Goal: Task Accomplishment & Management: Manage account settings

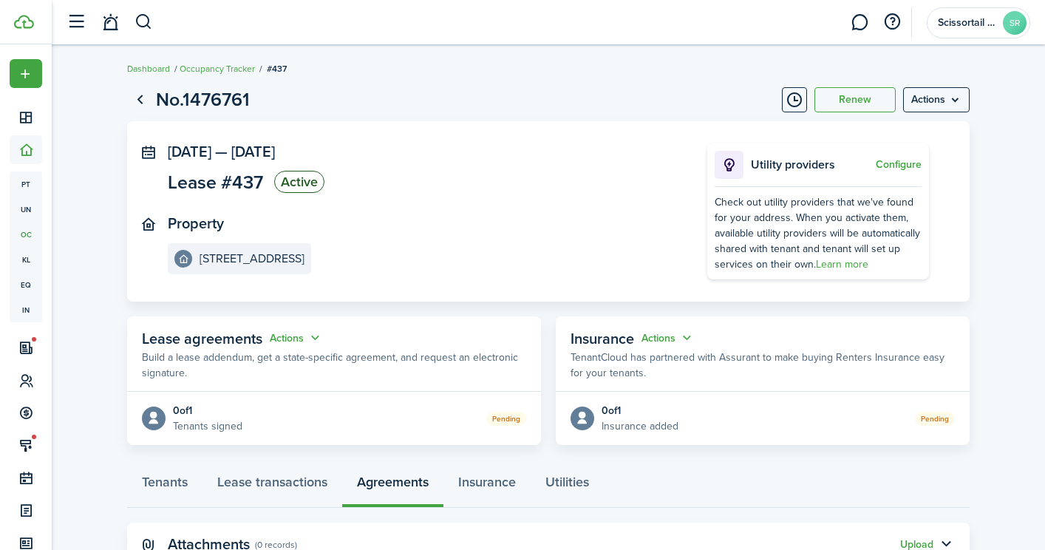
click at [146, 28] on button "button" at bounding box center [143, 22] width 18 height 25
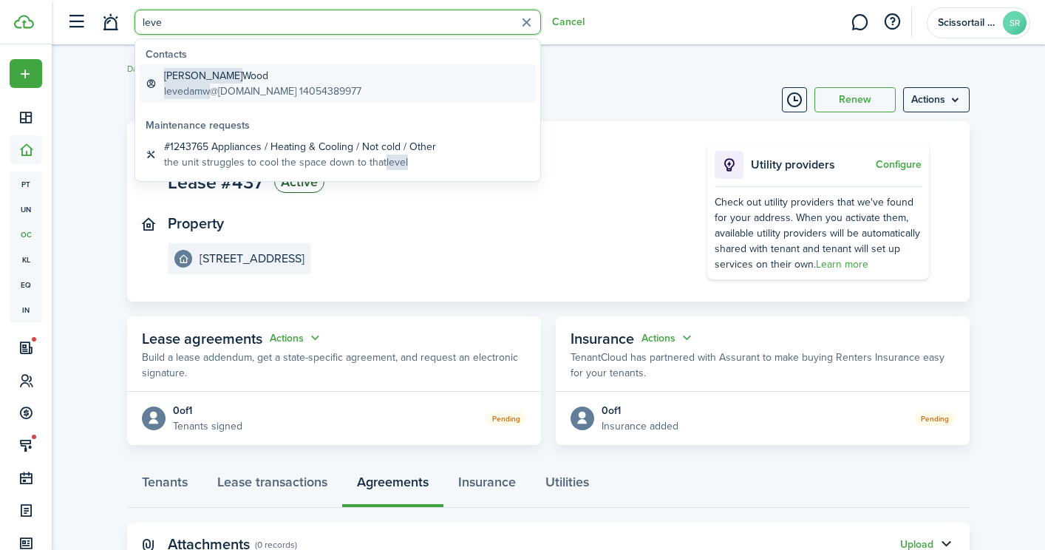
type input "leve"
click at [231, 74] on global-search-item-title "[PERSON_NAME]" at bounding box center [262, 76] width 197 height 16
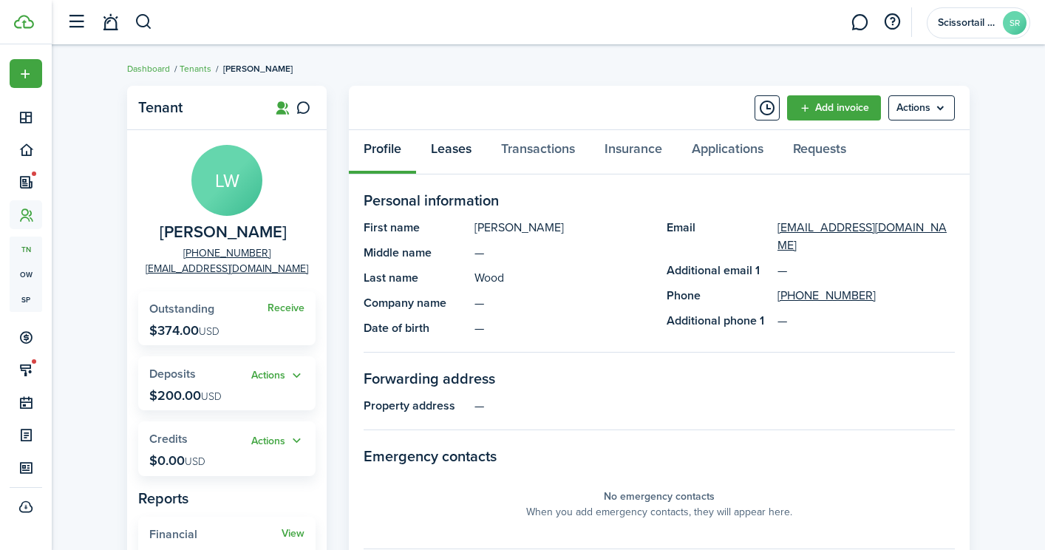
click at [460, 143] on link "Leases" at bounding box center [451, 152] width 70 height 44
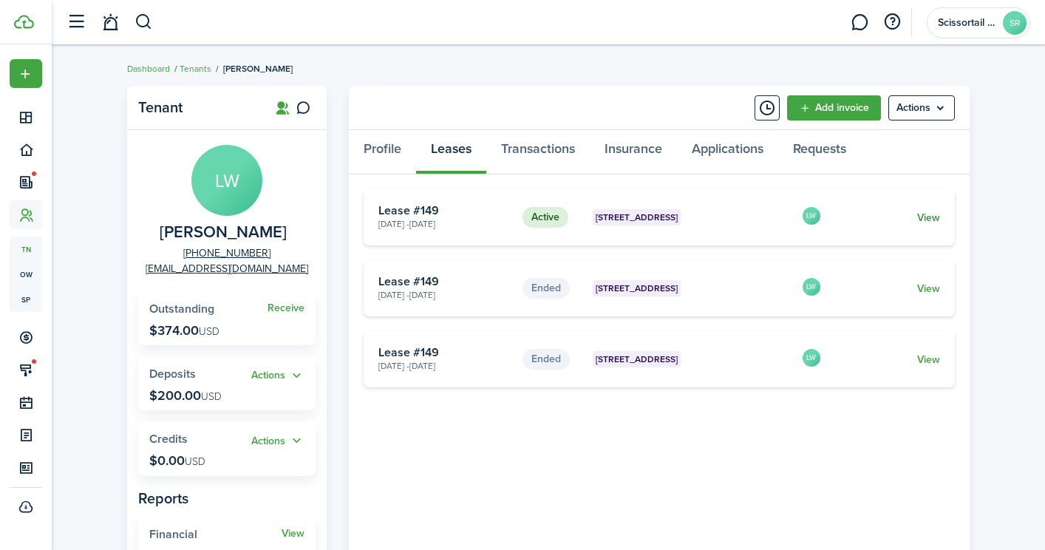
click at [934, 214] on link "View" at bounding box center [928, 218] width 23 height 16
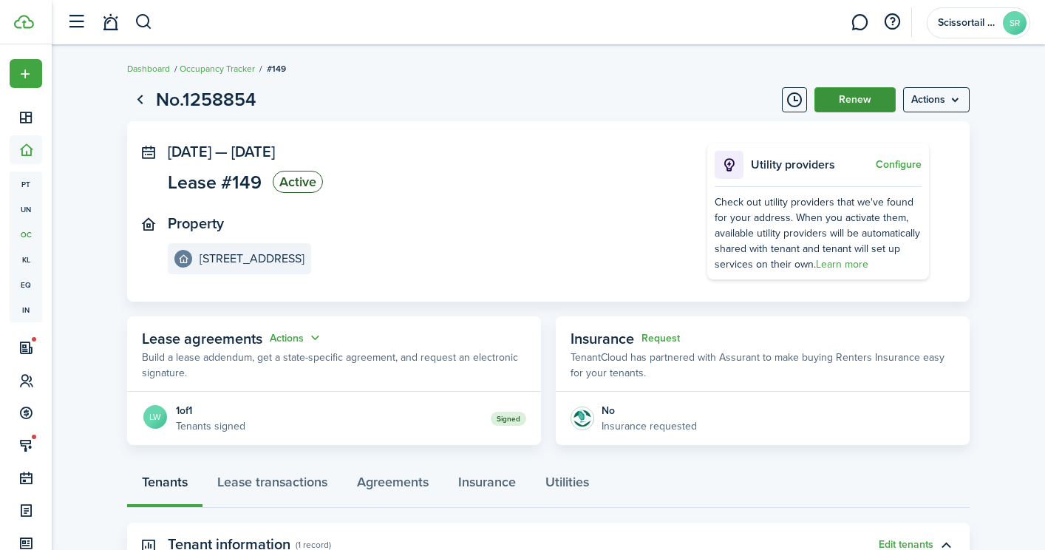
click at [856, 105] on button "Renew" at bounding box center [854, 99] width 81 height 25
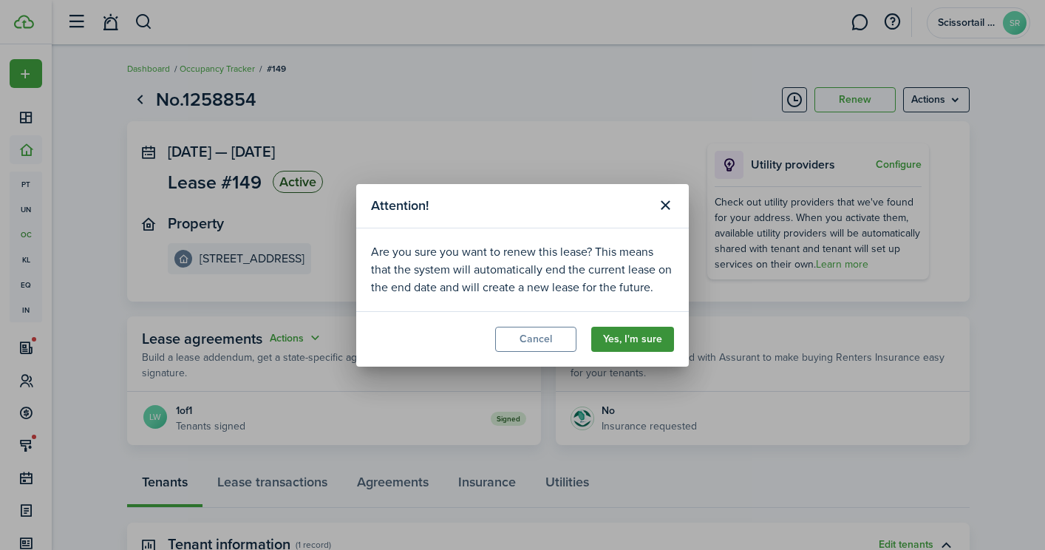
click at [622, 336] on button "Yes, I'm sure" at bounding box center [632, 339] width 83 height 25
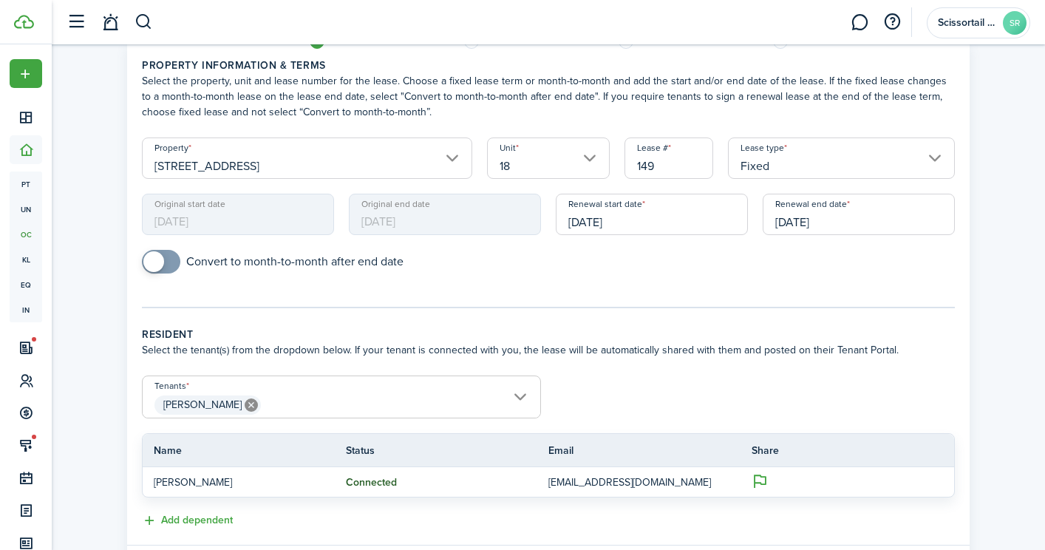
scroll to position [69, 0]
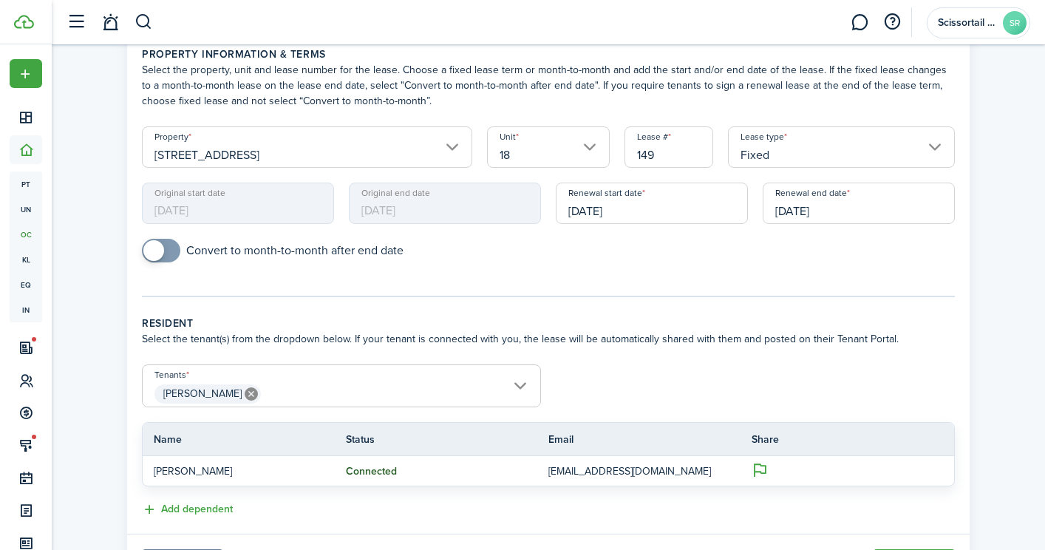
click at [858, 209] on input "[DATE]" at bounding box center [858, 202] width 192 height 41
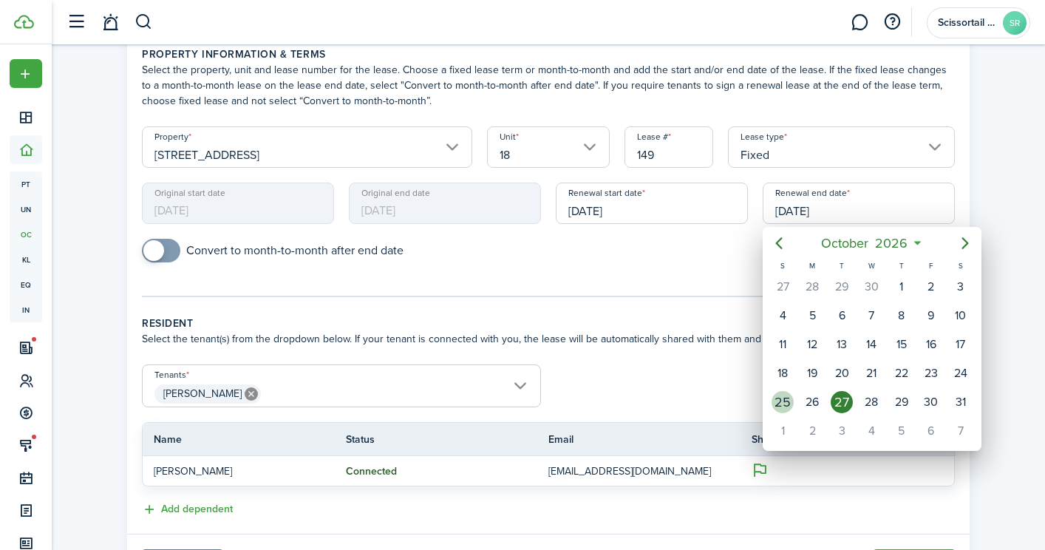
click at [787, 406] on div "25" at bounding box center [782, 402] width 22 height 22
type input "[DATE]"
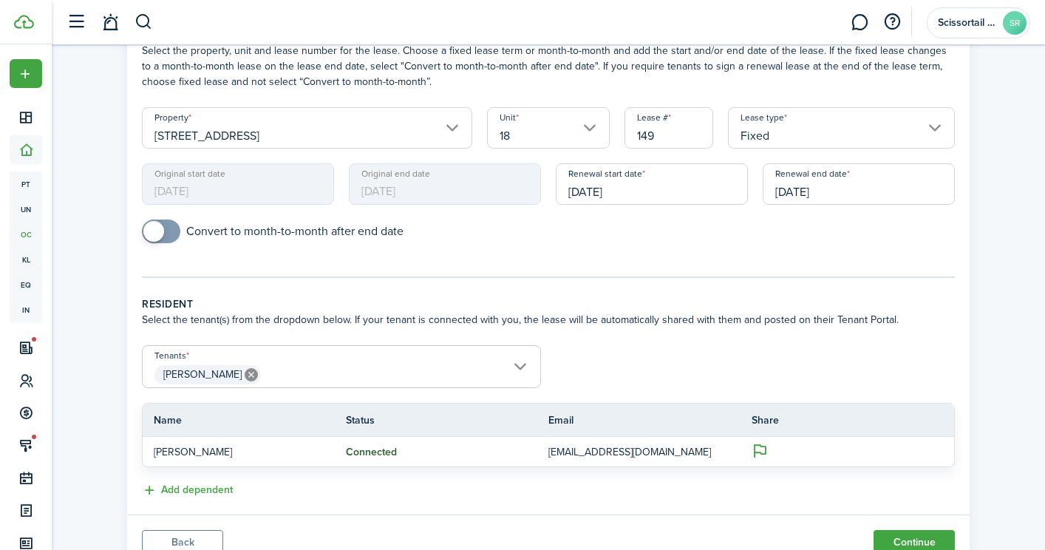
scroll to position [149, 0]
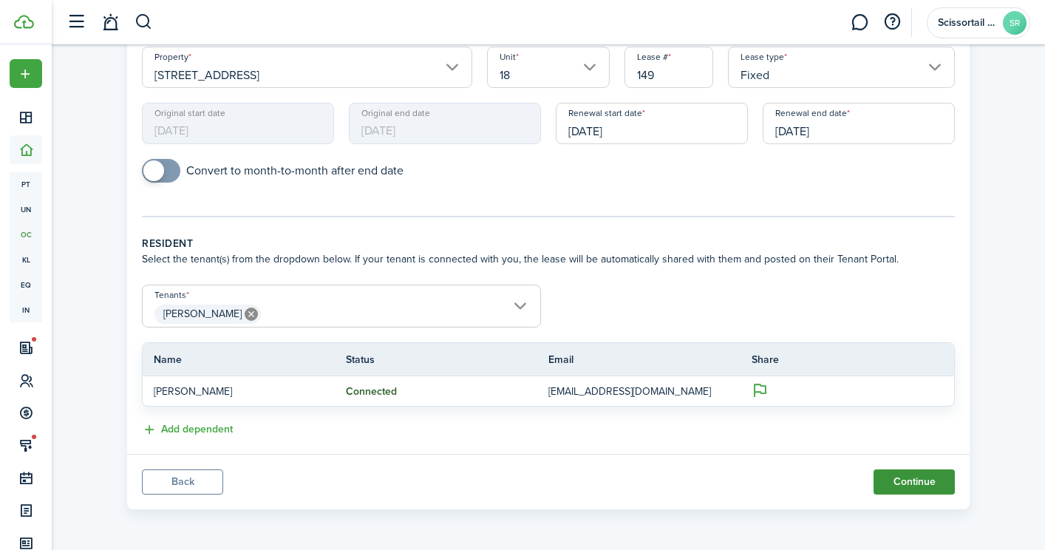
click at [901, 486] on button "Continue" at bounding box center [913, 481] width 81 height 25
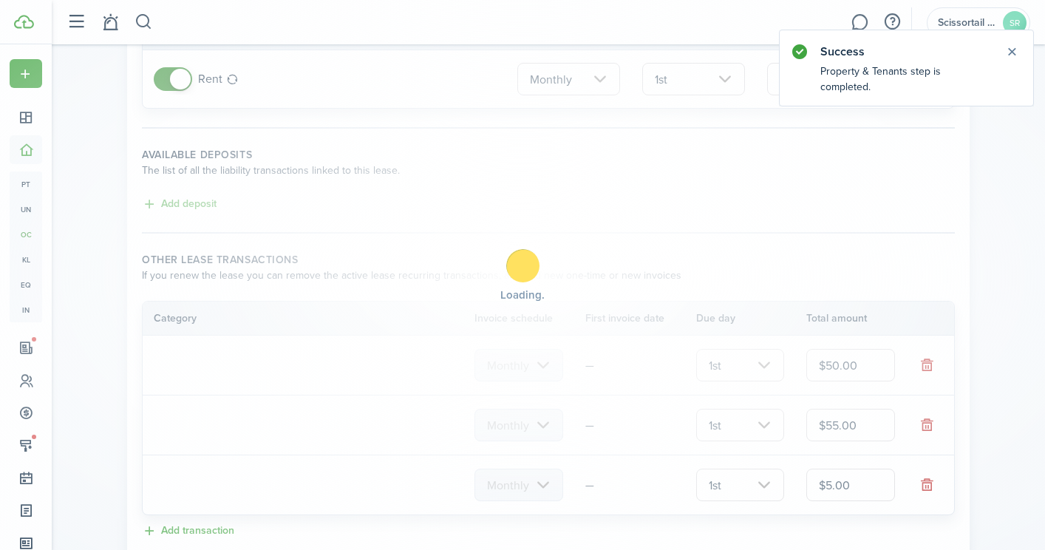
scroll to position [0, 0]
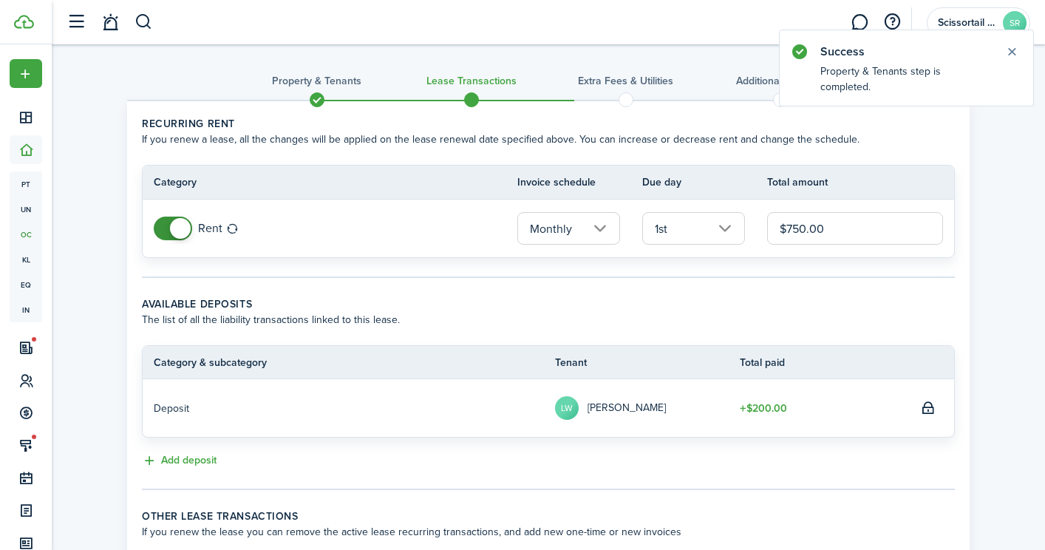
click at [828, 231] on input "$750.00" at bounding box center [855, 228] width 176 height 33
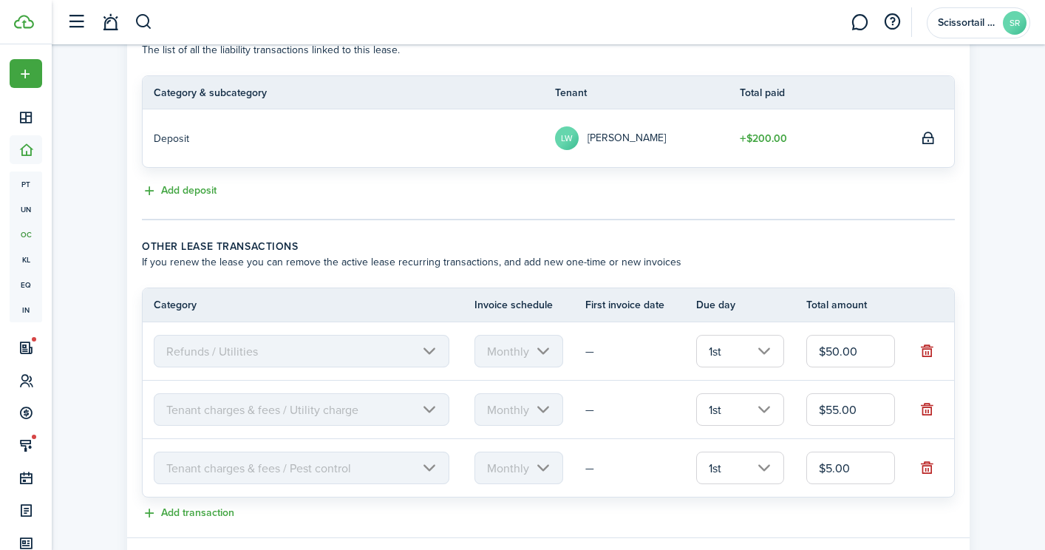
scroll to position [273, 0]
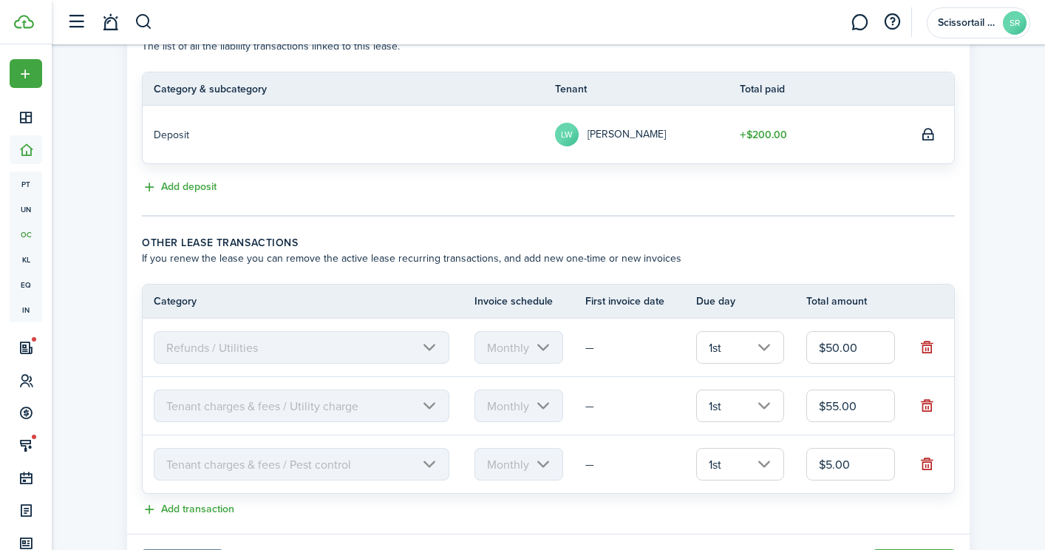
type input "$772.50"
click at [929, 352] on button "button" at bounding box center [927, 347] width 21 height 21
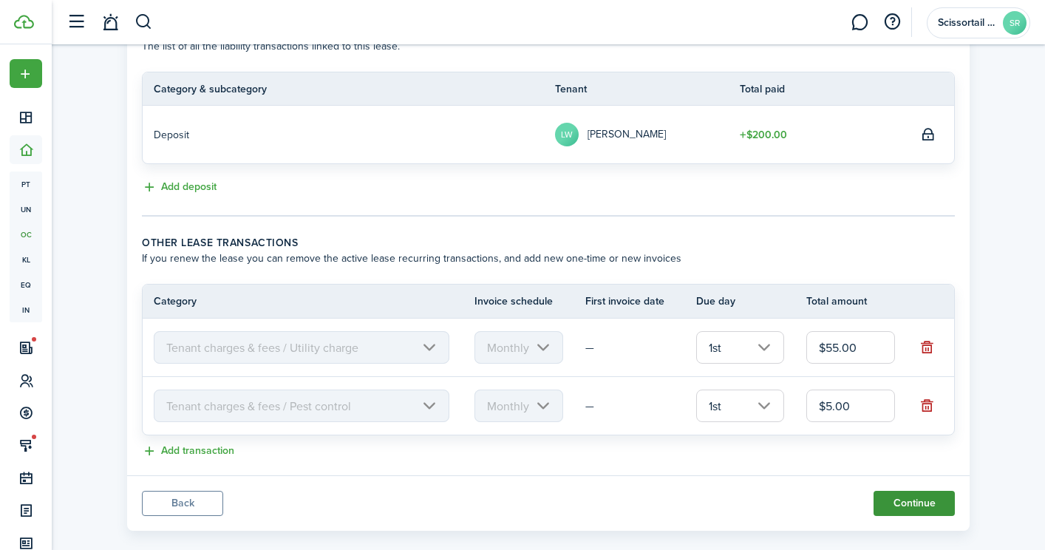
click at [924, 505] on button "Continue" at bounding box center [913, 503] width 81 height 25
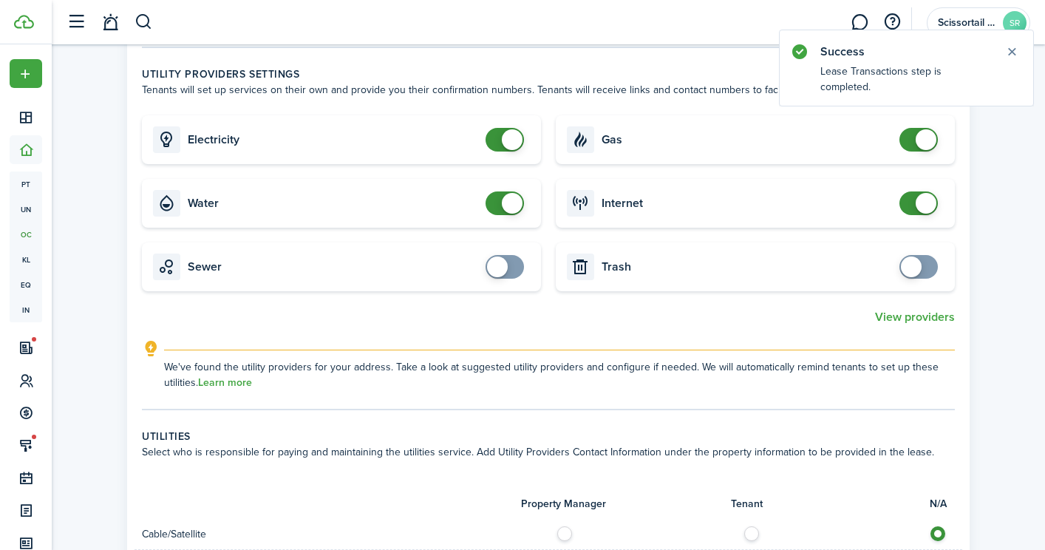
scroll to position [757, 0]
checkbox input "false"
click at [500, 199] on span at bounding box center [504, 202] width 15 height 24
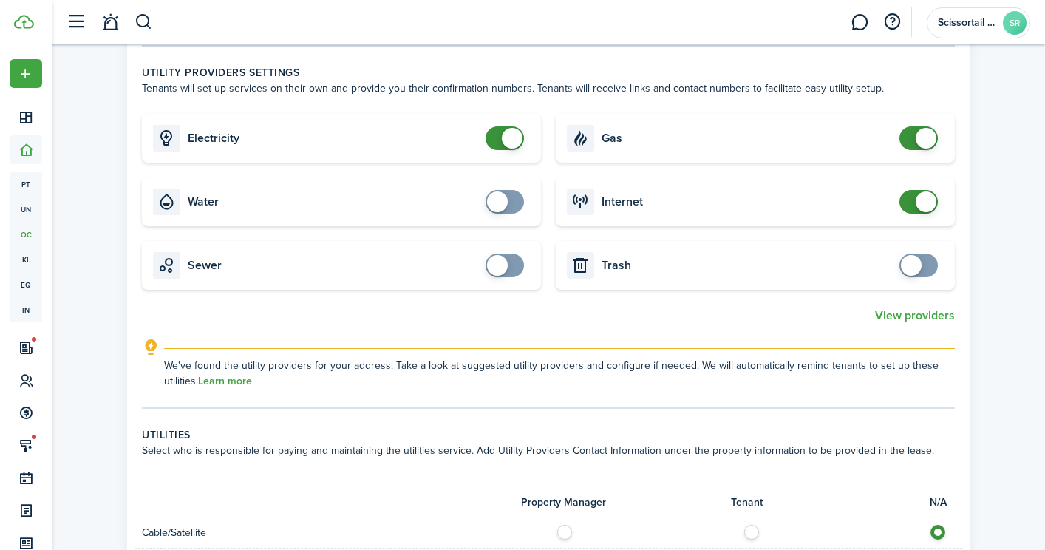
checkbox input "false"
click at [508, 139] on span at bounding box center [512, 138] width 21 height 21
checkbox input "false"
click at [926, 139] on span at bounding box center [925, 138] width 21 height 21
checkbox input "false"
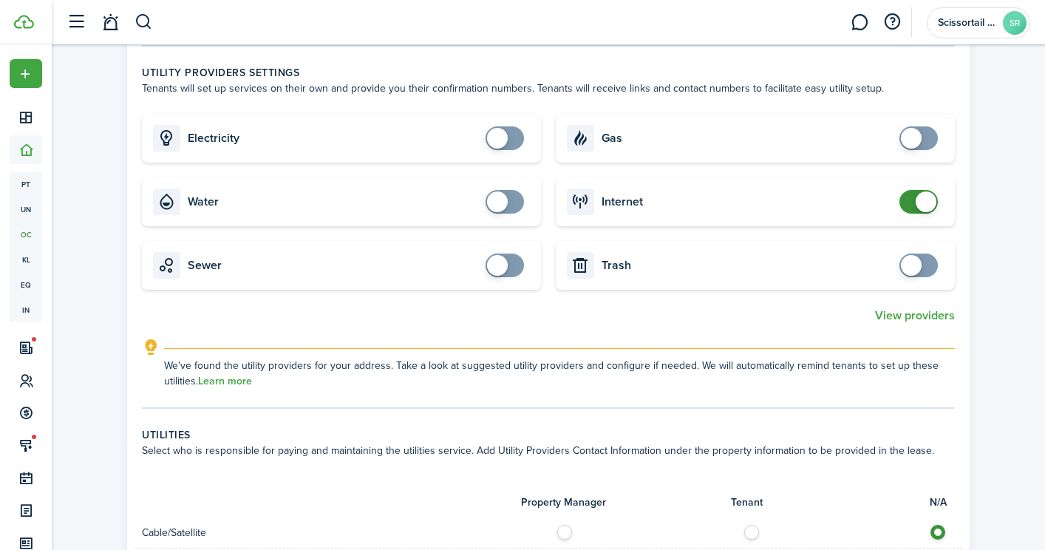
click at [918, 209] on span at bounding box center [925, 201] width 21 height 21
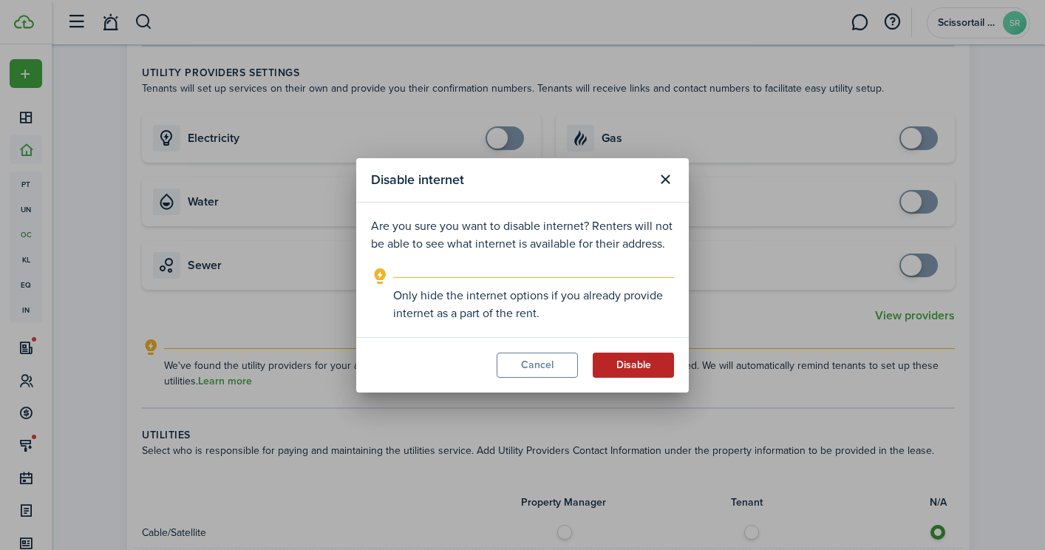
click at [650, 367] on button "Disable" at bounding box center [633, 364] width 81 height 25
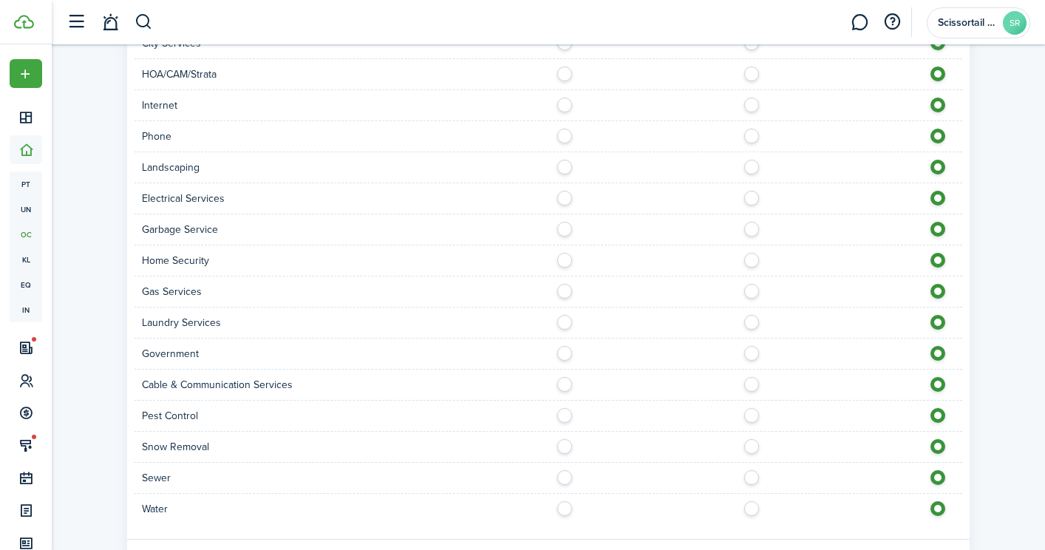
scroll to position [1273, 0]
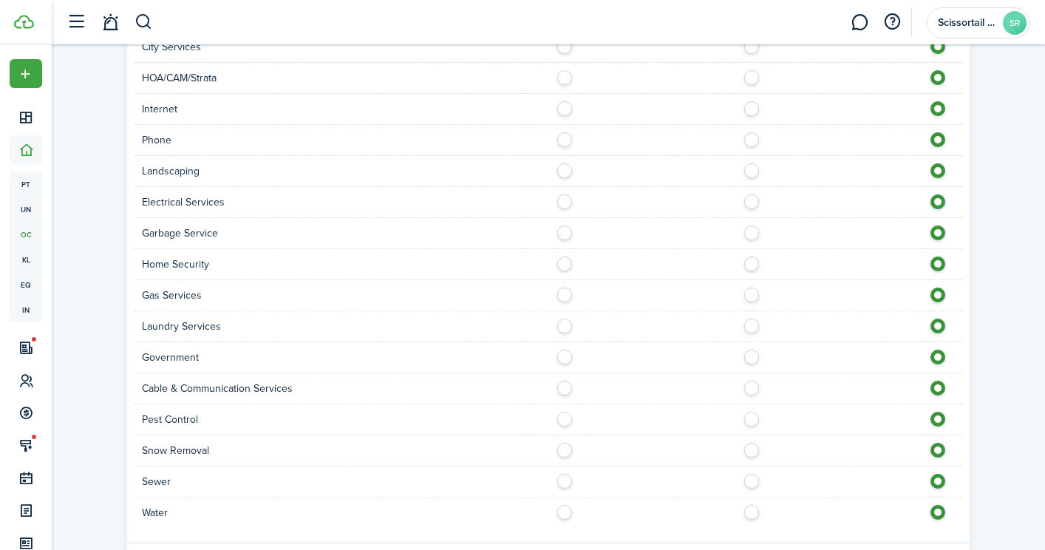
click at [753, 202] on label at bounding box center [755, 197] width 26 height 7
radio input "true"
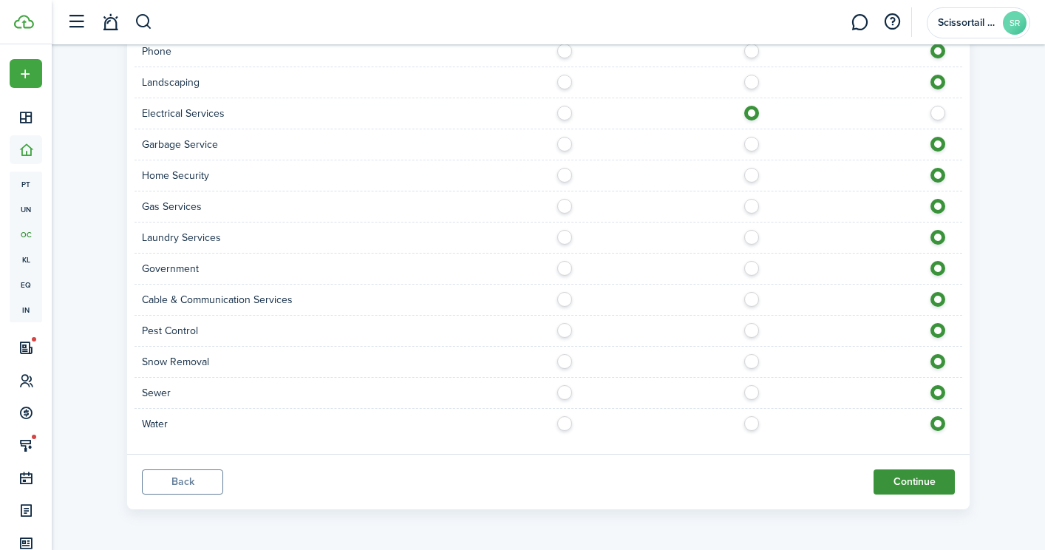
click at [933, 485] on button "Continue" at bounding box center [913, 481] width 81 height 25
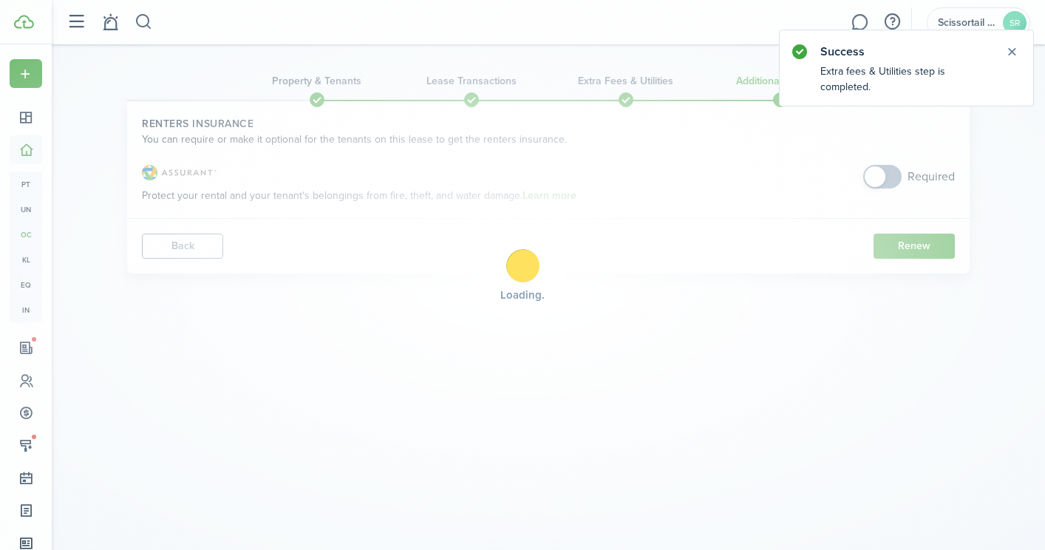
scroll to position [0, 0]
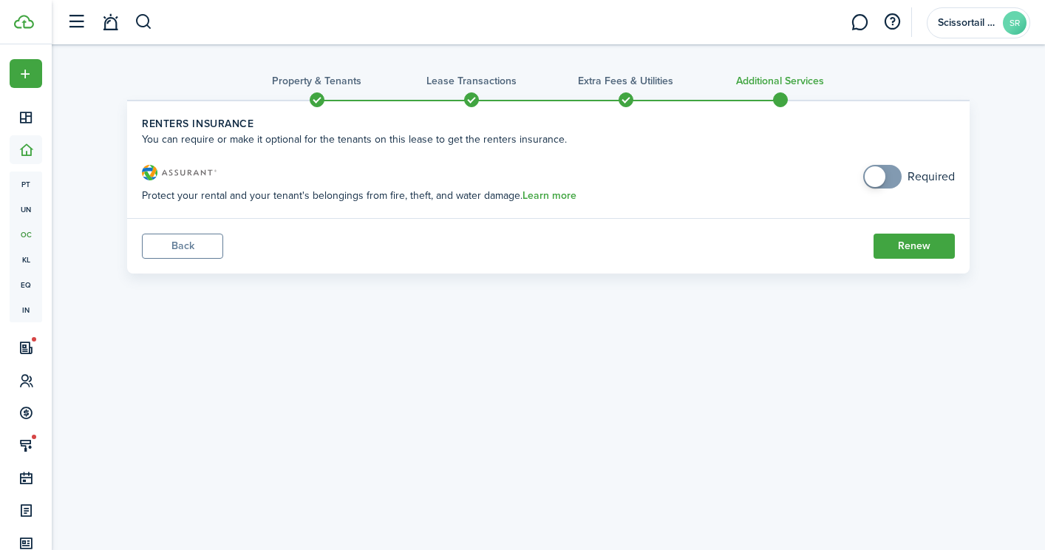
checkbox input "true"
click at [874, 176] on span at bounding box center [874, 176] width 21 height 21
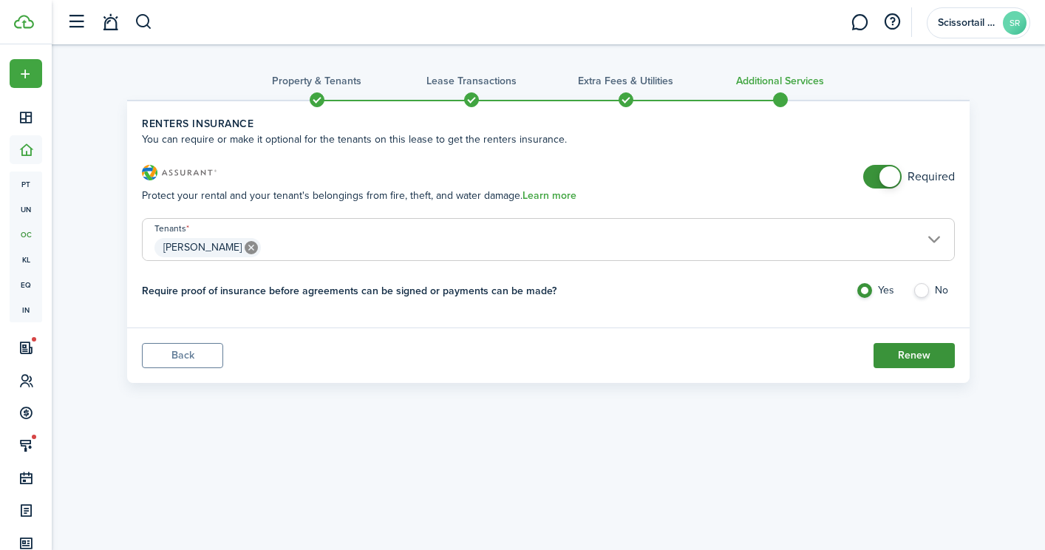
click at [917, 359] on button "Renew" at bounding box center [913, 355] width 81 height 25
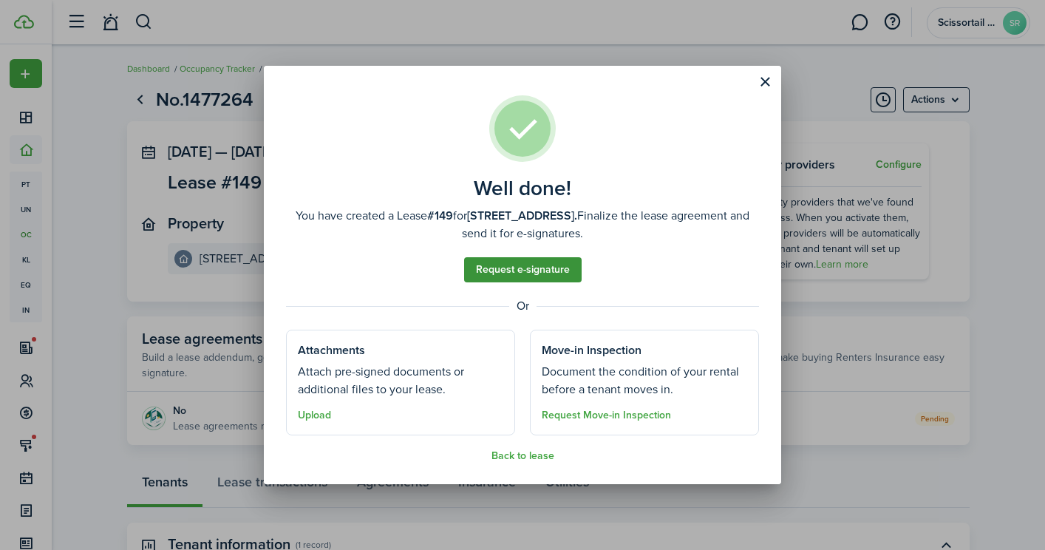
click at [547, 271] on link "Request e-signature" at bounding box center [522, 269] width 117 height 25
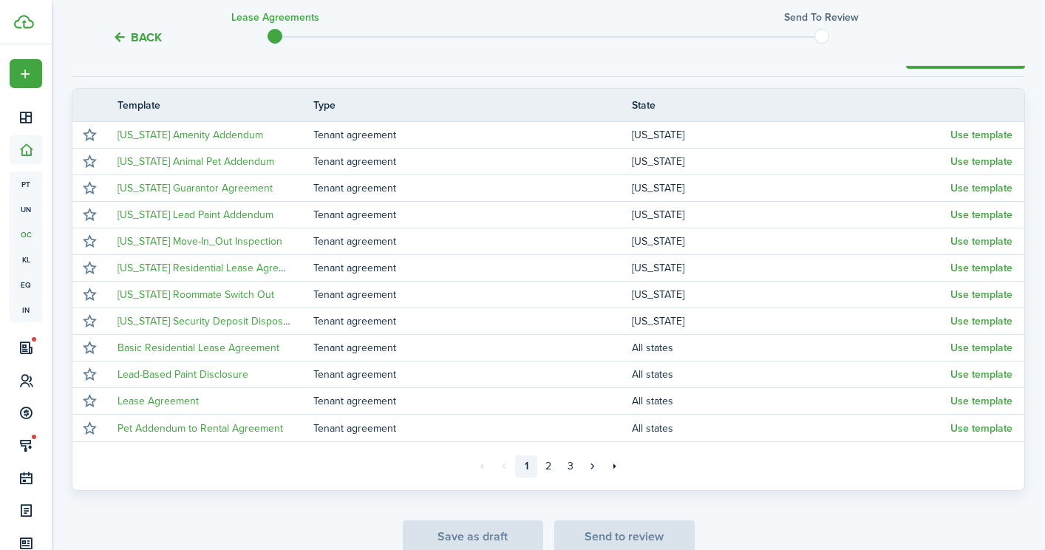
scroll to position [242, 0]
click at [571, 465] on link "3" at bounding box center [570, 465] width 22 height 22
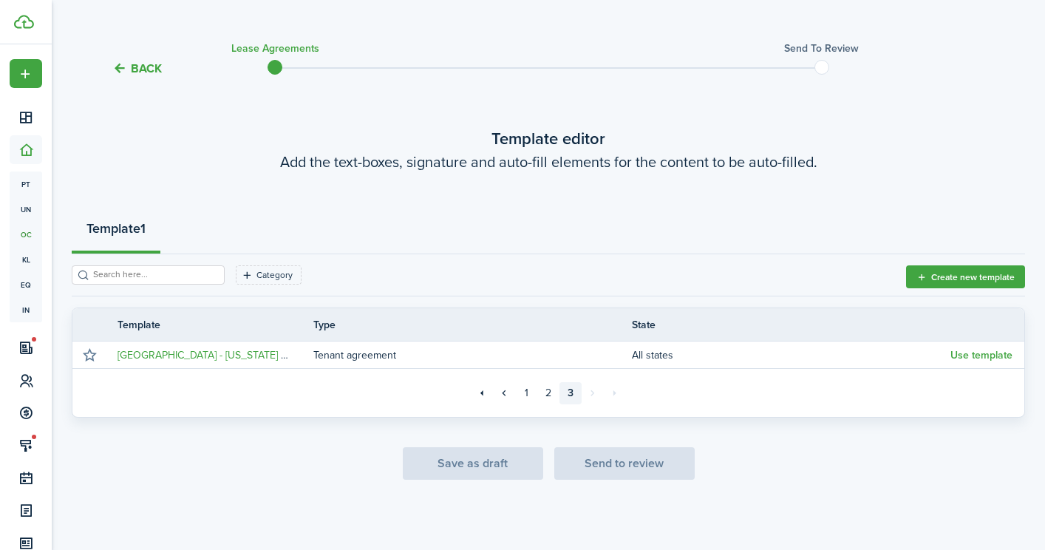
scroll to position [21, 0]
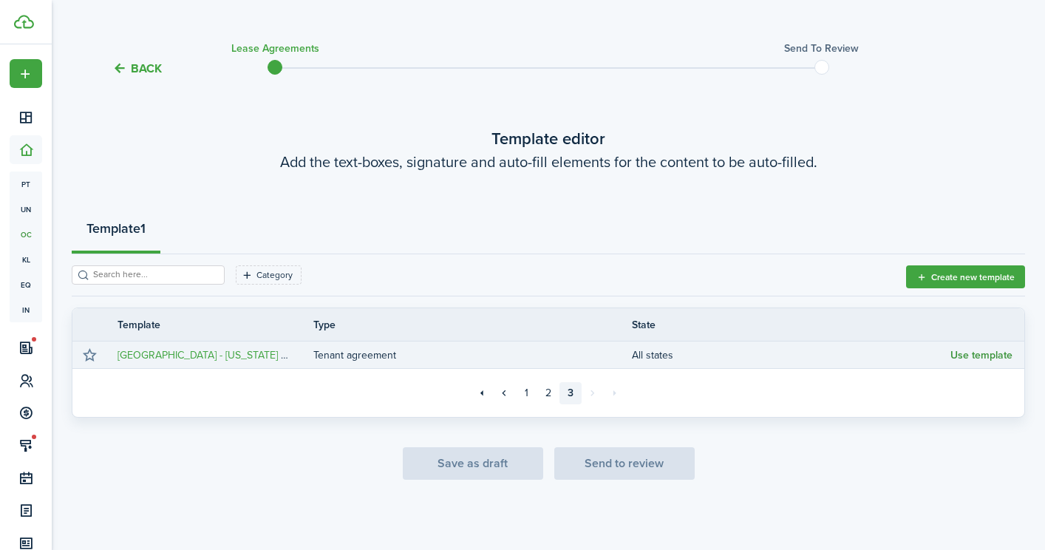
click at [961, 357] on button "Use template" at bounding box center [981, 355] width 62 height 12
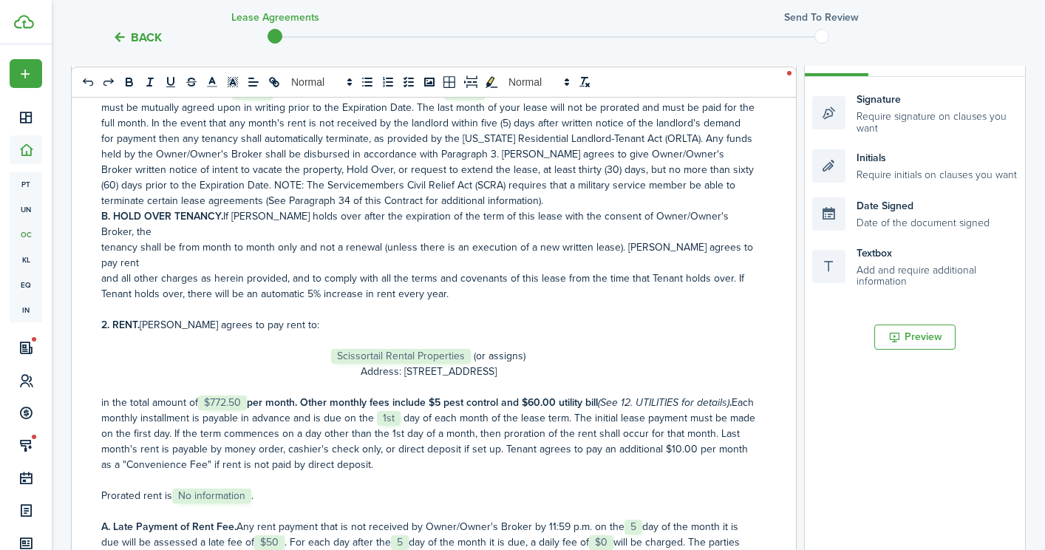
scroll to position [298, 0]
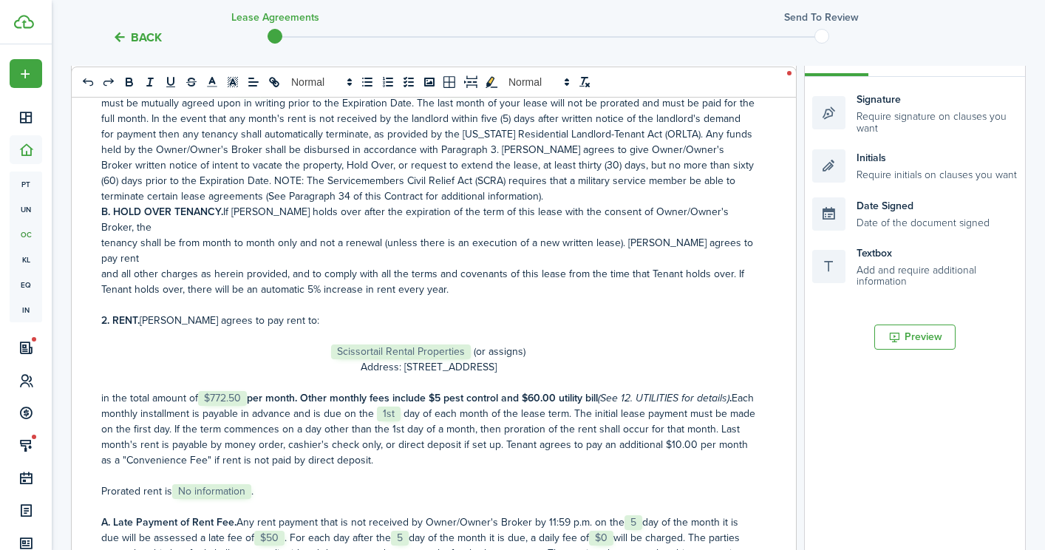
click at [540, 390] on strong "per month. Other monthly fees include $5 pest control and $60.00 utility bill" at bounding box center [422, 398] width 351 height 16
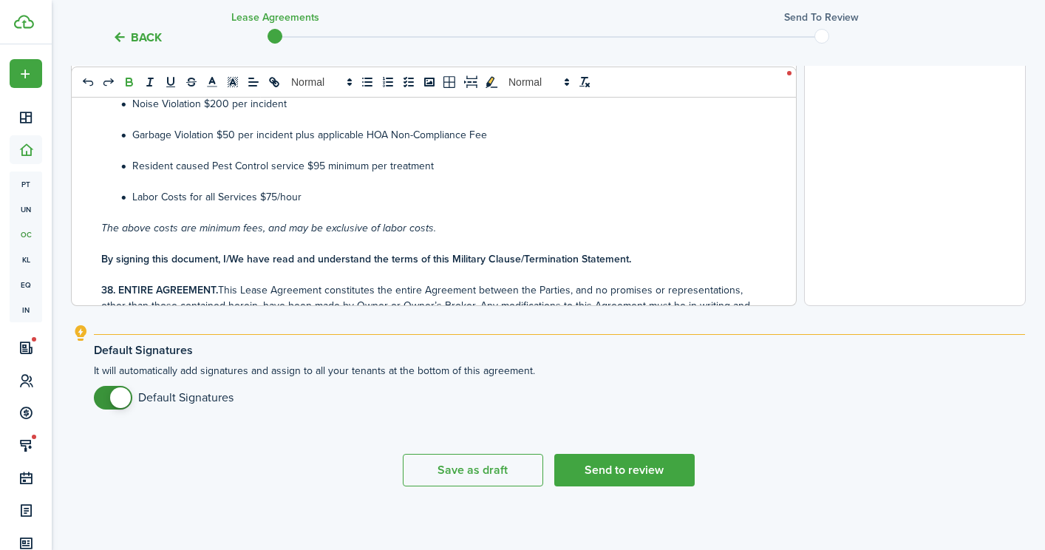
scroll to position [599, 0]
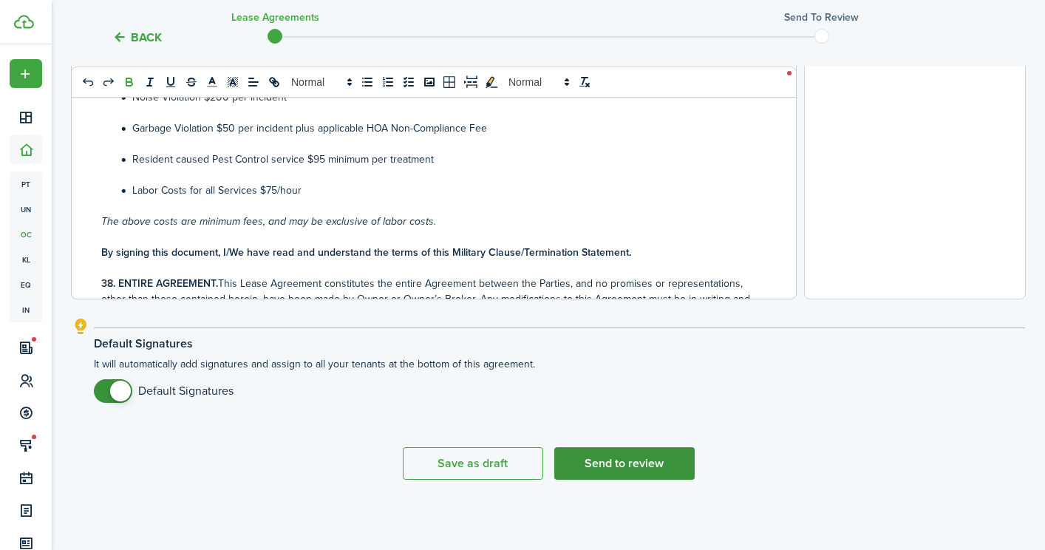
click at [593, 472] on button "Send to review" at bounding box center [624, 463] width 140 height 33
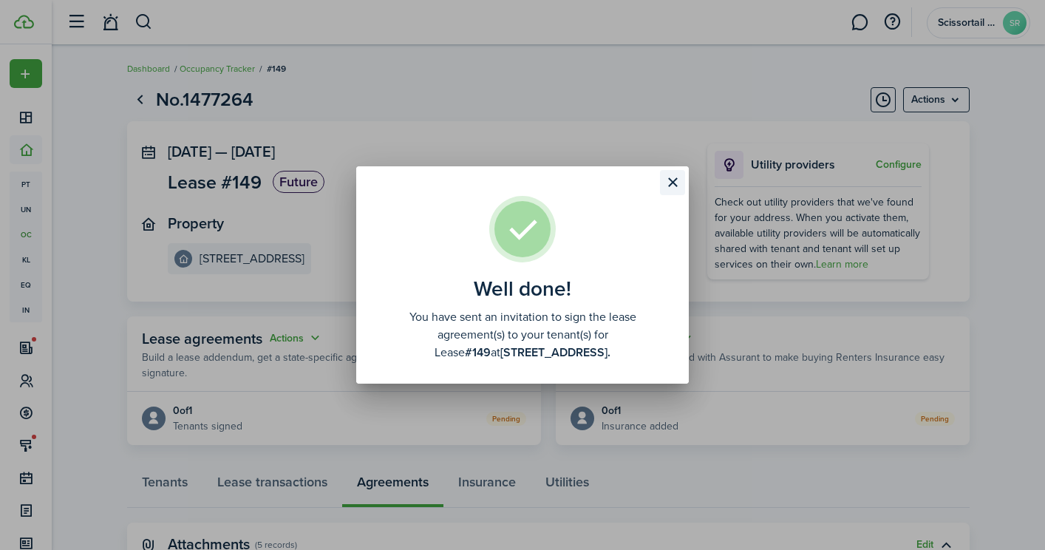
click at [669, 179] on button "Close modal" at bounding box center [672, 182] width 25 height 25
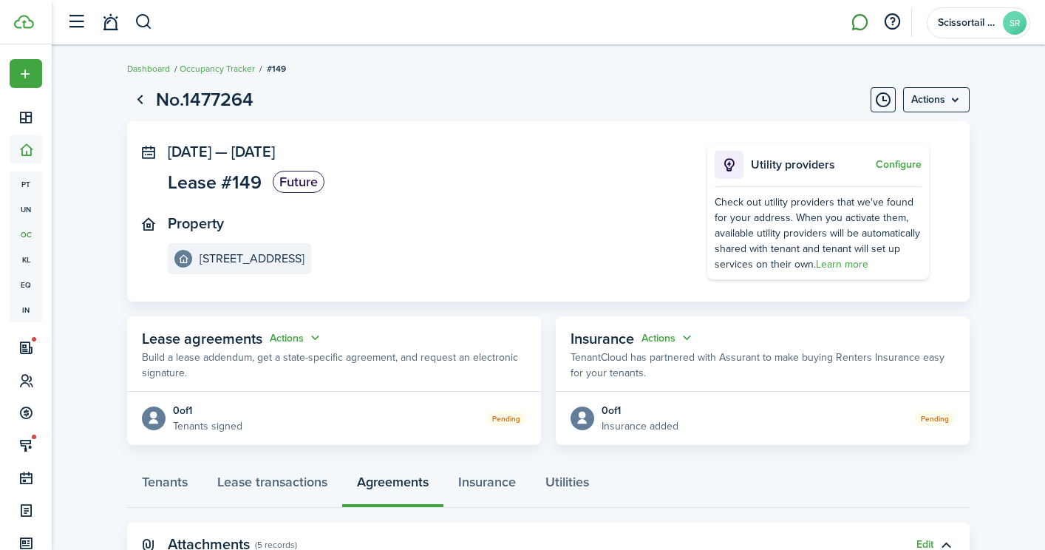
click at [861, 16] on link at bounding box center [859, 23] width 28 height 38
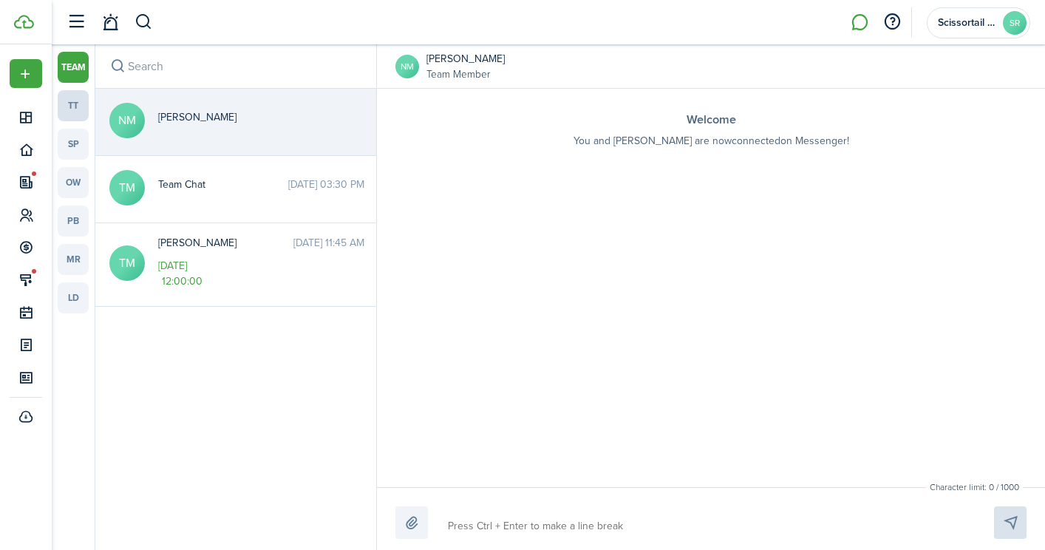
click at [75, 100] on link "tt" at bounding box center [73, 105] width 31 height 31
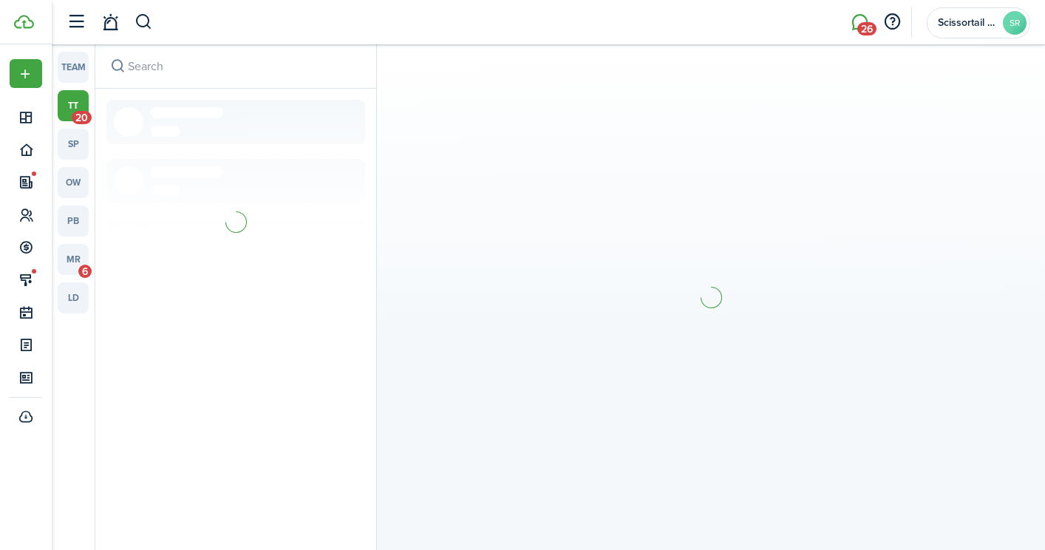
click at [152, 71] on input "search" at bounding box center [235, 66] width 281 height 44
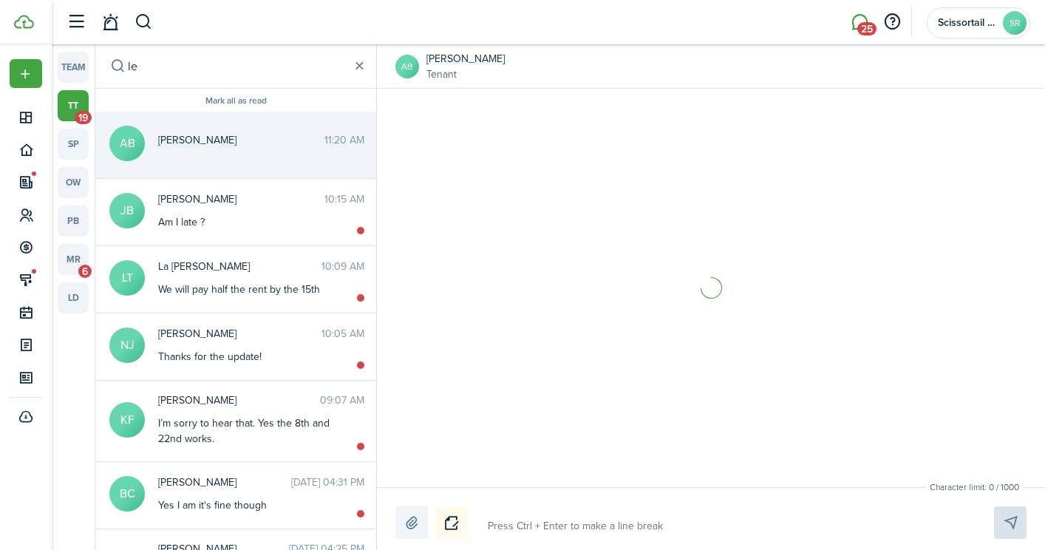
scroll to position [2141, 0]
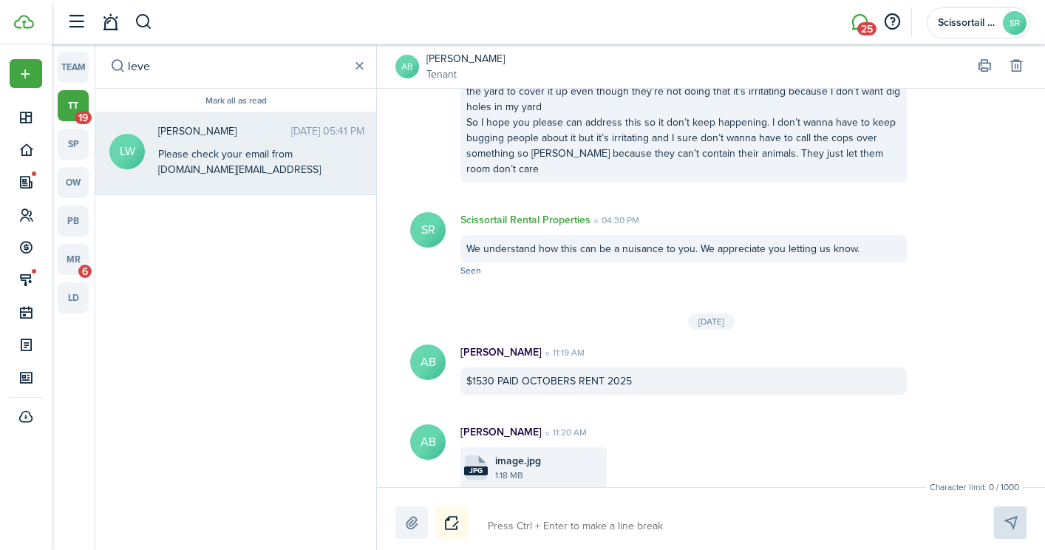
type input "leve"
click at [256, 148] on div "Please check your email from [DOMAIN_NAME][EMAIL_ADDRESS][DOMAIN_NAME] for two …" at bounding box center [250, 200] width 185 height 109
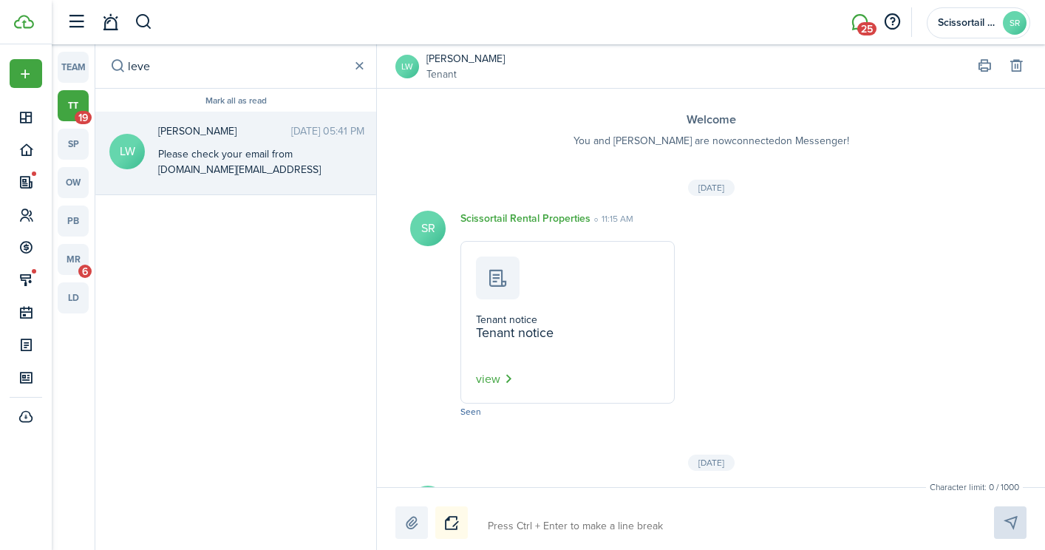
scroll to position [1870, 0]
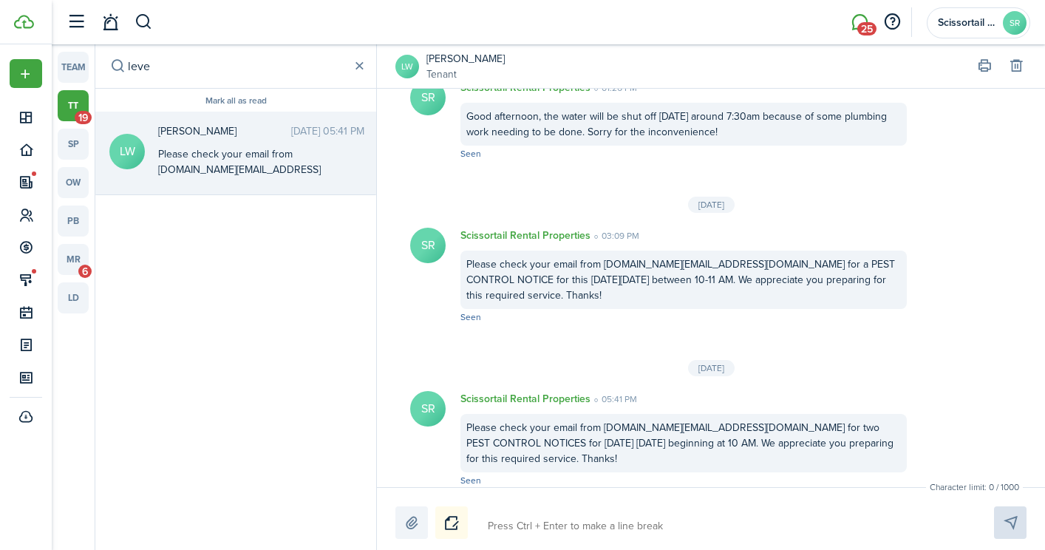
click at [537, 520] on textarea at bounding box center [723, 525] width 482 height 25
type textarea "H"
type textarea "Hi"
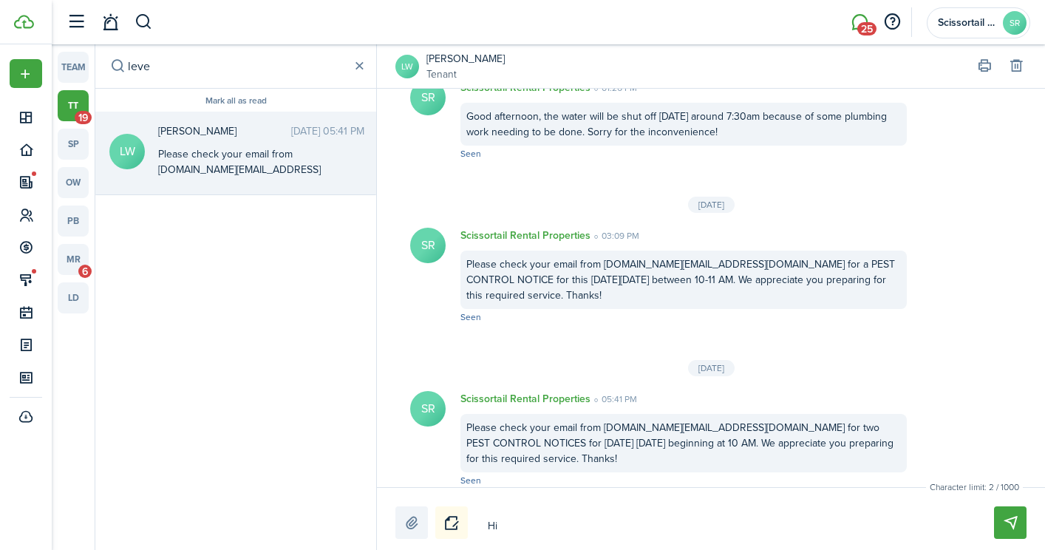
type textarea "Hi"
type textarea "Hi L"
type textarea "Hi Le"
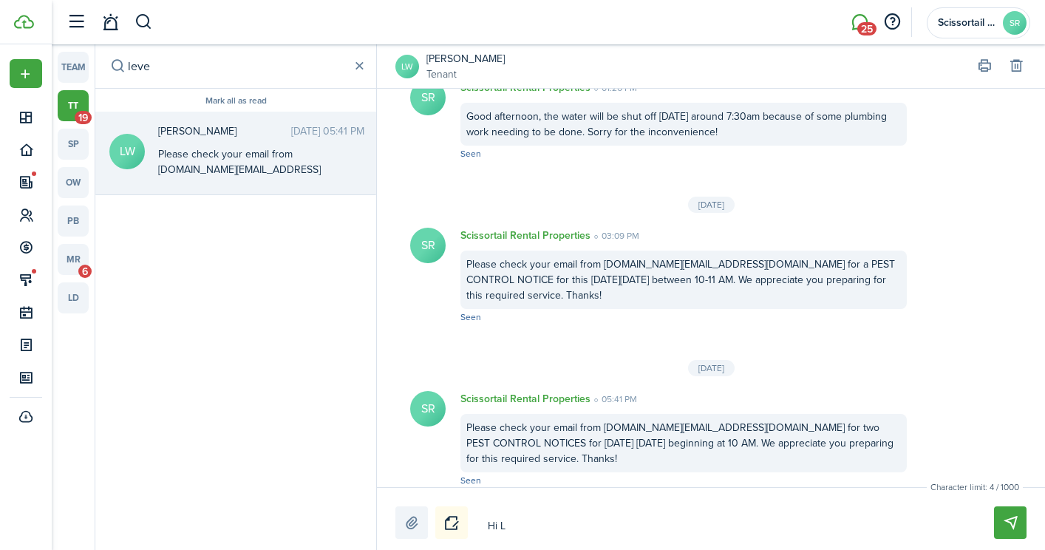
type textarea "Hi Le"
type textarea "Hi [PERSON_NAME]"
type textarea "Hi Leve"
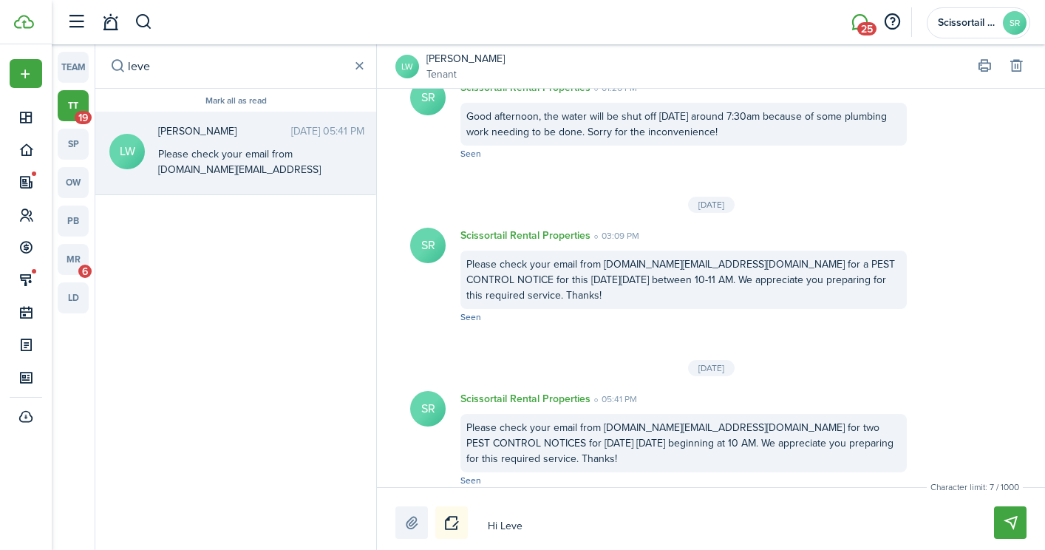
type textarea "Hi Leved"
type textarea "Hi [PERSON_NAME]"
type textarea "Hi [PERSON_NAME],"
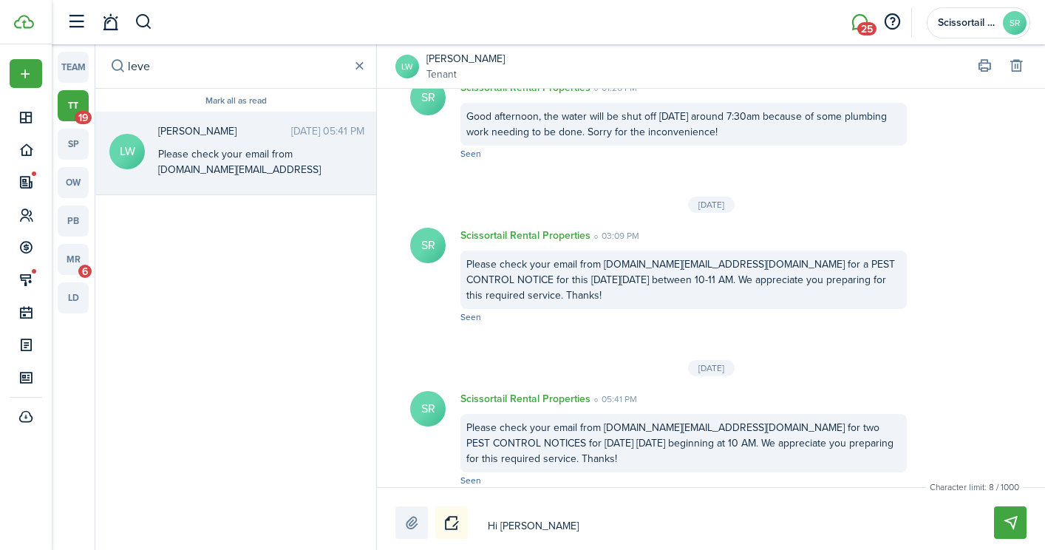
type textarea "Hi [PERSON_NAME],"
type textarea "Hi [PERSON_NAME], y"
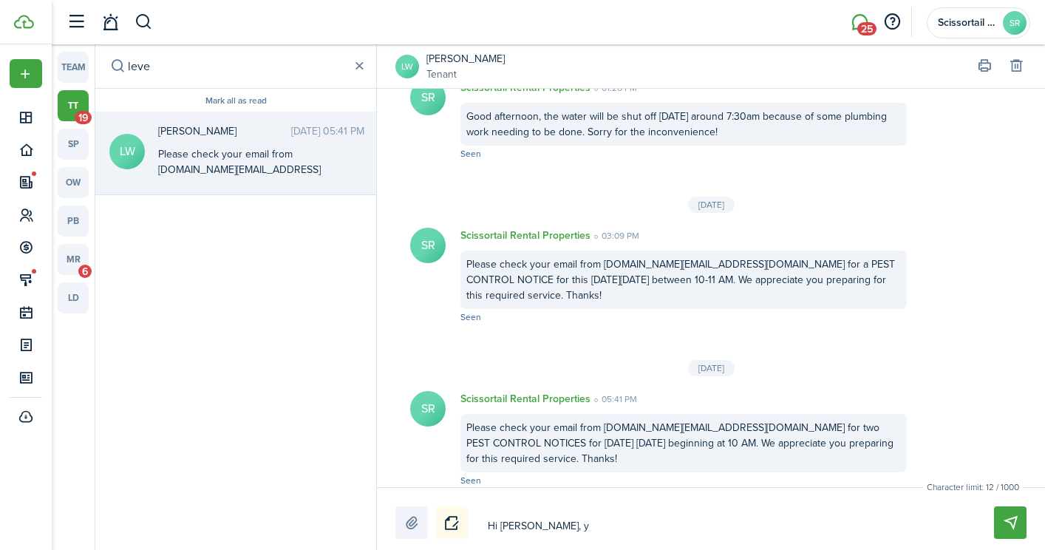
type textarea "Hi [PERSON_NAME], yo"
type textarea "Hi [PERSON_NAME], you"
type textarea "Hi [PERSON_NAME], your"
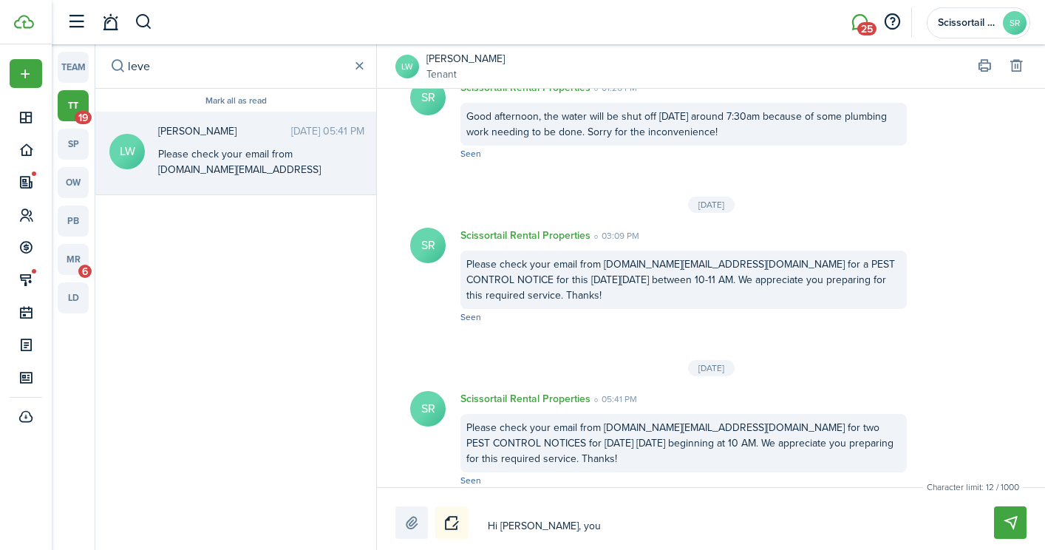
type textarea "Hi [PERSON_NAME], your"
type textarea "Hi [PERSON_NAME], your l"
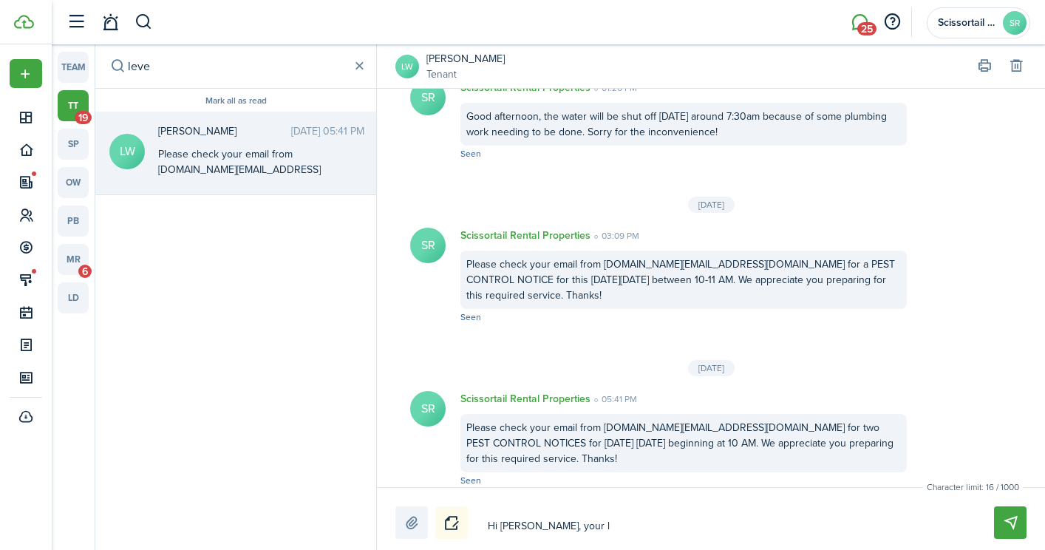
type textarea "Hi [PERSON_NAME], your le"
type textarea "Hi [PERSON_NAME], your [PERSON_NAME]"
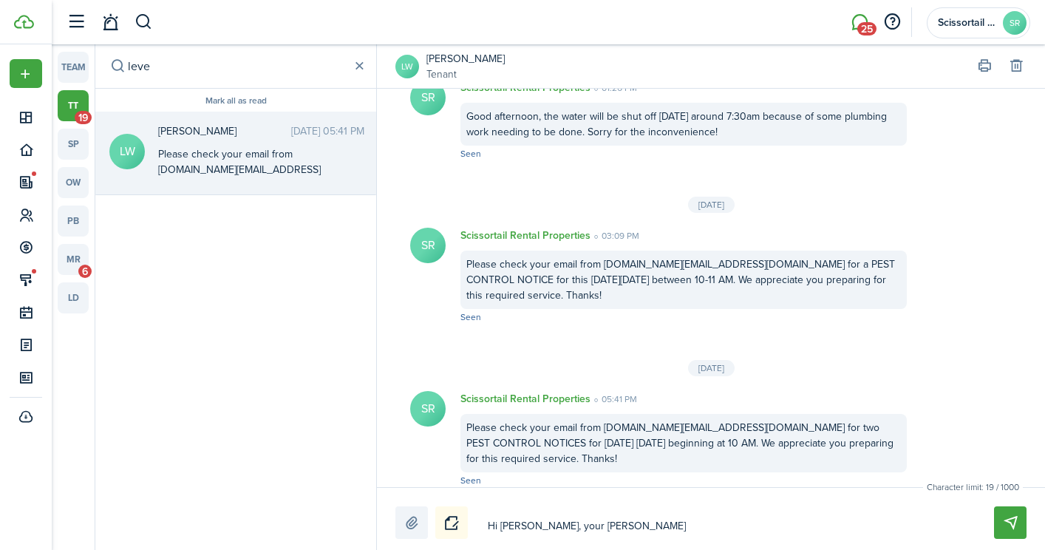
type textarea "Hi [PERSON_NAME], your [PERSON_NAME]"
type textarea "Hi [PERSON_NAME], your lease"
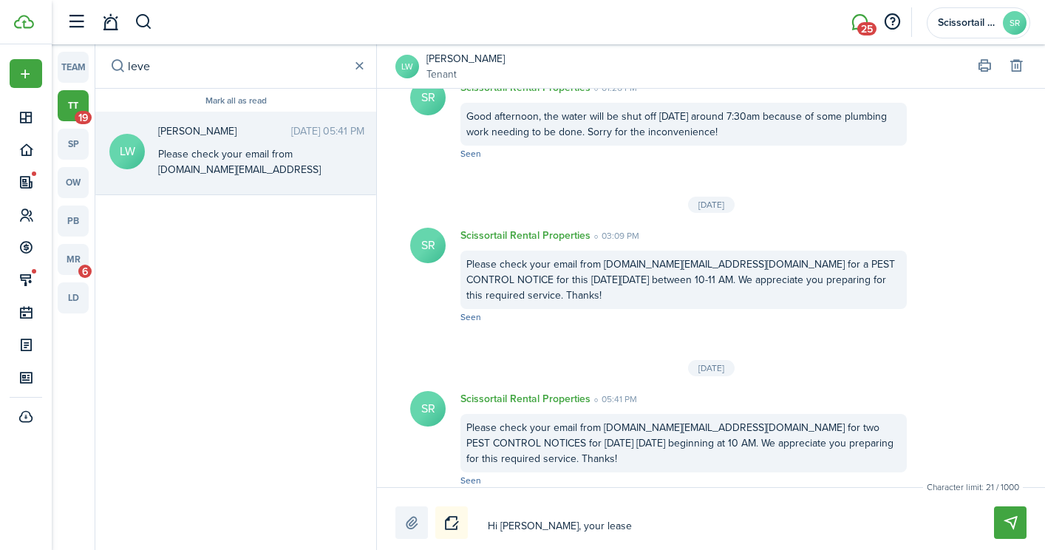
type textarea "Hi [PERSON_NAME], your lease r"
type textarea "Hi [PERSON_NAME], your lease re"
type textarea "Hi [PERSON_NAME], your lease r"
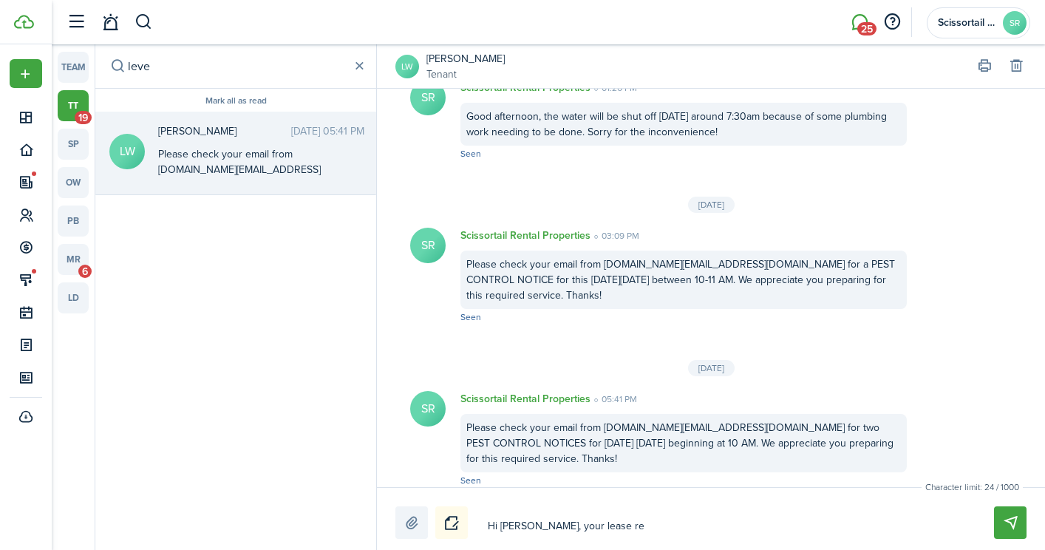
type textarea "Hi [PERSON_NAME], your lease r"
type textarea "Hi [PERSON_NAME], your lease"
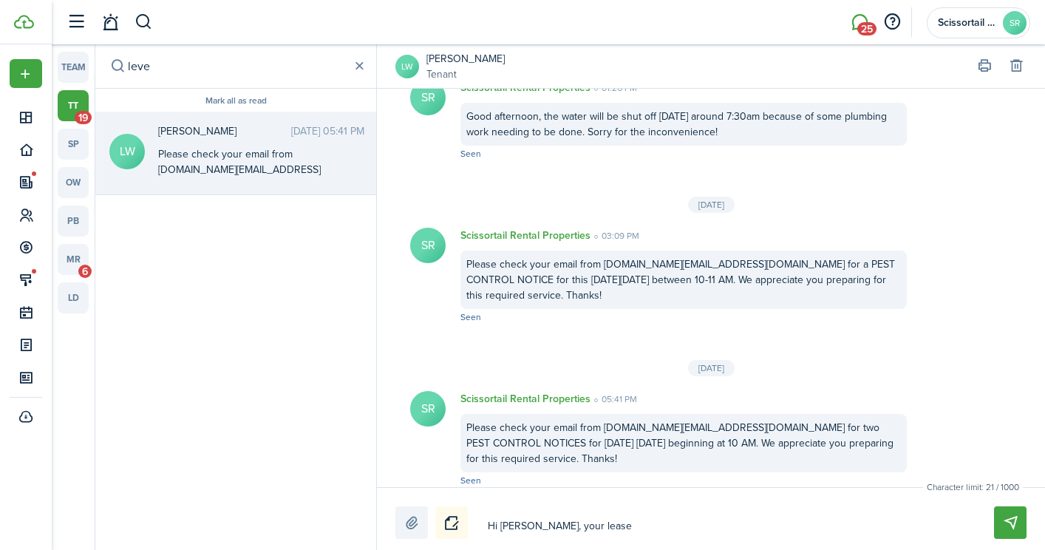
type textarea "Hi [PERSON_NAME], your lease"
type textarea "Hi [PERSON_NAME], your lease r"
type textarea "Hi [PERSON_NAME], your lease re"
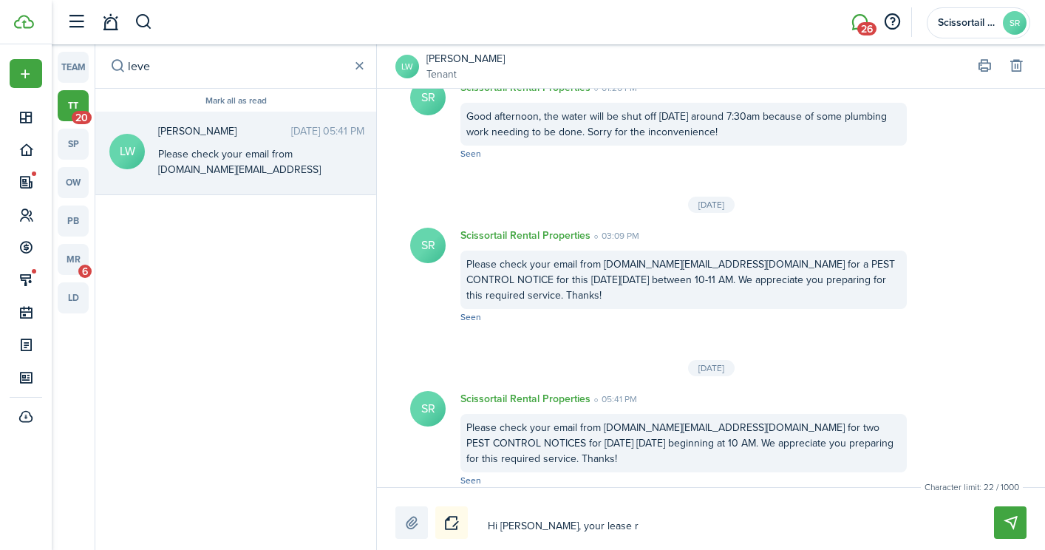
type textarea "Hi [PERSON_NAME], your lease re"
type textarea "Hi [PERSON_NAME], your lease ren"
type textarea "Hi [PERSON_NAME], your lease [PERSON_NAME]"
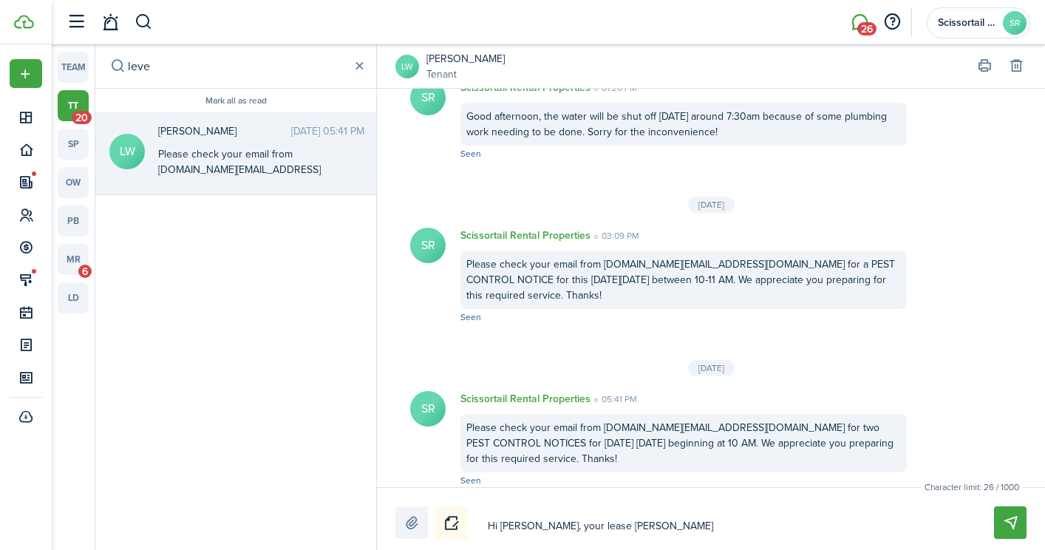
type textarea "Hi [PERSON_NAME], your lease renew"
type textarea "Hi [PERSON_NAME], your lease renewa"
type textarea "Hi [PERSON_NAME], your lease renewal"
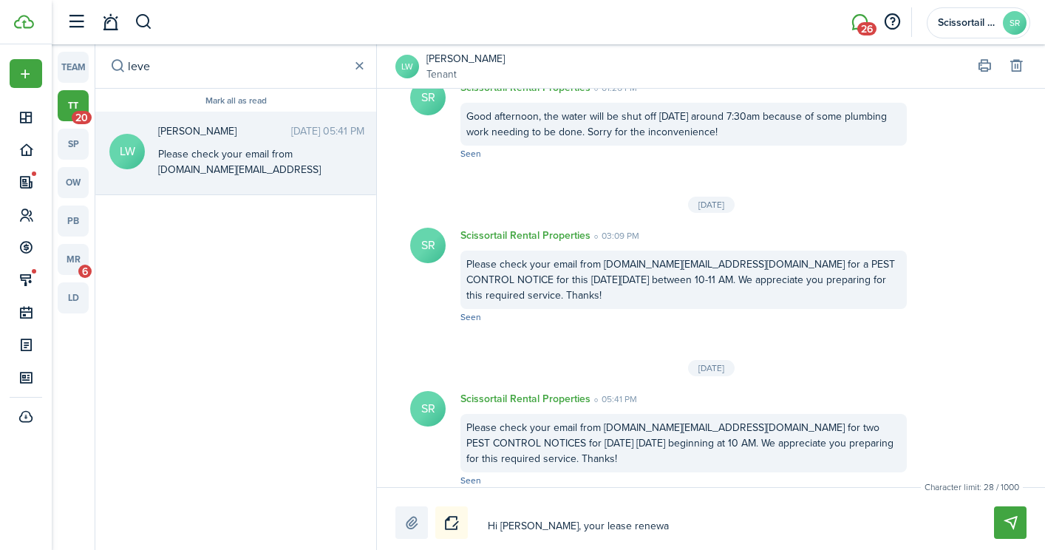
type textarea "Hi [PERSON_NAME], your lease renewal"
type textarea "Hi [PERSON_NAME], your lease renewalh"
type textarea "Hi [PERSON_NAME], your lease renewal"
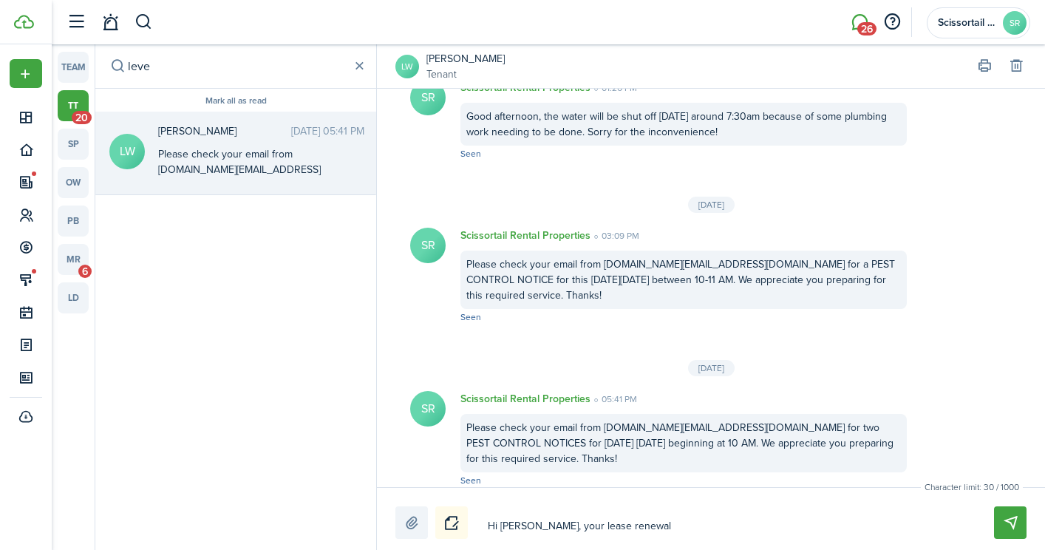
type textarea "Hi [PERSON_NAME], your lease renewal"
type textarea "Hi [PERSON_NAME], your lease renewal h"
type textarea "Hi [PERSON_NAME], your lease renewal ha"
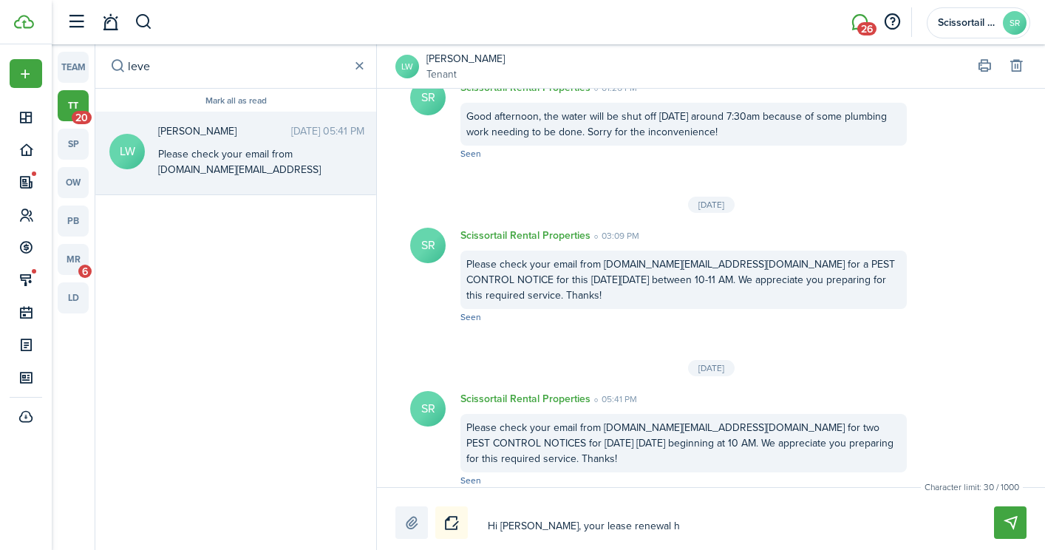
type textarea "Hi [PERSON_NAME], your lease renewal ha"
type textarea "Hi [PERSON_NAME], your lease renewal has"
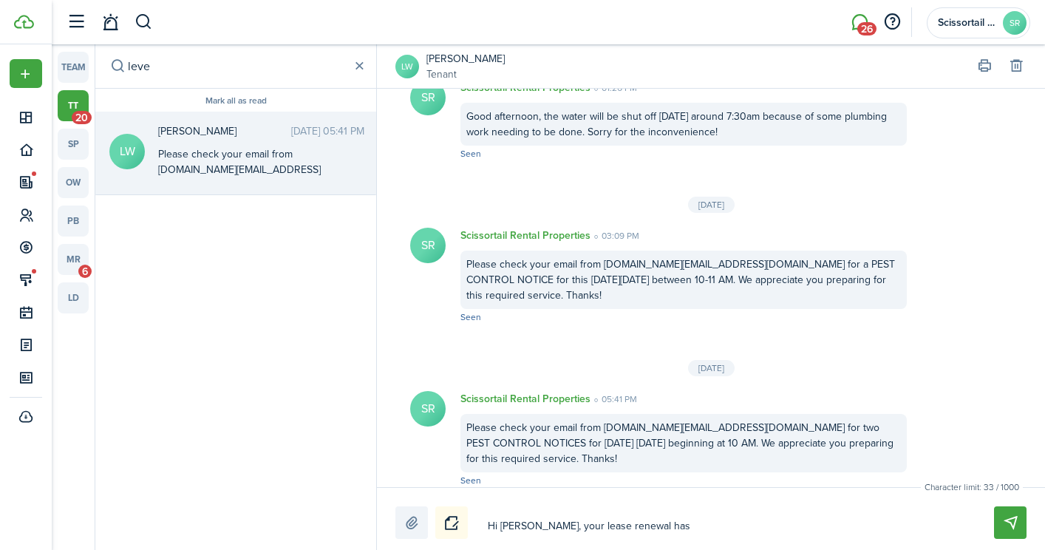
type textarea "Hi [PERSON_NAME], your lease renewal has b"
type textarea "Hi [PERSON_NAME], your lease renewal has be"
type textarea "Hi [PERSON_NAME], your lease renewal has bee"
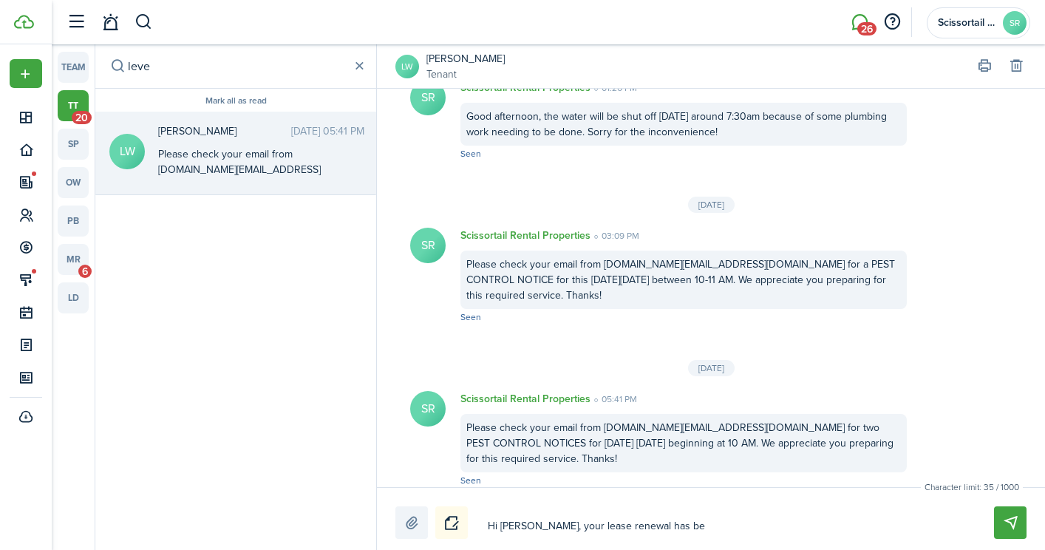
type textarea "Hi [PERSON_NAME], your lease renewal has bee"
type textarea "Hi [PERSON_NAME], your lease renewal has been"
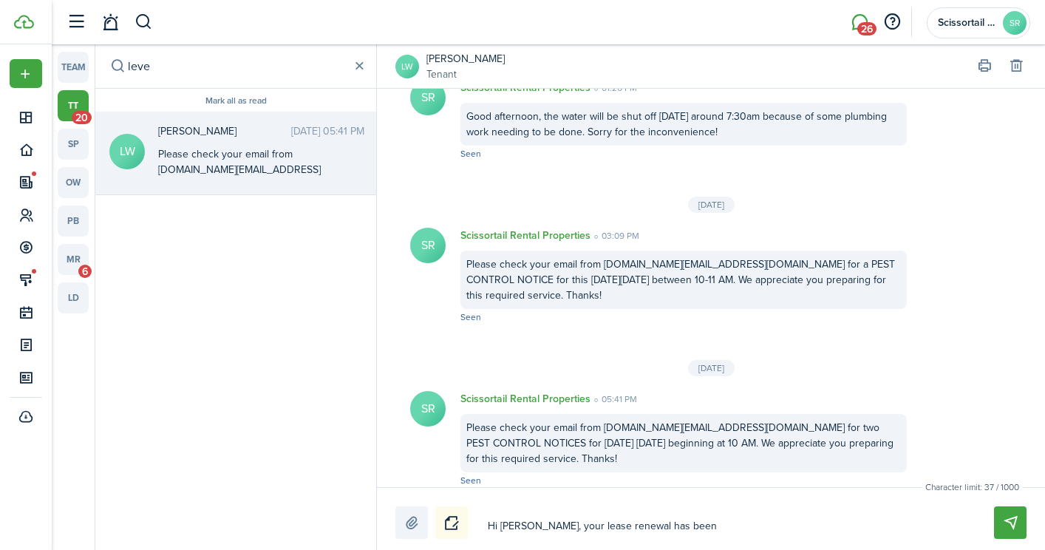
type textarea "Hi [PERSON_NAME], your lease renewal has been s"
type textarea "Hi [PERSON_NAME], your lease renewal has been se"
type textarea "Hi [PERSON_NAME], your lease renewal has been sen"
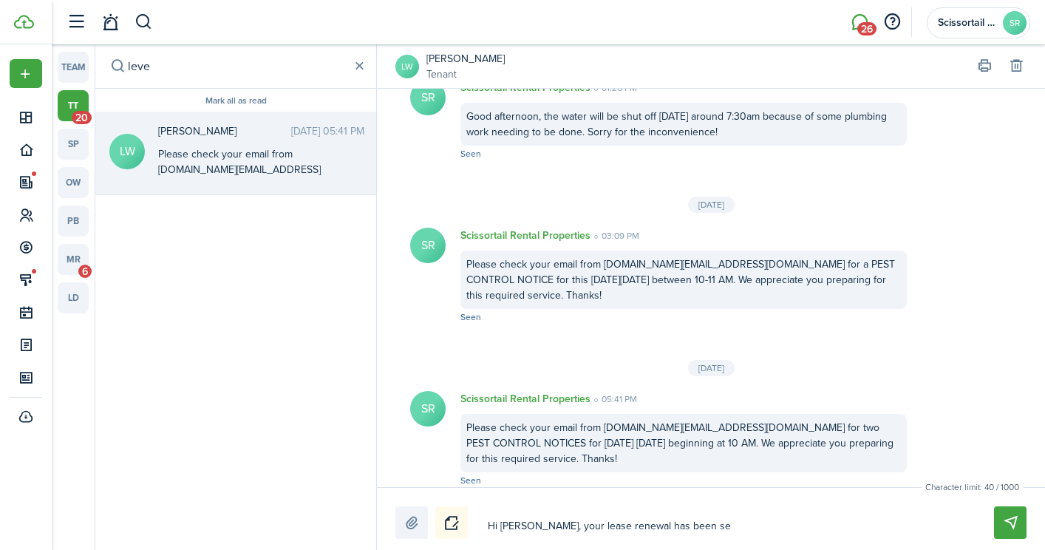
type textarea "Hi [PERSON_NAME], your lease renewal has been sen"
type textarea "Hi [PERSON_NAME], your lease renewal has been sent"
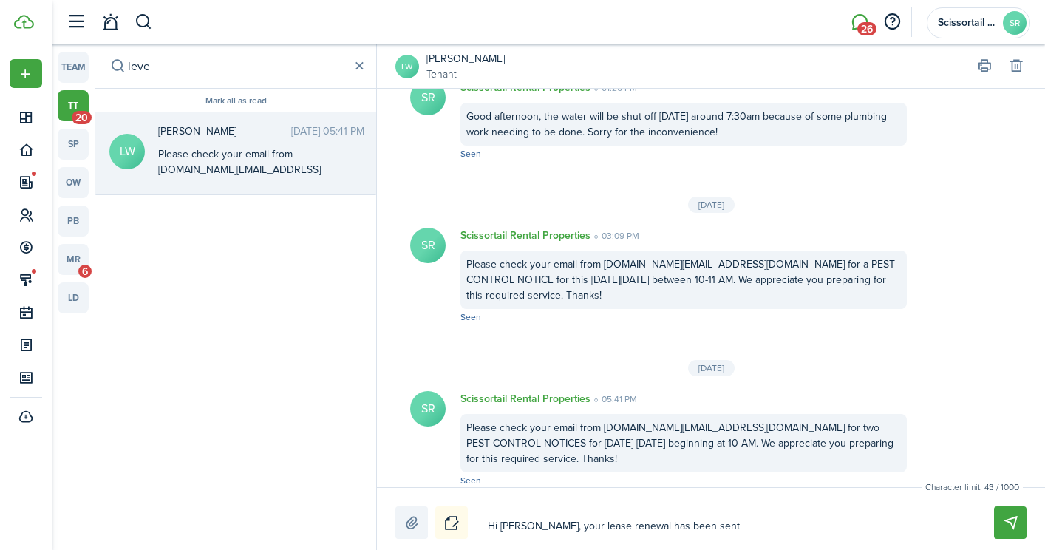
type textarea "Hi [PERSON_NAME], your lease renewal has been sent a"
type textarea "Hi [PERSON_NAME], your lease renewal has been sent an"
type textarea "Hi [PERSON_NAME], your lease renewal has been sent and"
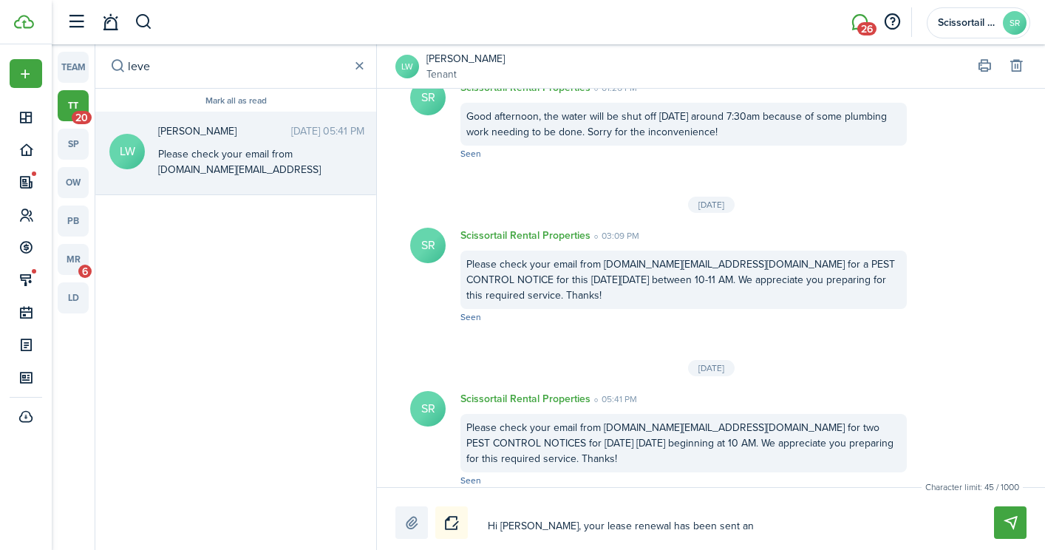
type textarea "Hi [PERSON_NAME], your lease renewal has been sent and"
type textarea "Hi [PERSON_NAME], your lease renewal has been sent and r"
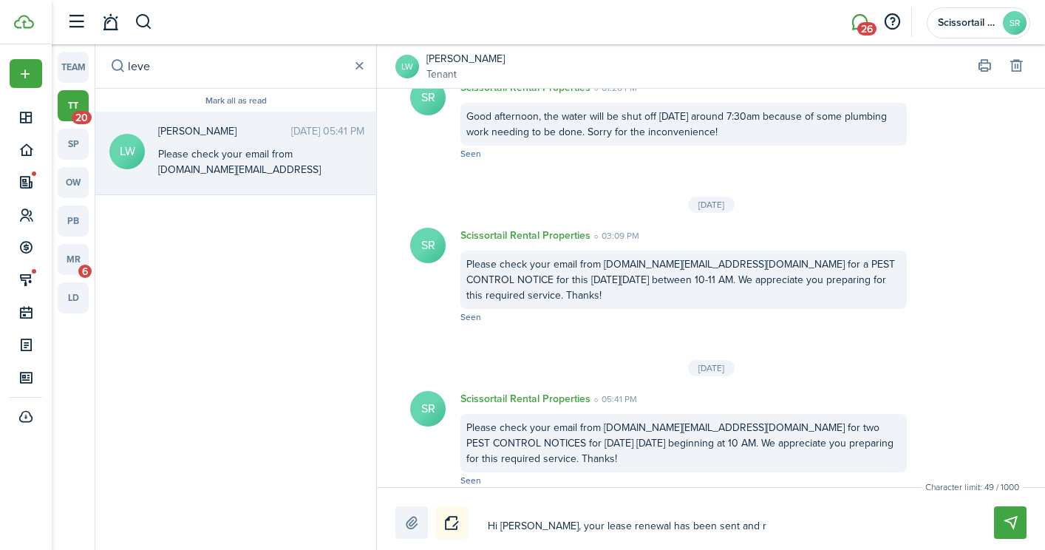
type textarea "Hi [PERSON_NAME], your lease renewal has been sent and re"
type textarea "Hi [PERSON_NAME], your lease renewal has been sent and rea"
type textarea "Hi [PERSON_NAME], your lease renewal has been sent and read"
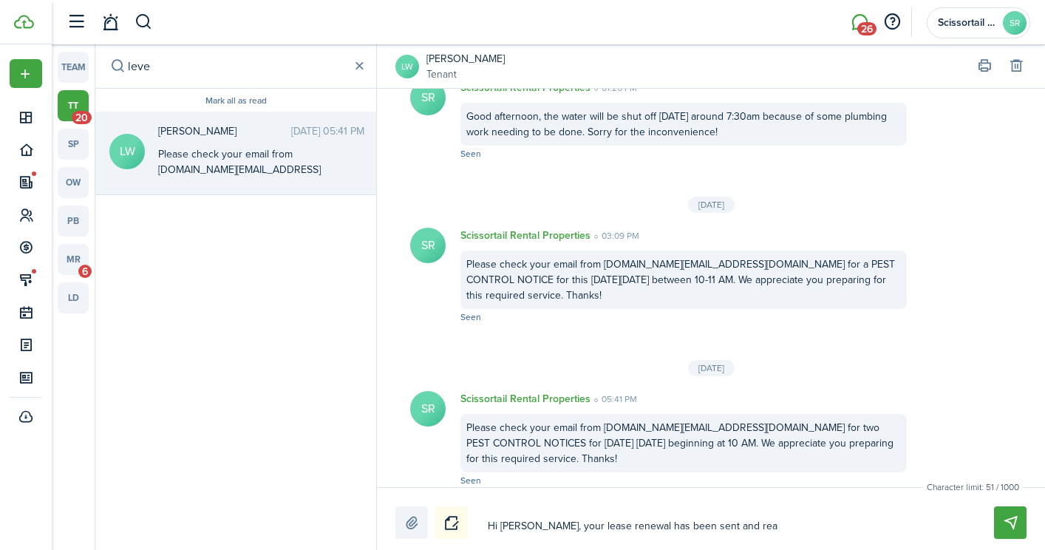
type textarea "Hi [PERSON_NAME], your lease renewal has been sent and read"
type textarea "Hi [PERSON_NAME], your lease renewal has been sent and ready"
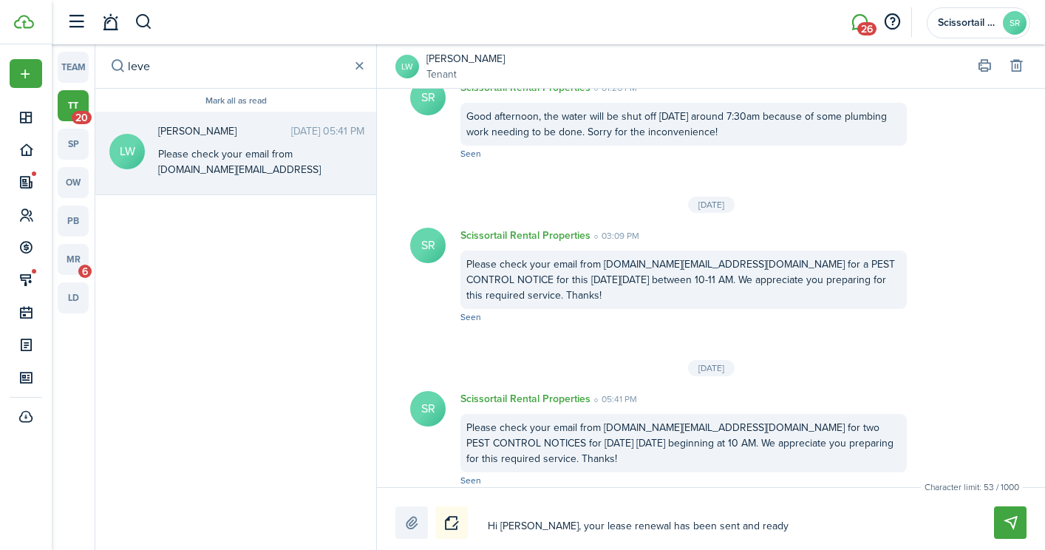
type textarea "Hi [PERSON_NAME], your lease renewal has been sent and ready f"
type textarea "Hi [PERSON_NAME], your lease renewal has been sent and ready fo"
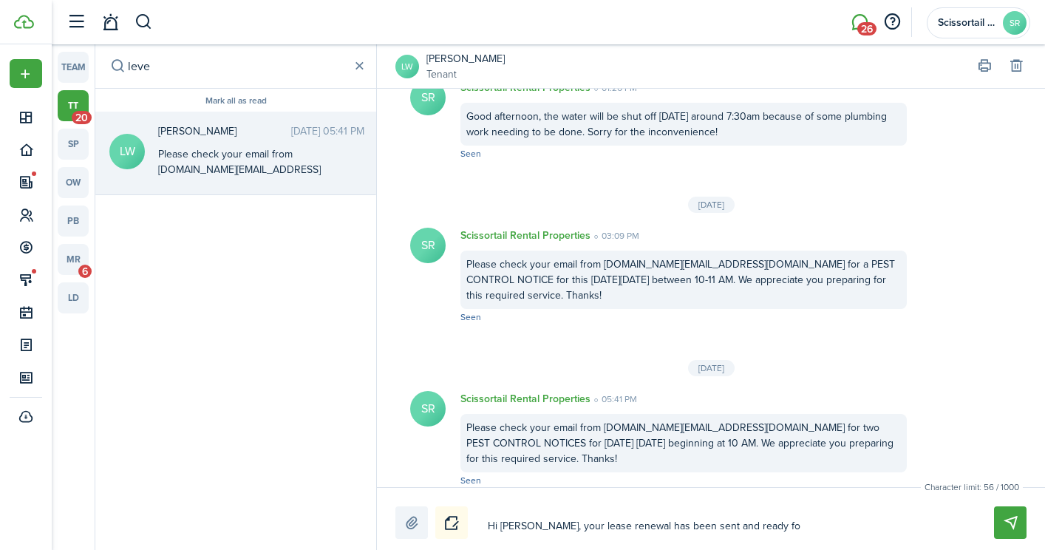
type textarea "Hi [PERSON_NAME], your lease renewal has been sent and ready fo"
type textarea "Hi [PERSON_NAME], your lease renewal has been sent and ready fo y"
type textarea "Hi [PERSON_NAME], your lease renewal has been sent and ready fo yo"
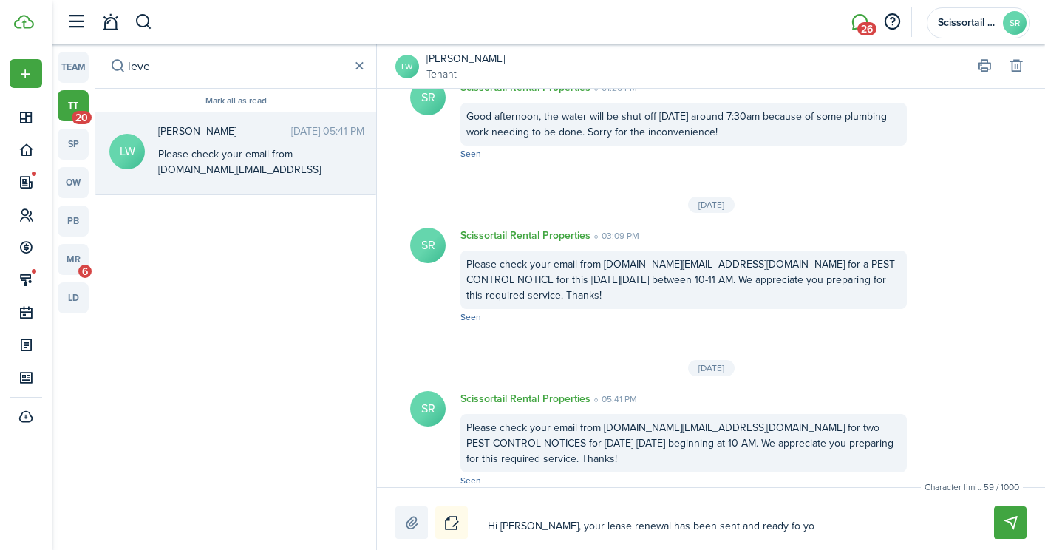
type textarea "Hi [PERSON_NAME], your lease renewal has been sent and ready fo y"
type textarea "Hi [PERSON_NAME], your lease renewal has been sent and ready fo"
type textarea "Hi [PERSON_NAME], your lease renewal has been sent and ready fo r"
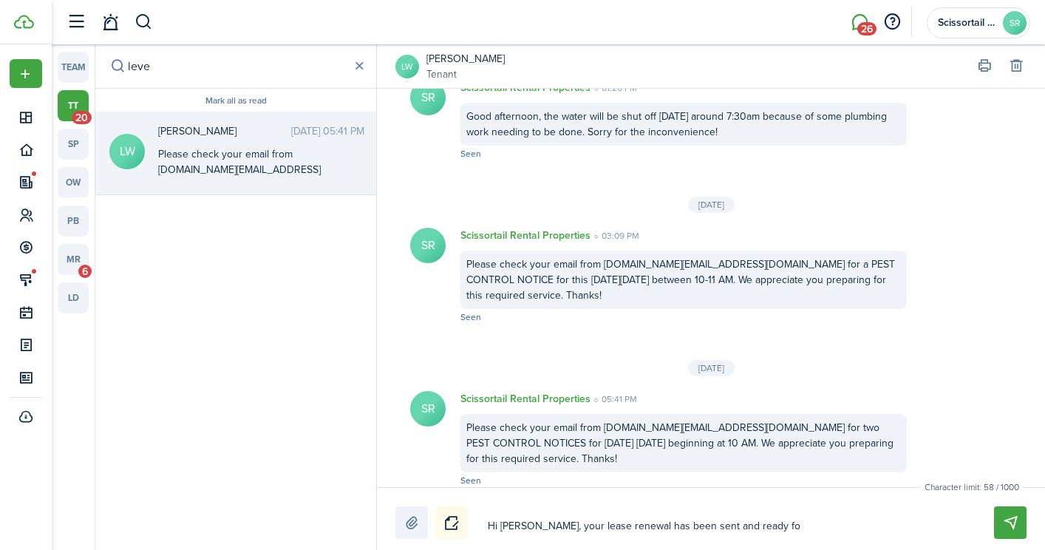
type textarea "Hi [PERSON_NAME], your lease renewal has been sent and ready fo r"
type textarea "Hi [PERSON_NAME], your lease renewal has been sent and ready fo r y"
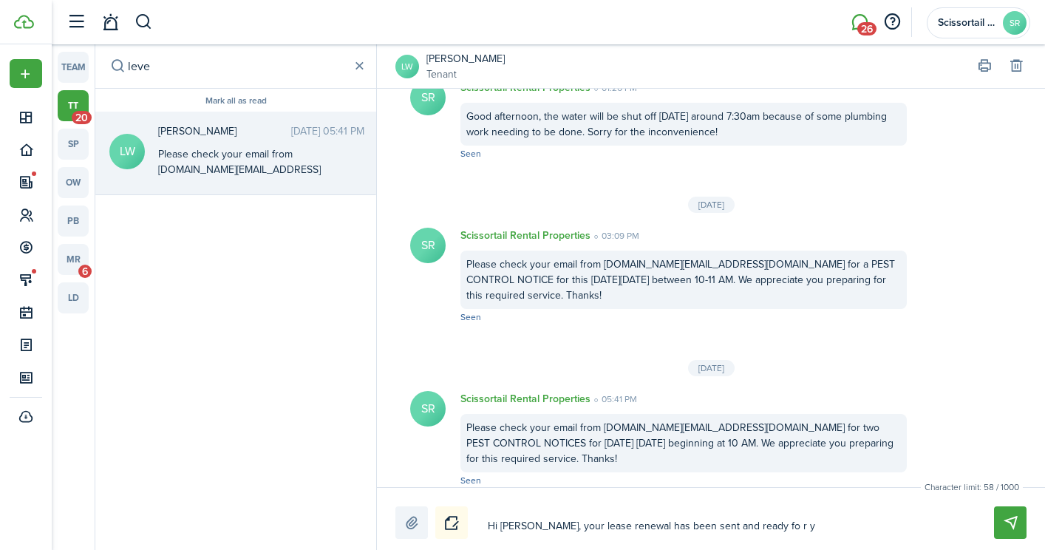
type textarea "Hi [PERSON_NAME], your lease renewal has been sent and ready fo r yo"
type textarea "Hi [PERSON_NAME], your lease renewal has been sent and ready fo r you"
type textarea "Hi [PERSON_NAME], your lease renewal has been sent and ready fo r yout"
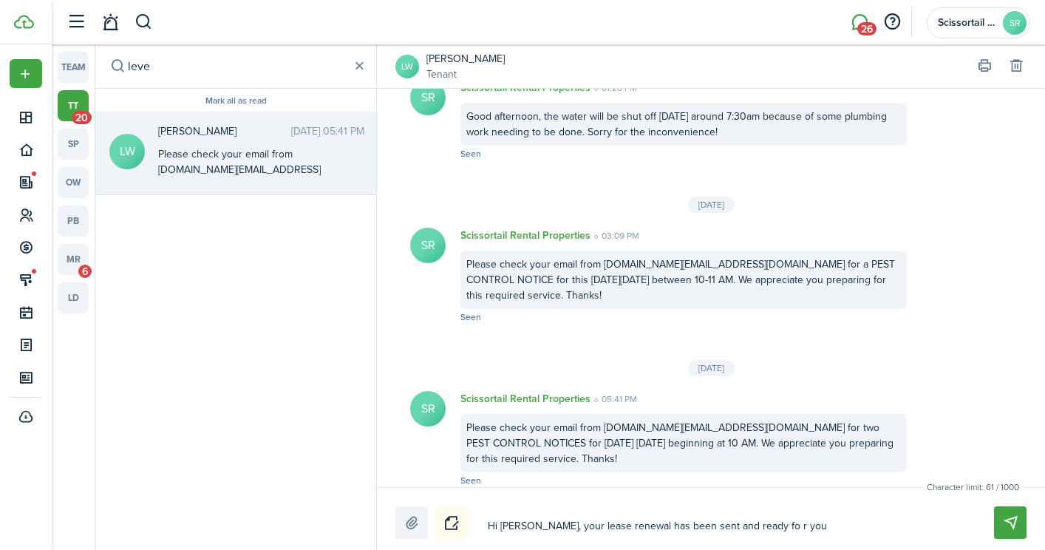
type textarea "Hi [PERSON_NAME], your lease renewal has been sent and ready fo r yout"
type textarea "Hi [PERSON_NAME], your lease renewal has been sent and ready fo r youto"
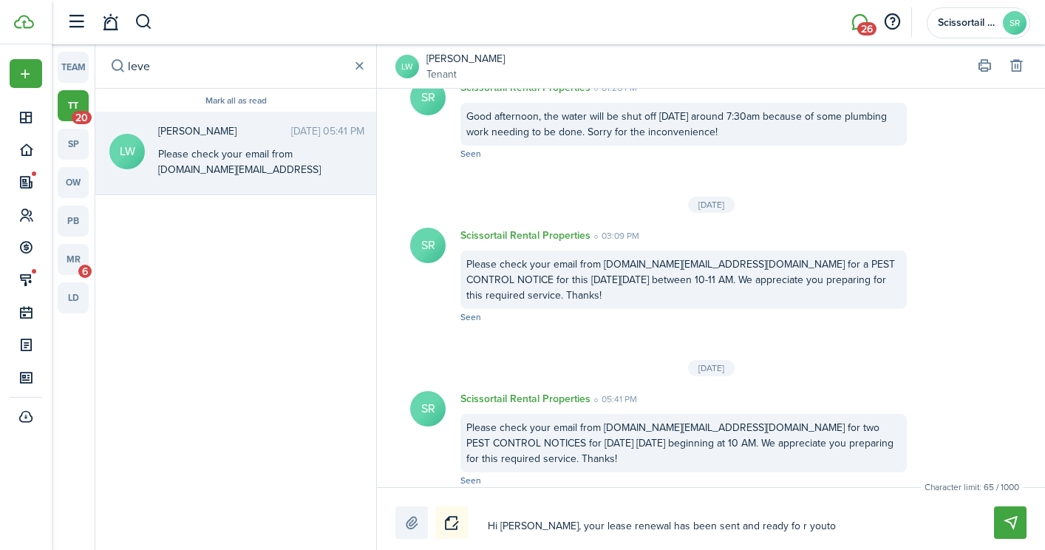
type textarea "Hi [PERSON_NAME], your lease renewal has been sent and ready fo r youto"
type textarea "Hi [PERSON_NAME], your lease renewal has been sent and ready fo r yout"
type textarea "Hi [PERSON_NAME], your lease renewal has been sent and ready fo r you"
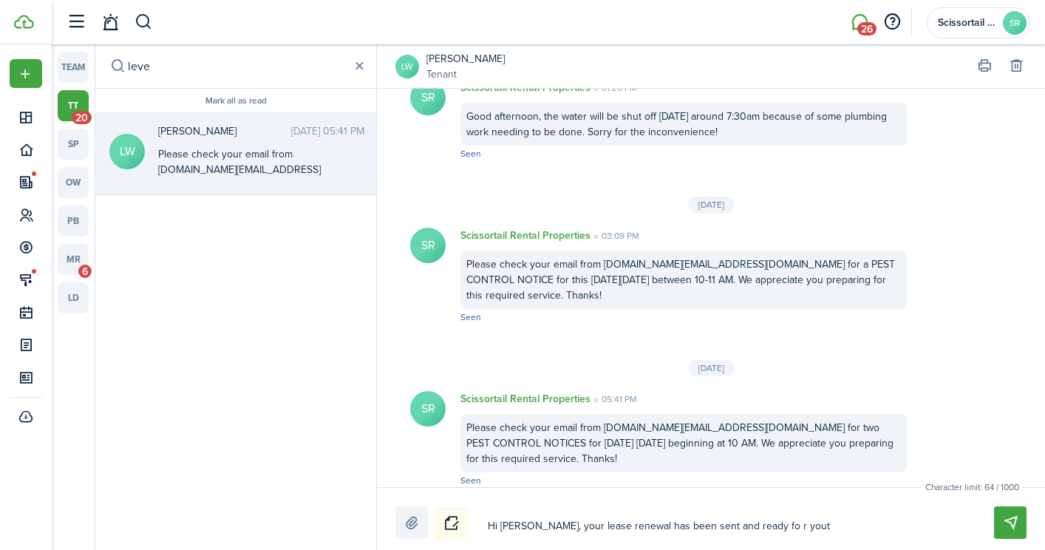
type textarea "Hi [PERSON_NAME], your lease renewal has been sent and ready fo r you"
type textarea "Hi [PERSON_NAME], your lease renewal has been sent and ready fo r yo"
type textarea "Hi [PERSON_NAME], your lease renewal has been sent and ready fo r y"
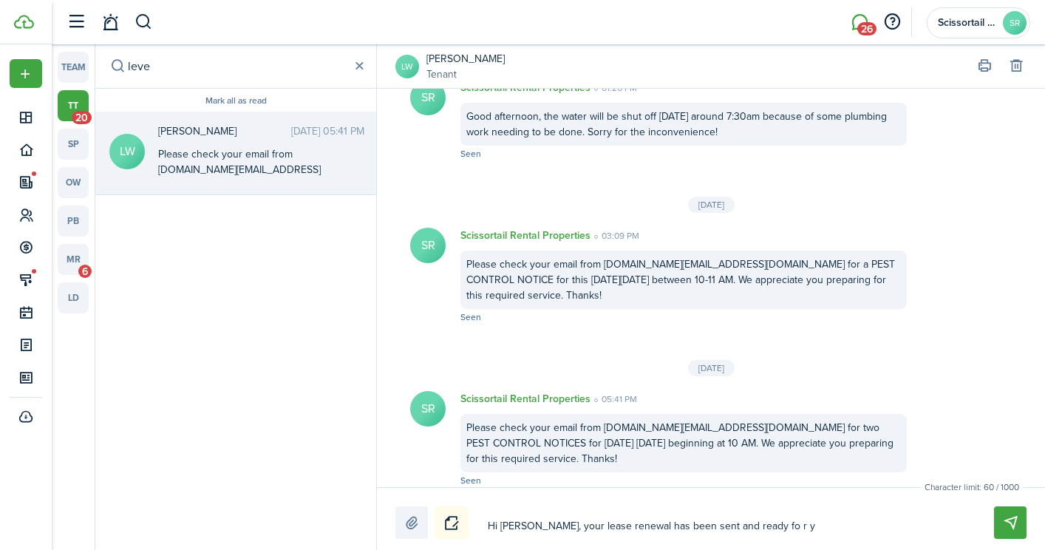
type textarea "Hi [PERSON_NAME], your lease renewal has been sent and ready fo r"
type textarea "Hi [PERSON_NAME], your lease renewal has been sent and ready fo"
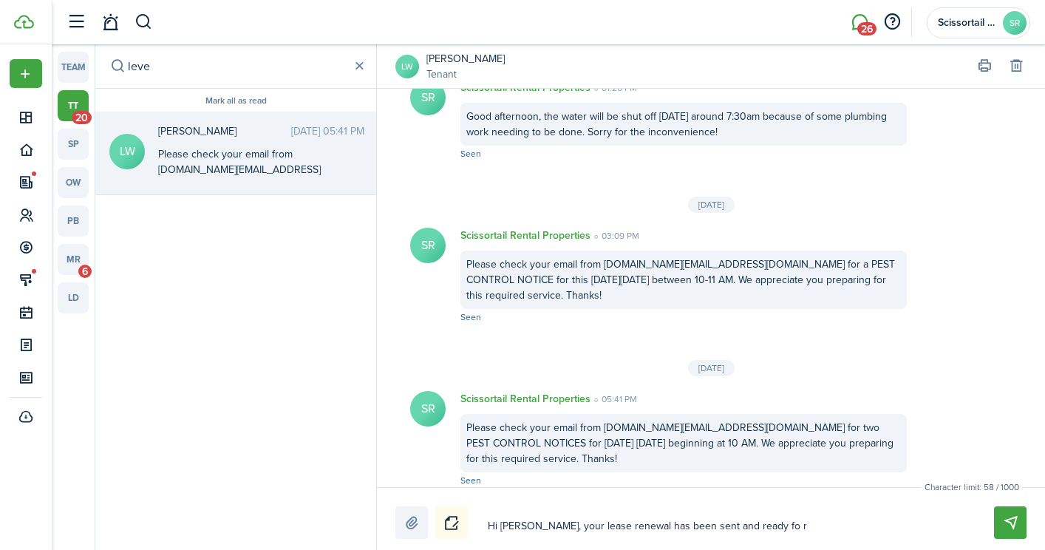
type textarea "Hi [PERSON_NAME], your lease renewal has been sent and ready fo"
type textarea "Hi [PERSON_NAME], your lease renewal has been sent and ready fot"
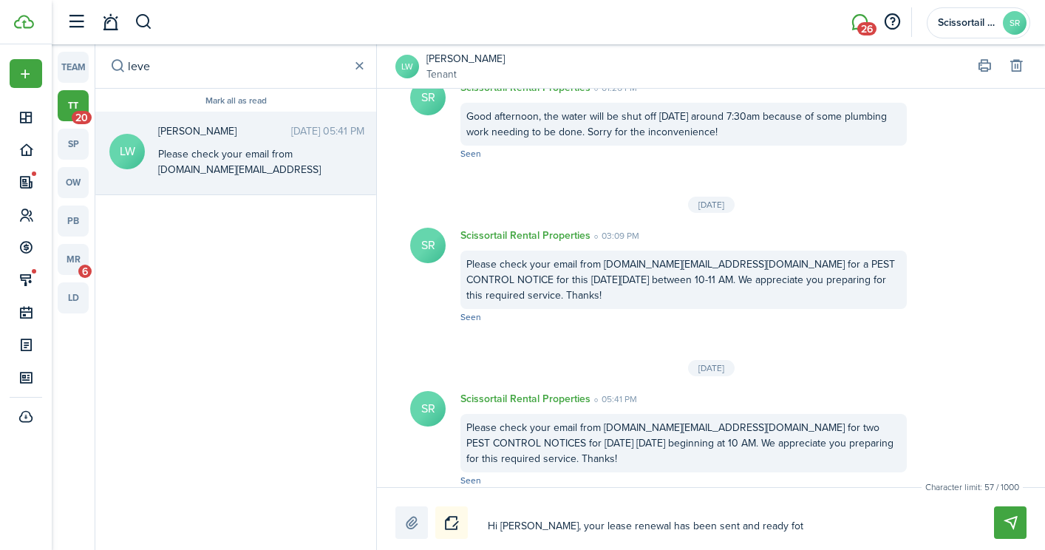
type textarea "Hi [PERSON_NAME], your lease renewal has been sent and ready fo"
type textarea "Hi [PERSON_NAME], your lease renewal has been sent and ready for"
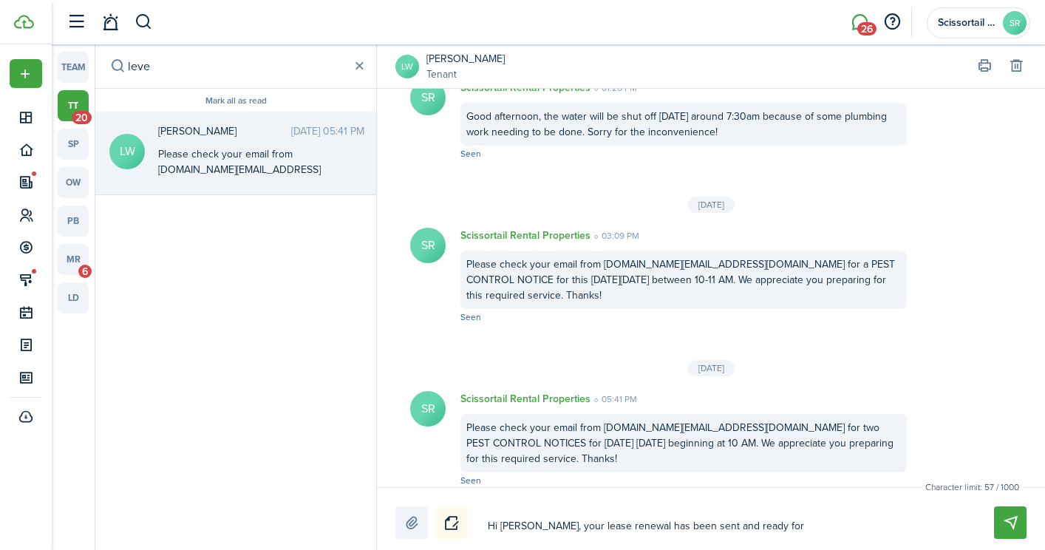
type textarea "Hi [PERSON_NAME], your lease renewal has been sent and ready for"
type textarea "Hi [PERSON_NAME], your lease renewal has been sent and ready for y"
type textarea "Hi [PERSON_NAME], your lease renewal has been sent and ready for yo"
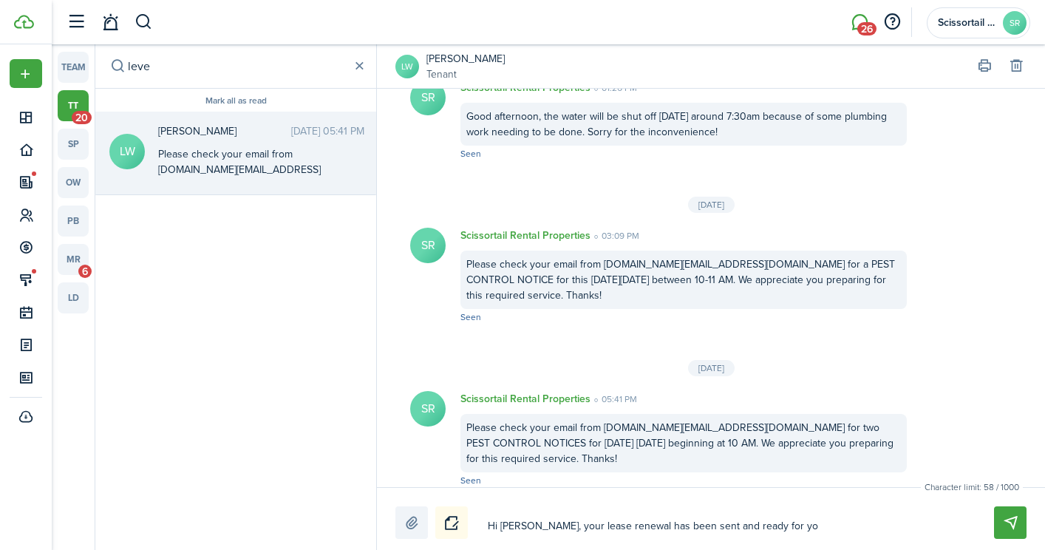
type textarea "Hi [PERSON_NAME], your lease renewal has been sent and ready for you"
type textarea "Hi [PERSON_NAME], your lease renewal has been sent and ready for you t"
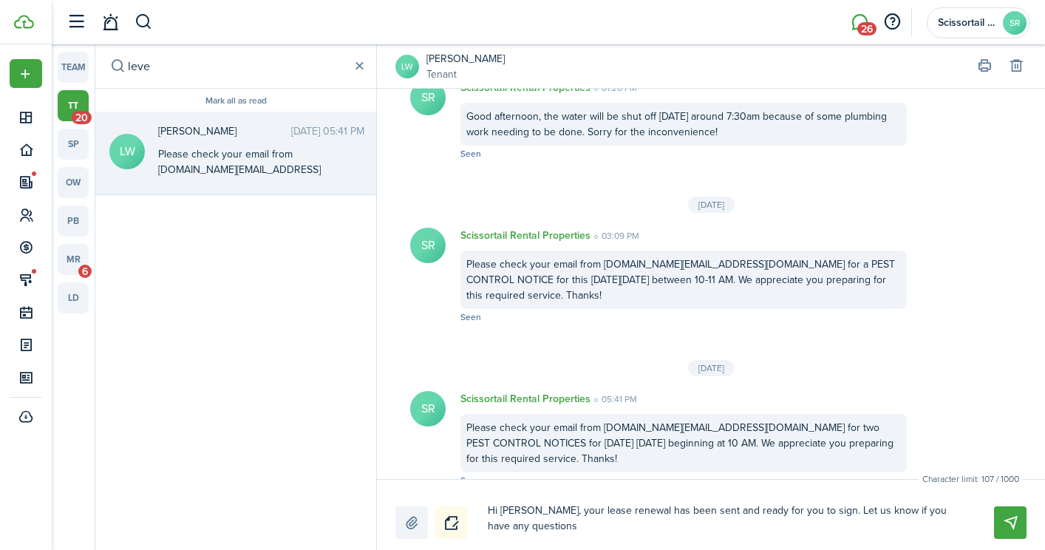
scroll to position [1877, 0]
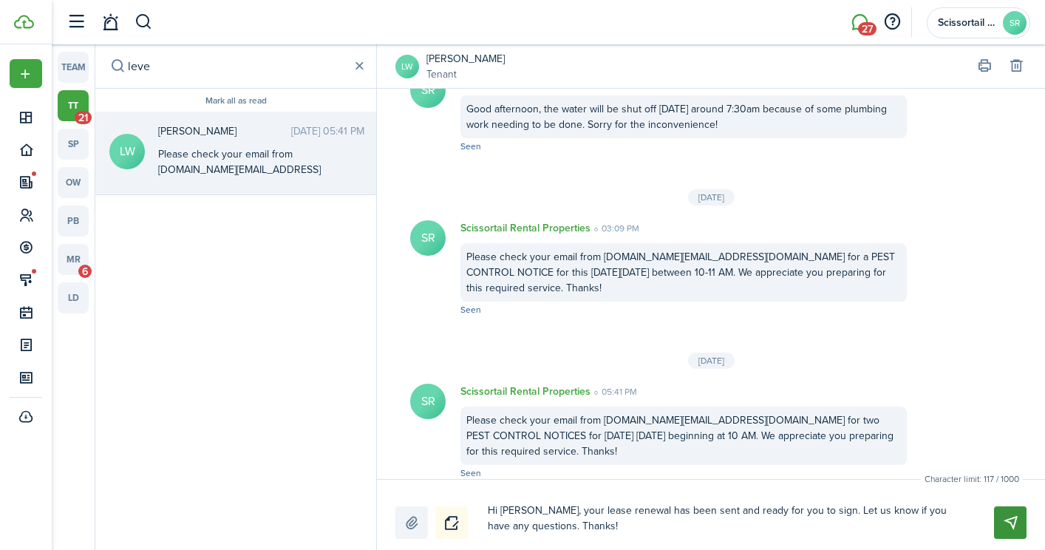
click at [1005, 527] on button "Send" at bounding box center [1010, 522] width 33 height 33
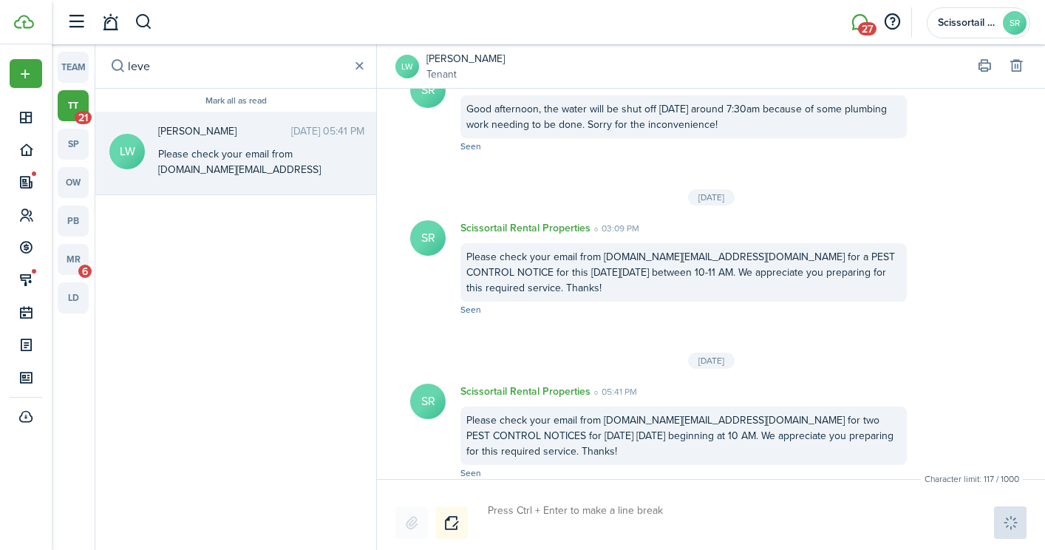
scroll to position [2018, 0]
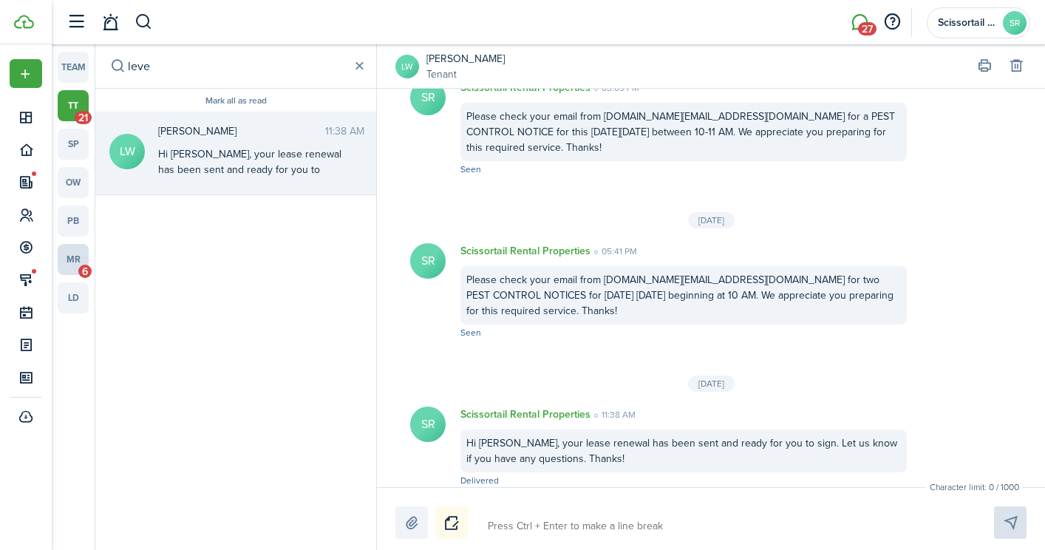
click at [81, 258] on link "mr 6" at bounding box center [73, 259] width 31 height 31
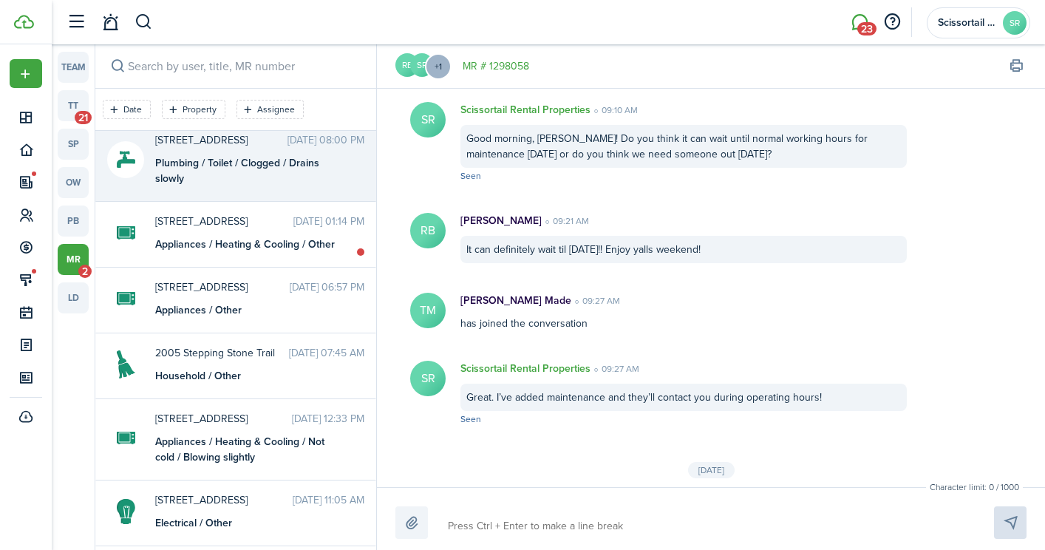
scroll to position [342, 0]
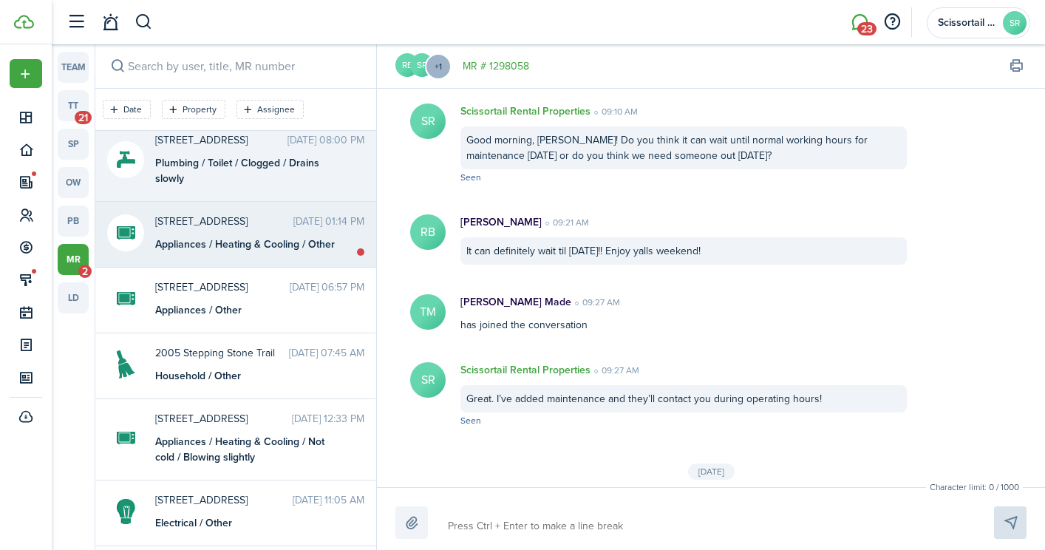
click at [293, 239] on div "Appliances / Heating & Cooling / Other" at bounding box center [247, 244] width 185 height 16
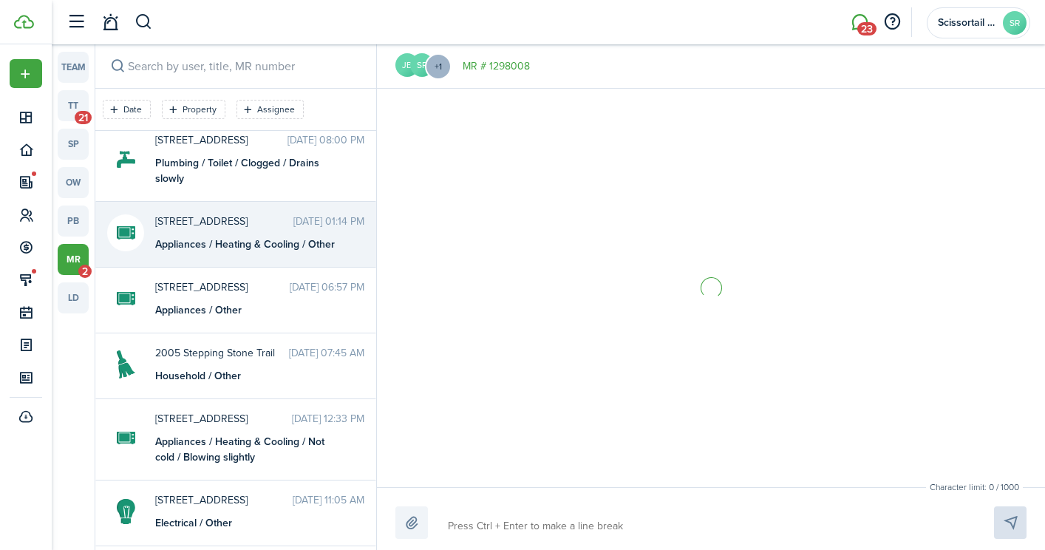
scroll to position [10, 0]
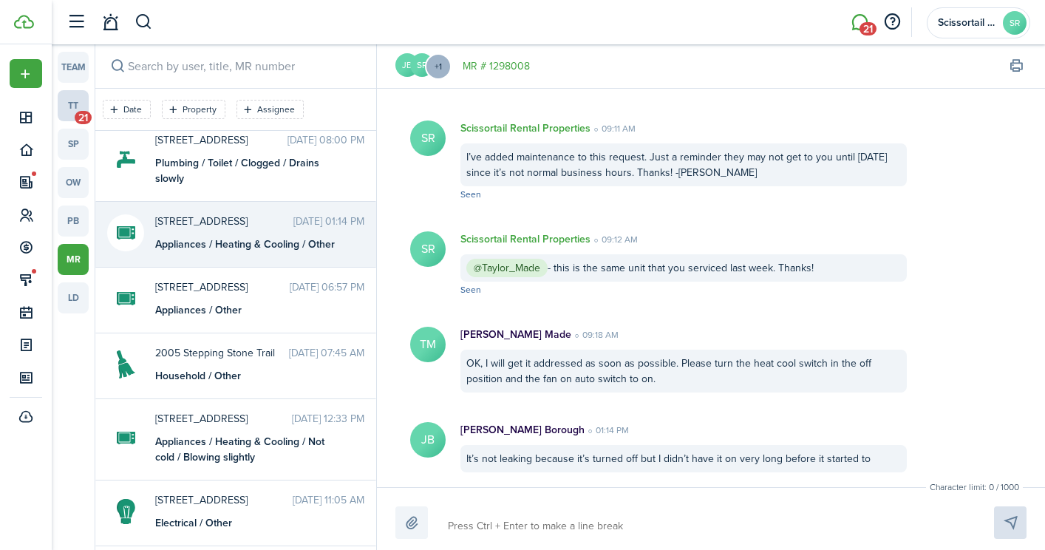
click at [81, 115] on span "21" at bounding box center [83, 117] width 17 height 13
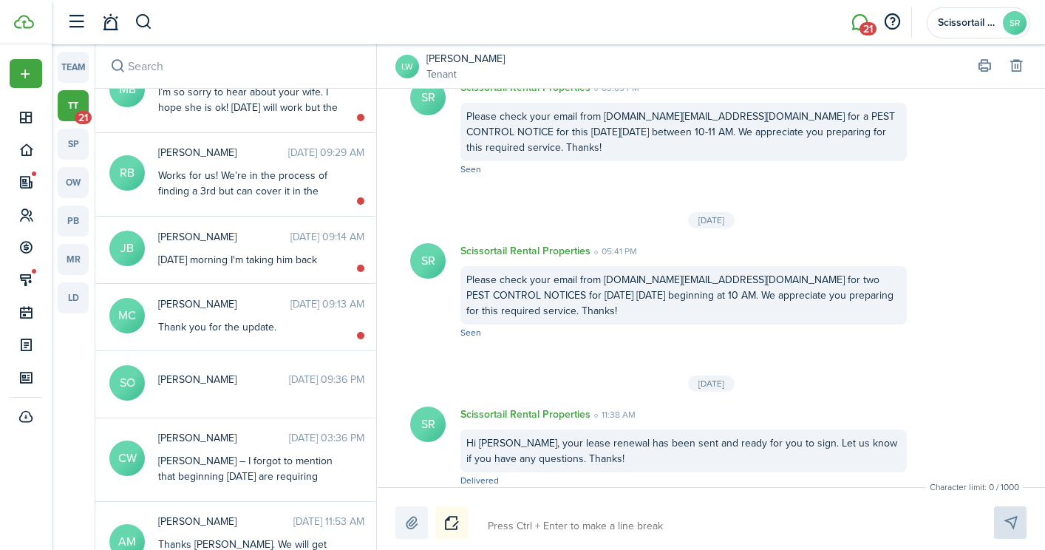
scroll to position [581, 0]
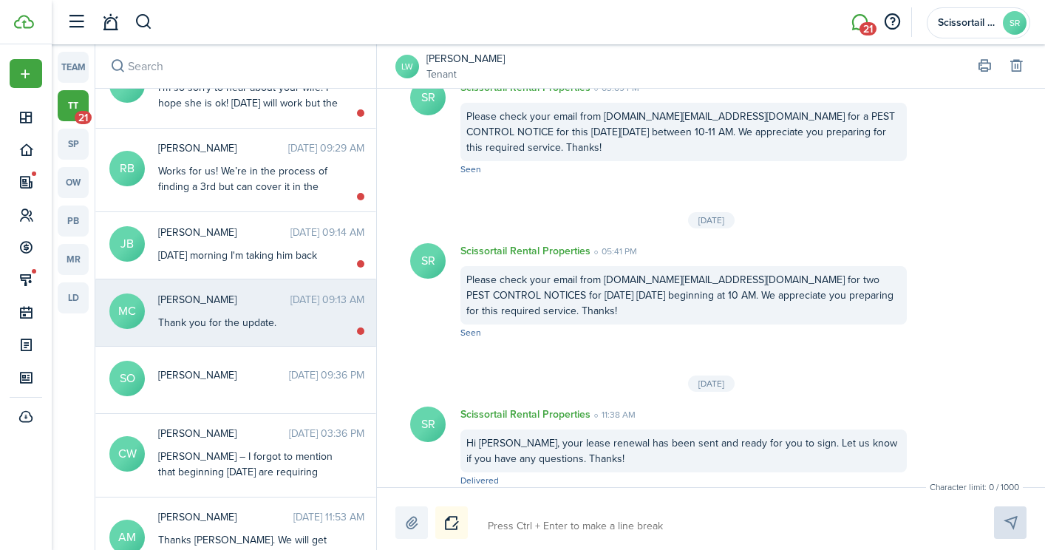
click at [281, 325] on div "Thank you for the update." at bounding box center [250, 323] width 185 height 16
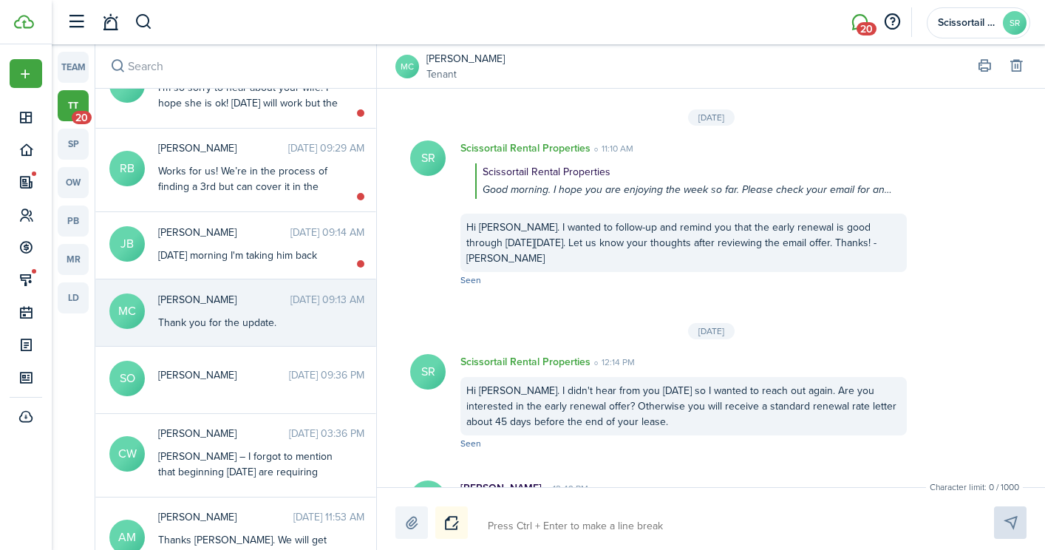
scroll to position [2290, 0]
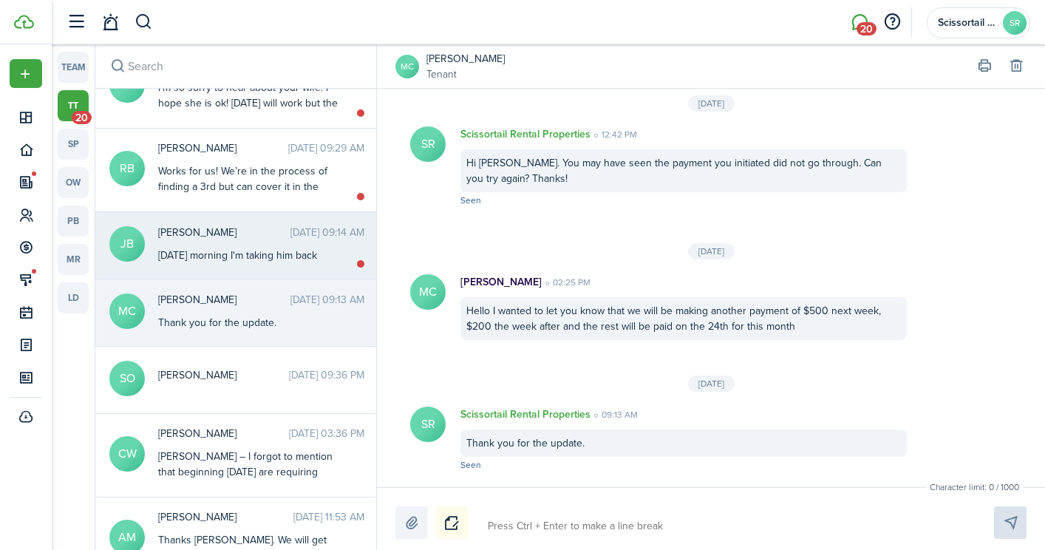
click at [309, 262] on div "[DATE] morning I'm taking him back" at bounding box center [250, 255] width 185 height 16
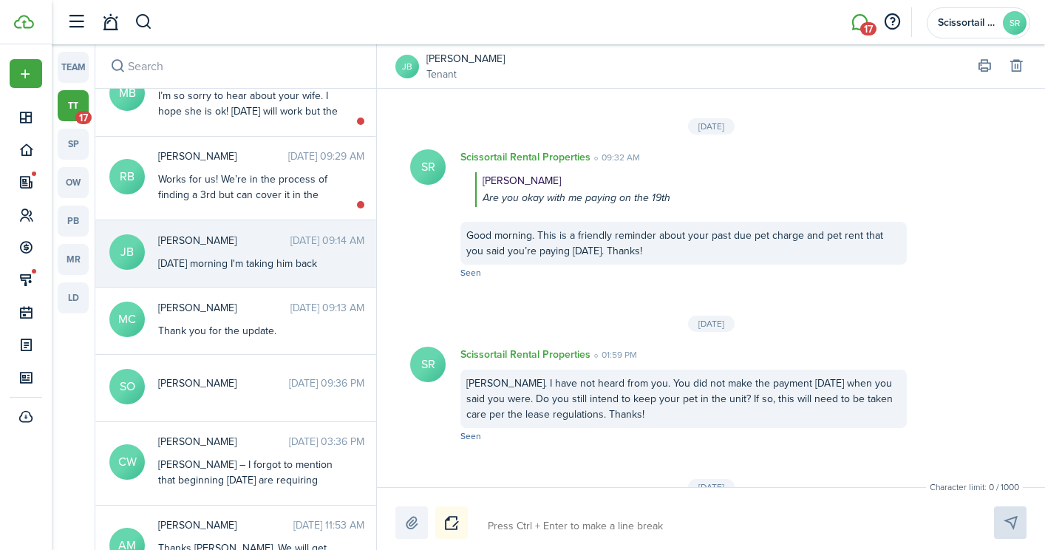
scroll to position [1375, 0]
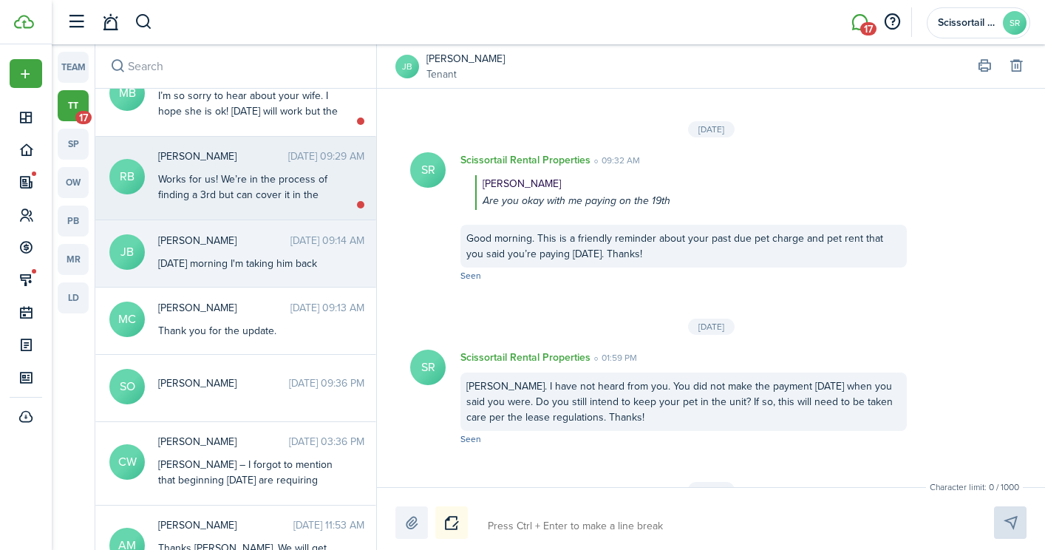
click at [184, 182] on div "Works for us! We’re in the process of finding a 3rd but can cover it in the mea…" at bounding box center [250, 202] width 185 height 62
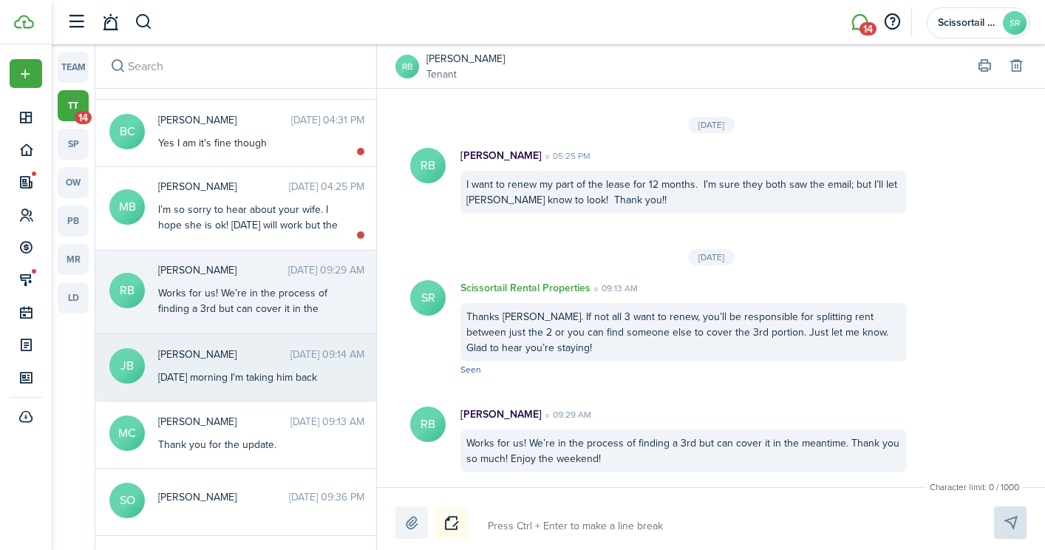
scroll to position [451, 0]
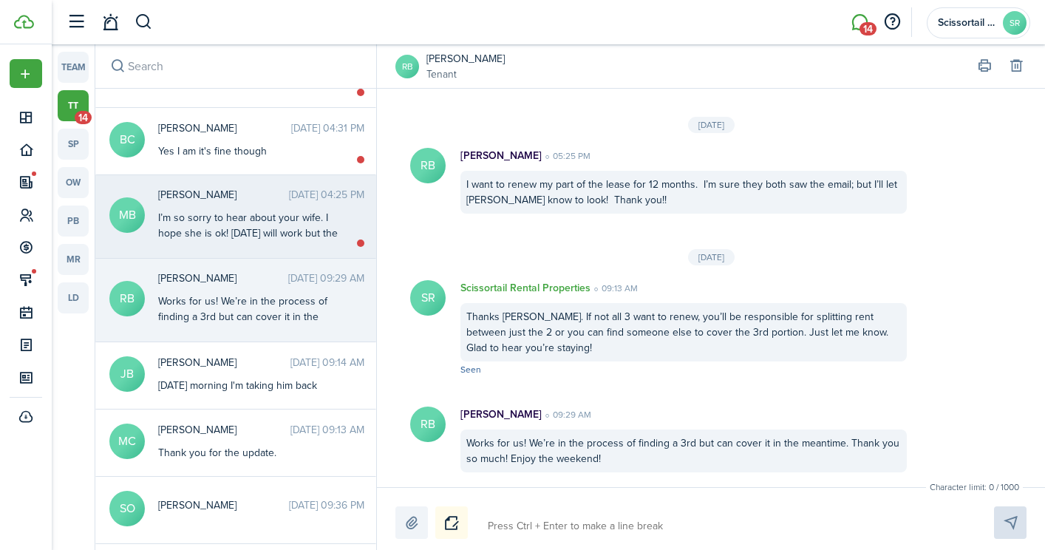
click at [297, 245] on messenger-thread-item "MB [PERSON_NAME] [DATE] 04:25 PM I’m so sorry to hear about your wife. I hope s…" at bounding box center [235, 216] width 281 height 83
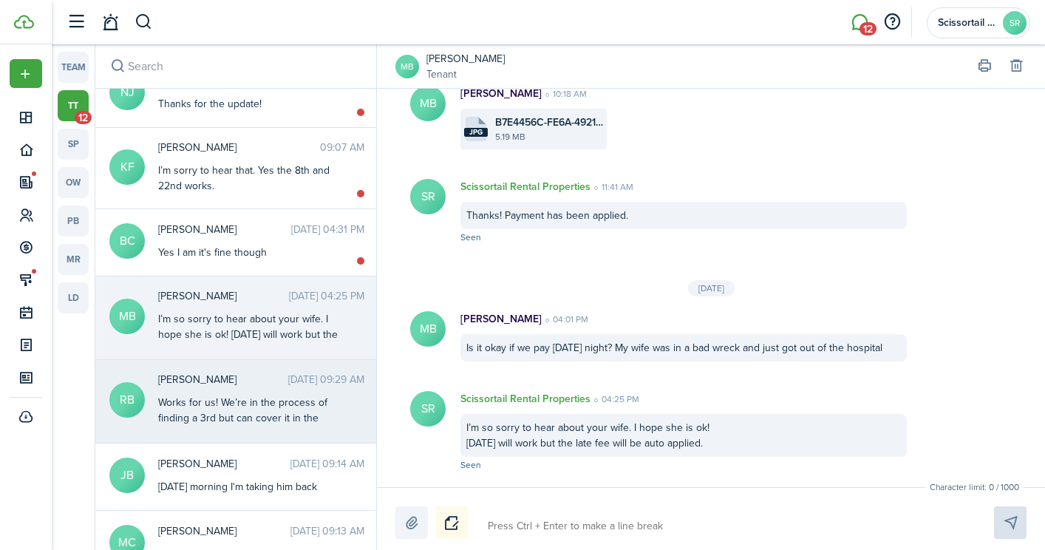
scroll to position [341, 0]
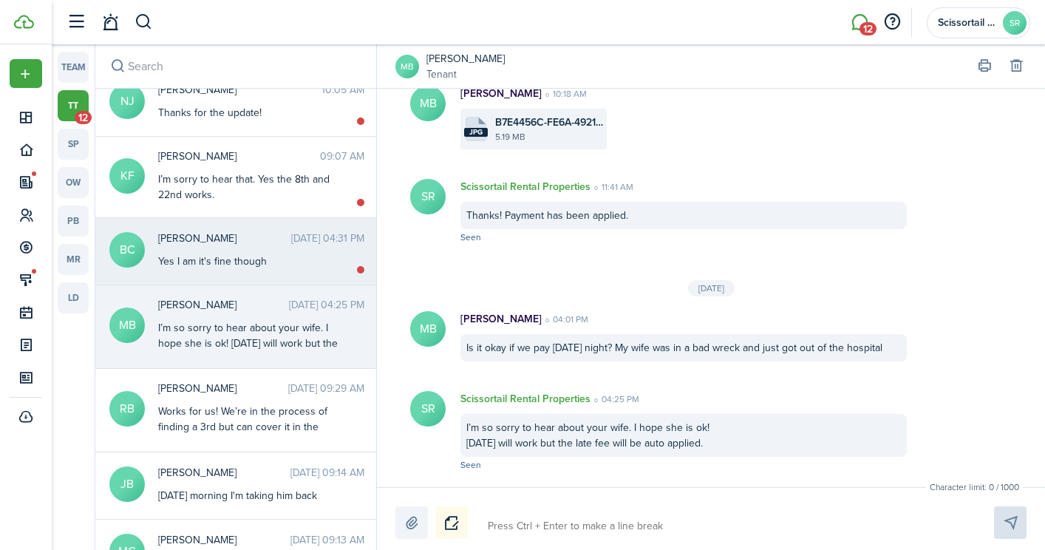
click at [220, 264] on div "Yes I am it's fine though" at bounding box center [250, 261] width 185 height 16
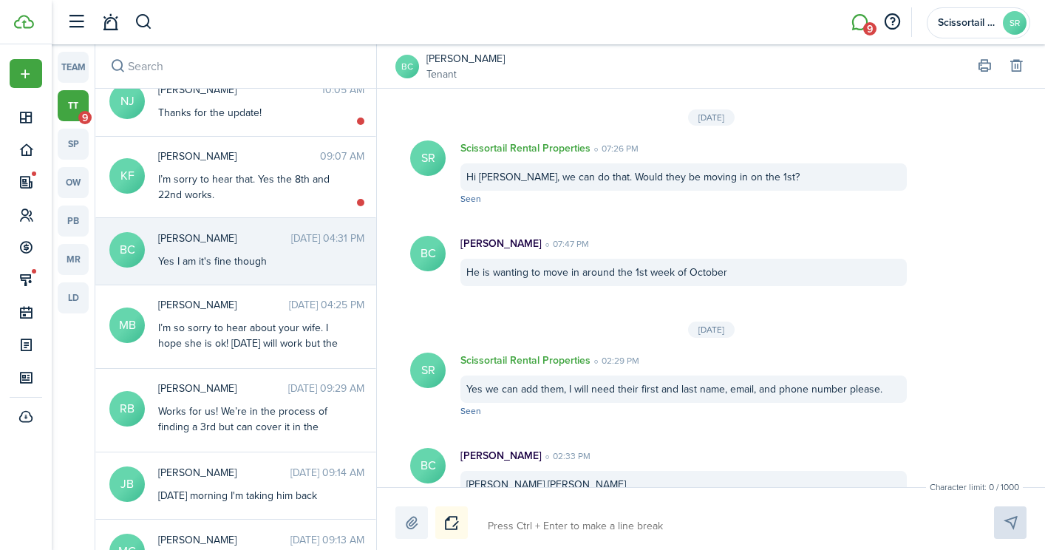
scroll to position [1834, 0]
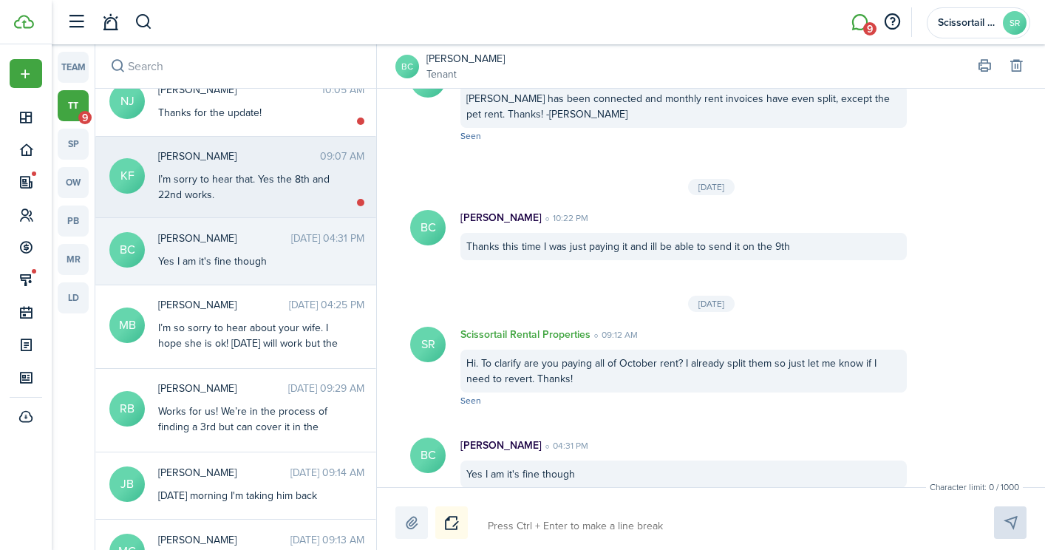
click at [237, 187] on div "I’m sorry to hear that. Yes the 8th and 22nd works." at bounding box center [250, 186] width 185 height 31
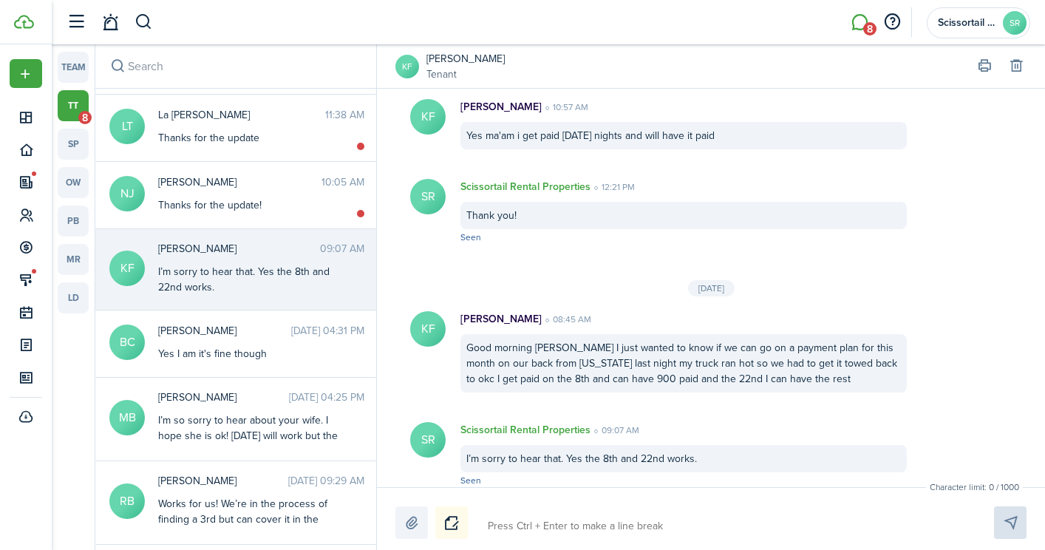
scroll to position [247, 0]
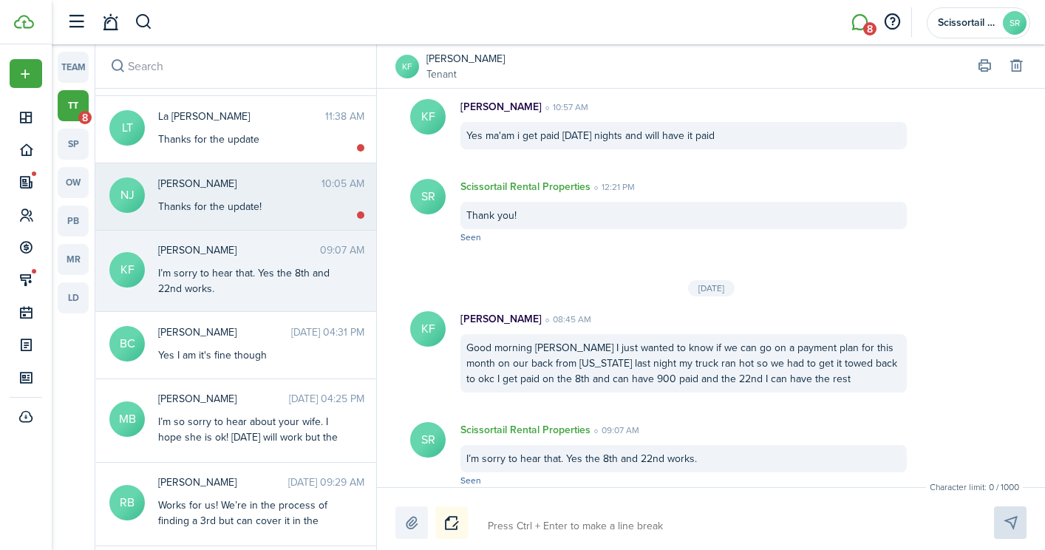
click at [237, 197] on div "[PERSON_NAME] 10:05 AM Thanks for the update!" at bounding box center [261, 195] width 228 height 38
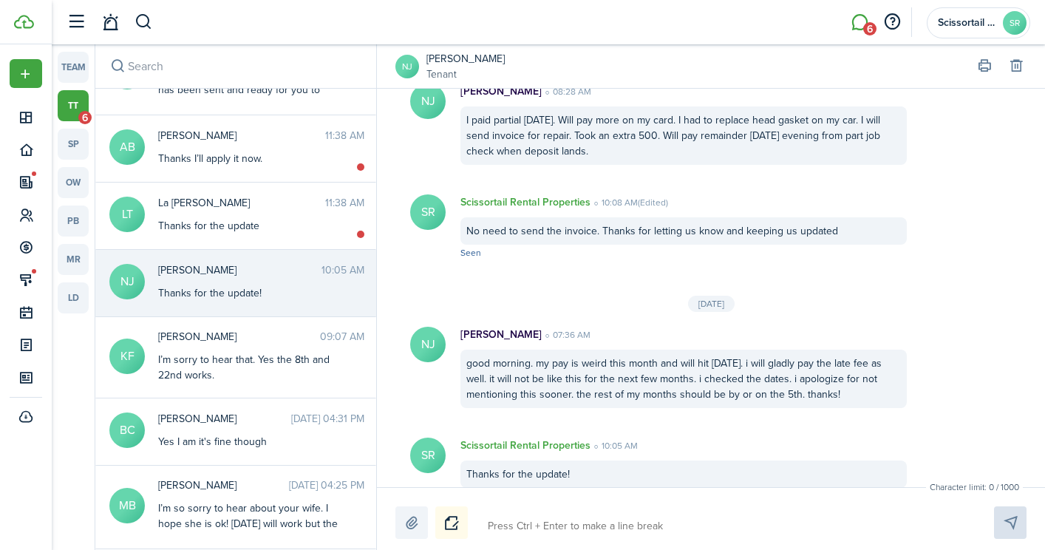
scroll to position [160, 0]
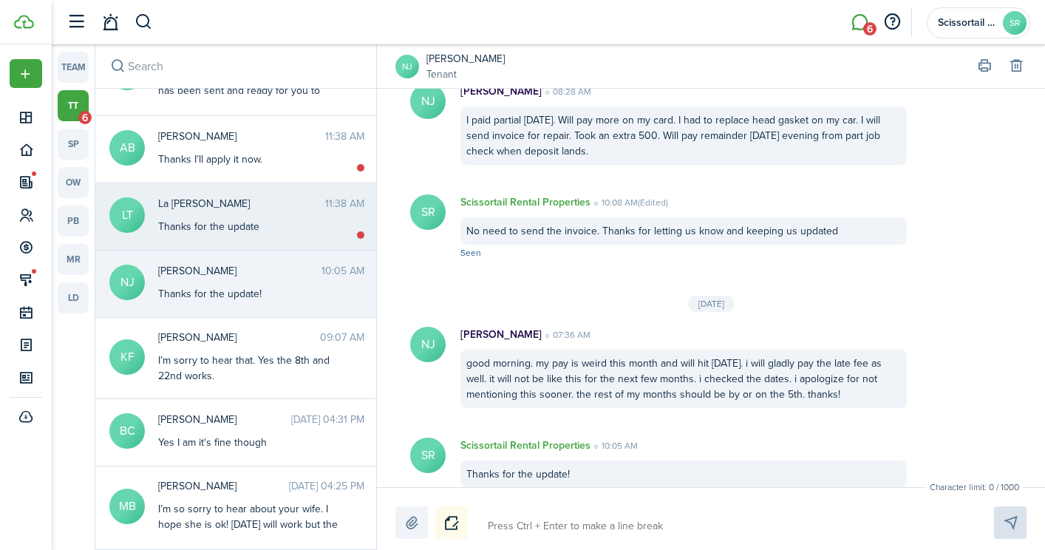
click at [240, 217] on div "La [PERSON_NAME] 11:38 AM Thanks for the update" at bounding box center [261, 215] width 228 height 38
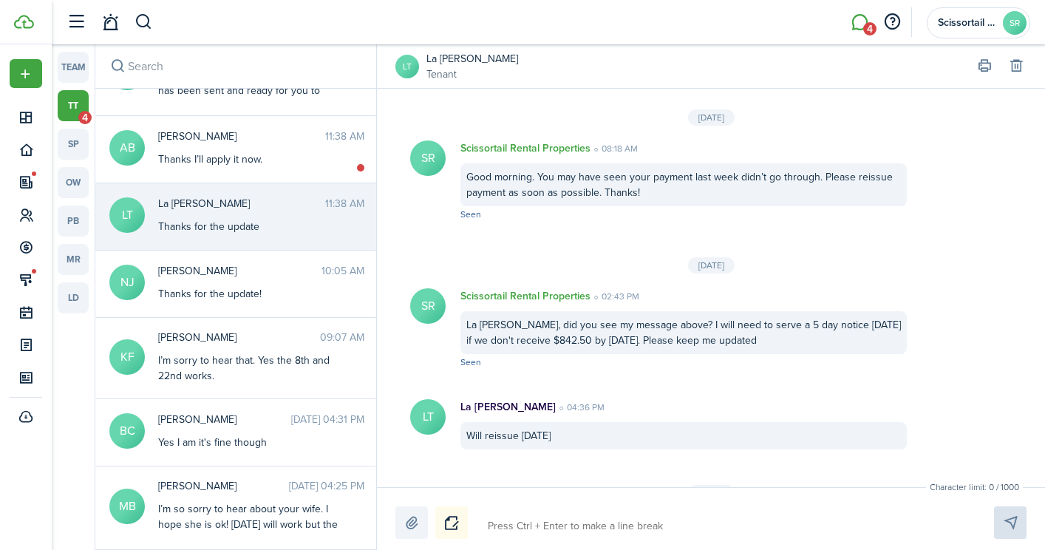
scroll to position [1902, 0]
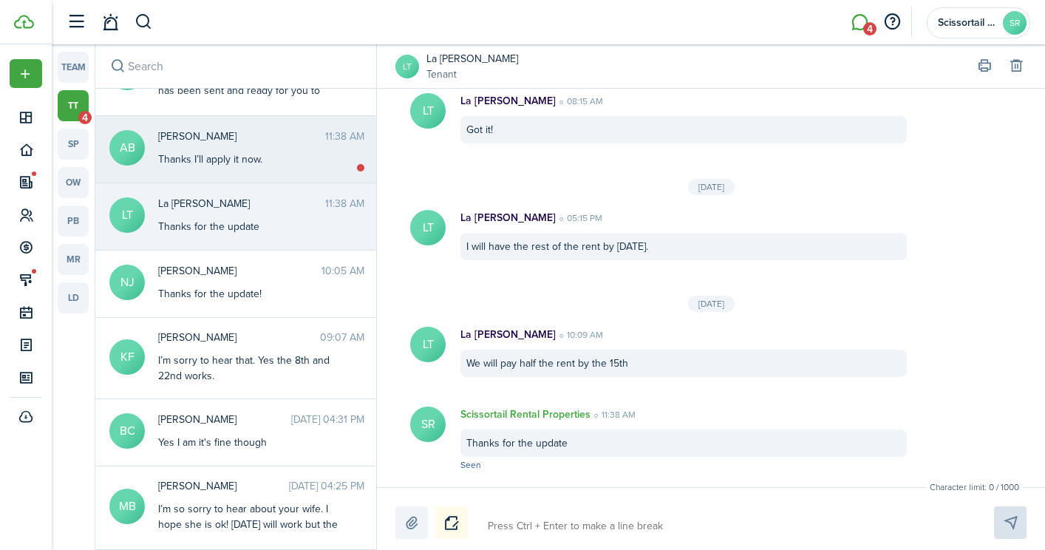
click at [256, 151] on div "Thanks I’ll apply it now." at bounding box center [250, 159] width 185 height 16
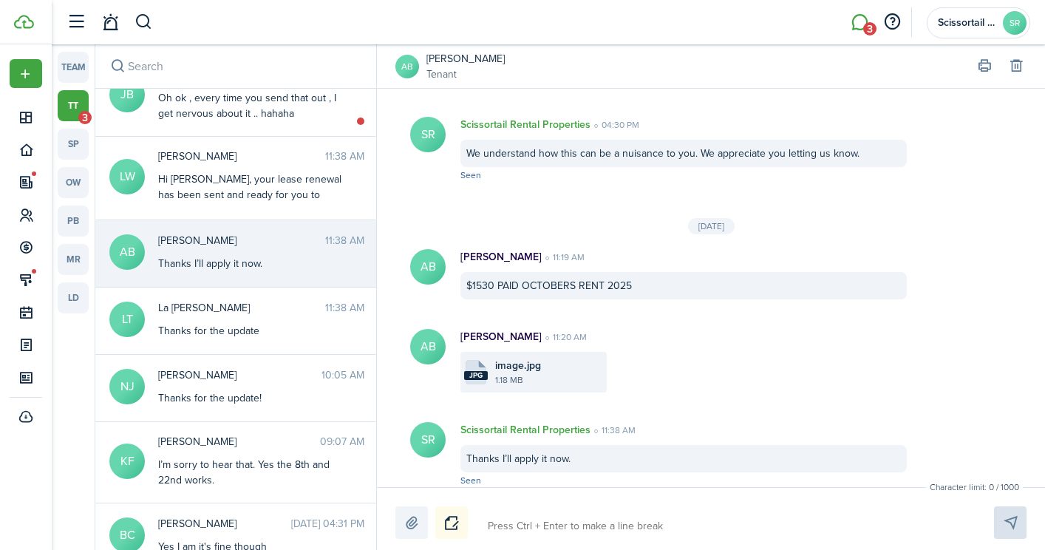
scroll to position [53, 0]
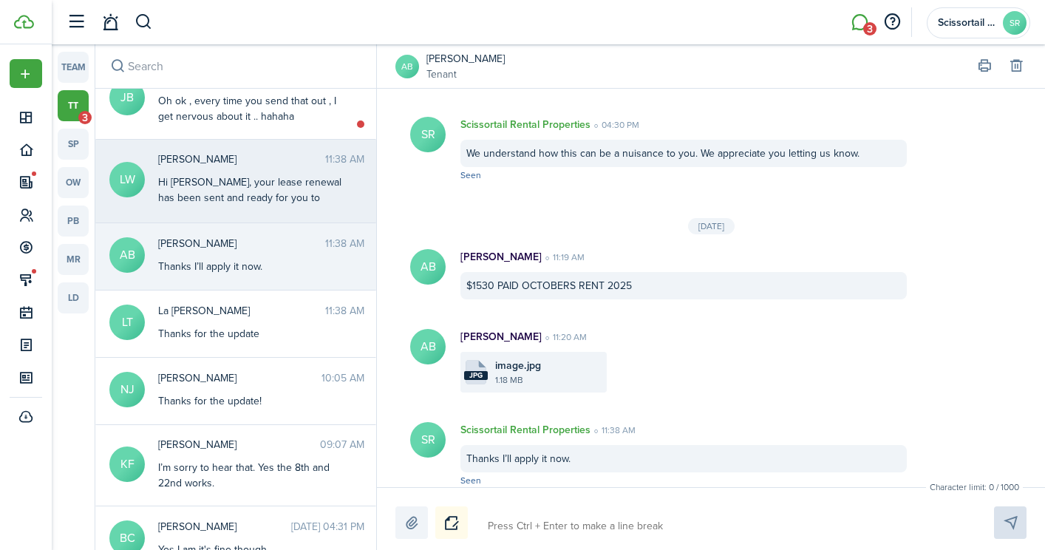
click at [251, 185] on div "Hi [PERSON_NAME], your lease renewal has been sent and ready for you to sign. L…" at bounding box center [250, 205] width 185 height 62
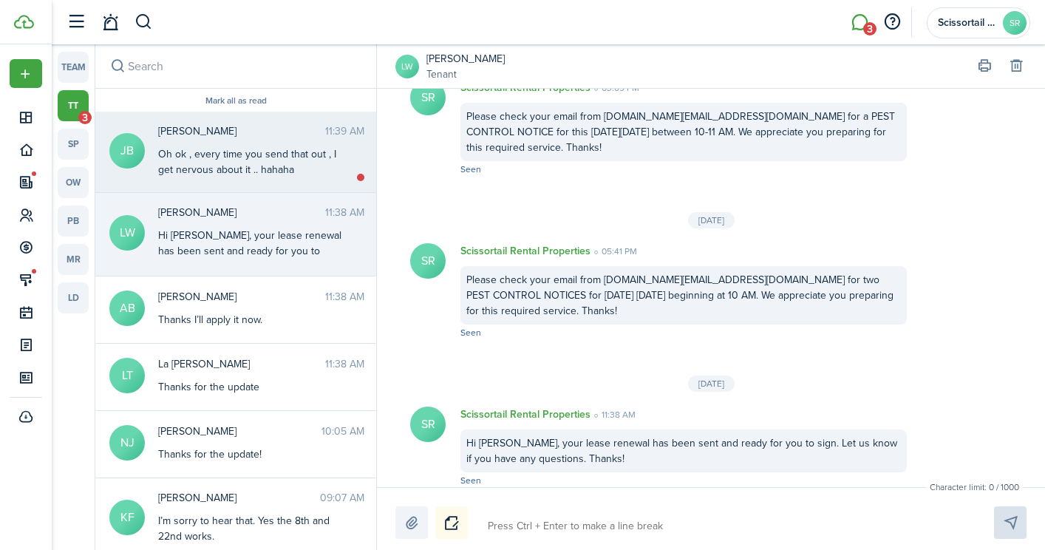
click at [256, 172] on div "Oh ok , every time you send that out , I get nervous about it .. hahaha" at bounding box center [250, 161] width 185 height 31
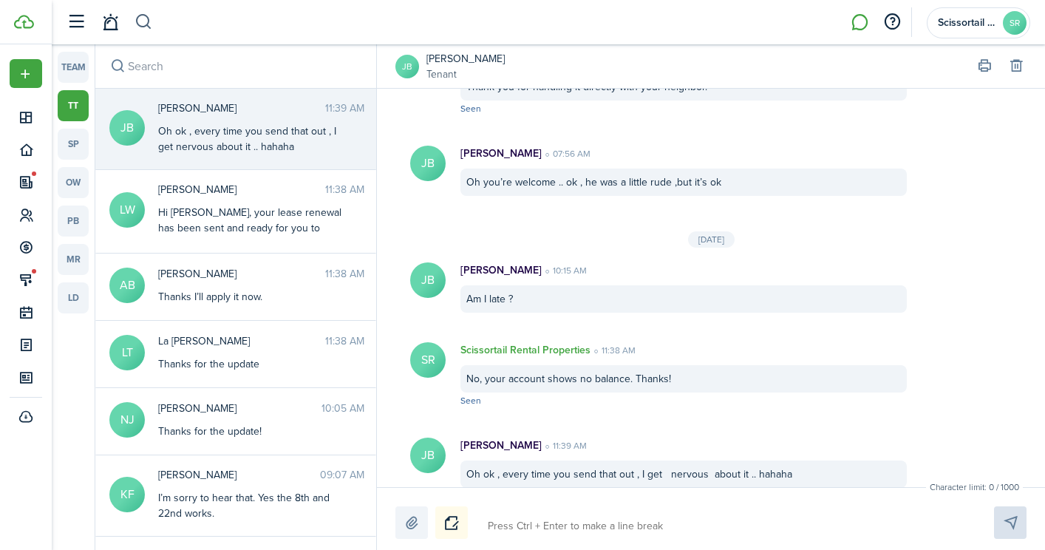
click at [140, 27] on button "button" at bounding box center [143, 22] width 18 height 25
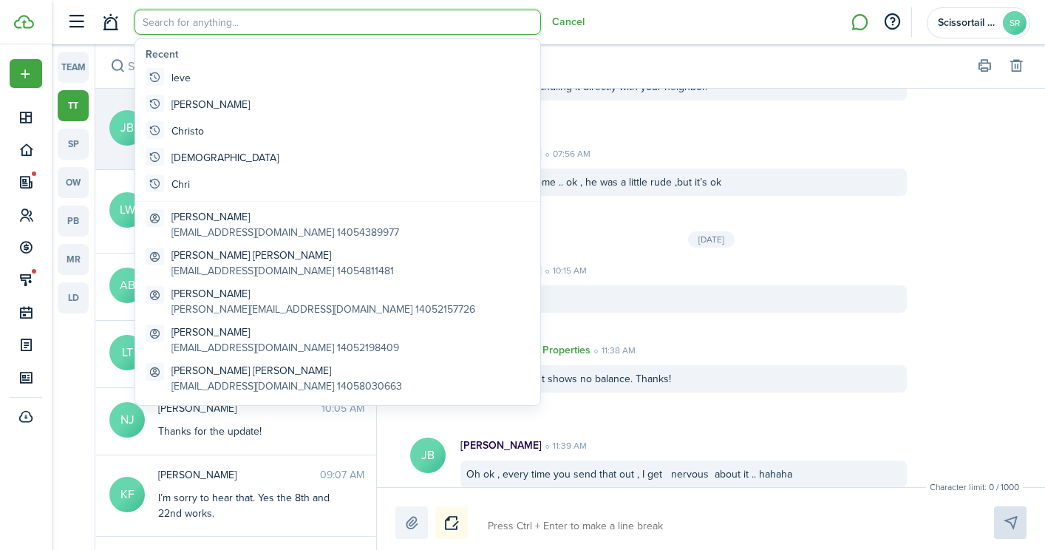
click at [195, 21] on input "search" at bounding box center [337, 22] width 406 height 25
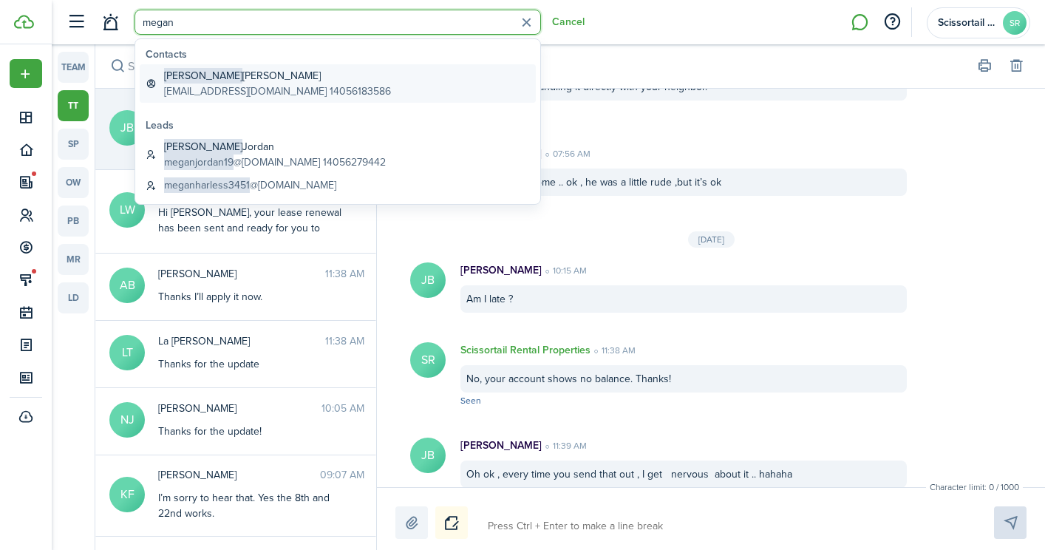
click at [238, 84] on global-search-item-description "[EMAIL_ADDRESS][DOMAIN_NAME] 14056183586" at bounding box center [277, 91] width 227 height 16
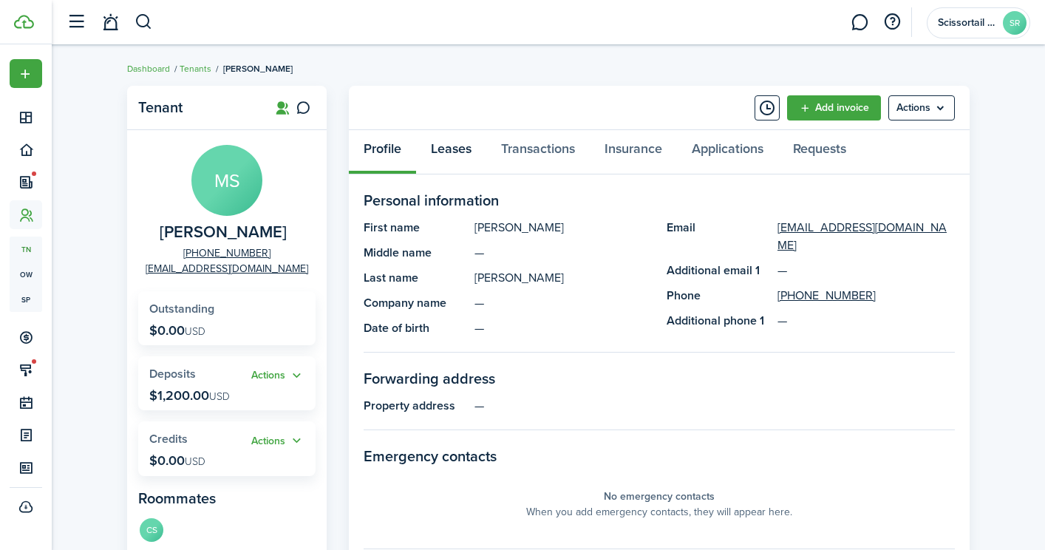
click at [464, 154] on link "Leases" at bounding box center [451, 152] width 70 height 44
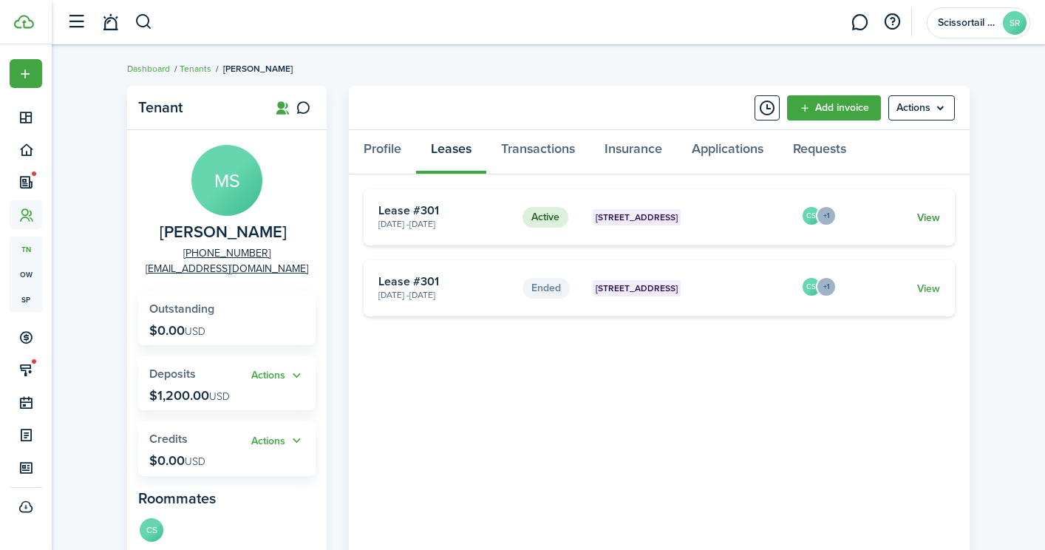
click at [928, 214] on link "View" at bounding box center [928, 218] width 23 height 16
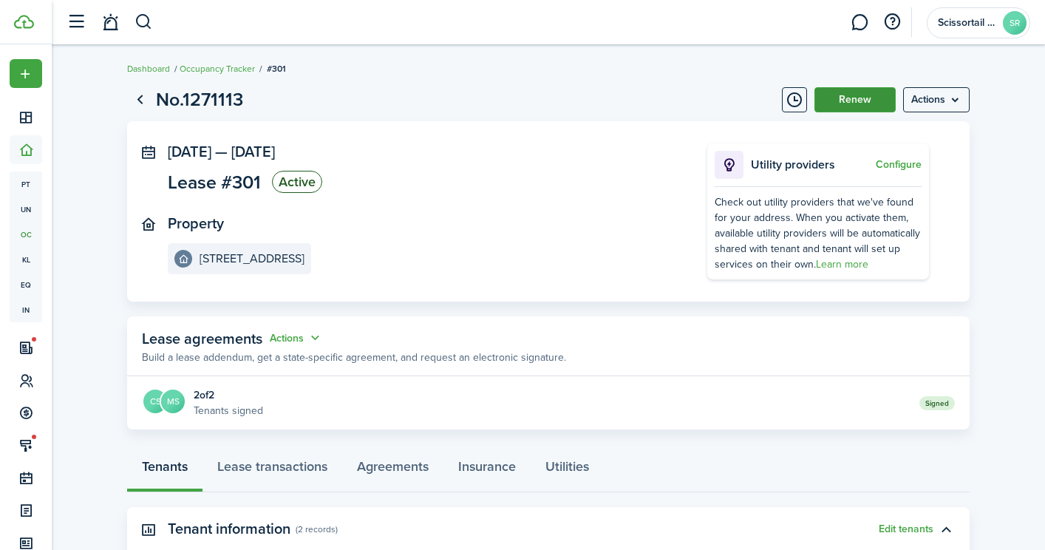
click at [848, 97] on button "Renew" at bounding box center [854, 99] width 81 height 25
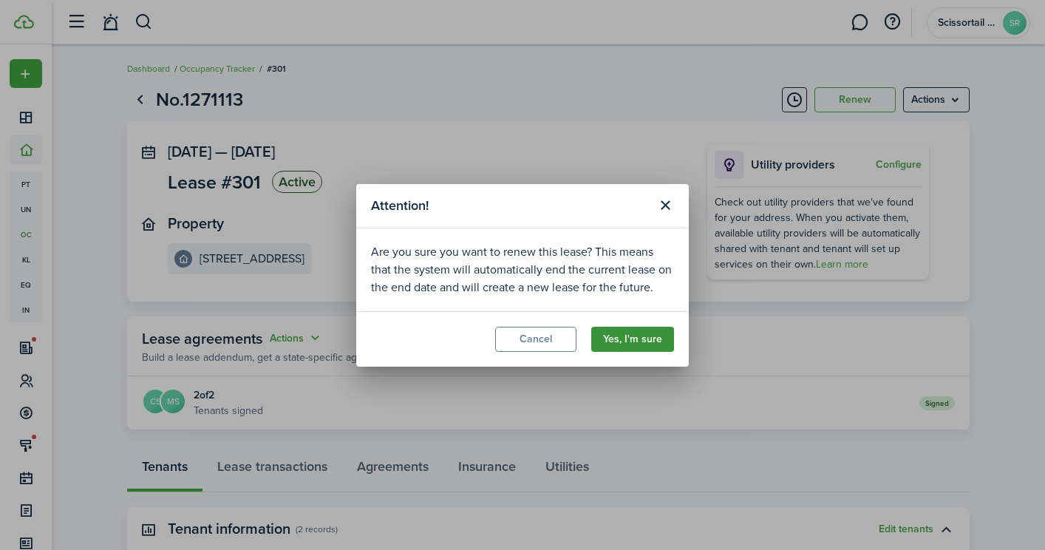
click at [612, 341] on button "Yes, I'm sure" at bounding box center [632, 339] width 83 height 25
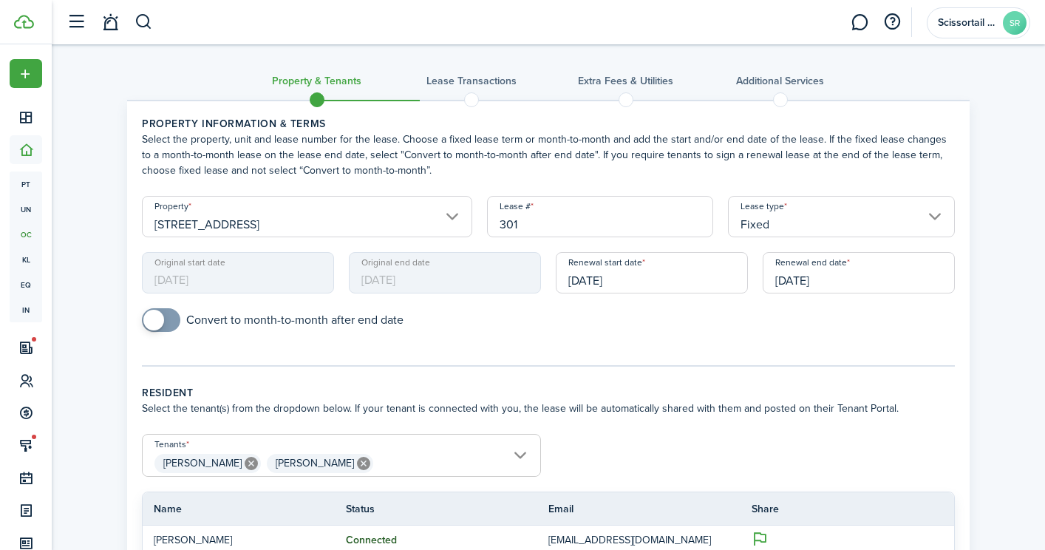
click at [840, 271] on input "[DATE]" at bounding box center [858, 272] width 192 height 41
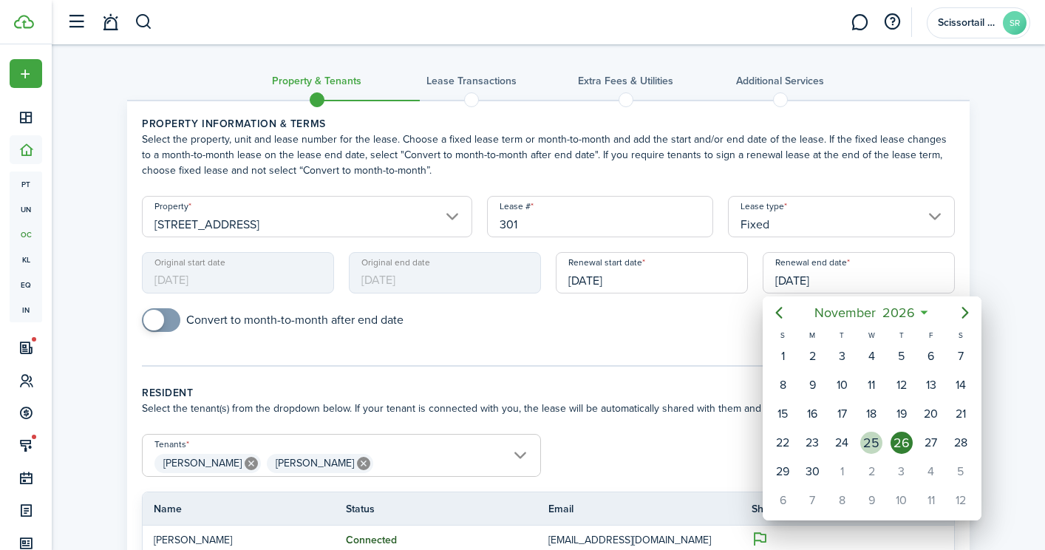
click at [864, 450] on div "25" at bounding box center [871, 442] width 22 height 22
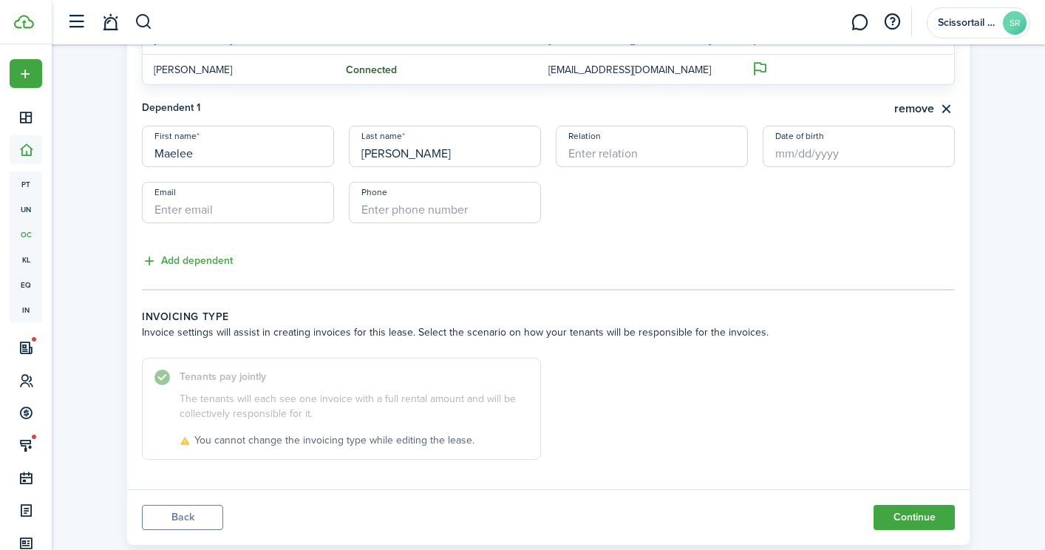
scroll to position [536, 0]
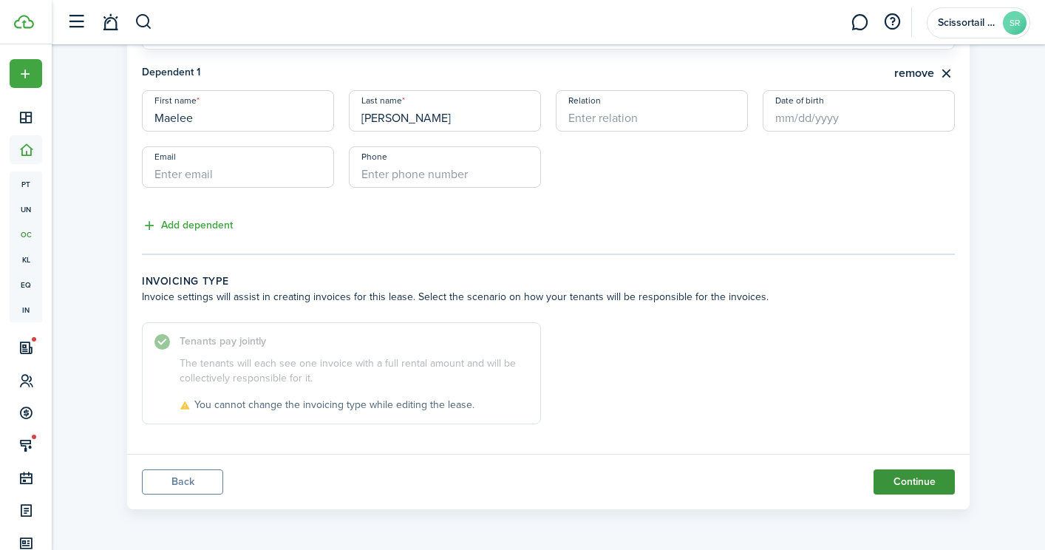
click at [922, 488] on button "Continue" at bounding box center [913, 481] width 81 height 25
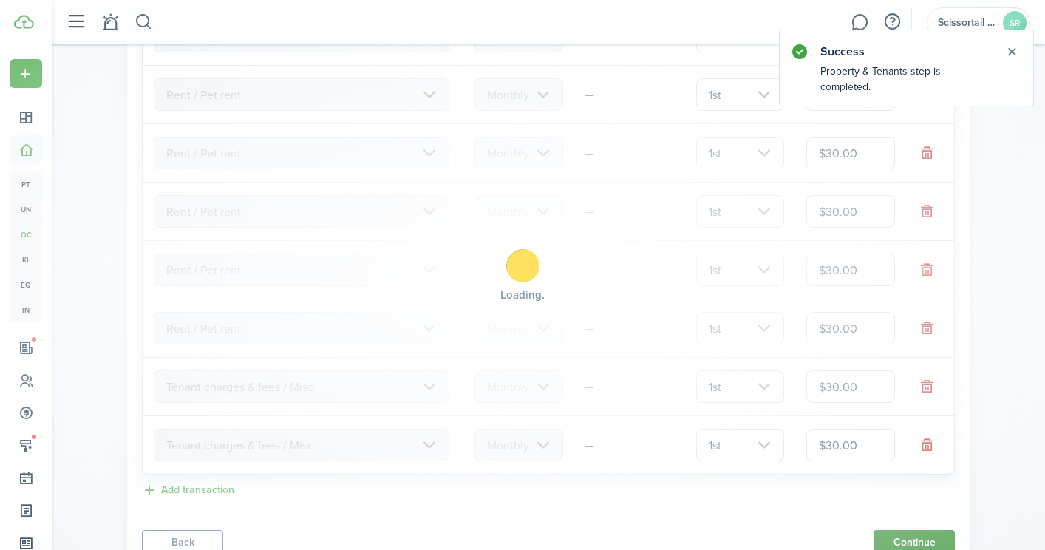
scroll to position [0, 0]
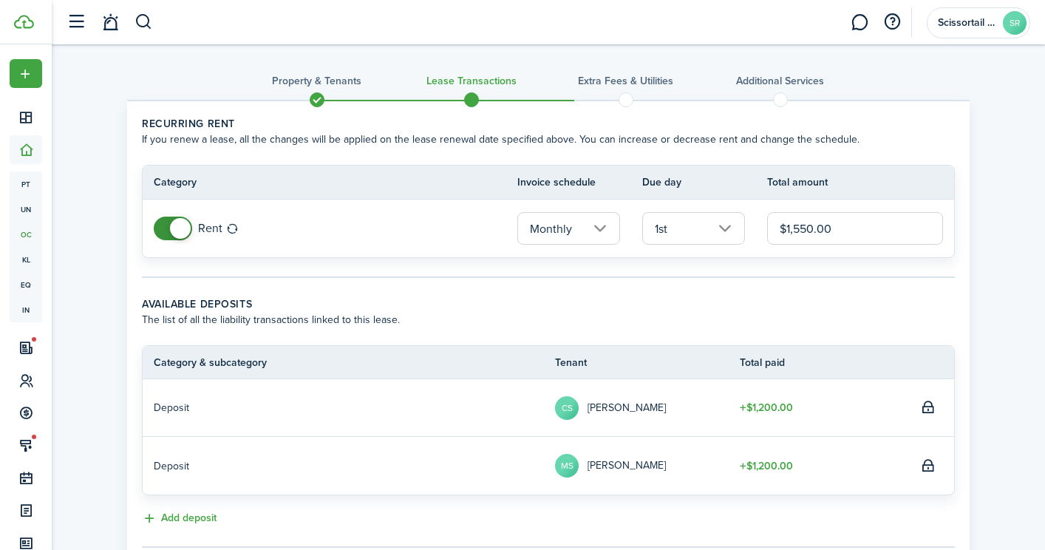
click at [836, 225] on input "$1,550.00" at bounding box center [855, 228] width 176 height 33
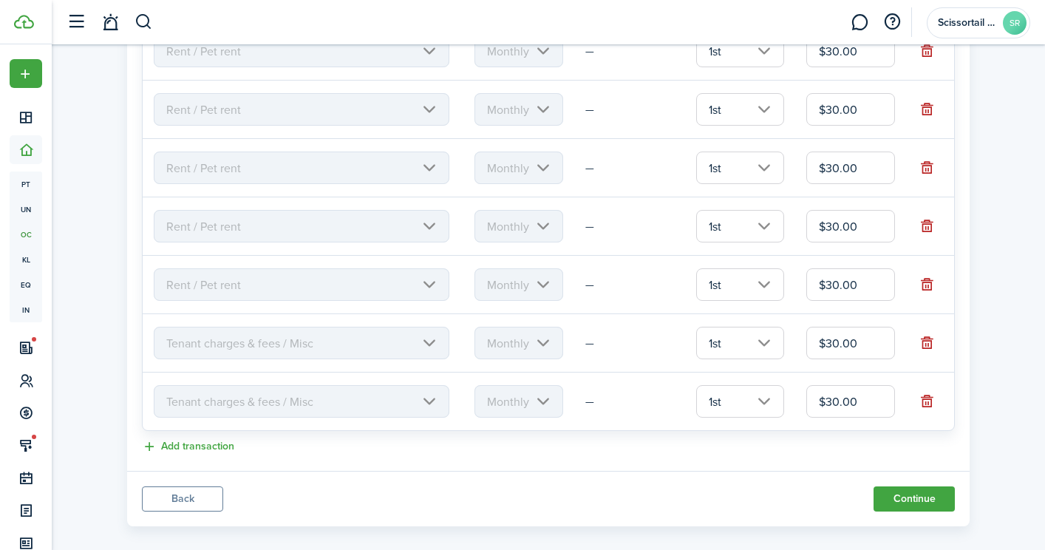
scroll to position [761, 0]
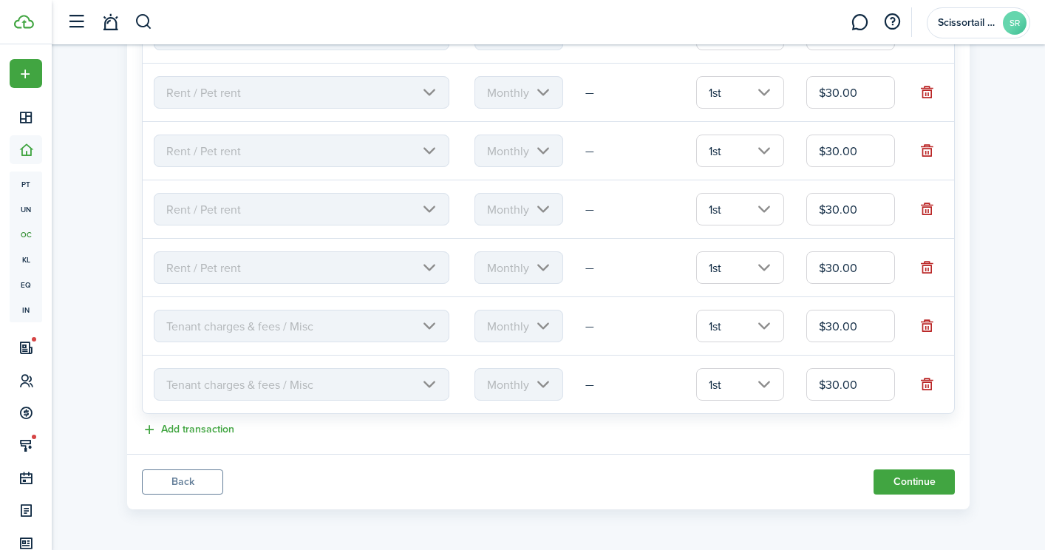
click at [839, 327] on input "$30.00" at bounding box center [850, 326] width 89 height 33
click at [928, 267] on button "button" at bounding box center [927, 267] width 21 height 21
click at [926, 265] on button "button" at bounding box center [927, 267] width 21 height 21
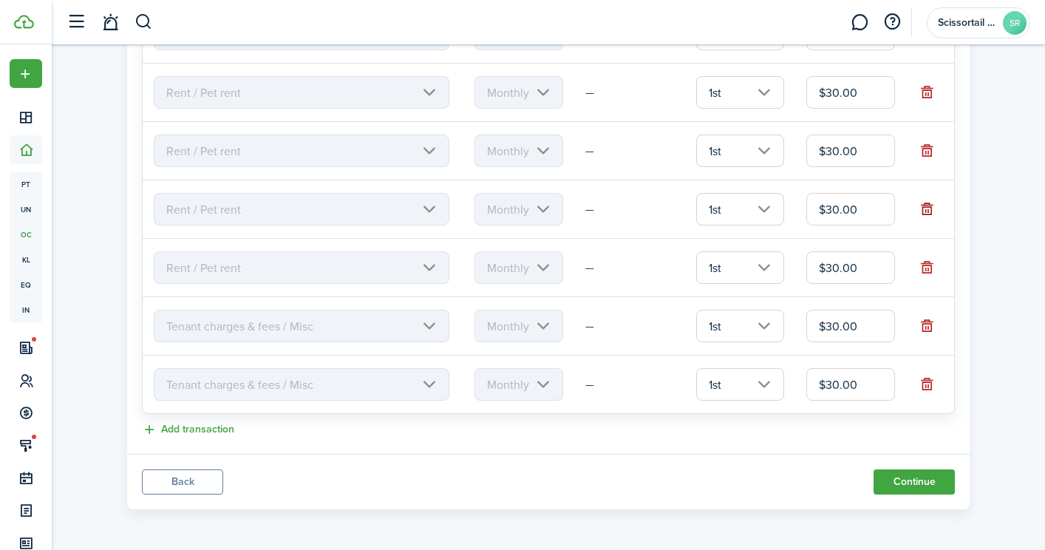
click at [927, 206] on button "button" at bounding box center [927, 209] width 21 height 21
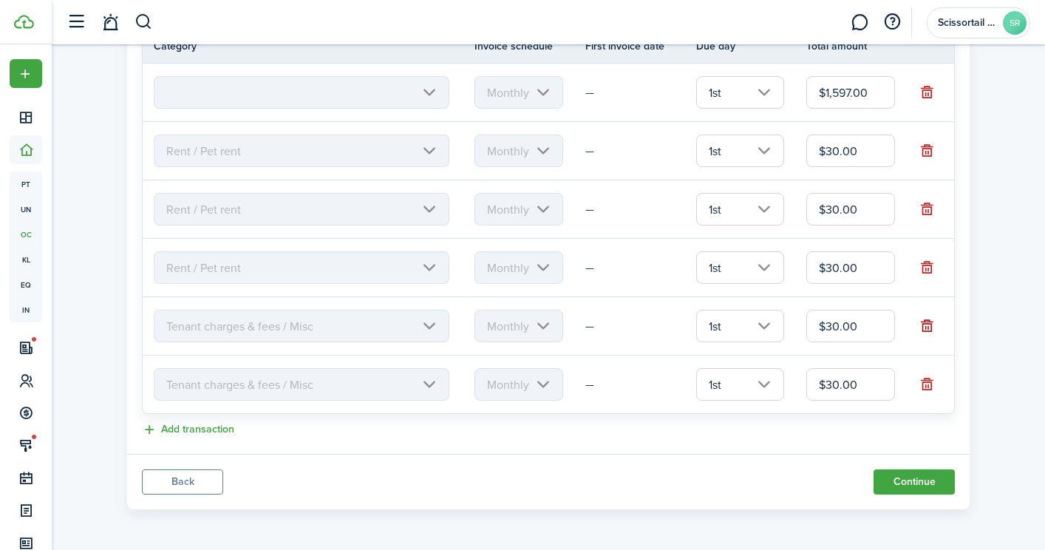
click at [923, 329] on button "button" at bounding box center [927, 325] width 21 height 21
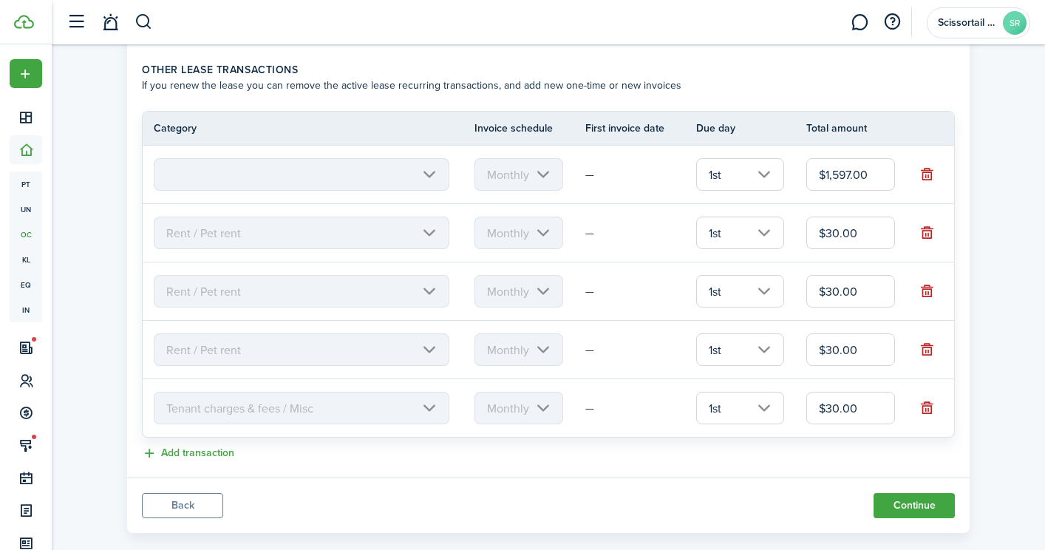
scroll to position [527, 0]
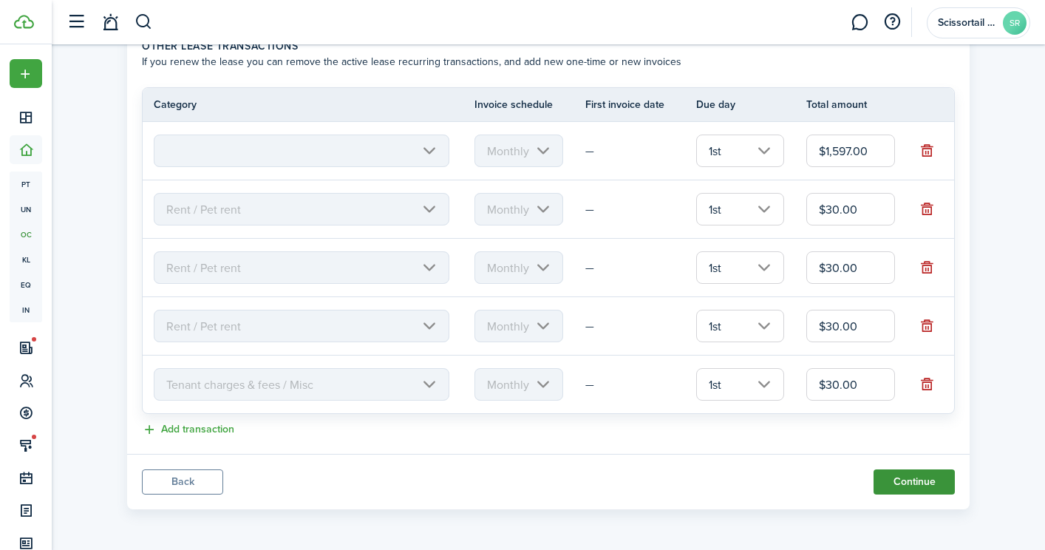
click at [917, 482] on button "Continue" at bounding box center [913, 481] width 81 height 25
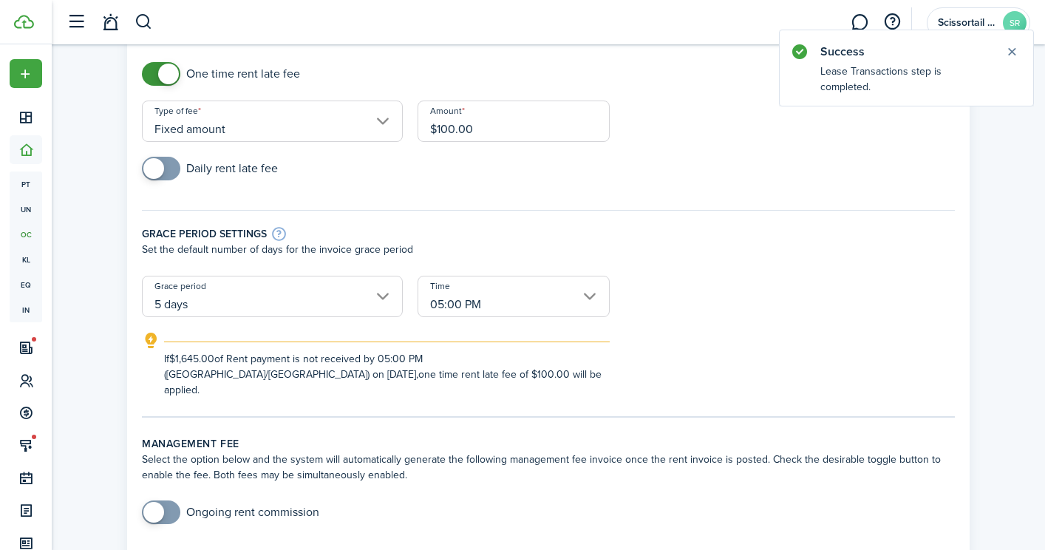
scroll to position [0, 0]
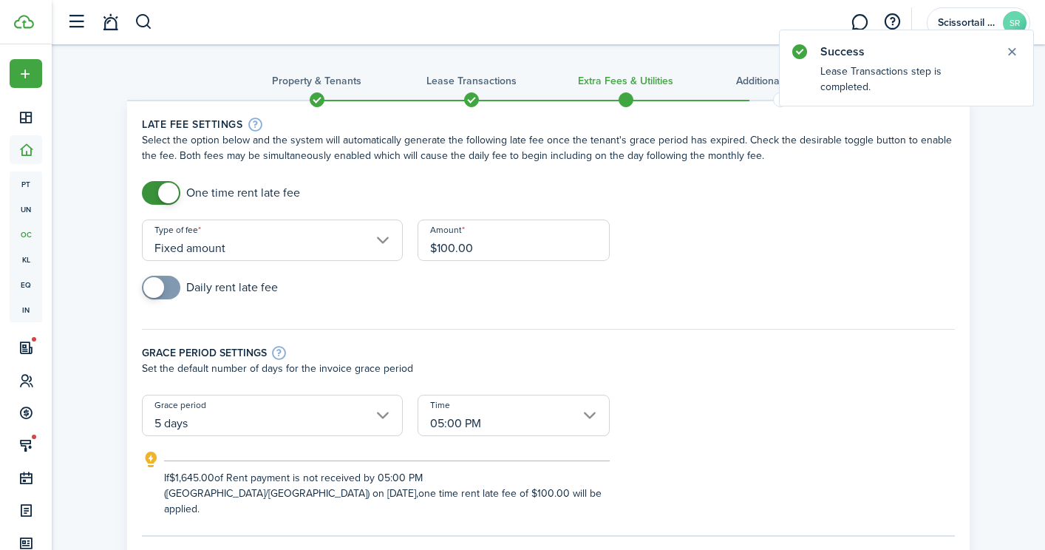
click at [629, 102] on span at bounding box center [626, 100] width 22 height 22
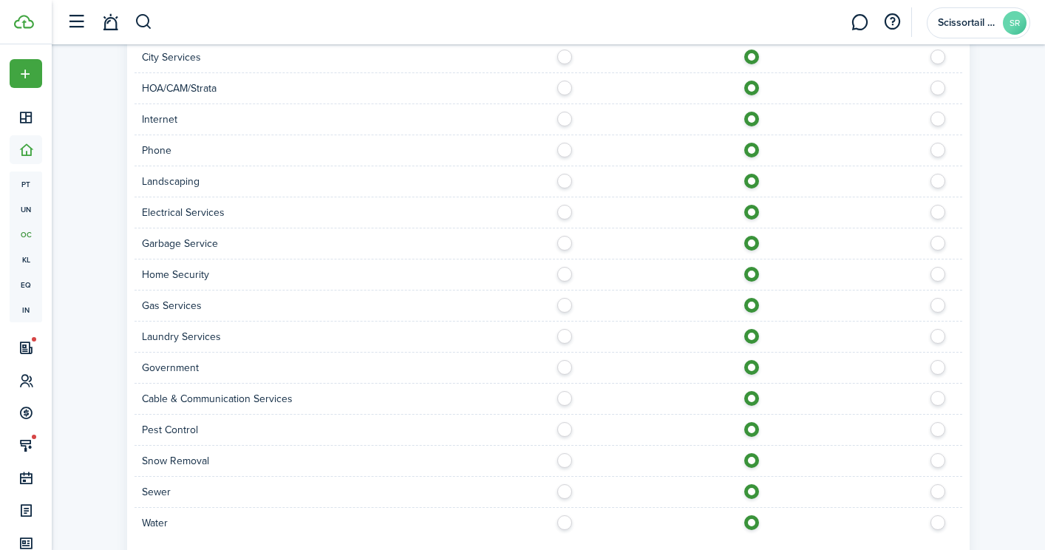
scroll to position [1362, 0]
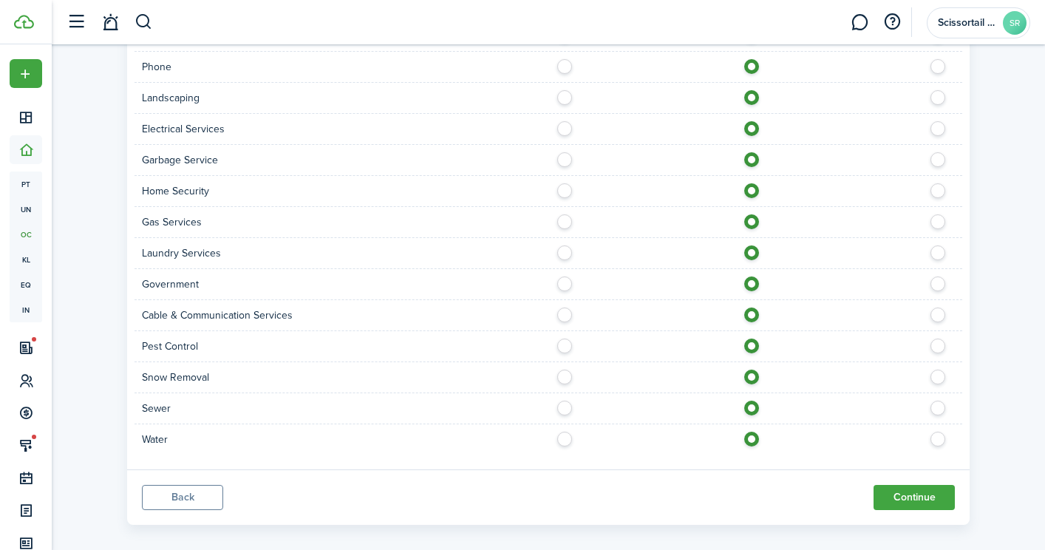
click at [191, 485] on button "Back" at bounding box center [182, 497] width 81 height 25
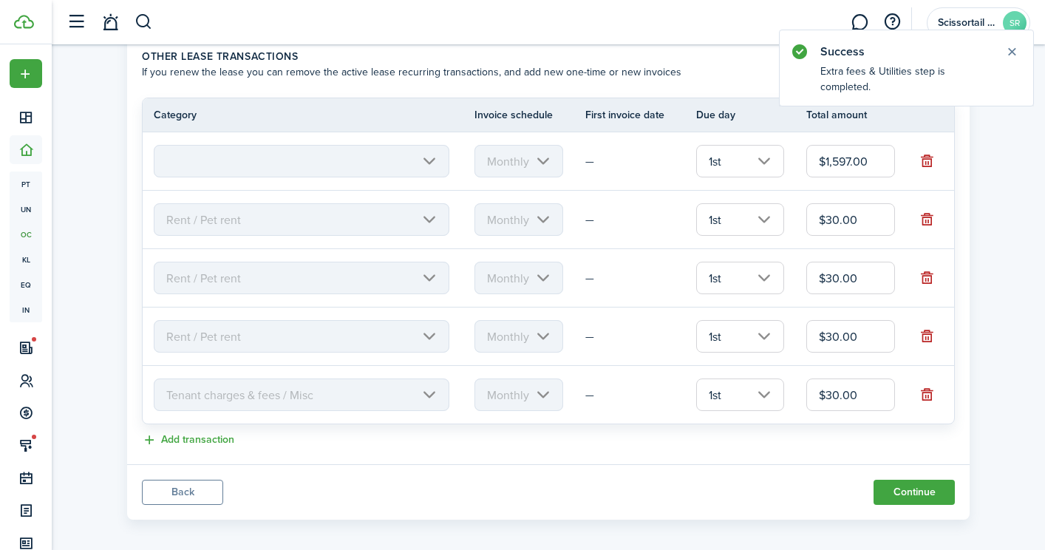
scroll to position [527, 0]
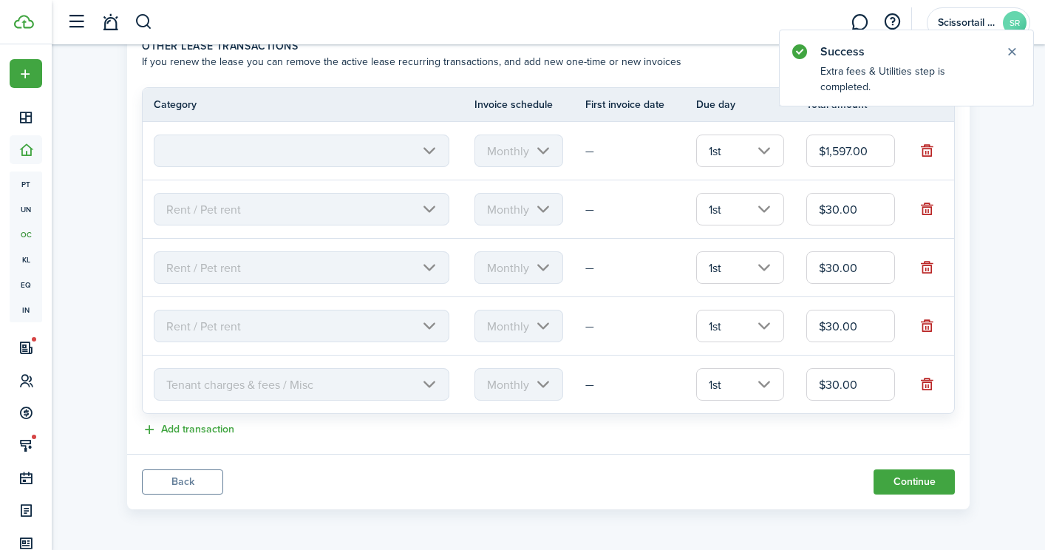
click at [835, 388] on input "$30.00" at bounding box center [850, 384] width 89 height 33
click at [939, 482] on button "Continue" at bounding box center [913, 481] width 81 height 25
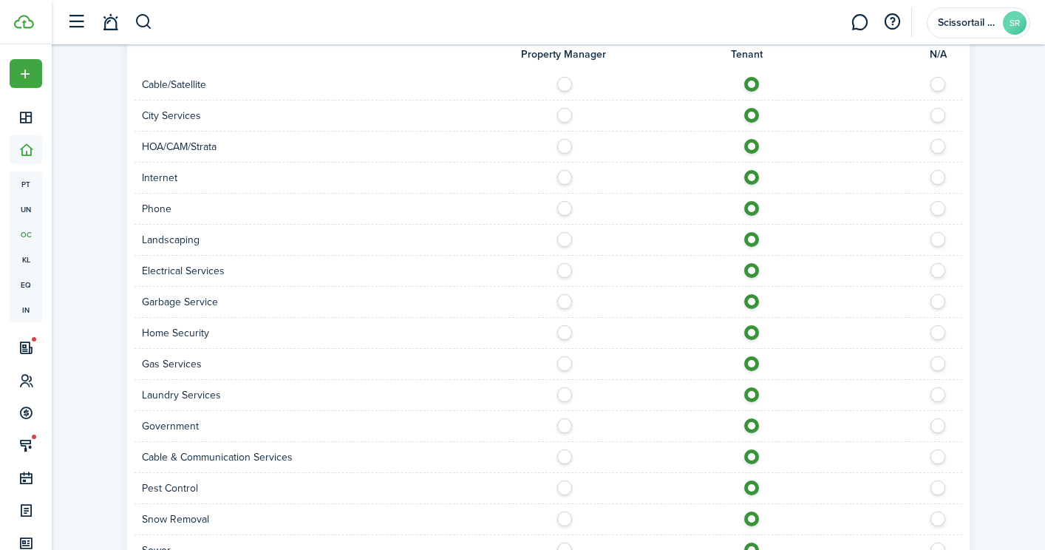
scroll to position [1000, 0]
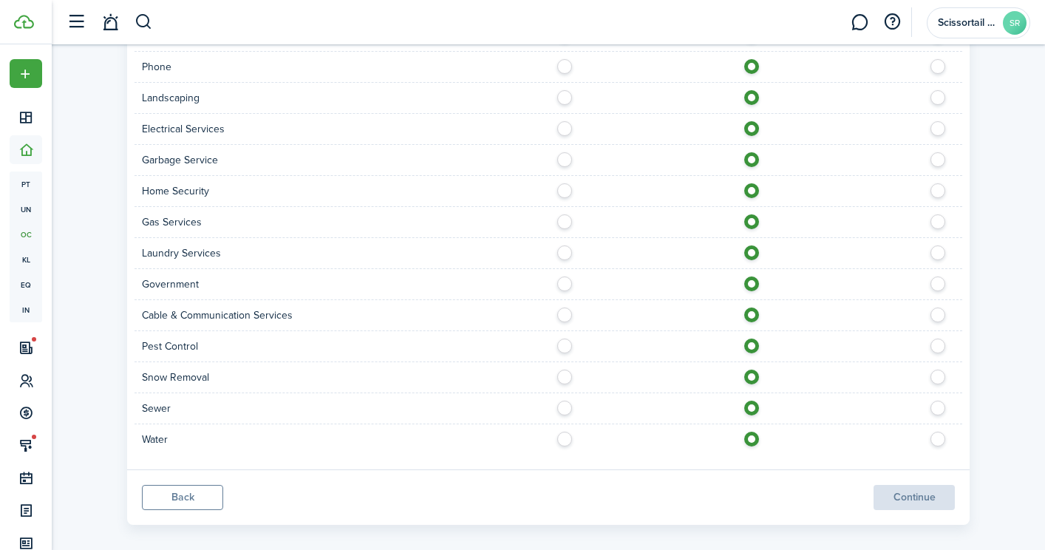
click at [900, 480] on panel-main-footer "Back Continue" at bounding box center [548, 496] width 842 height 55
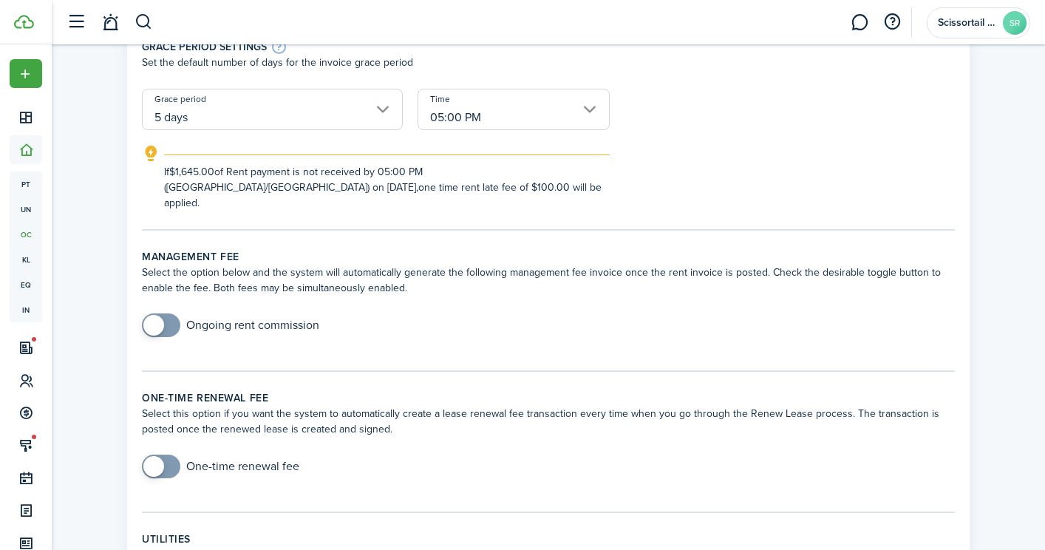
scroll to position [0, 0]
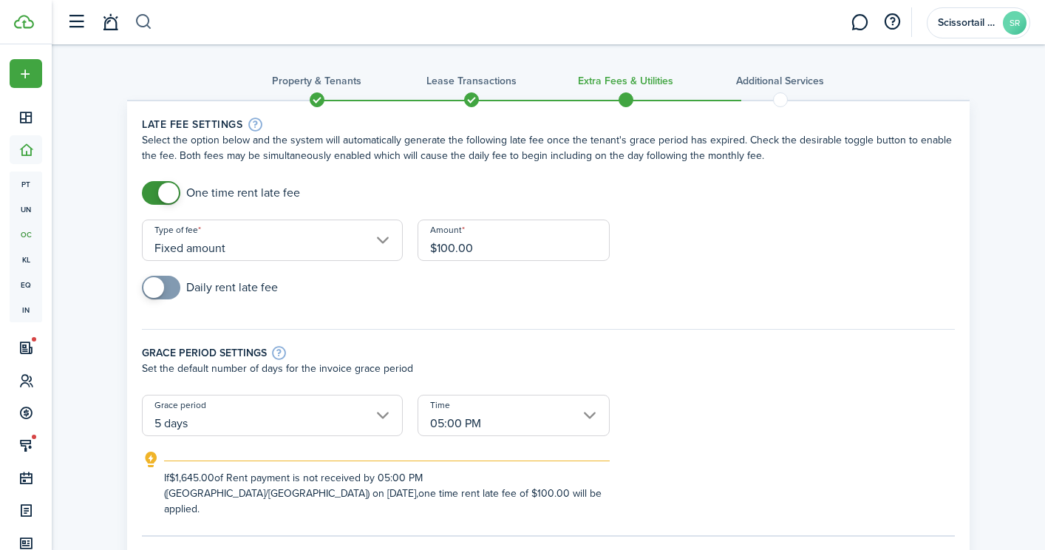
click at [140, 30] on button "button" at bounding box center [143, 22] width 18 height 25
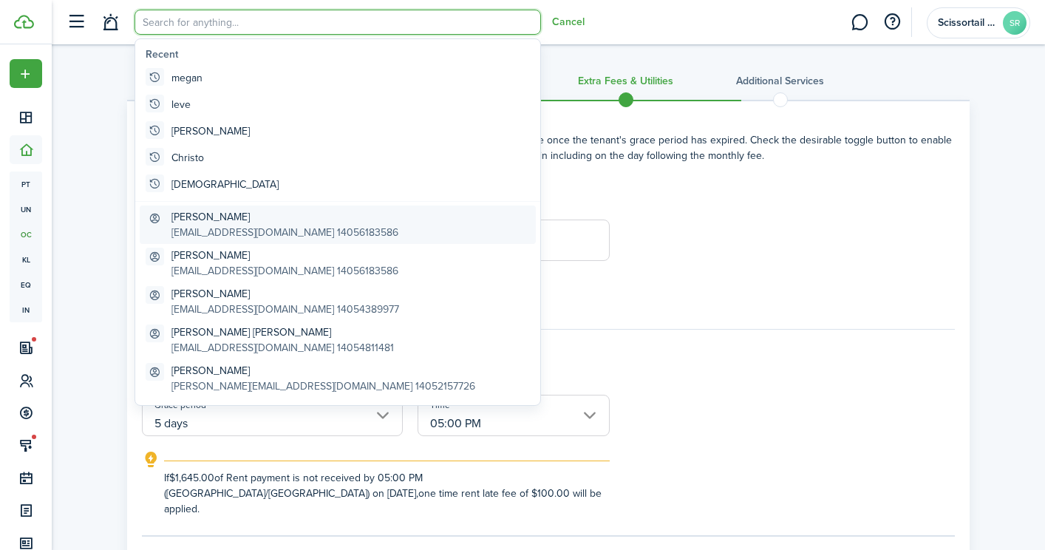
click at [239, 229] on global-search-item-description "[EMAIL_ADDRESS][DOMAIN_NAME] 14056183586" at bounding box center [284, 233] width 227 height 16
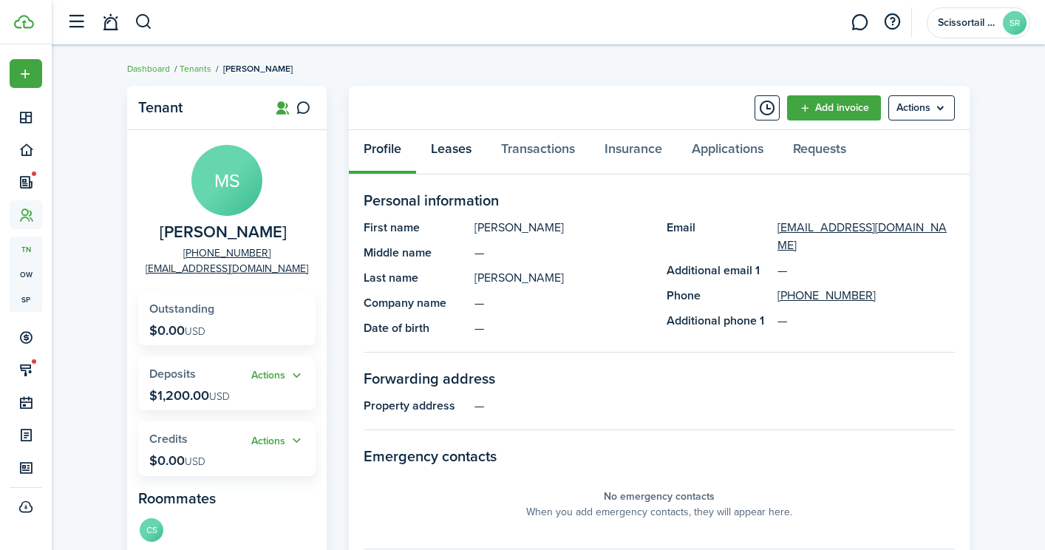
click at [445, 152] on link "Leases" at bounding box center [451, 152] width 70 height 44
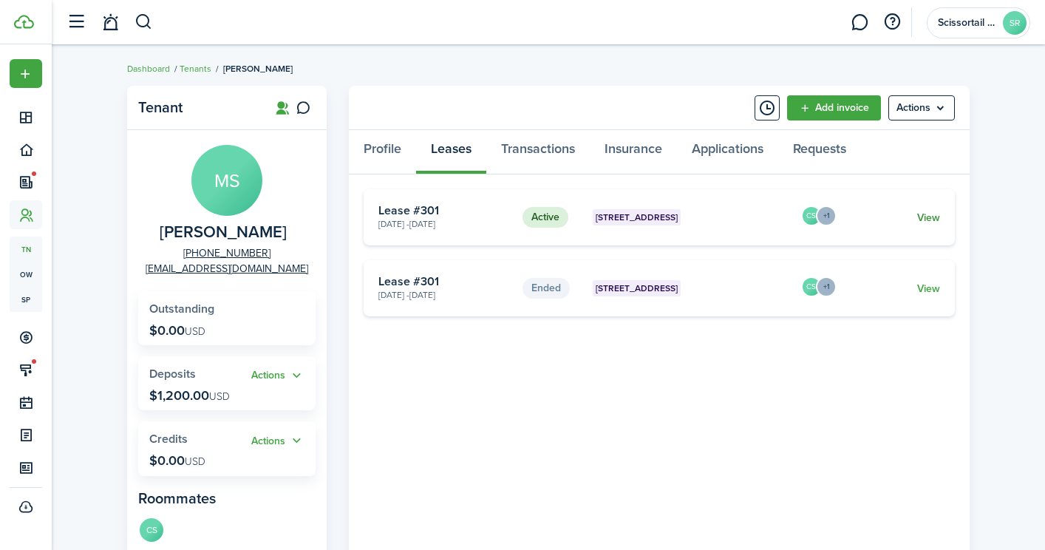
click at [923, 219] on link "View" at bounding box center [928, 218] width 23 height 16
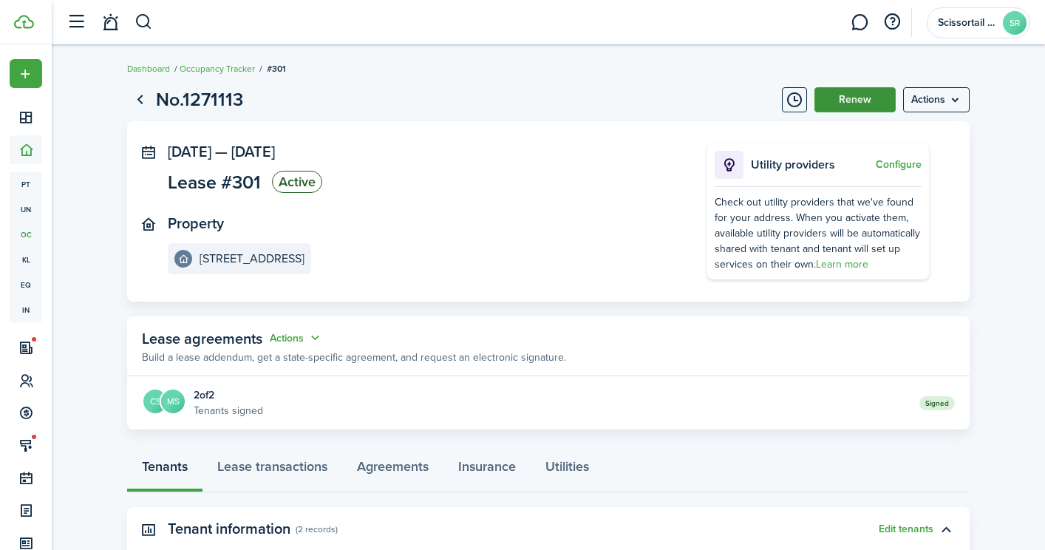
click at [844, 109] on button "Renew" at bounding box center [854, 99] width 81 height 25
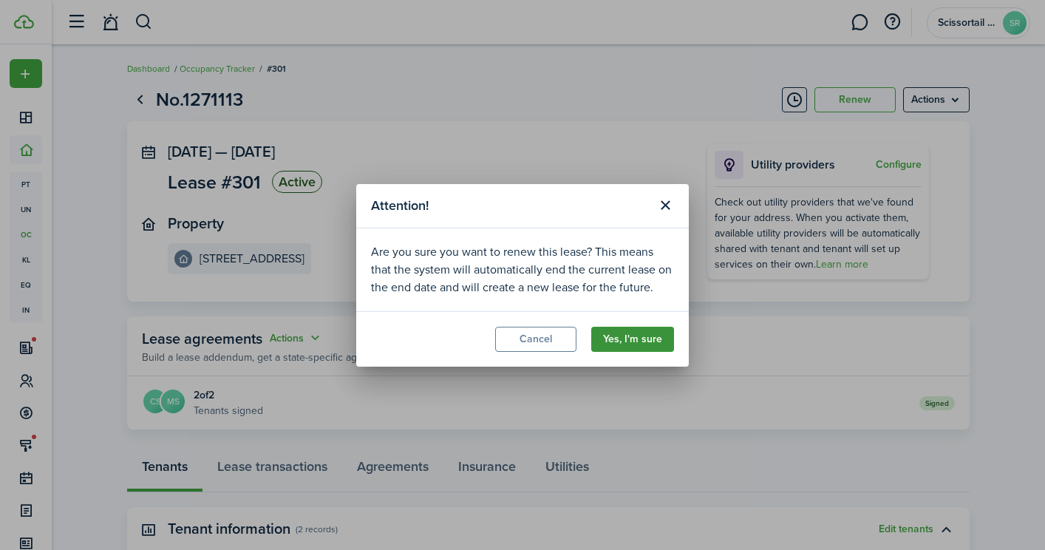
click at [647, 336] on button "Yes, I'm sure" at bounding box center [632, 339] width 83 height 25
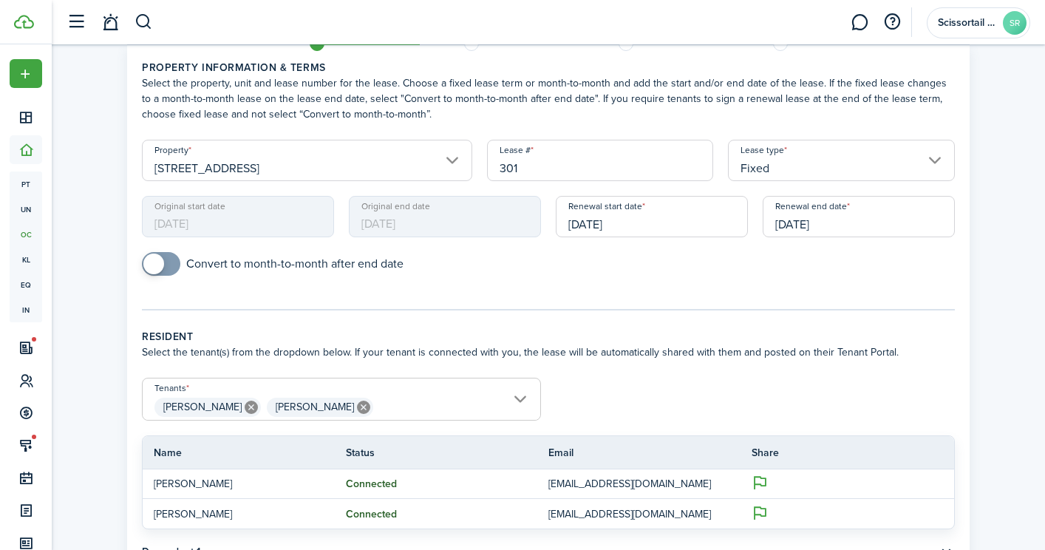
scroll to position [60, 0]
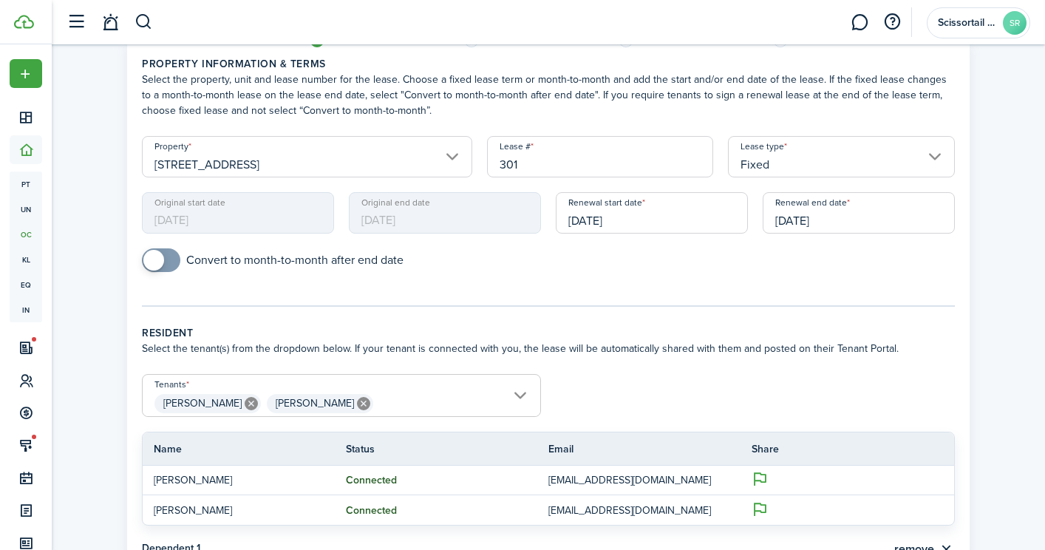
click at [796, 228] on input "[DATE]" at bounding box center [858, 212] width 192 height 41
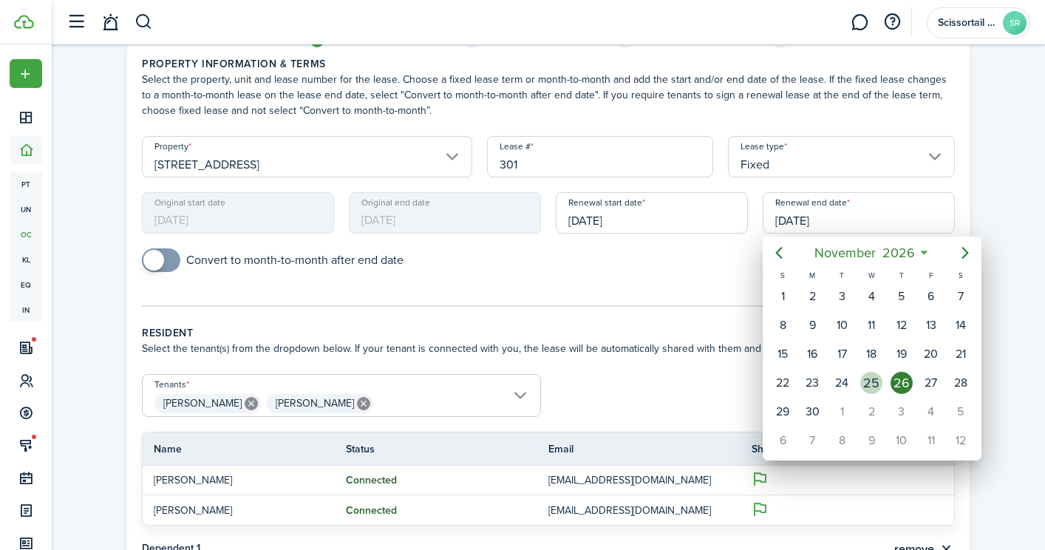
click at [871, 387] on div "25" at bounding box center [871, 383] width 22 height 22
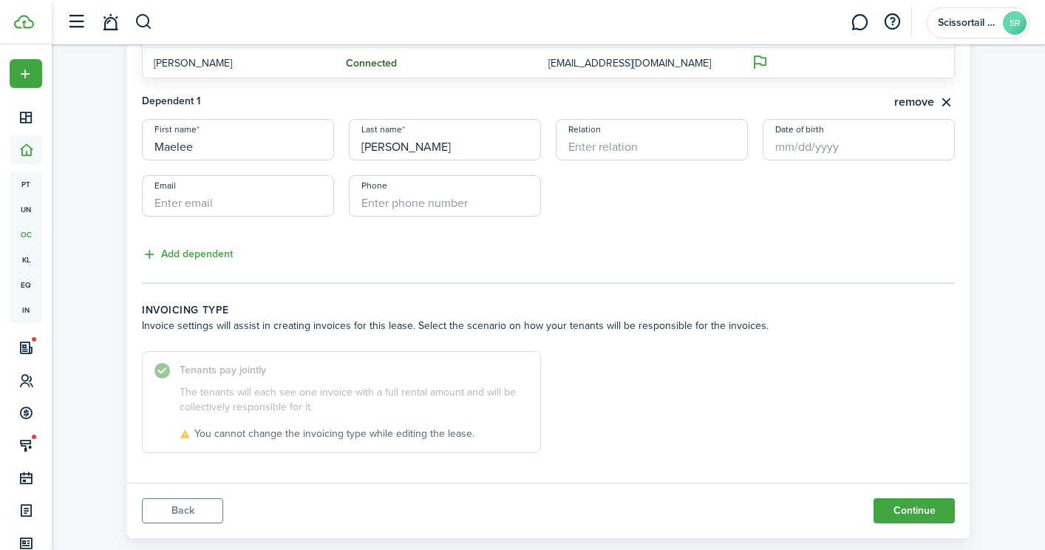
scroll to position [536, 0]
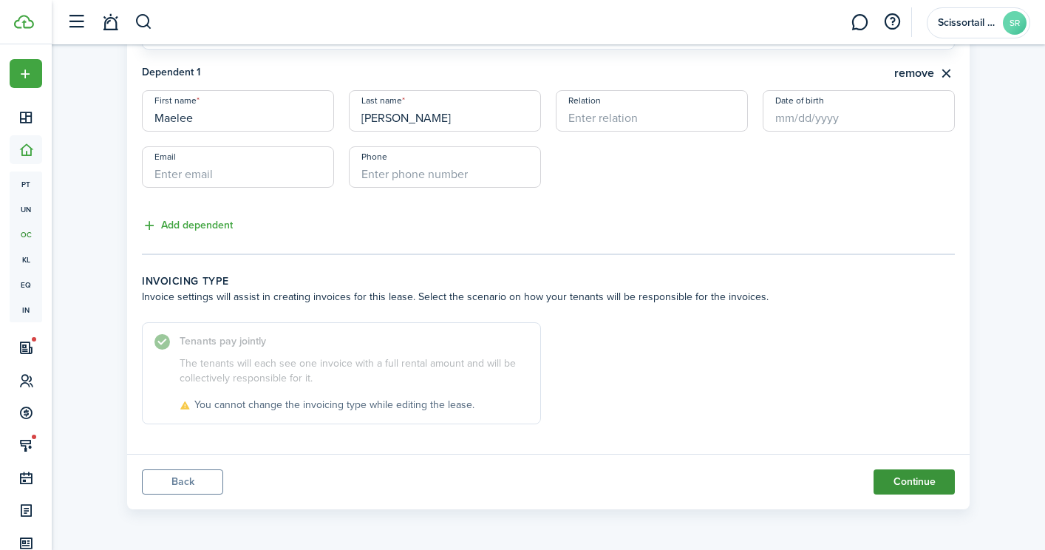
click at [883, 478] on button "Continue" at bounding box center [913, 481] width 81 height 25
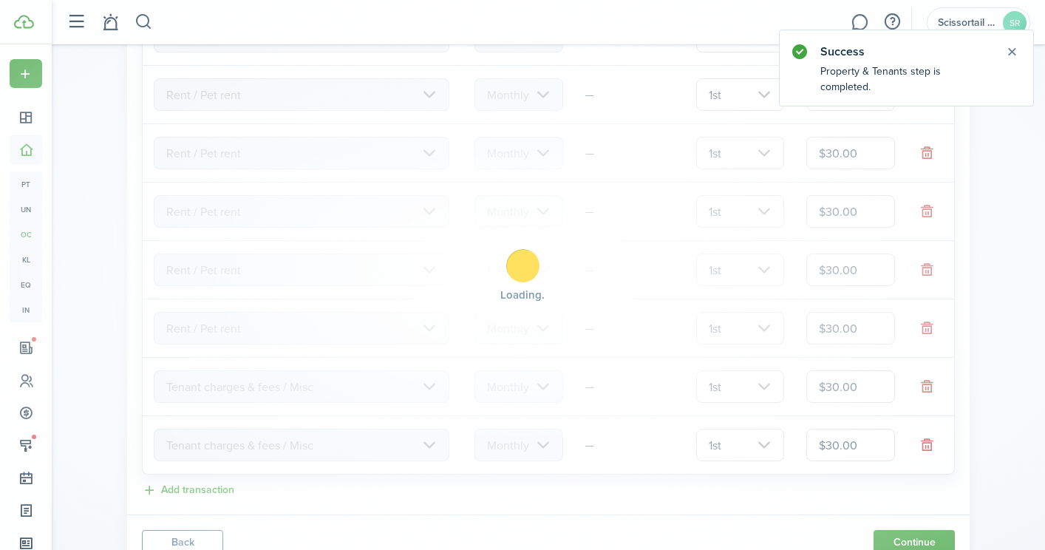
scroll to position [0, 0]
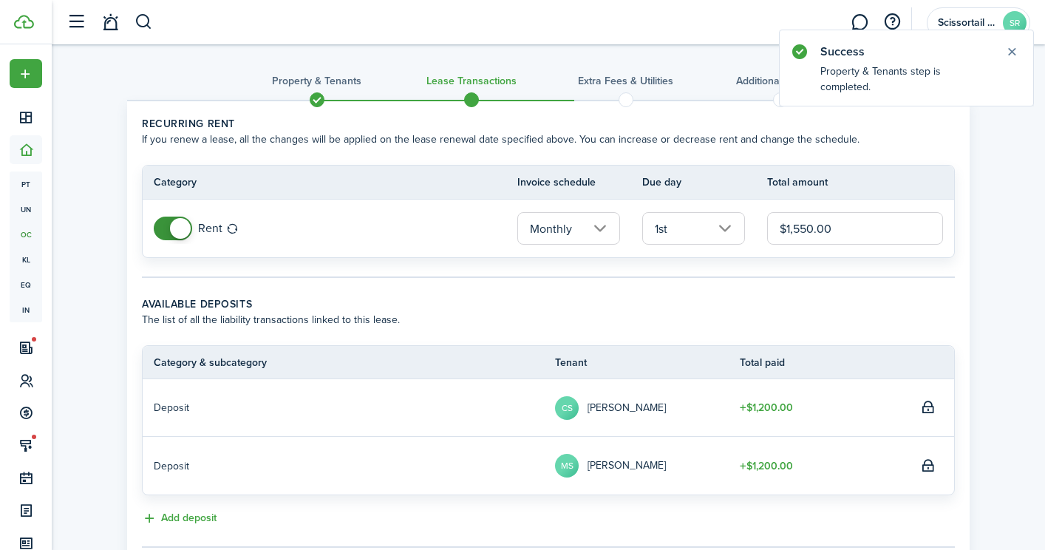
click at [811, 224] on input "$1,550.00" at bounding box center [855, 228] width 176 height 33
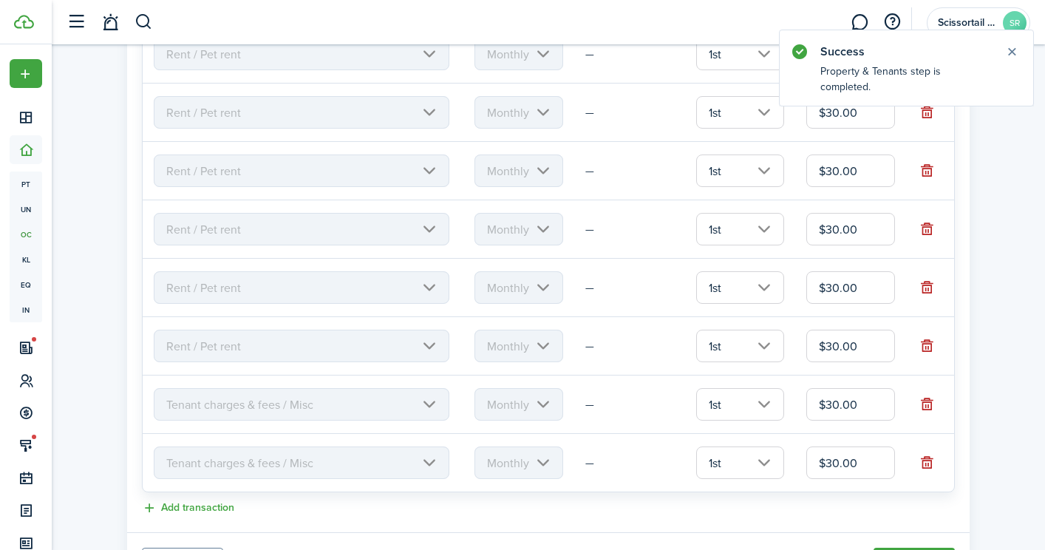
scroll to position [697, 0]
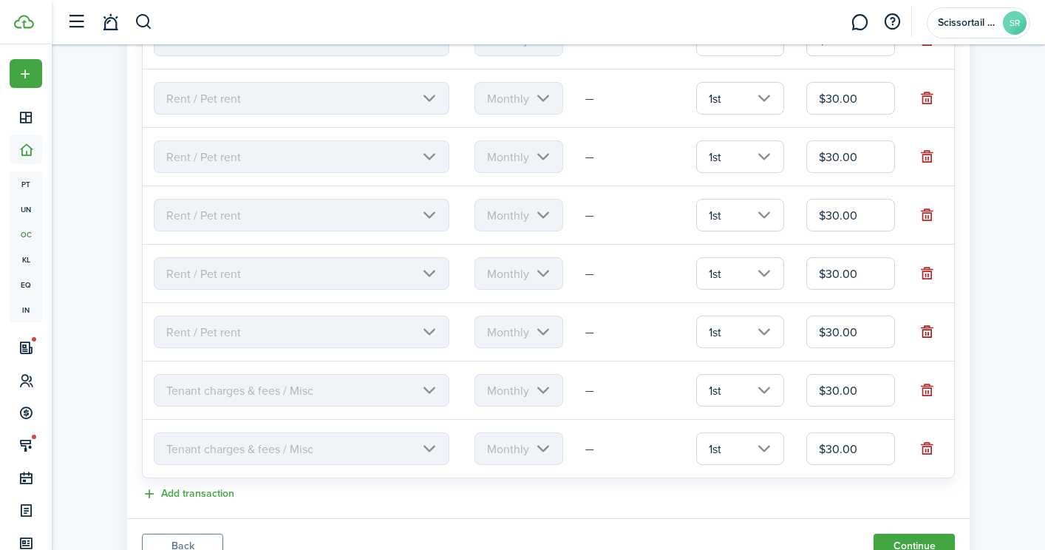
click at [927, 331] on button "button" at bounding box center [927, 331] width 21 height 21
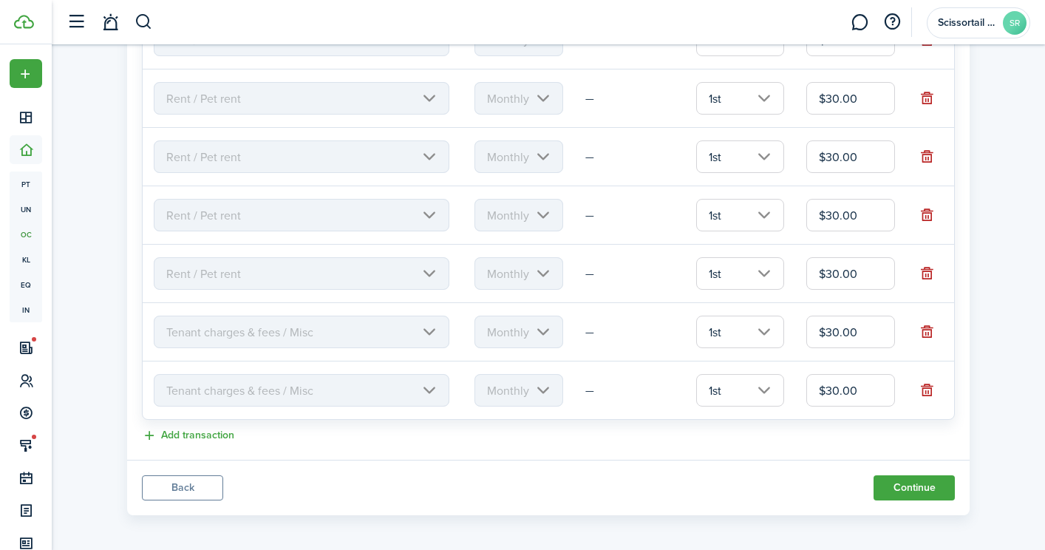
click at [927, 331] on button "button" at bounding box center [927, 331] width 21 height 21
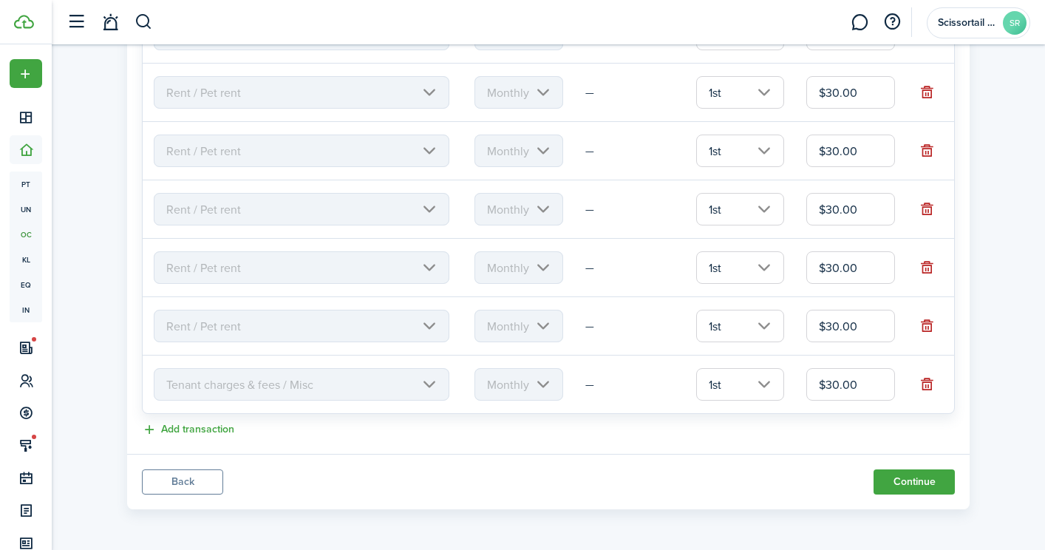
scroll to position [644, 0]
click at [922, 270] on button "button" at bounding box center [927, 267] width 21 height 21
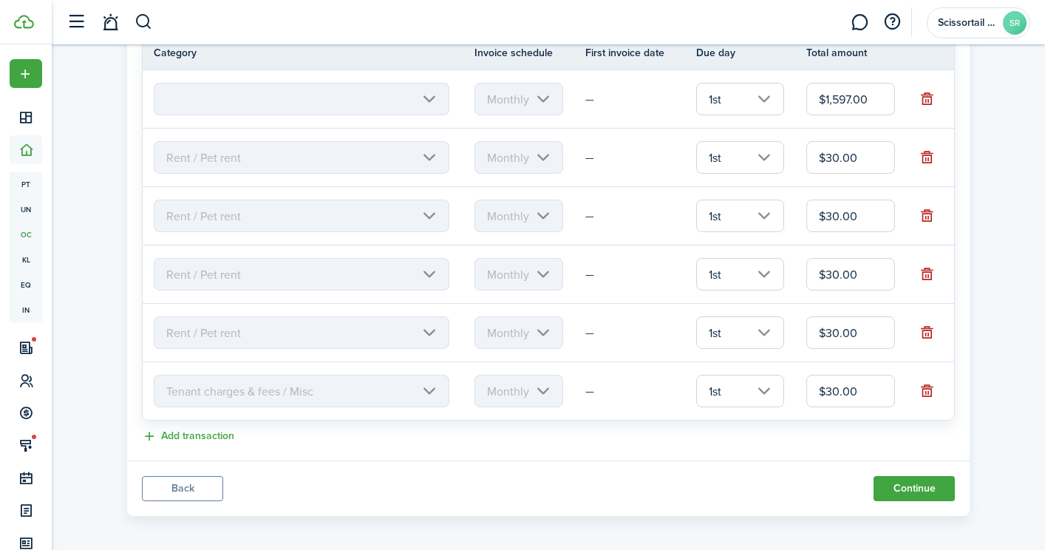
scroll to position [586, 0]
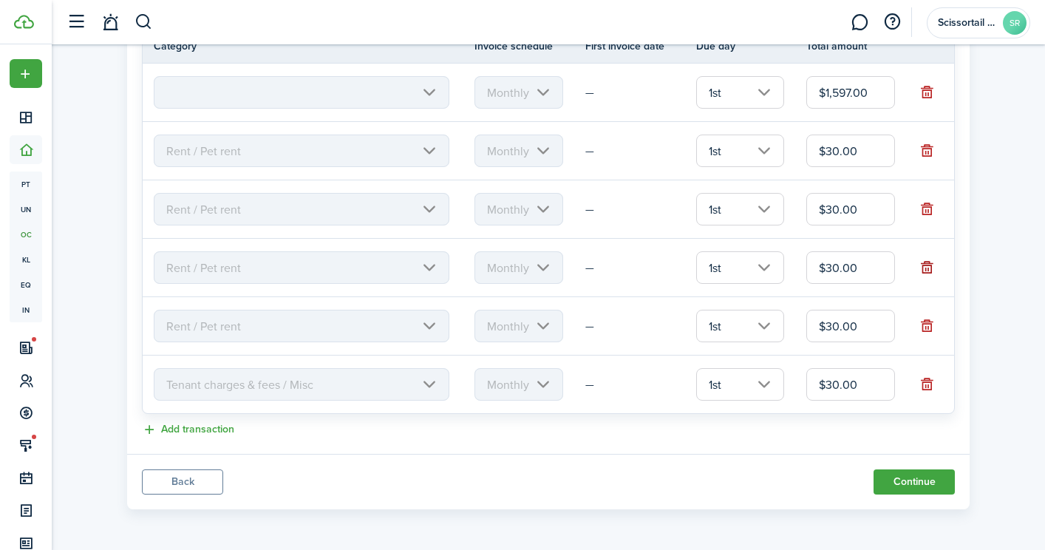
click at [923, 262] on button "button" at bounding box center [927, 267] width 21 height 21
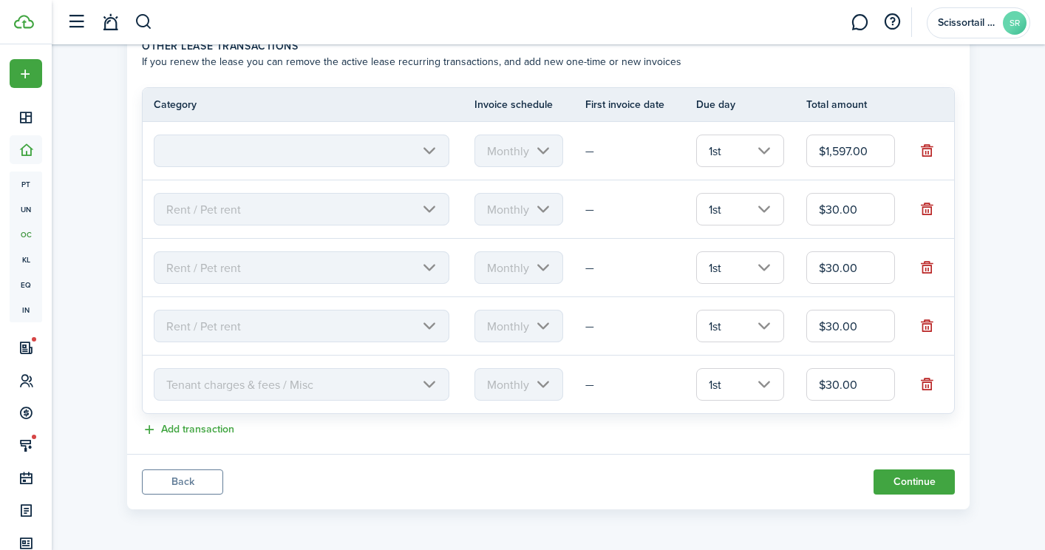
click at [831, 386] on input "$30.00" at bounding box center [850, 384] width 89 height 33
click at [921, 491] on button "Continue" at bounding box center [913, 481] width 81 height 25
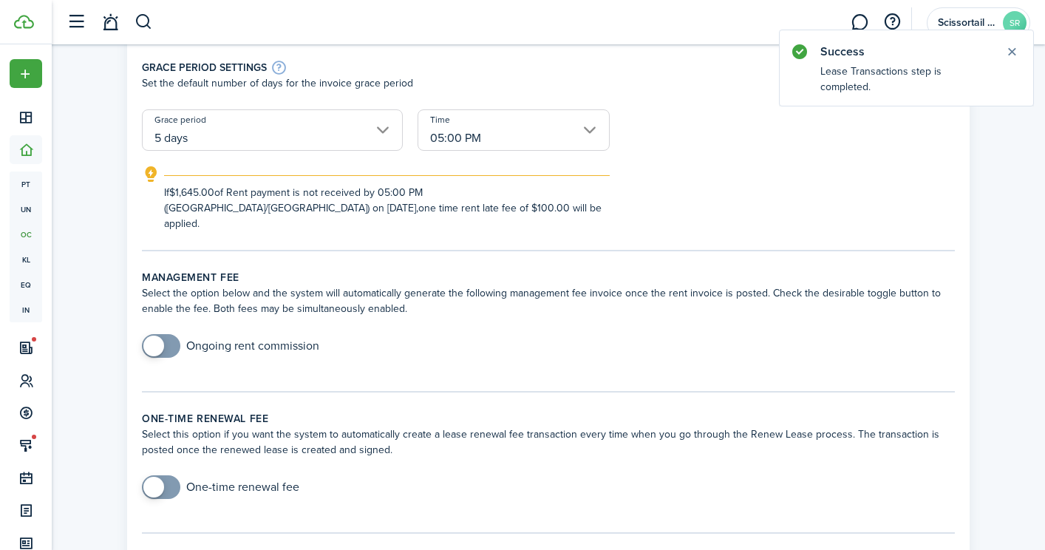
scroll to position [1000, 0]
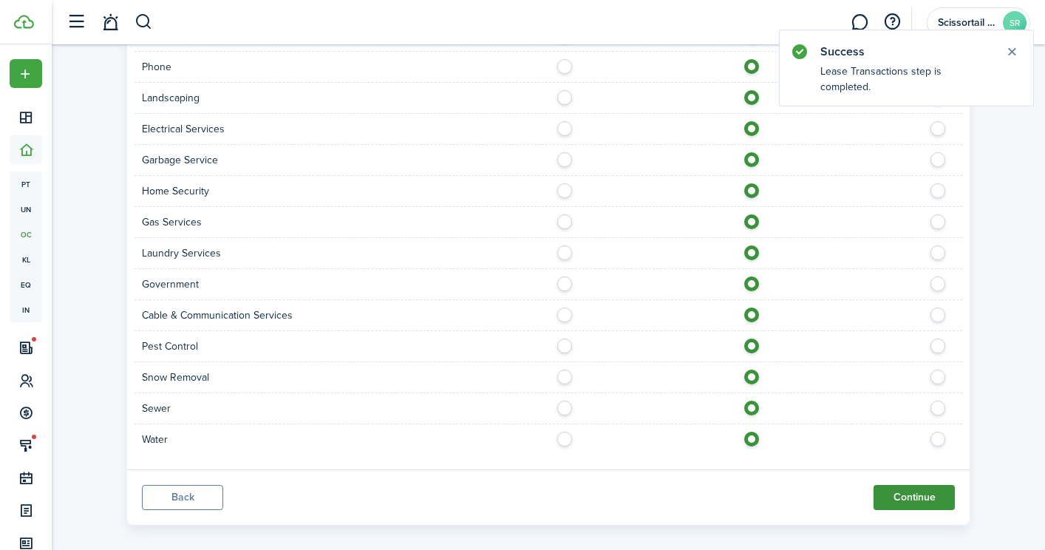
click at [909, 485] on button "Continue" at bounding box center [913, 497] width 81 height 25
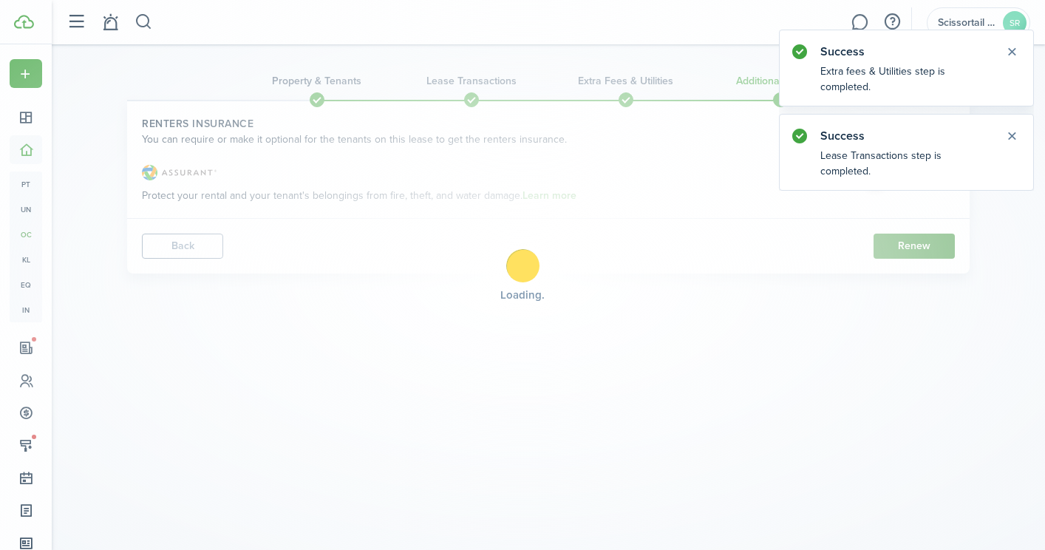
scroll to position [0, 0]
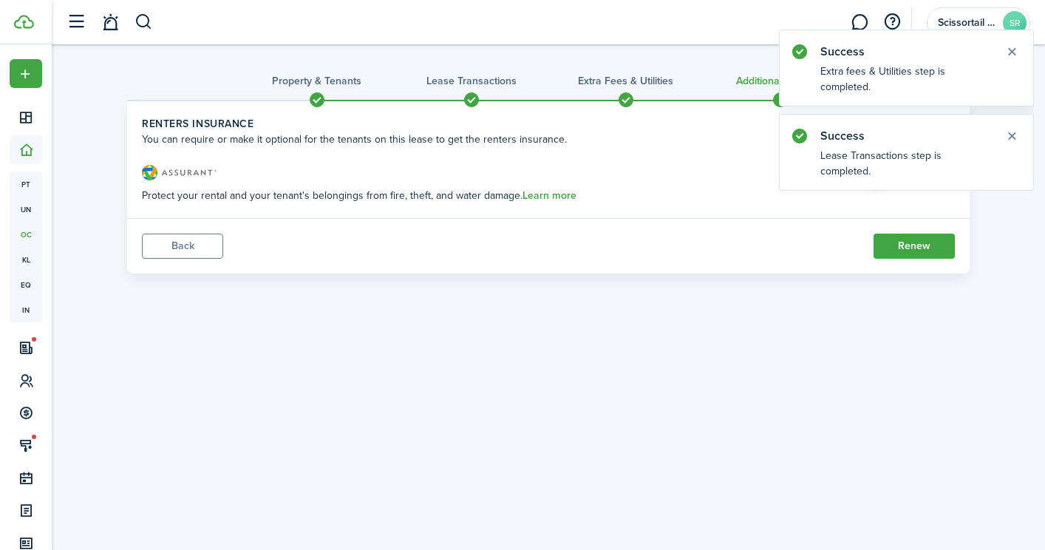
click at [882, 176] on span at bounding box center [874, 176] width 21 height 21
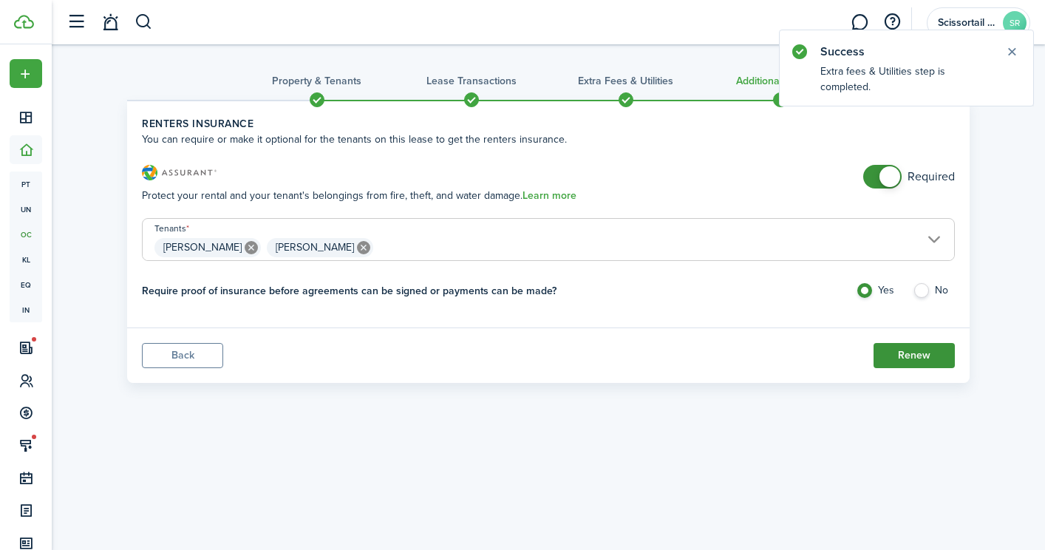
click at [920, 352] on button "Renew" at bounding box center [913, 355] width 81 height 25
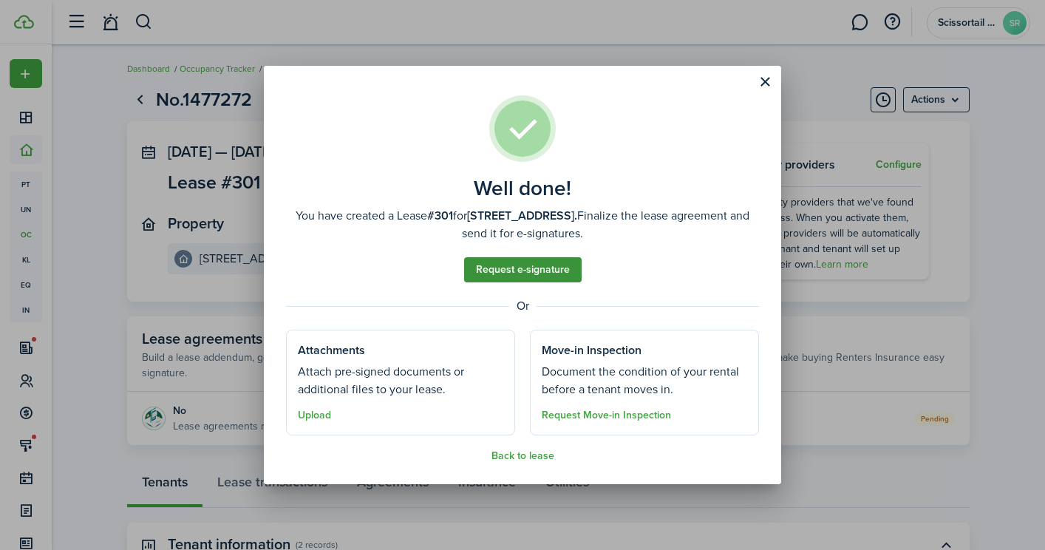
click at [556, 275] on link "Request e-signature" at bounding box center [522, 269] width 117 height 25
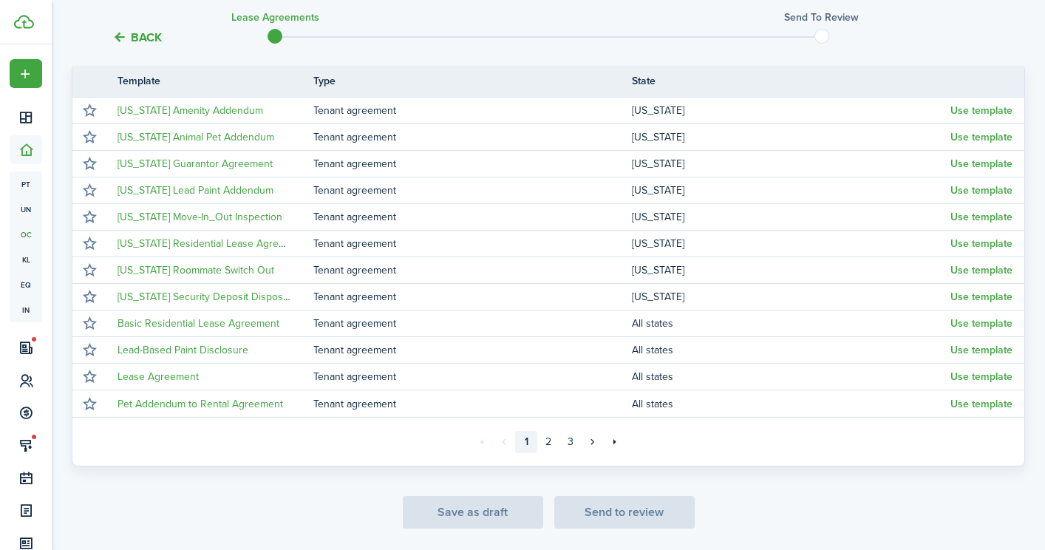
scroll to position [276, 0]
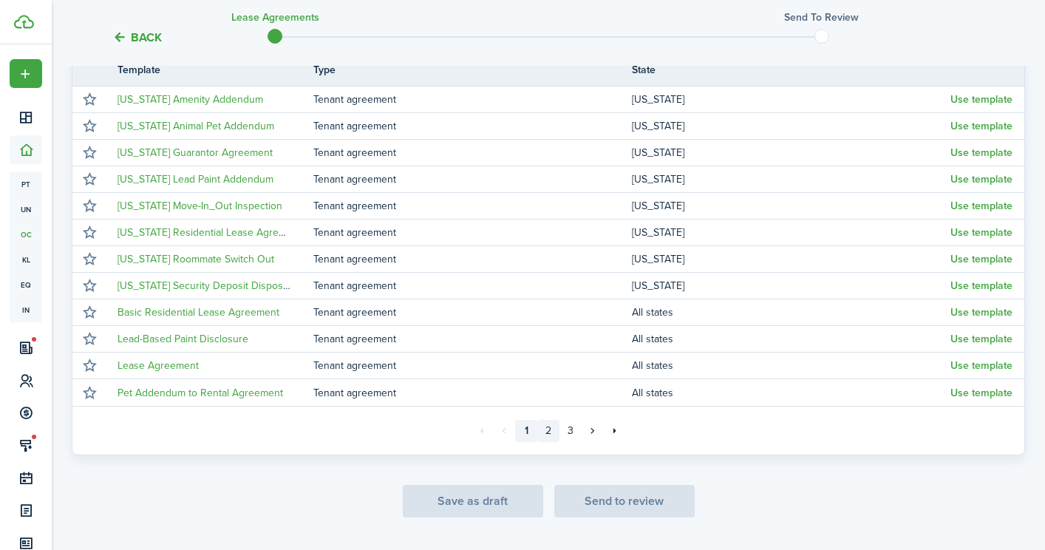
click at [552, 428] on link "2" at bounding box center [548, 431] width 22 height 22
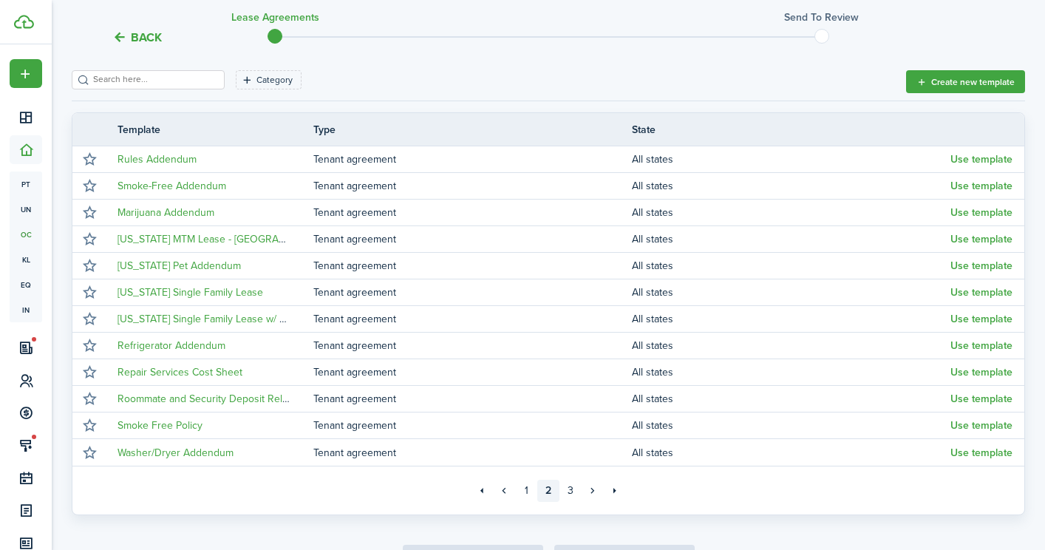
scroll to position [276, 0]
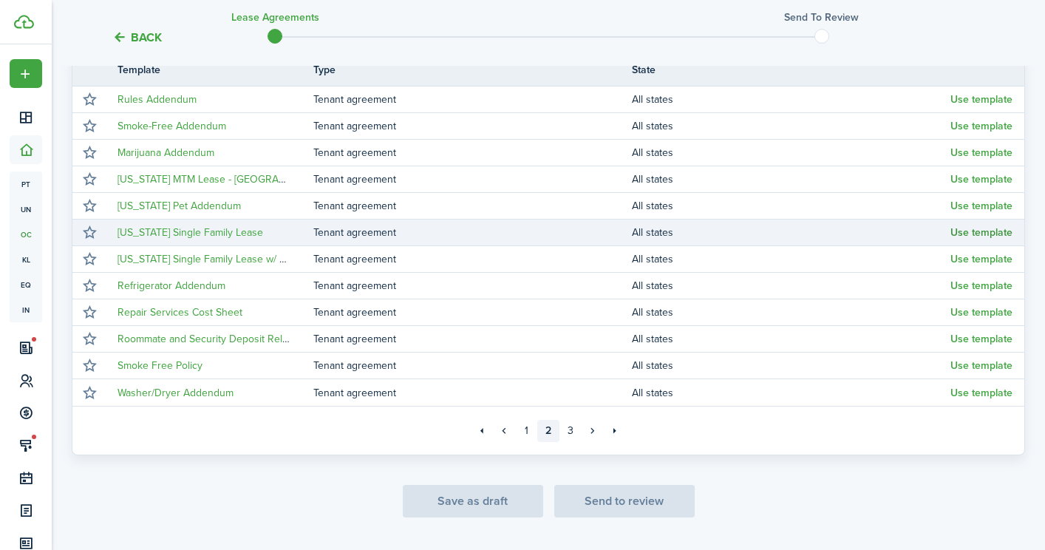
click at [978, 234] on button "Use template" at bounding box center [981, 233] width 62 height 12
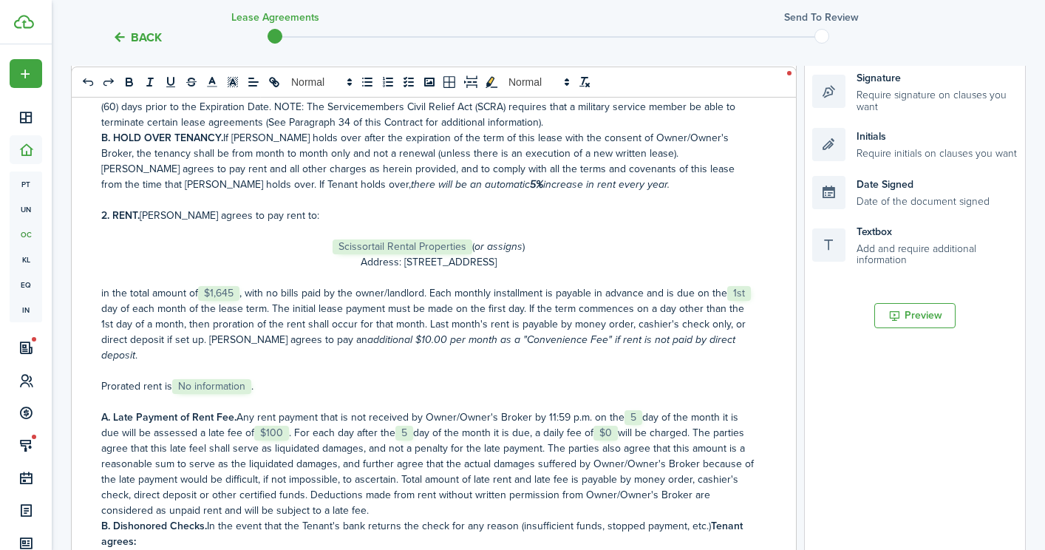
scroll to position [352, 0]
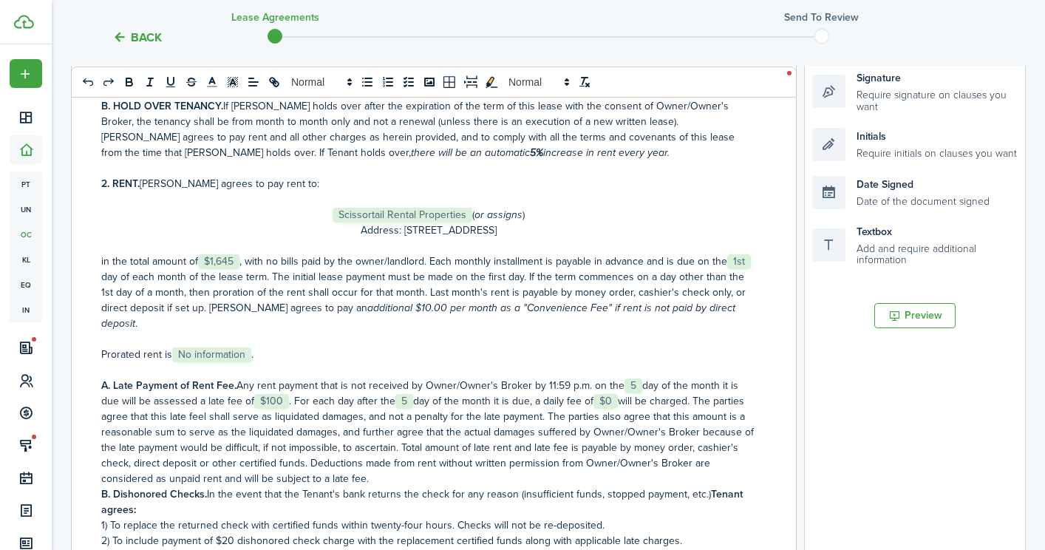
click at [247, 259] on p "in the total amount of ﻿ $1,645 ﻿, with no bills paid by the owner/landlord. Ea…" at bounding box center [428, 292] width 654 height 78
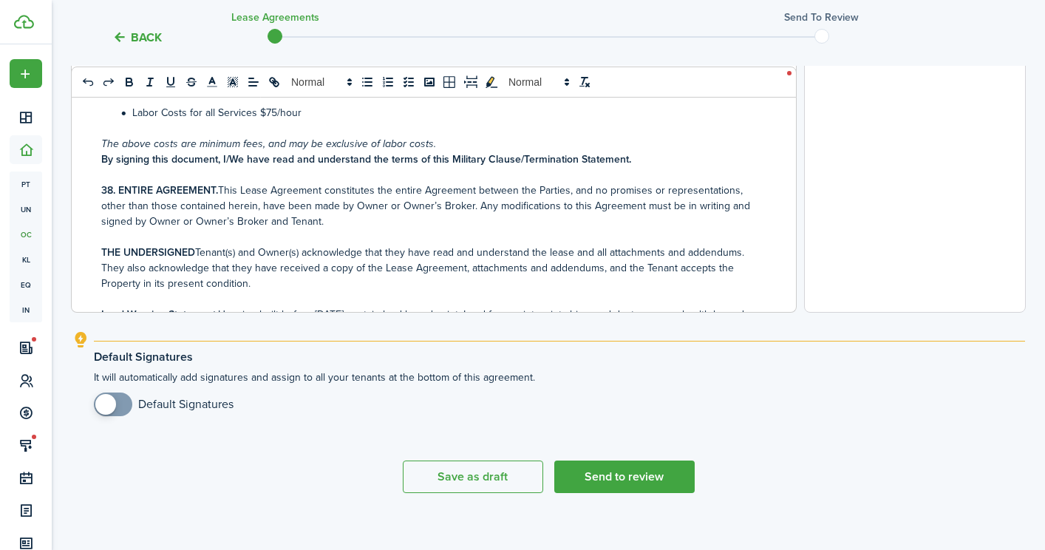
scroll to position [599, 0]
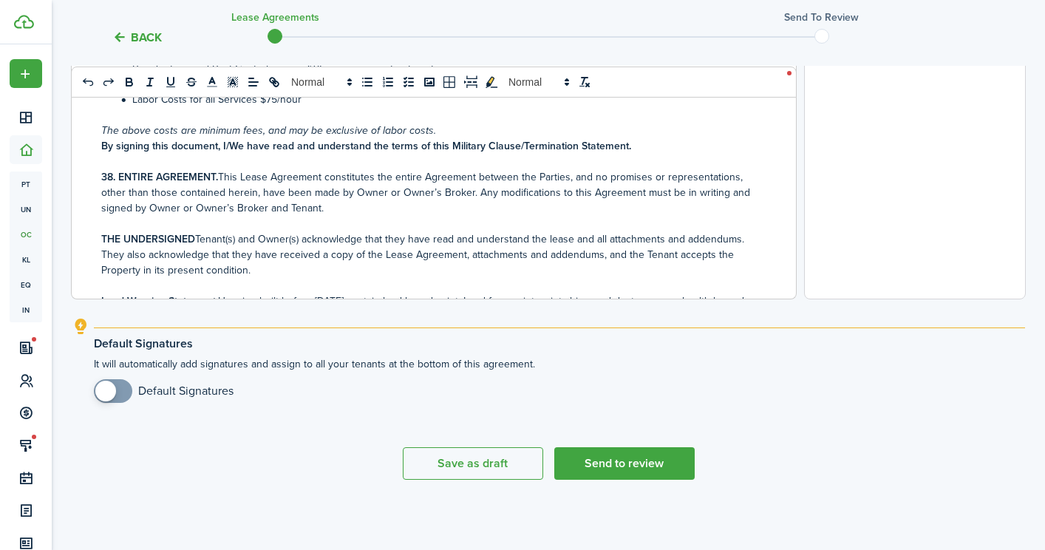
click at [113, 389] on span at bounding box center [105, 390] width 21 height 21
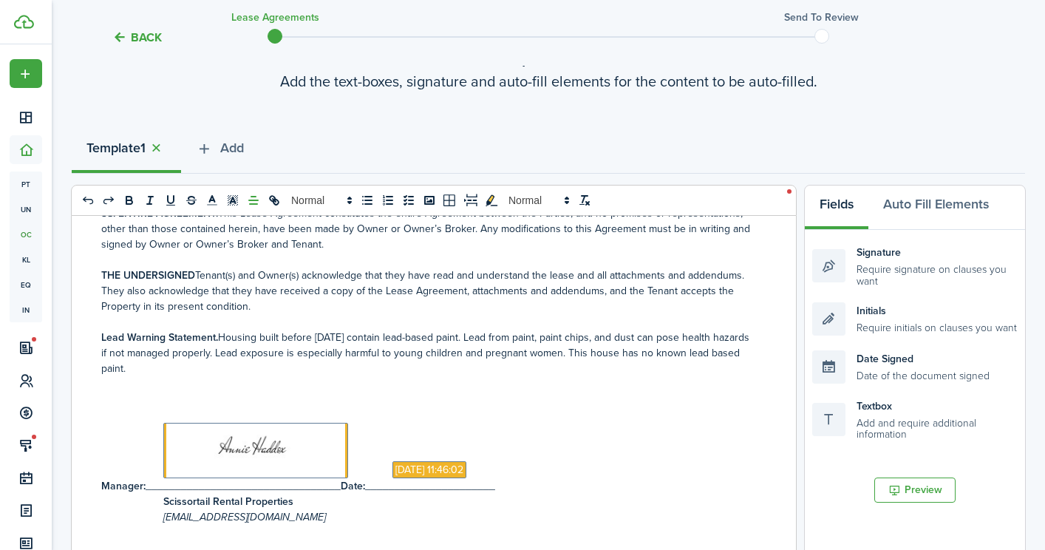
scroll to position [0, 0]
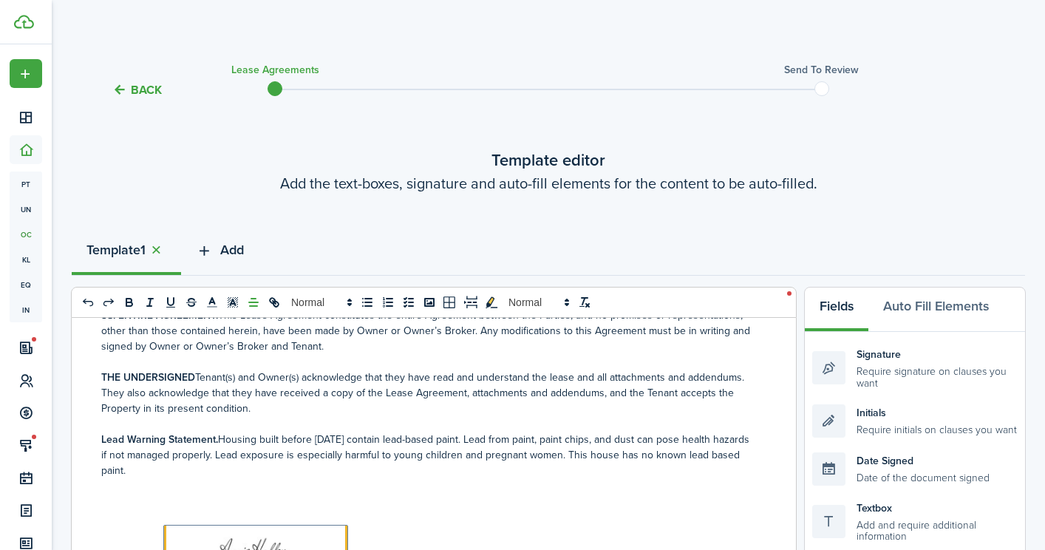
click at [233, 245] on span "Add" at bounding box center [232, 250] width 24 height 20
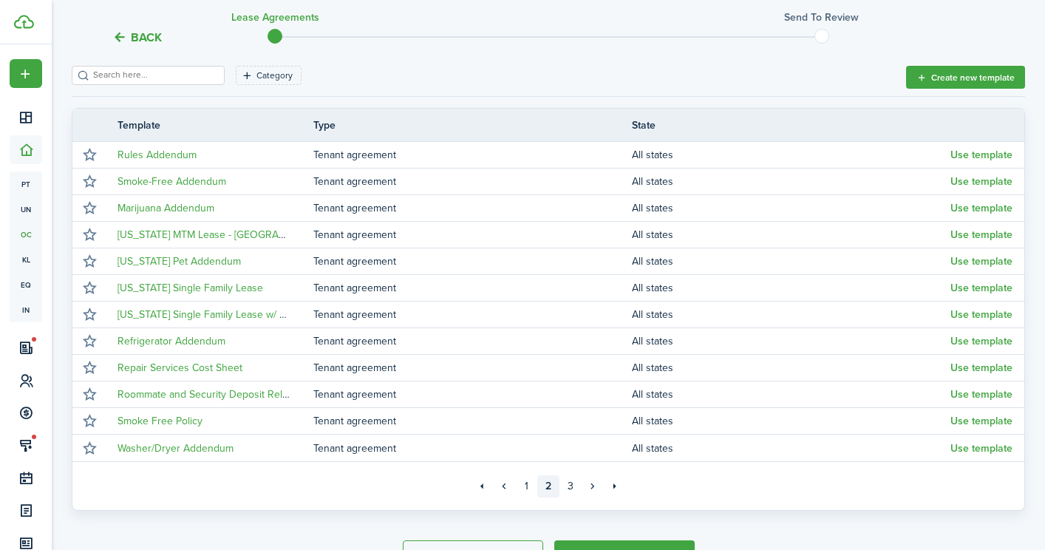
scroll to position [222, 0]
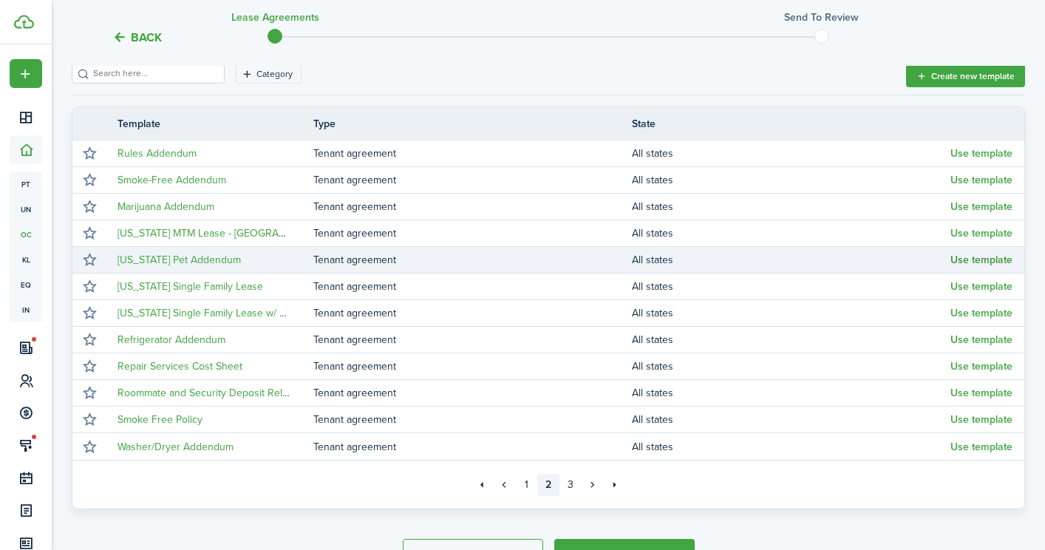
click at [1000, 259] on button "Use template" at bounding box center [981, 260] width 62 height 12
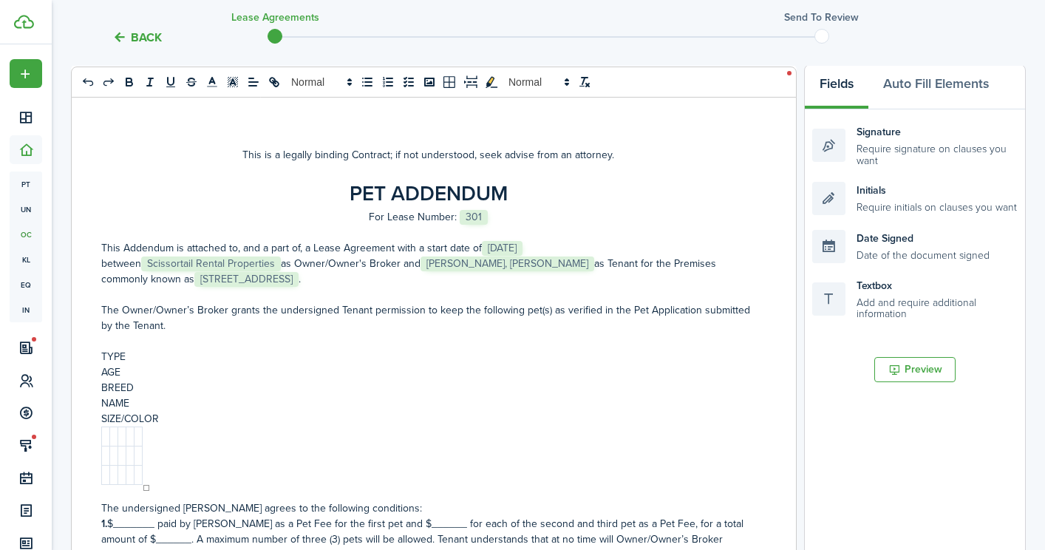
click at [105, 430] on td at bounding box center [106, 436] width 8 height 19
click at [115, 454] on p at bounding box center [115, 456] width 18 height 16
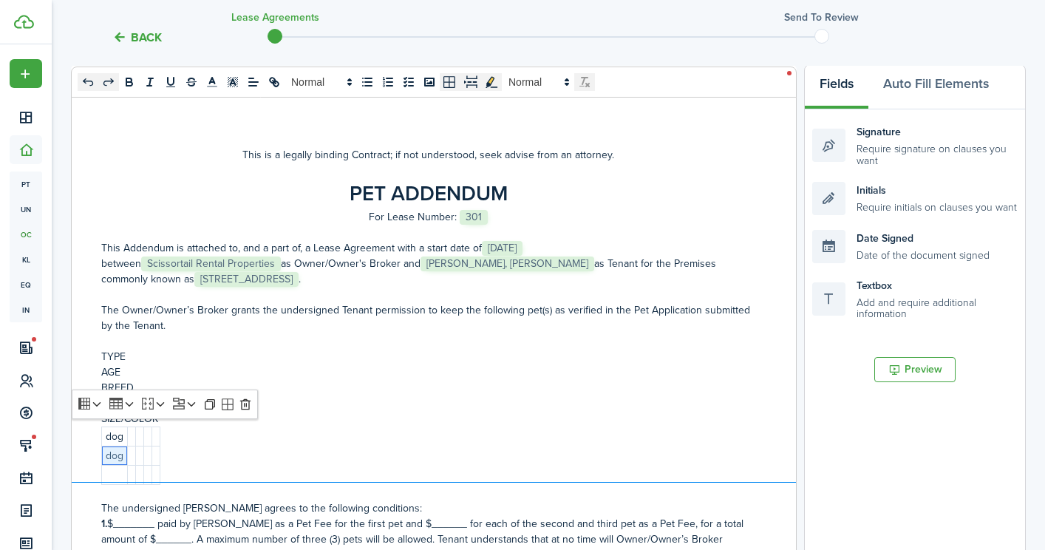
click at [112, 482] on div at bounding box center [434, 482] width 725 height 4
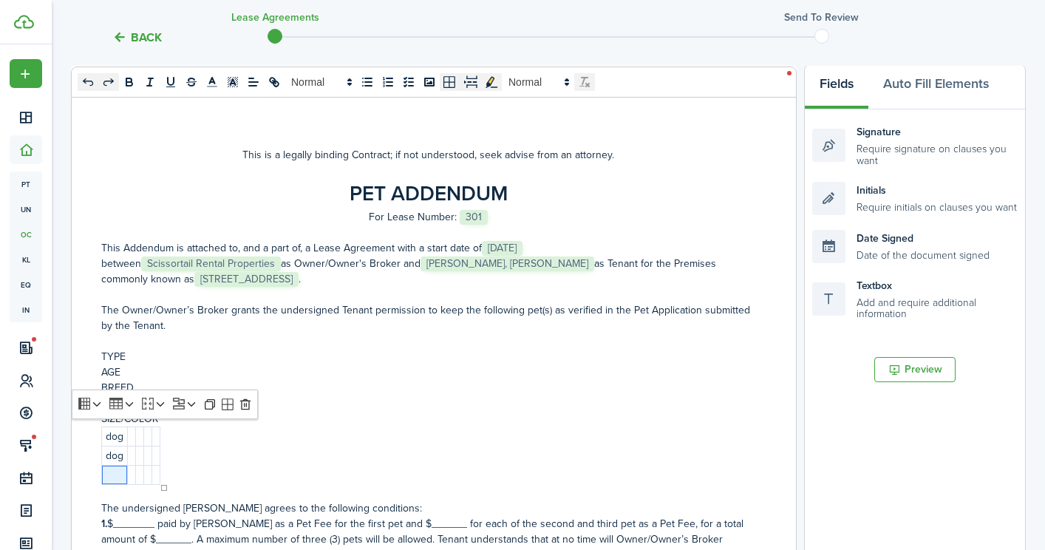
click at [111, 477] on p at bounding box center [115, 475] width 18 height 16
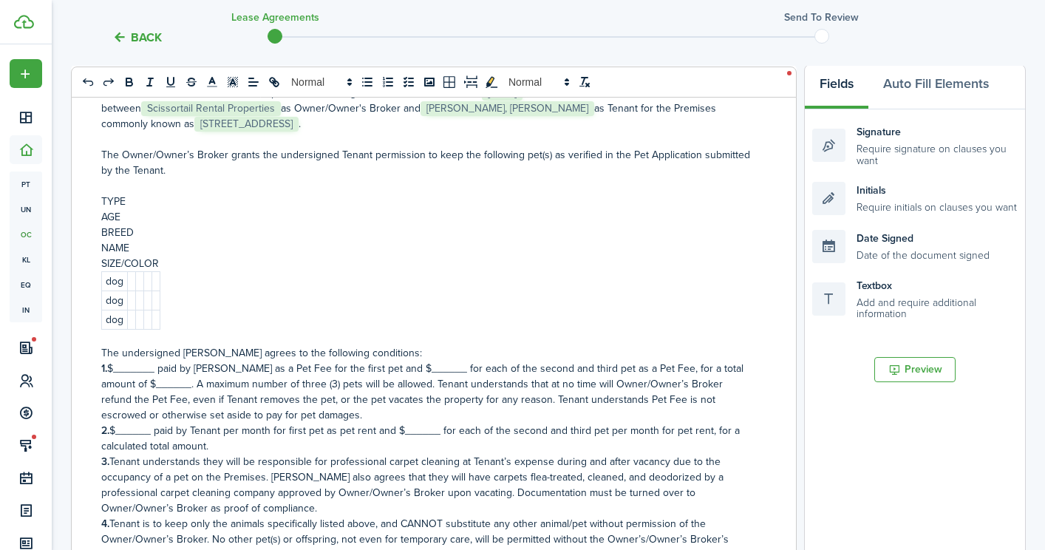
scroll to position [170, 0]
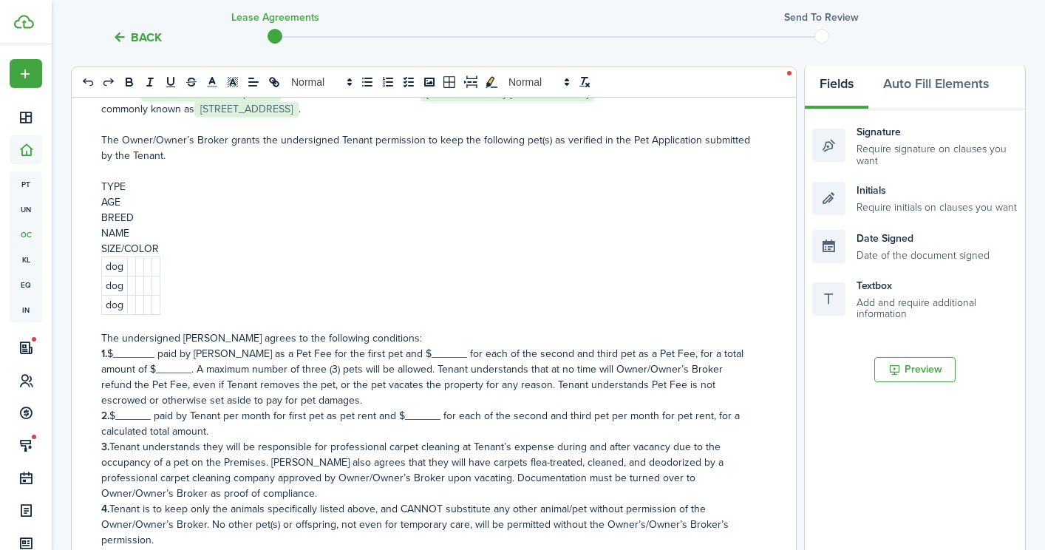
click at [140, 352] on p "1. $_______ paid by [PERSON_NAME] as a Pet Fee for the first pet and $______ fo…" at bounding box center [428, 377] width 654 height 62
click at [417, 355] on p "1. $____300___ paid by Tenant as a Pet Fee for the first pet and $______ for ea…" at bounding box center [428, 377] width 654 height 62
click at [177, 368] on p "1. $____300___ paid by Tenant as a Pet Fee for the first pet and $___300___ for…" at bounding box center [428, 377] width 654 height 62
click at [131, 417] on p "2. $______ paid by Tenant per month for first pet as pet rent and $______ for e…" at bounding box center [428, 423] width 654 height 31
click at [434, 414] on p "2. $__30____ paid by Tenant per month for first pet as pet rent and $______ for…" at bounding box center [428, 423] width 654 height 31
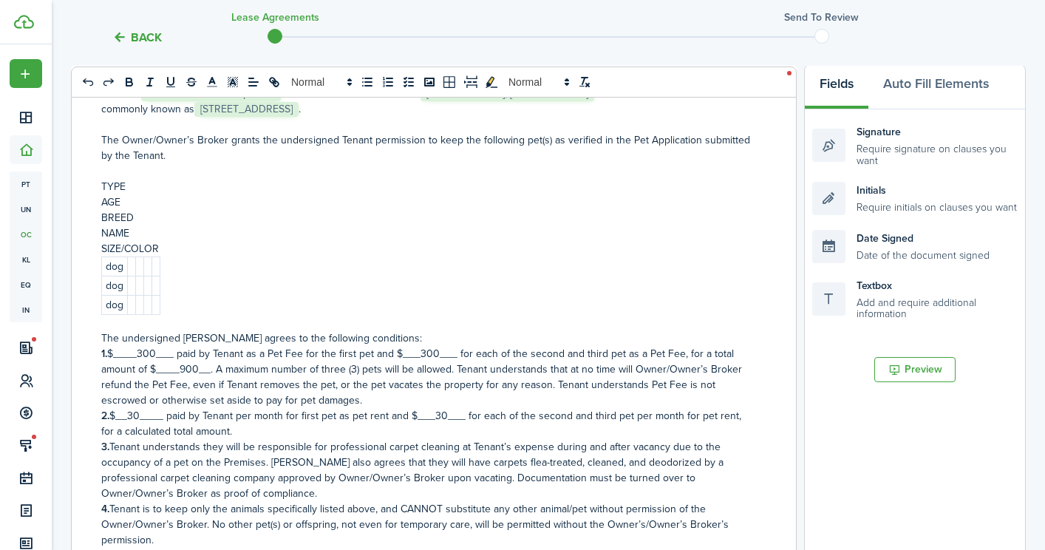
click at [240, 430] on p "2. $__30____ paid by Tenant per month for first pet as pet rent and $___30___ f…" at bounding box center [428, 423] width 654 height 31
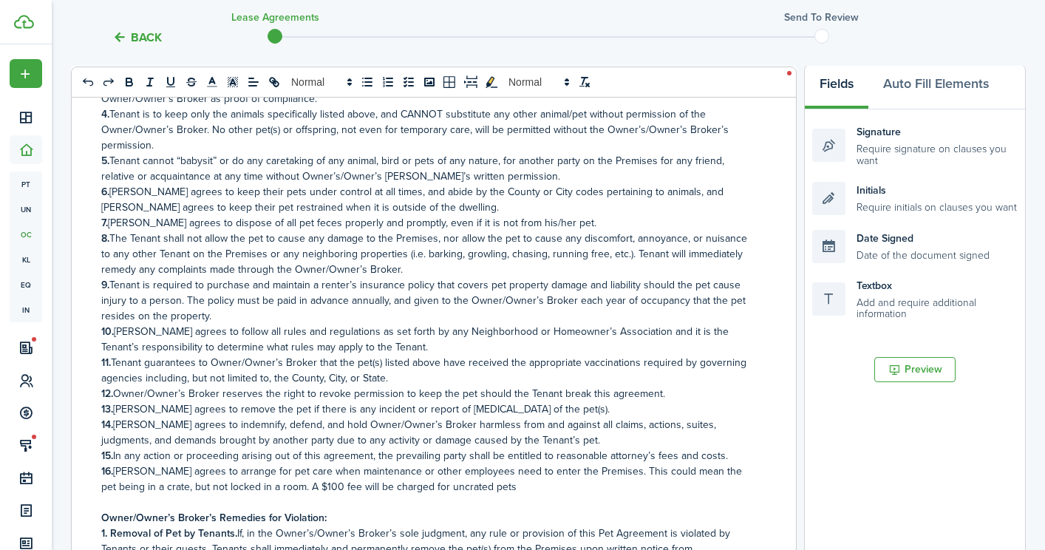
scroll to position [776, 0]
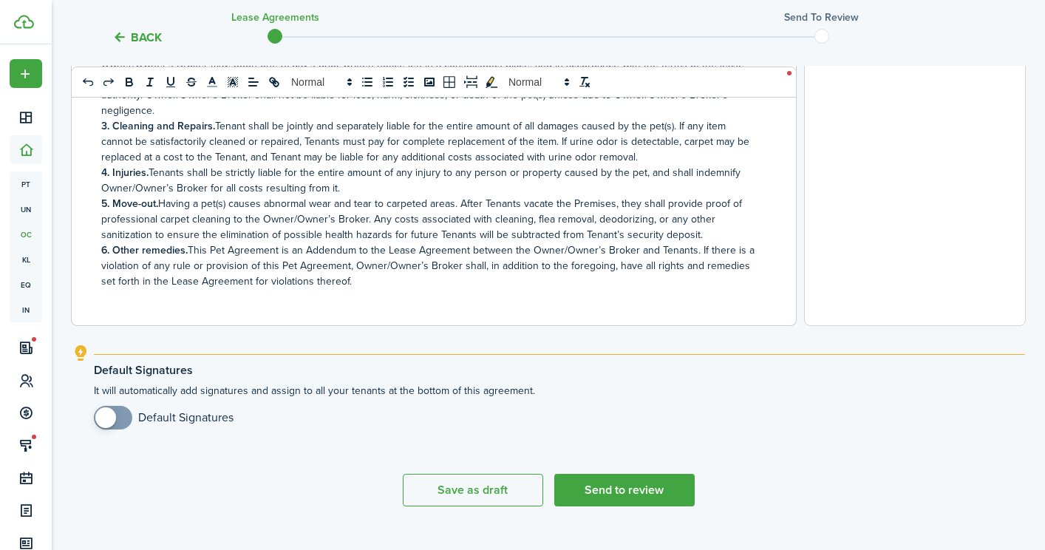
click at [113, 412] on span at bounding box center [105, 417] width 21 height 21
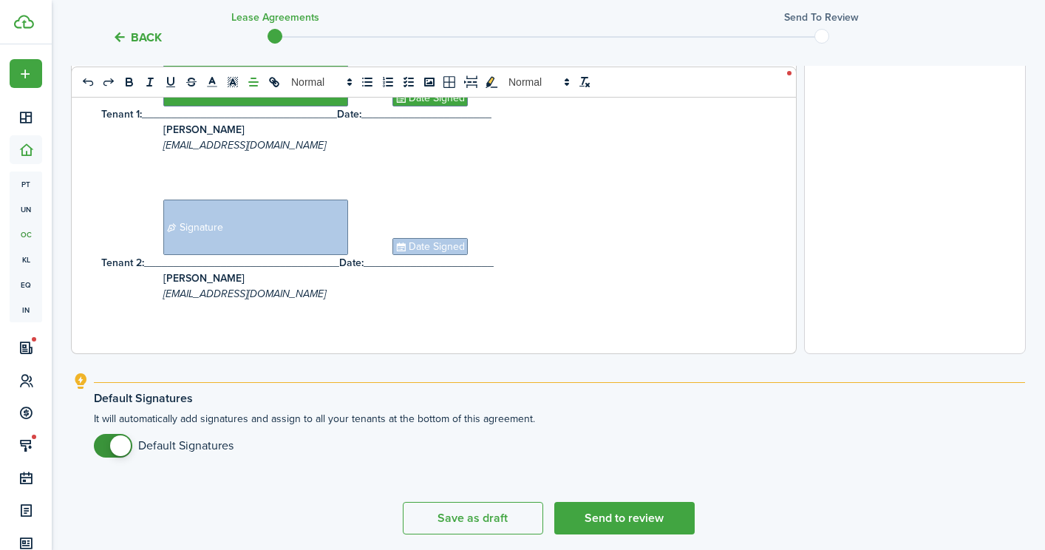
scroll to position [599, 0]
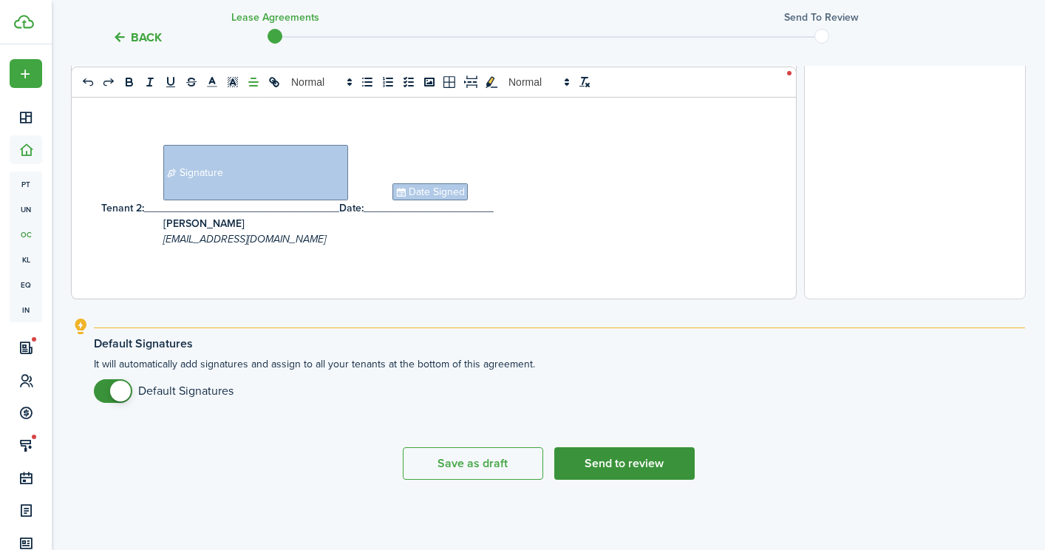
click at [623, 457] on button "Send to review" at bounding box center [624, 463] width 140 height 33
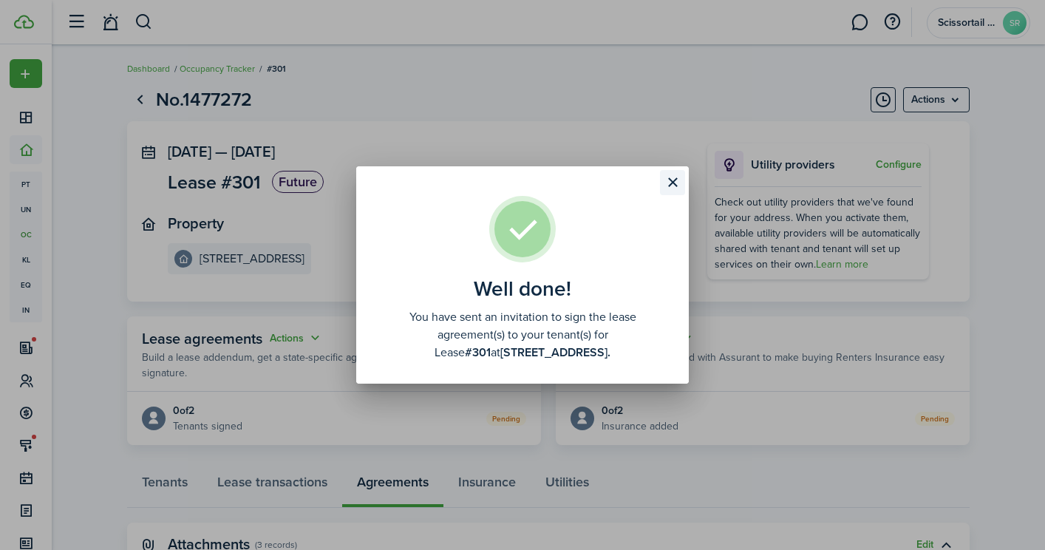
click at [677, 181] on button "Close modal" at bounding box center [672, 182] width 25 height 25
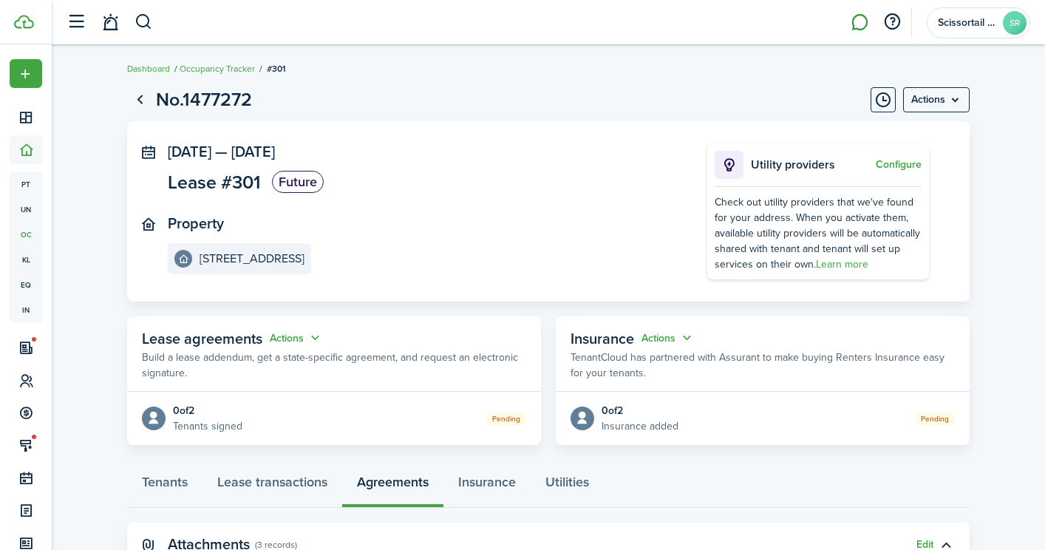
click at [862, 24] on link at bounding box center [859, 23] width 28 height 38
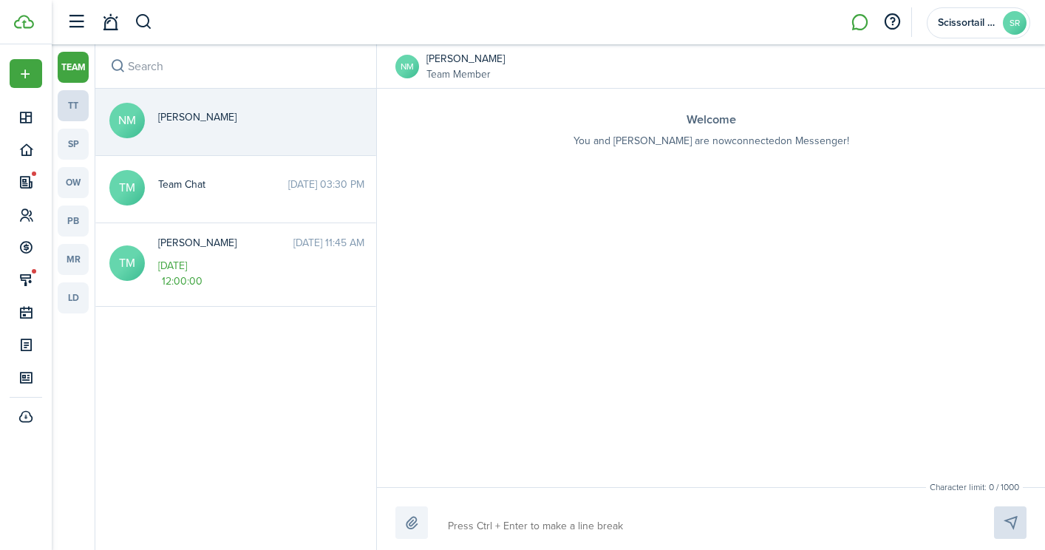
click at [68, 105] on link "tt" at bounding box center [73, 105] width 31 height 31
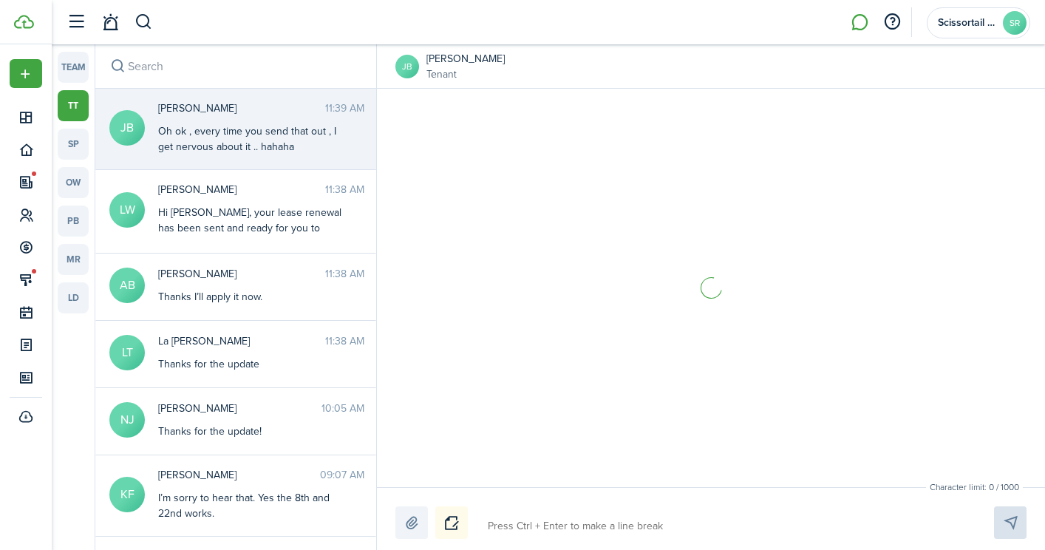
scroll to position [1654, 0]
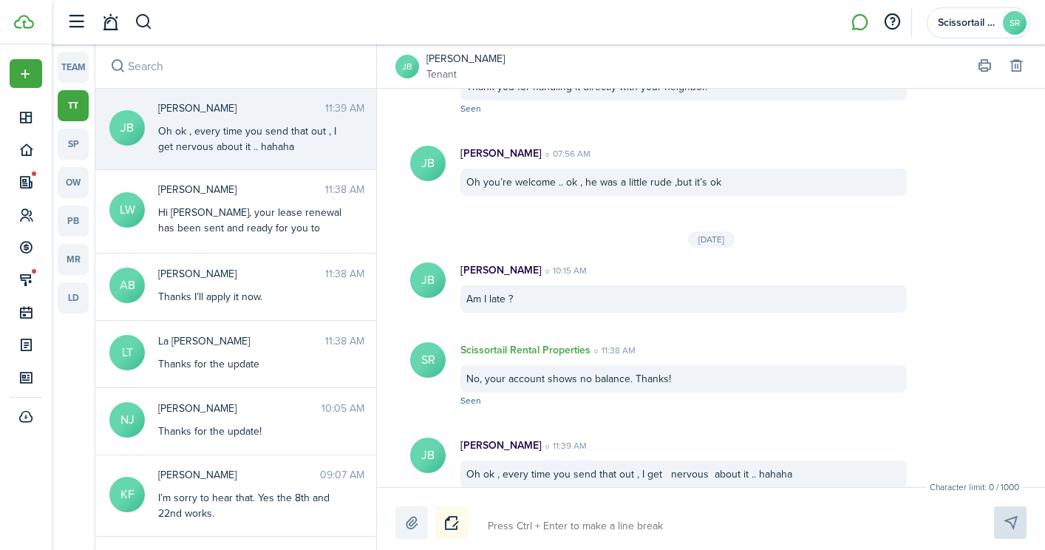
click at [217, 78] on input "search" at bounding box center [235, 66] width 281 height 44
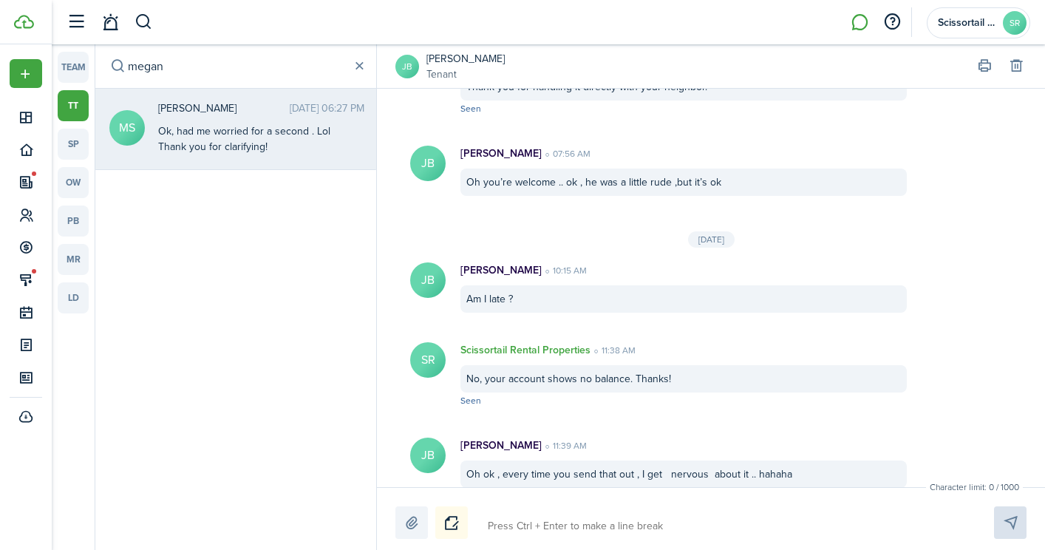
click at [280, 138] on div "Ok, had me worried for a second . Lol Thank you for clarifying!" at bounding box center [250, 138] width 185 height 31
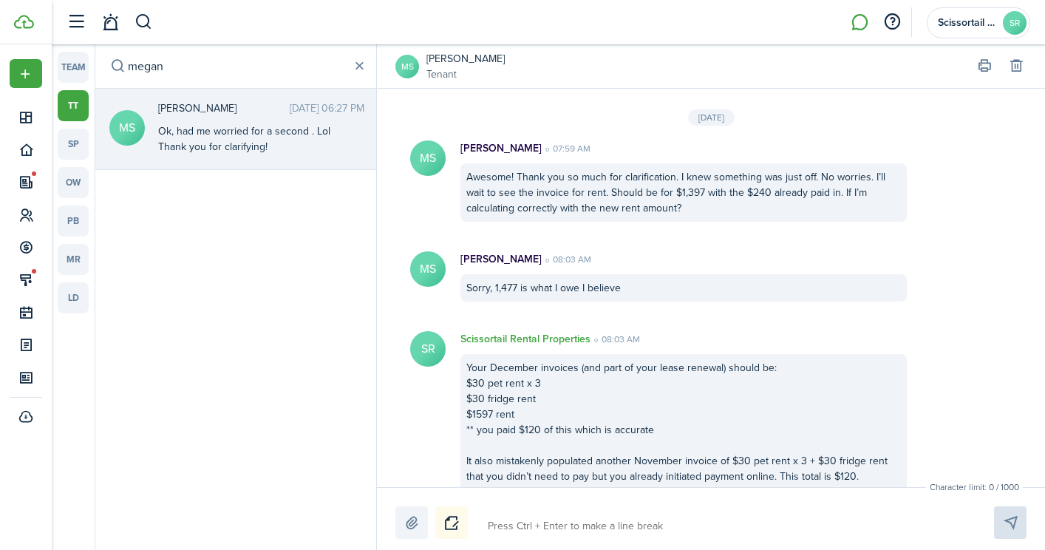
scroll to position [2490, 0]
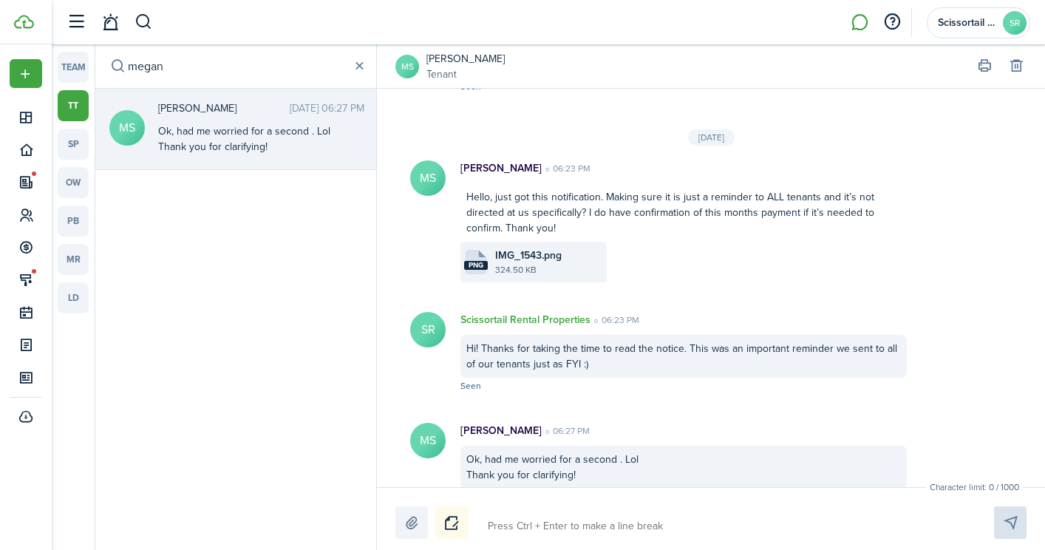
click at [559, 527] on textarea at bounding box center [723, 525] width 482 height 25
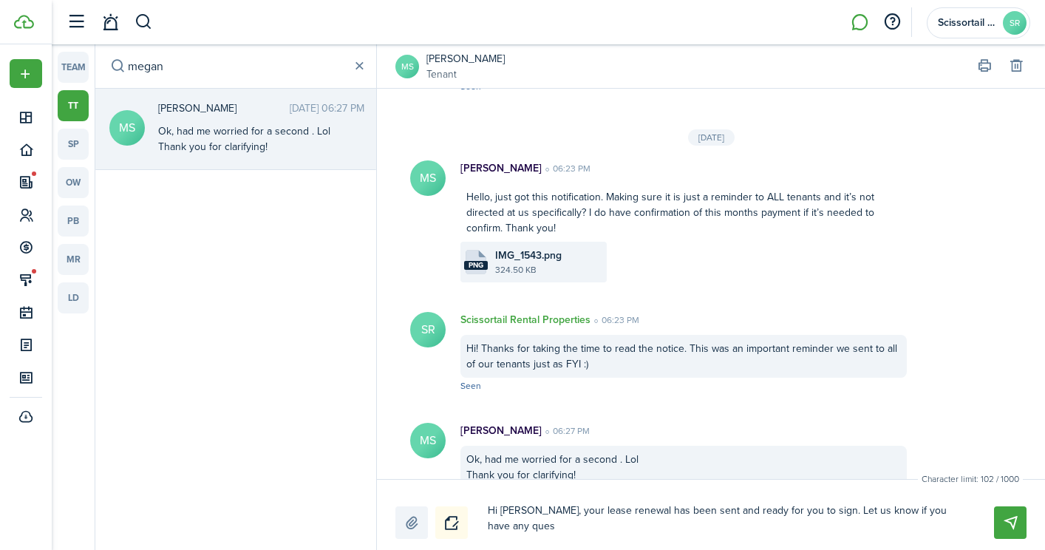
scroll to position [0, 0]
drag, startPoint x: 536, startPoint y: 511, endPoint x: 596, endPoint y: 536, distance: 65.6
click at [596, 536] on textarea "Hi [PERSON_NAME], your lease renewal has been sent and ready for you to sign. L…" at bounding box center [723, 518] width 482 height 41
click at [1003, 514] on button "Send" at bounding box center [1010, 522] width 33 height 33
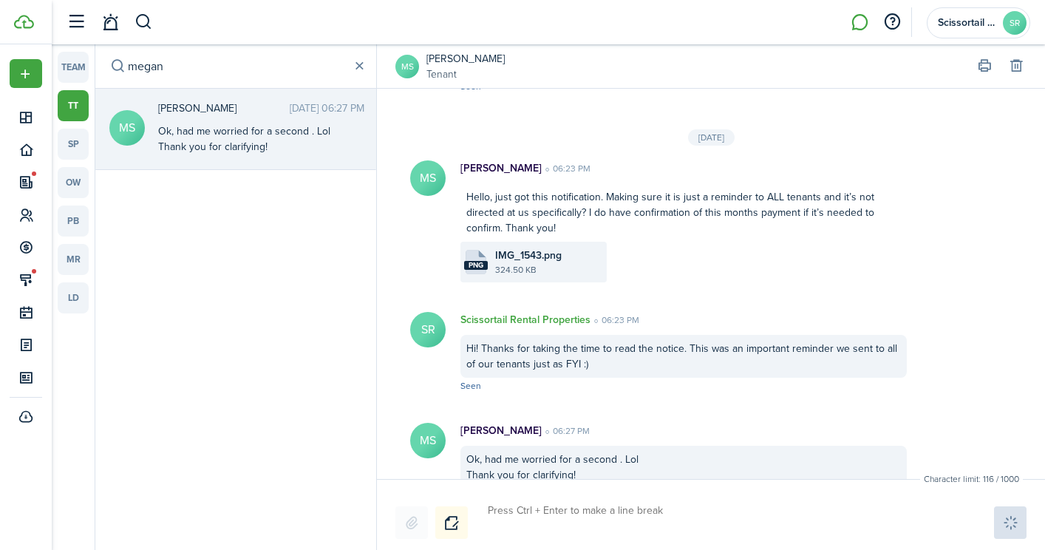
scroll to position [2638, 0]
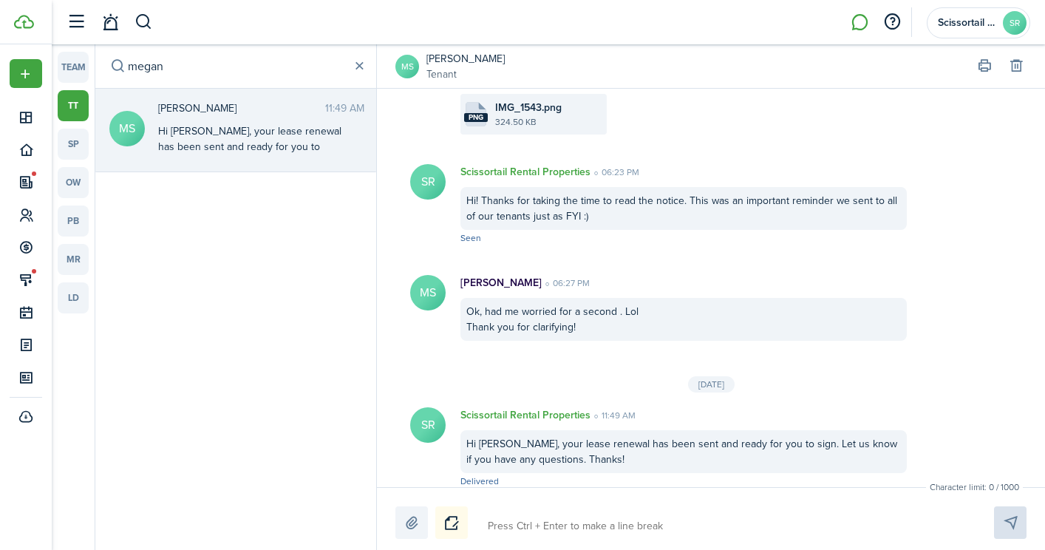
click at [284, 78] on input "megan" at bounding box center [235, 66] width 281 height 44
click at [299, 161] on messenger-thread-item "CS [PERSON_NAME] [DATE] 08:14 PM Hi [PERSON_NAME] - please sign the lease renew…" at bounding box center [235, 130] width 281 height 83
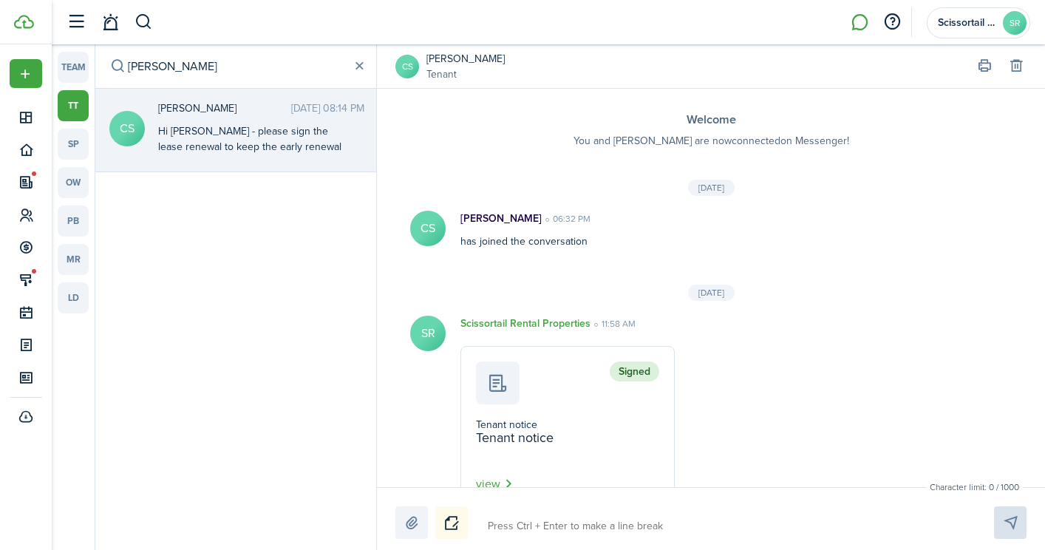
scroll to position [736, 0]
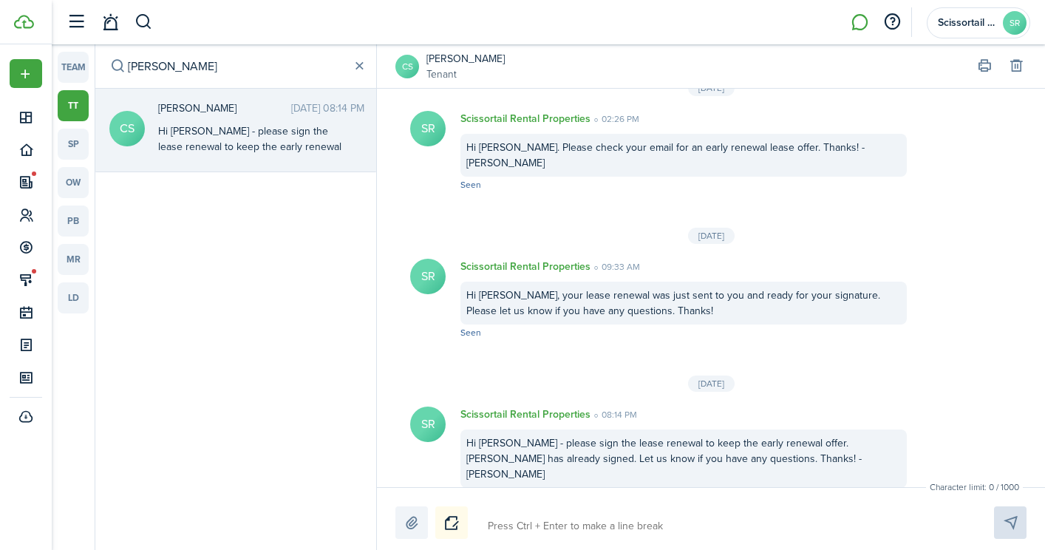
click at [516, 517] on textarea at bounding box center [723, 525] width 482 height 25
paste textarea "your lease renewal has been sent and ready for you to sign. Let us know if you …"
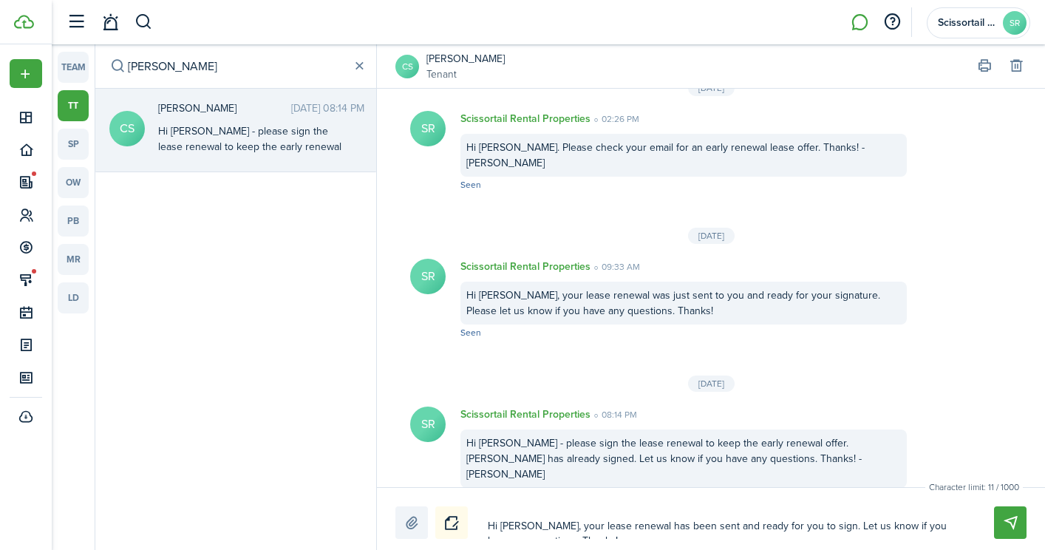
scroll to position [0, 0]
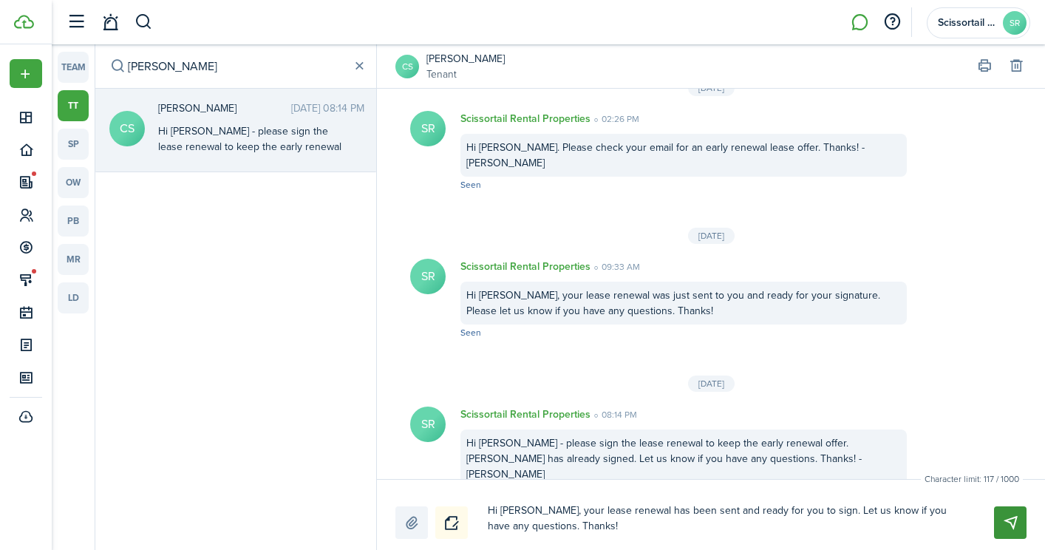
click at [1001, 523] on button "Send" at bounding box center [1010, 522] width 33 height 33
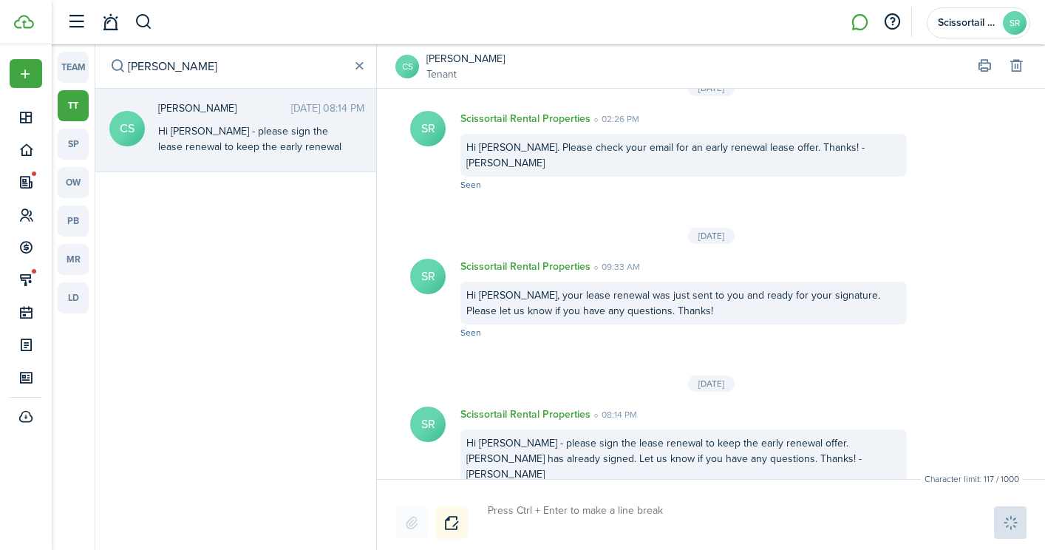
scroll to position [884, 0]
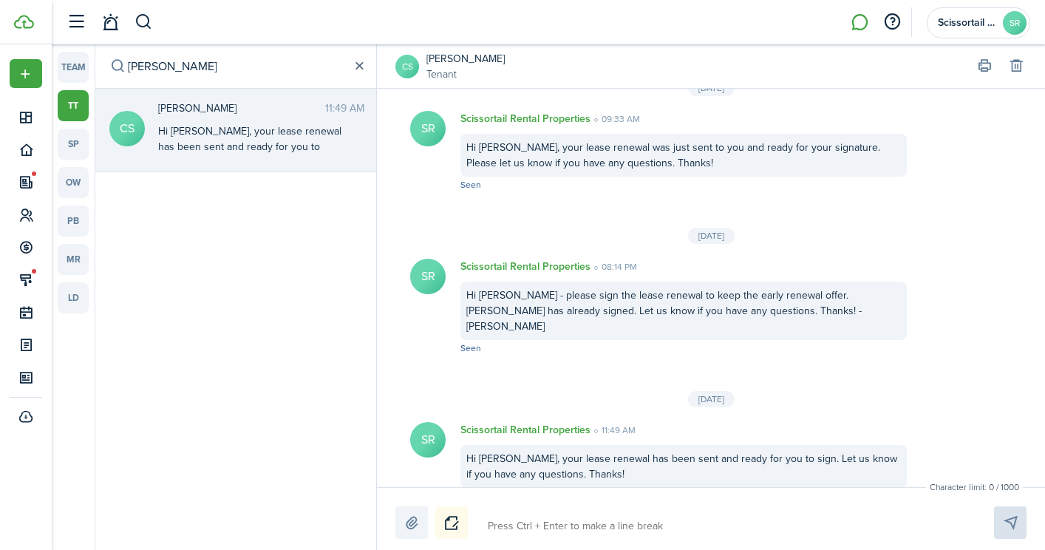
click at [362, 64] on button "button" at bounding box center [359, 66] width 16 height 16
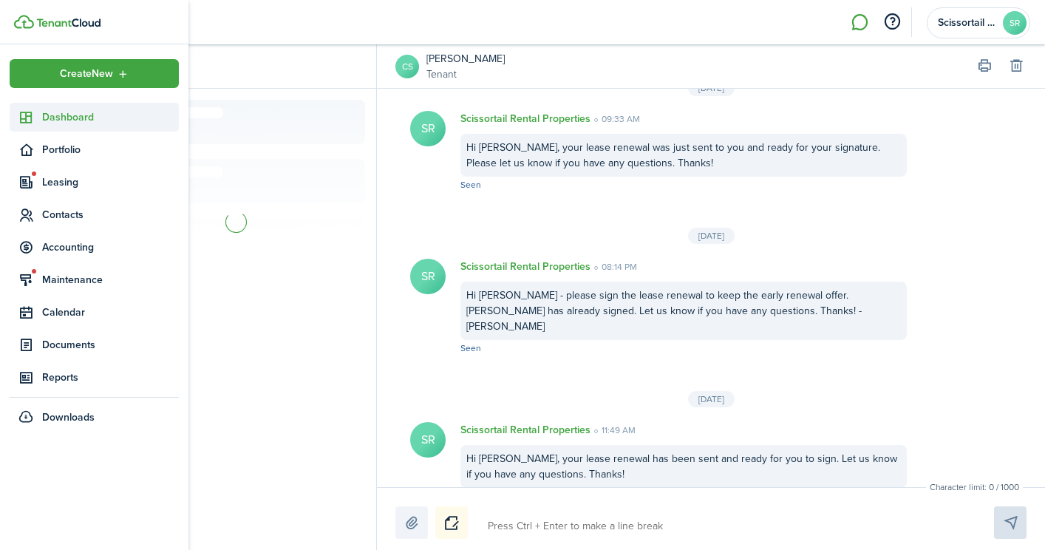
click at [53, 117] on span "Dashboard" at bounding box center [110, 117] width 137 height 16
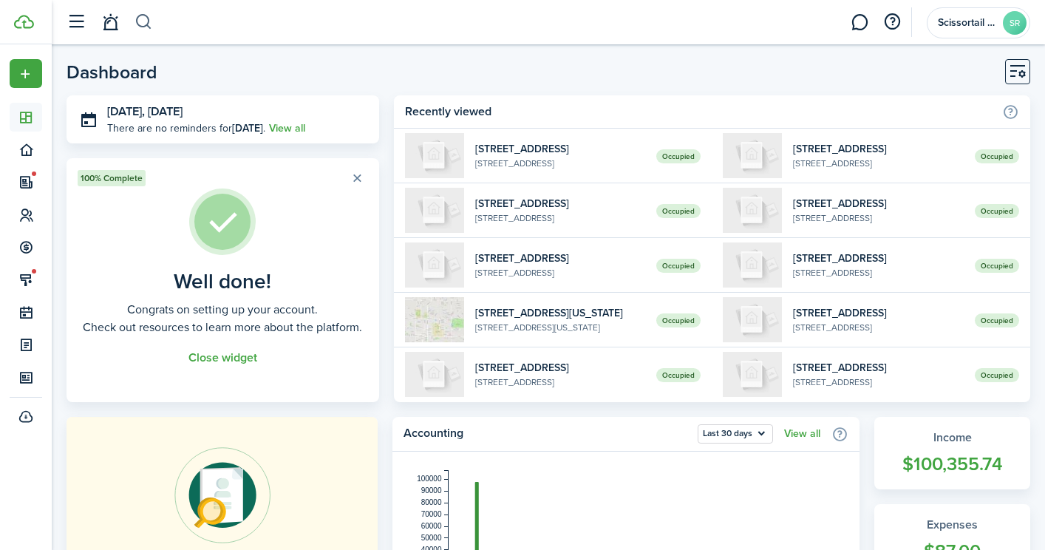
click at [146, 16] on button "button" at bounding box center [143, 22] width 18 height 25
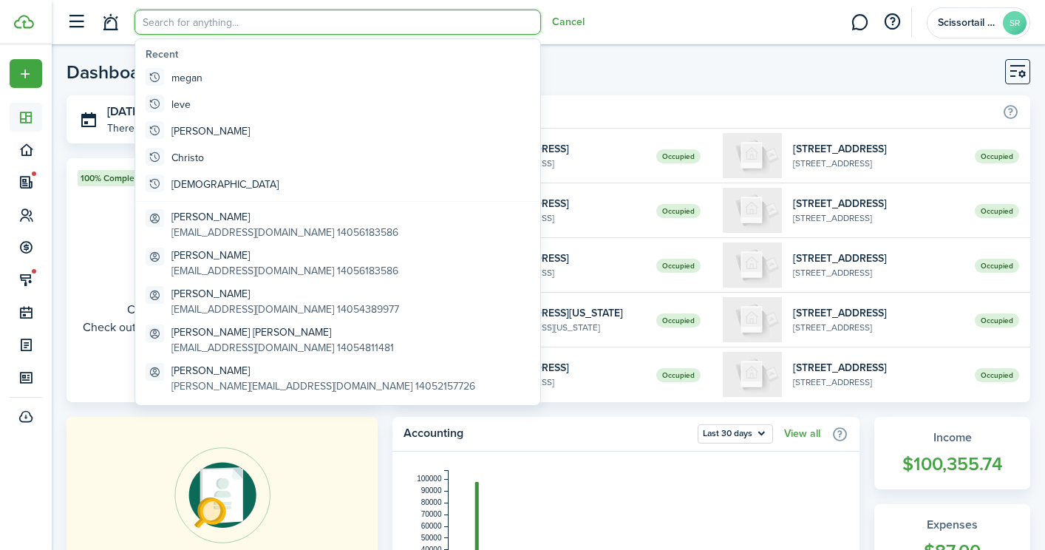
click at [191, 31] on input "search" at bounding box center [337, 22] width 406 height 25
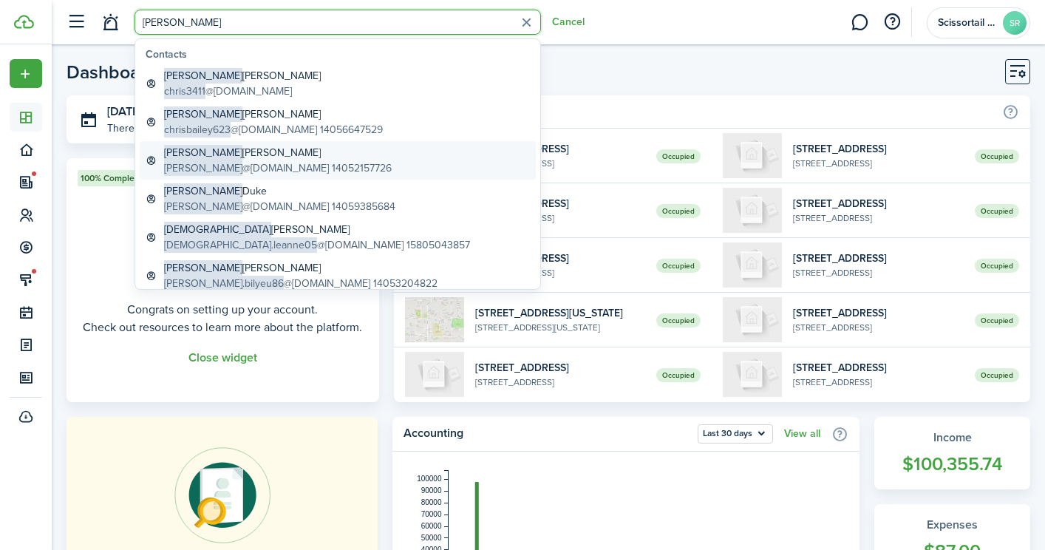
click at [250, 164] on global-search-item-description "[PERSON_NAME] @[DOMAIN_NAME] 14052157726" at bounding box center [278, 168] width 228 height 16
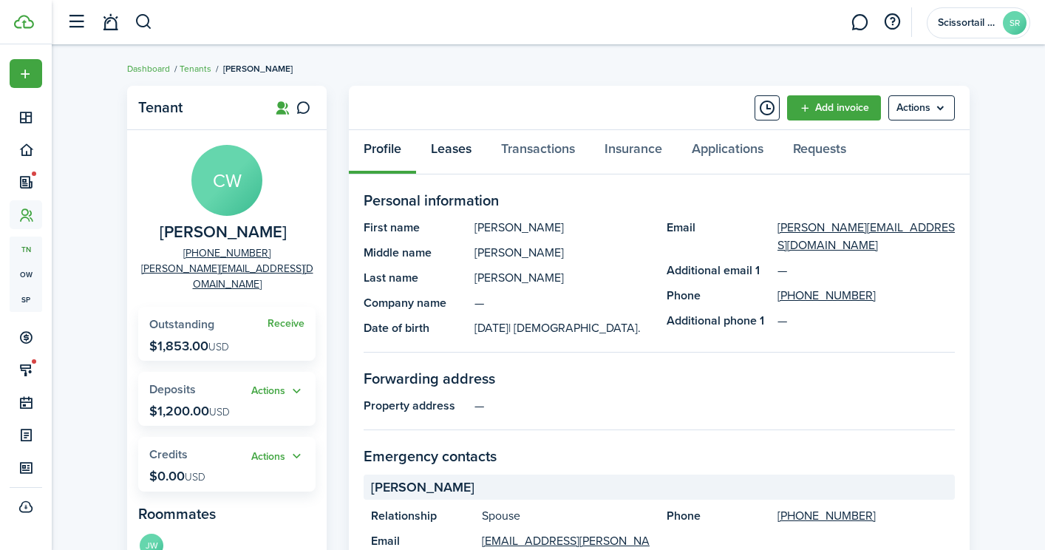
click at [445, 152] on link "Leases" at bounding box center [451, 152] width 70 height 44
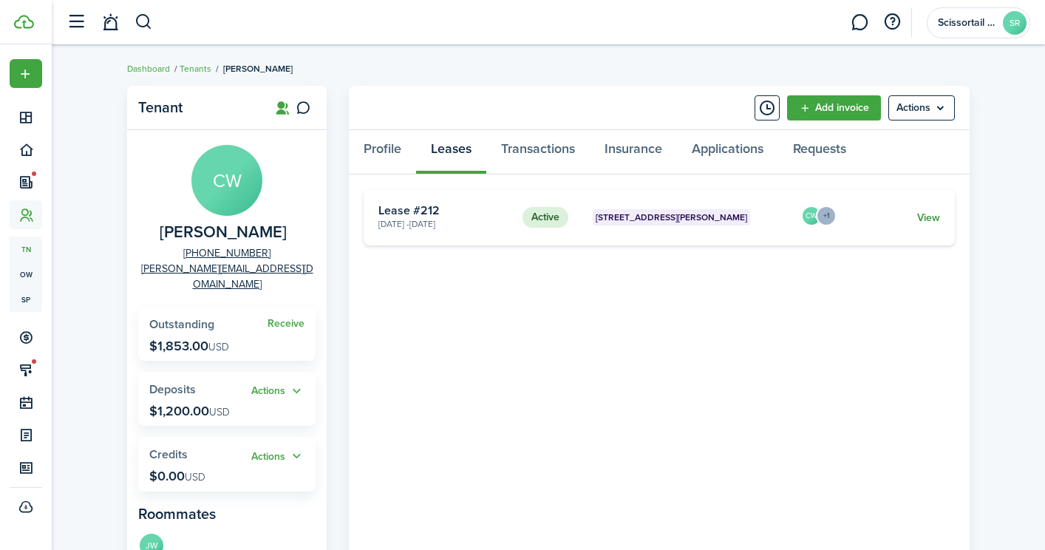
click at [935, 214] on link "View" at bounding box center [928, 218] width 23 height 16
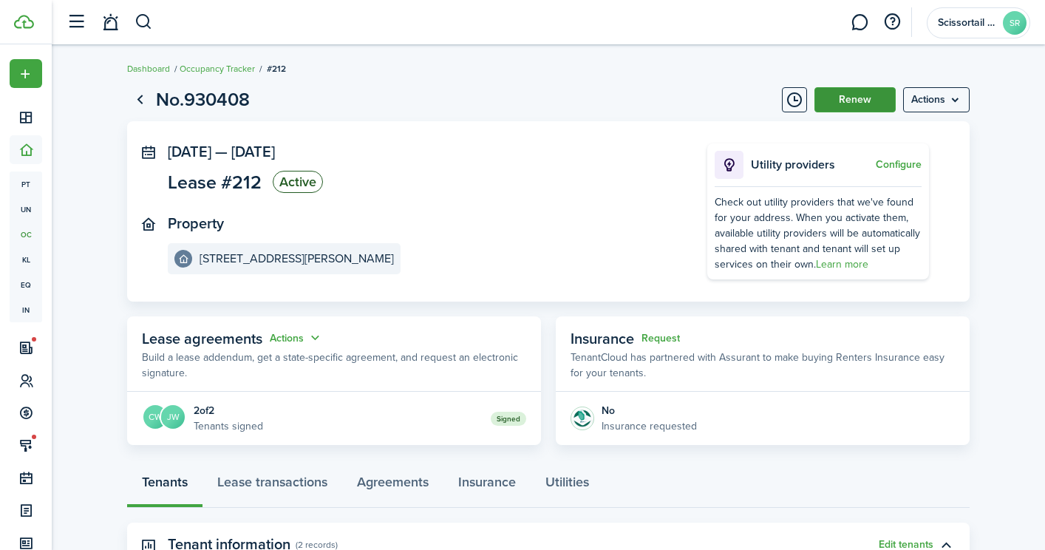
click at [844, 103] on button "Renew" at bounding box center [854, 99] width 81 height 25
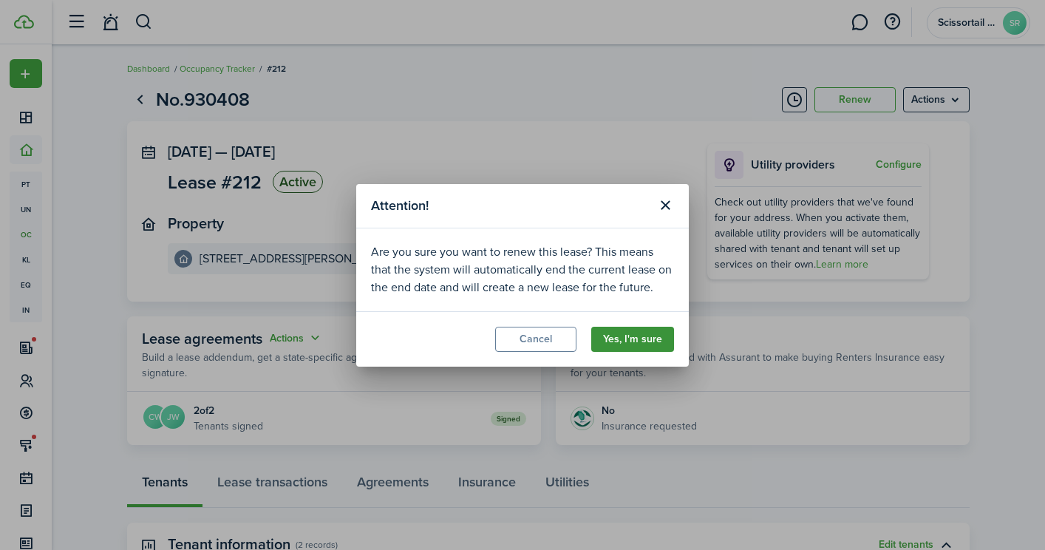
click at [638, 340] on button "Yes, I'm sure" at bounding box center [632, 339] width 83 height 25
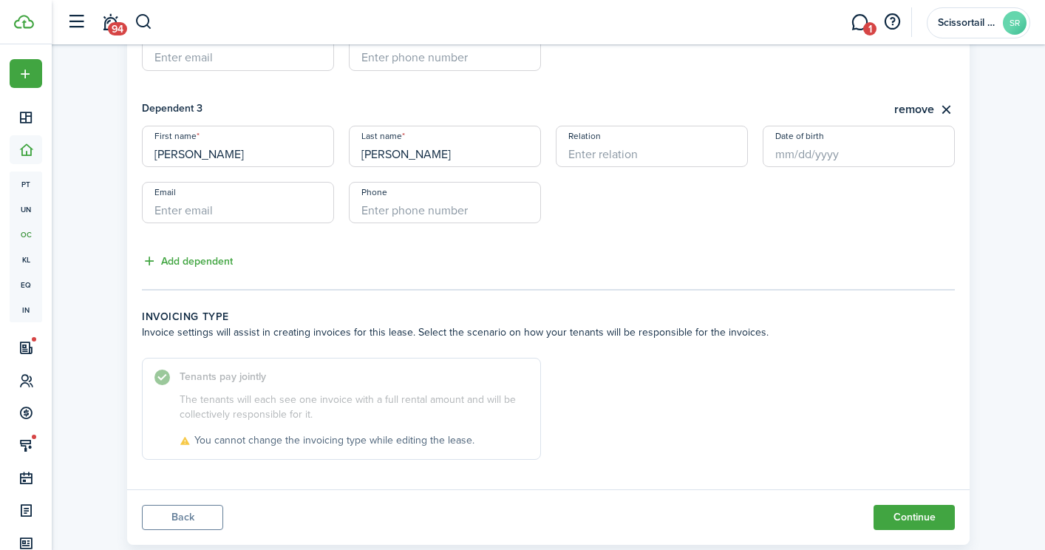
scroll to position [841, 0]
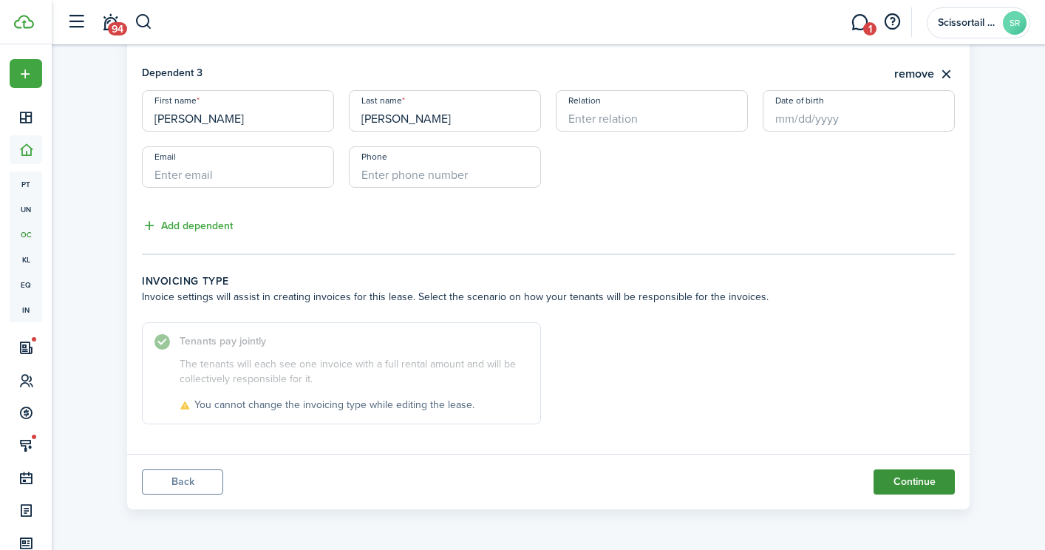
click at [901, 489] on button "Continue" at bounding box center [913, 481] width 81 height 25
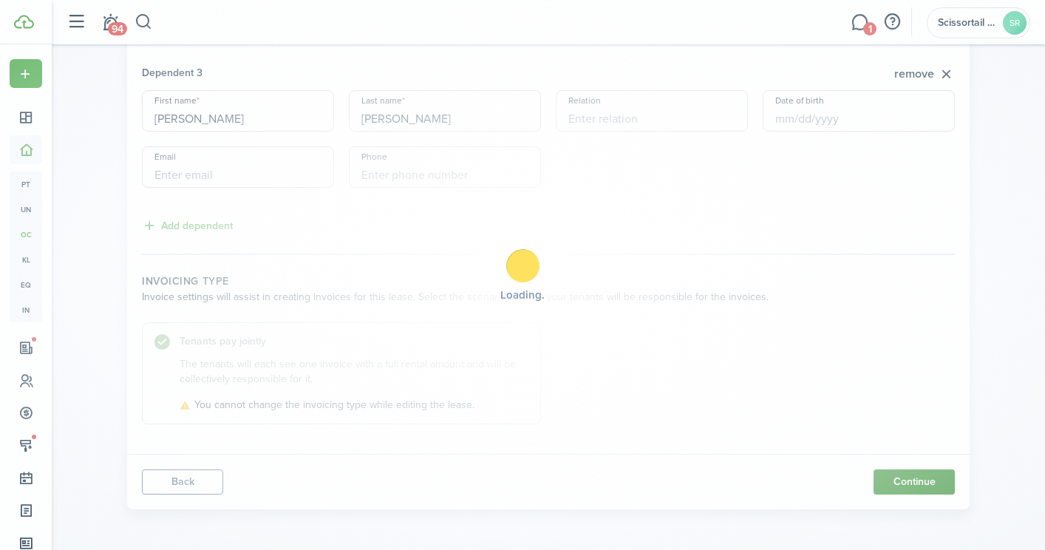
scroll to position [0, 0]
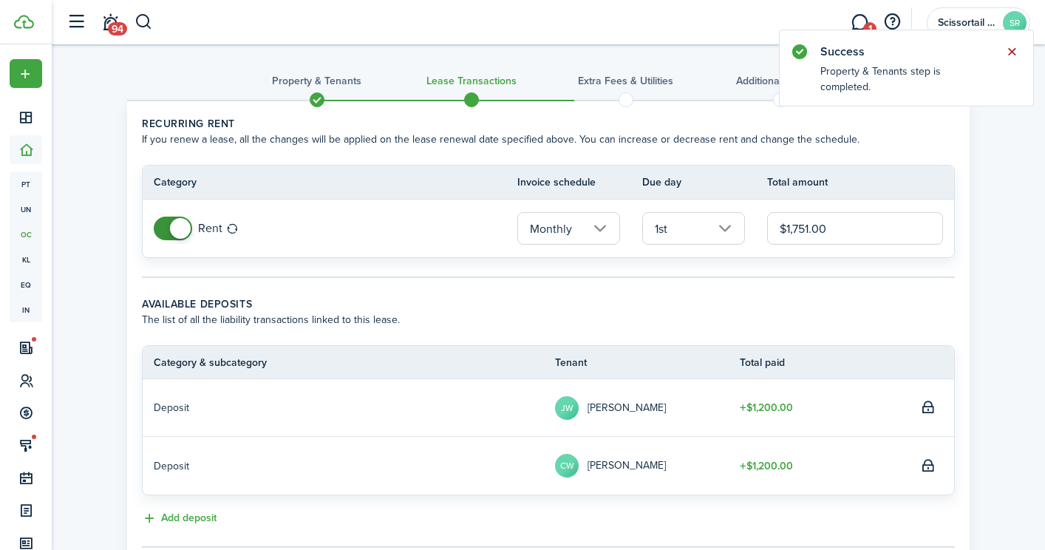
click at [1005, 51] on button "Close notify" at bounding box center [1011, 51] width 21 height 21
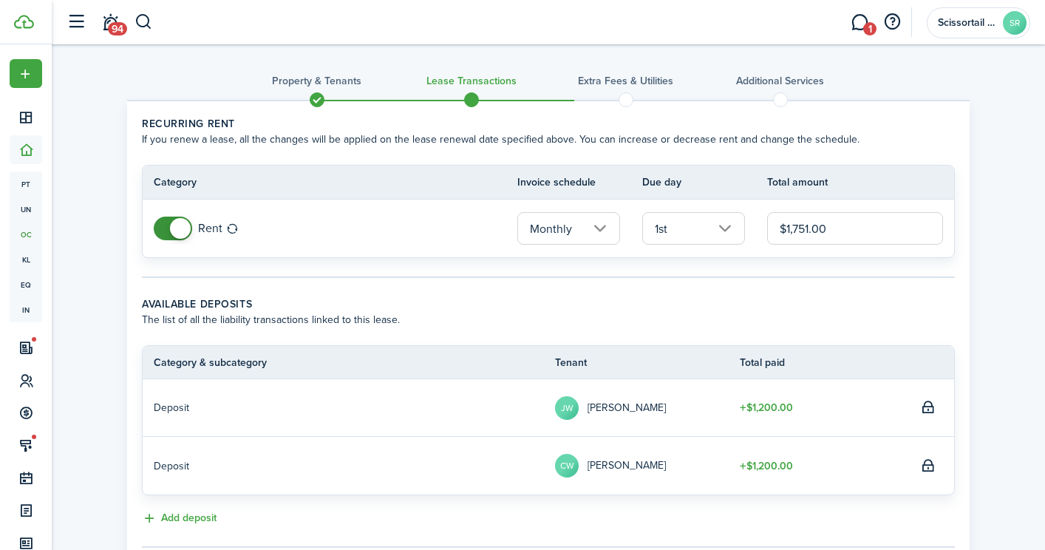
click at [828, 233] on input "$1,751.00" at bounding box center [855, 228] width 176 height 33
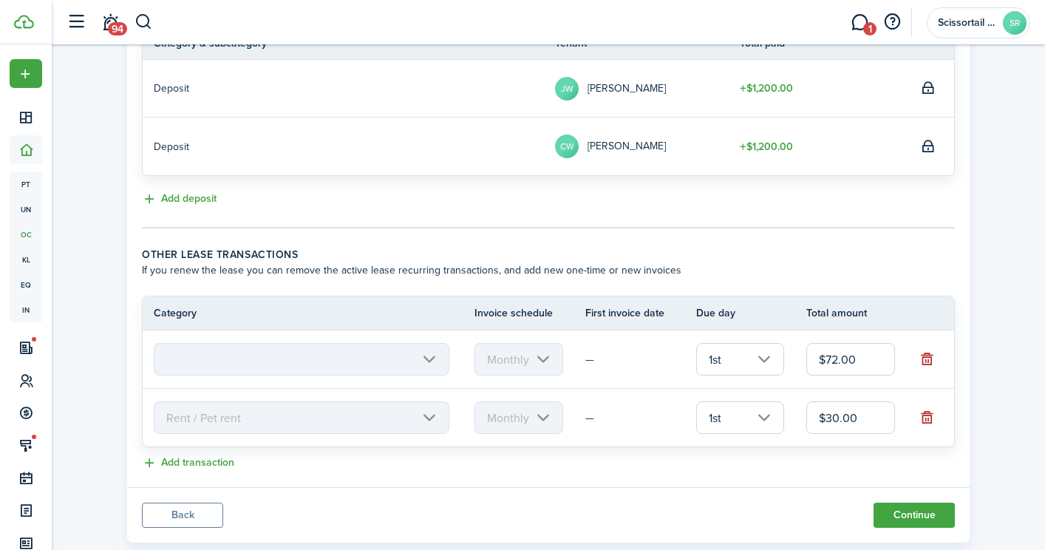
scroll to position [352, 0]
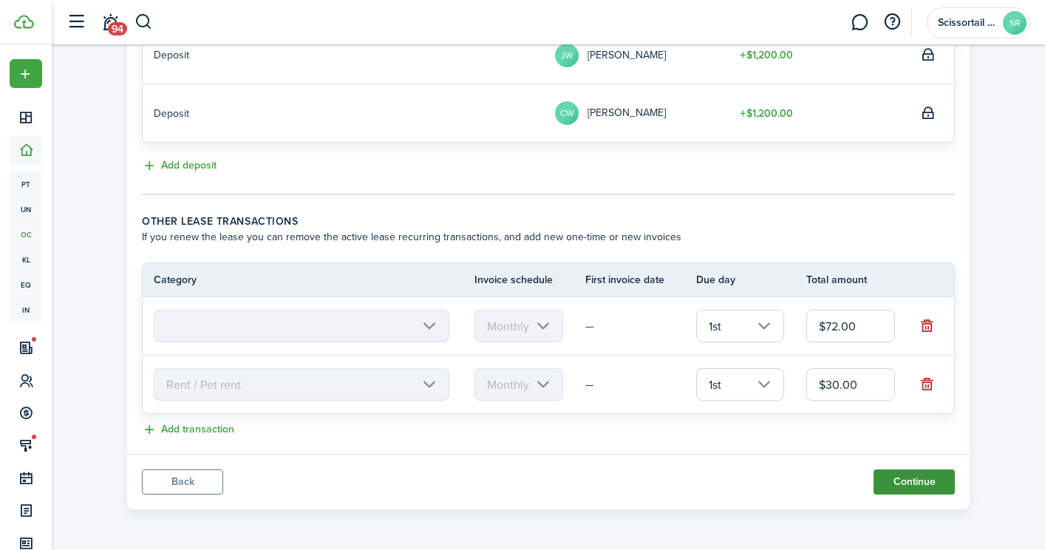
click at [918, 487] on button "Continue" at bounding box center [913, 481] width 81 height 25
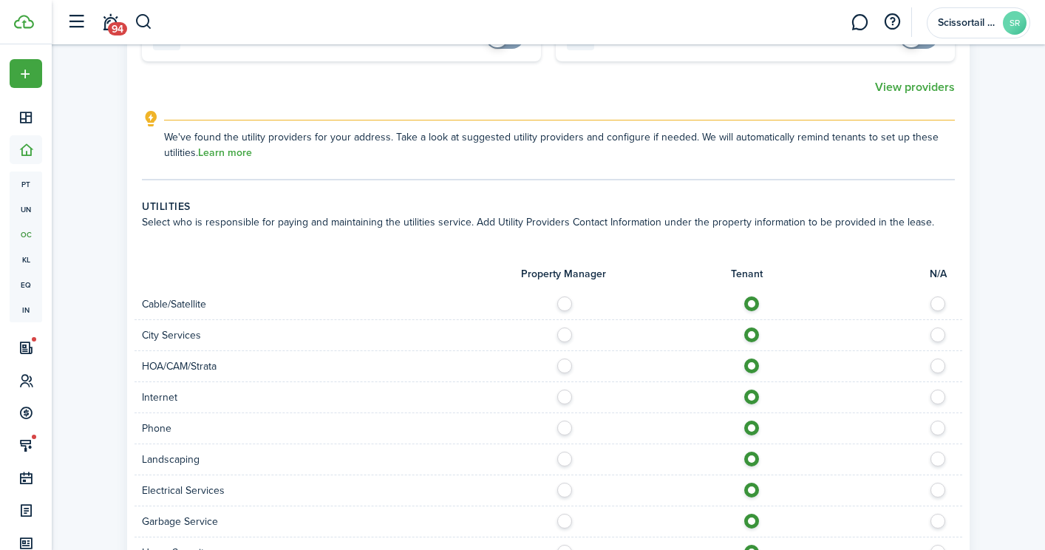
scroll to position [1362, 0]
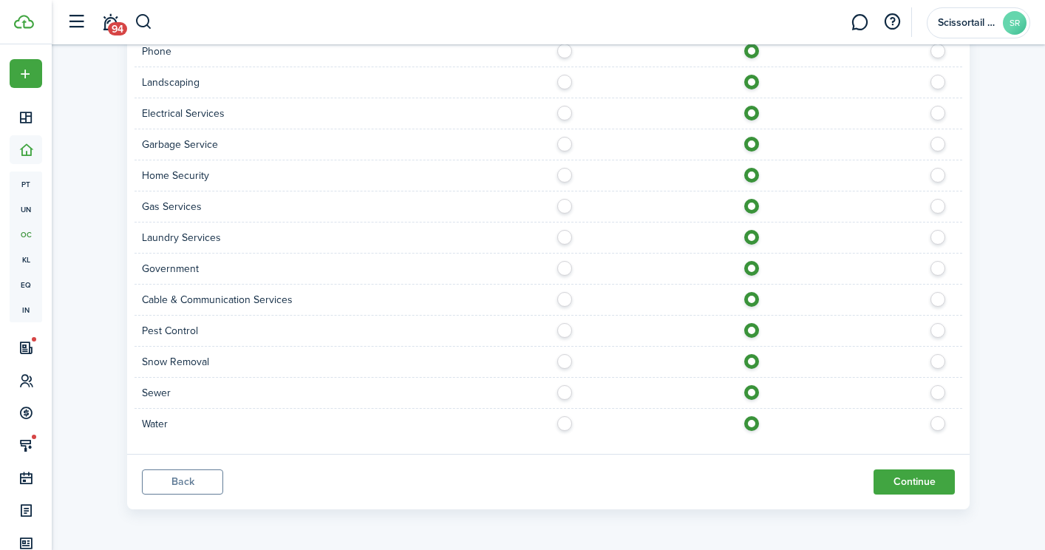
click at [219, 485] on button "Back" at bounding box center [182, 481] width 81 height 25
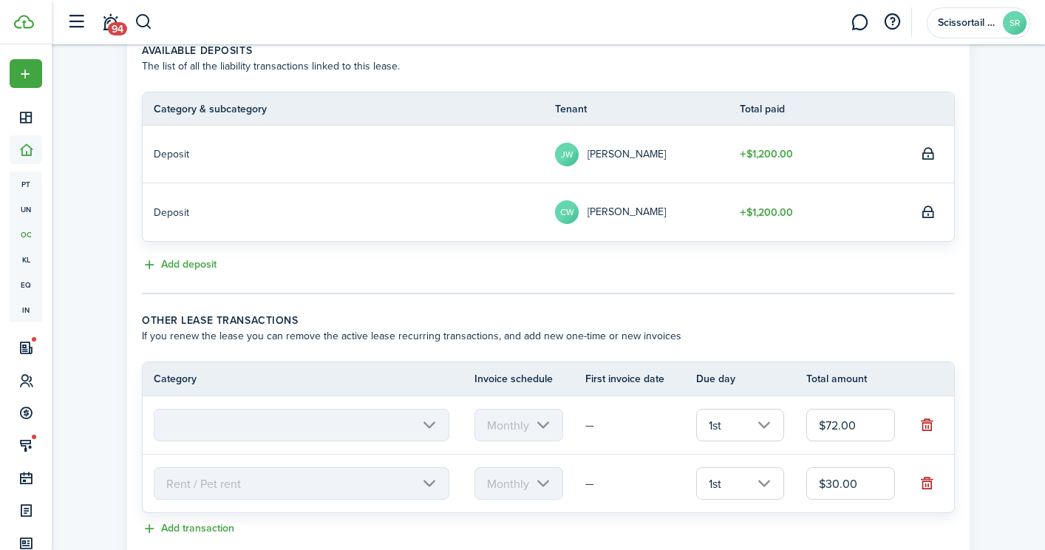
scroll to position [352, 0]
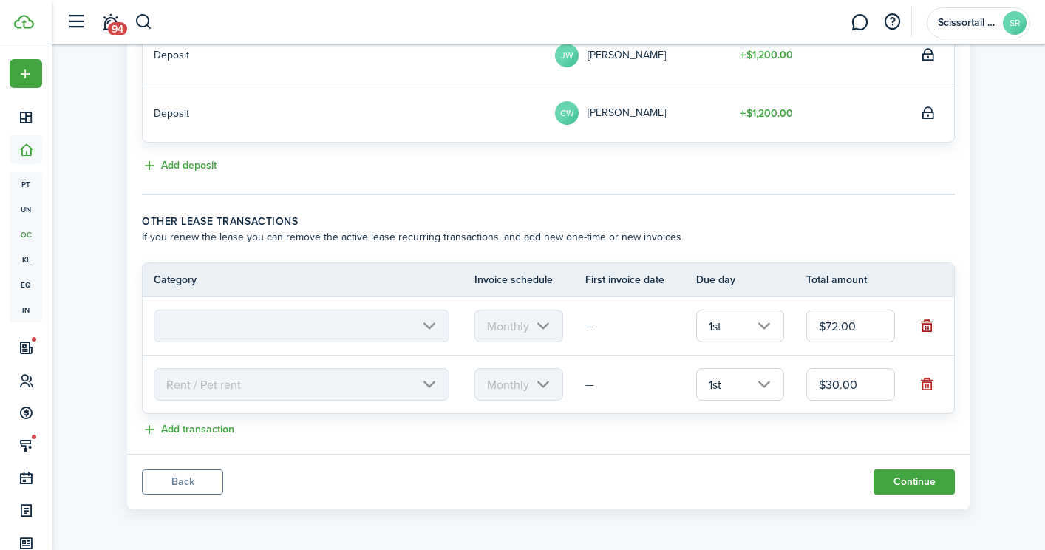
click at [928, 326] on button "button" at bounding box center [927, 325] width 21 height 21
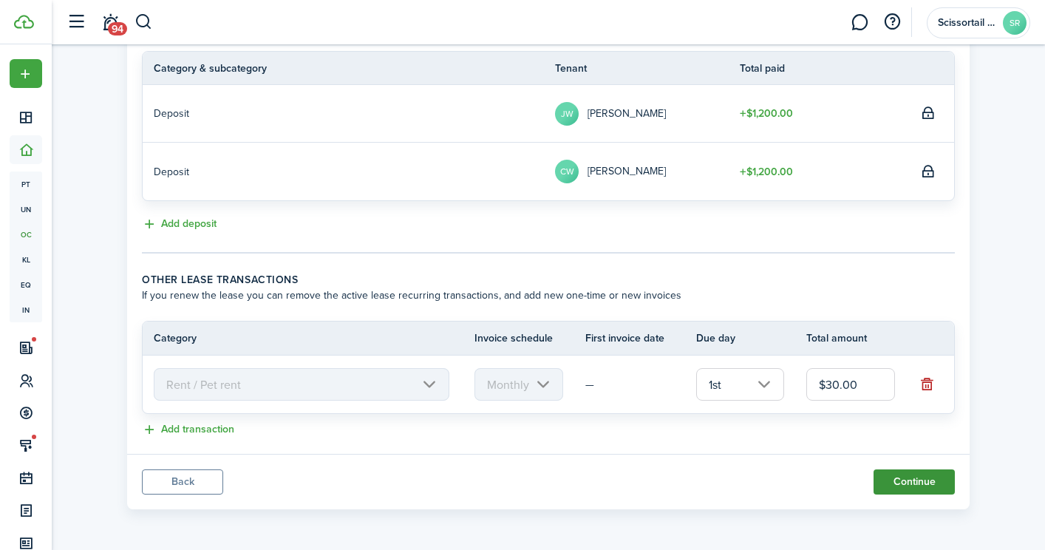
click at [895, 489] on button "Continue" at bounding box center [913, 481] width 81 height 25
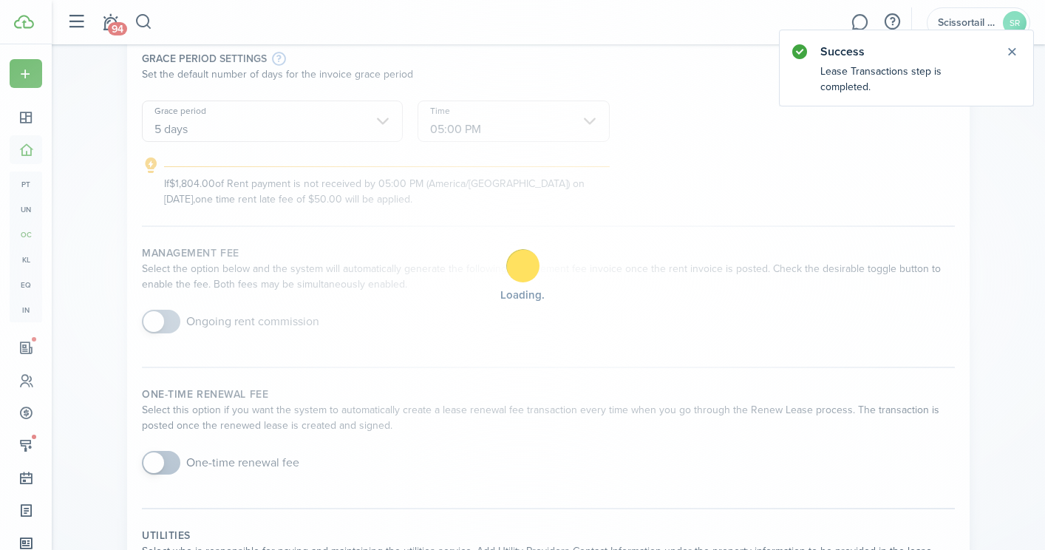
scroll to position [0, 0]
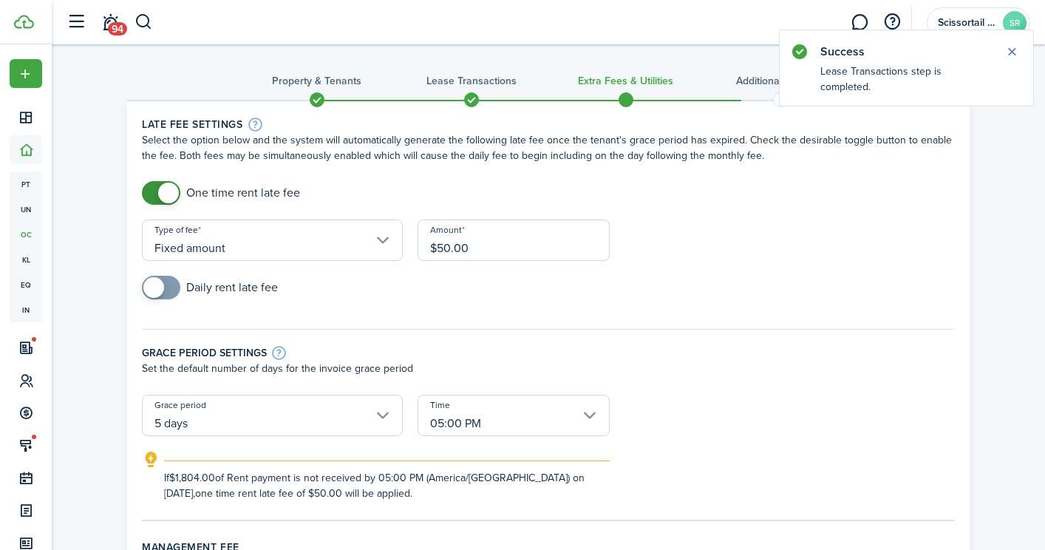
click at [440, 245] on input "$50.00" at bounding box center [513, 239] width 192 height 41
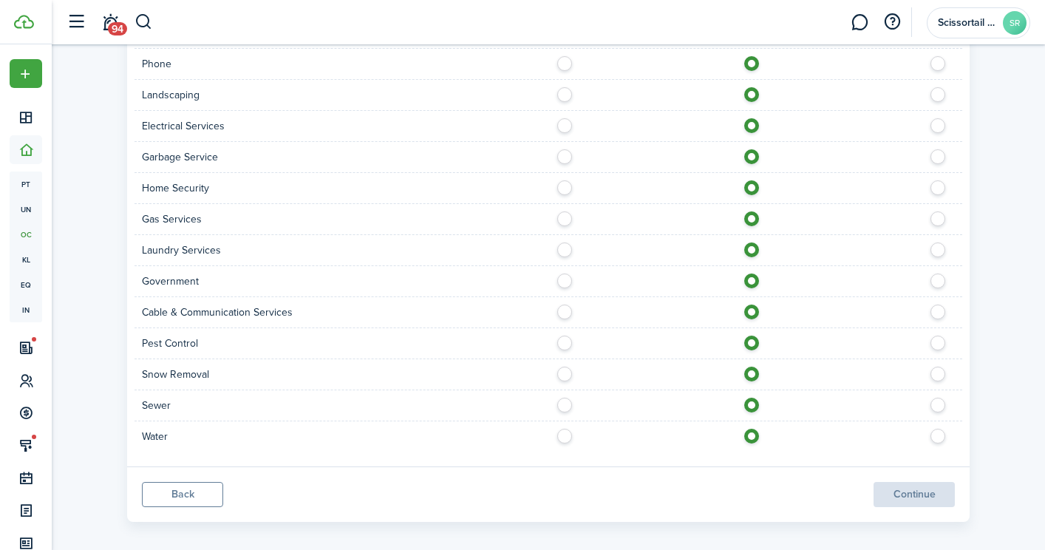
scroll to position [1000, 0]
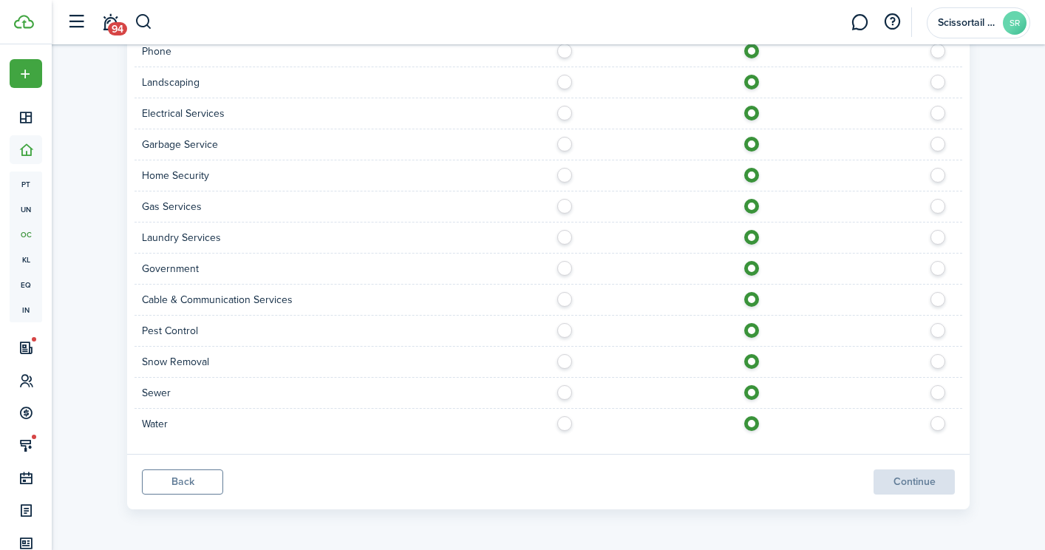
click at [886, 484] on panel-main-footer "Back Continue" at bounding box center [548, 481] width 842 height 55
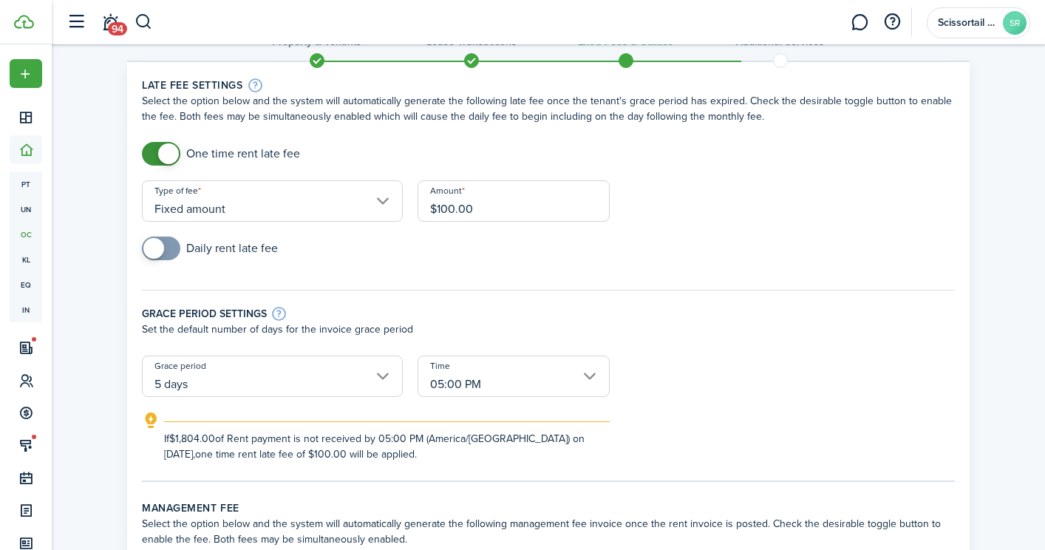
scroll to position [25, 0]
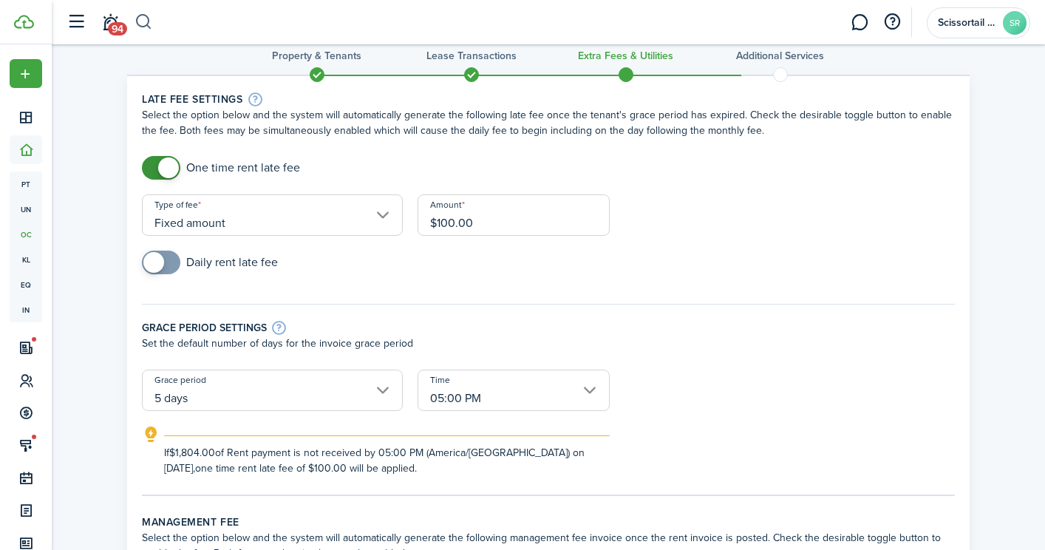
click at [143, 27] on button "button" at bounding box center [143, 22] width 18 height 25
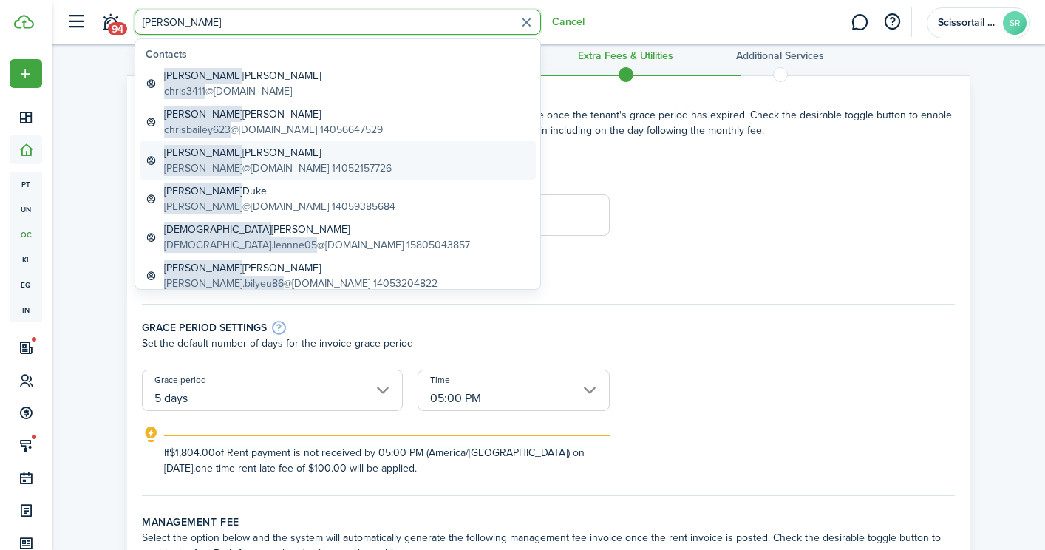
click at [253, 162] on global-search-item-description "[PERSON_NAME] @[DOMAIN_NAME] 14052157726" at bounding box center [278, 168] width 228 height 16
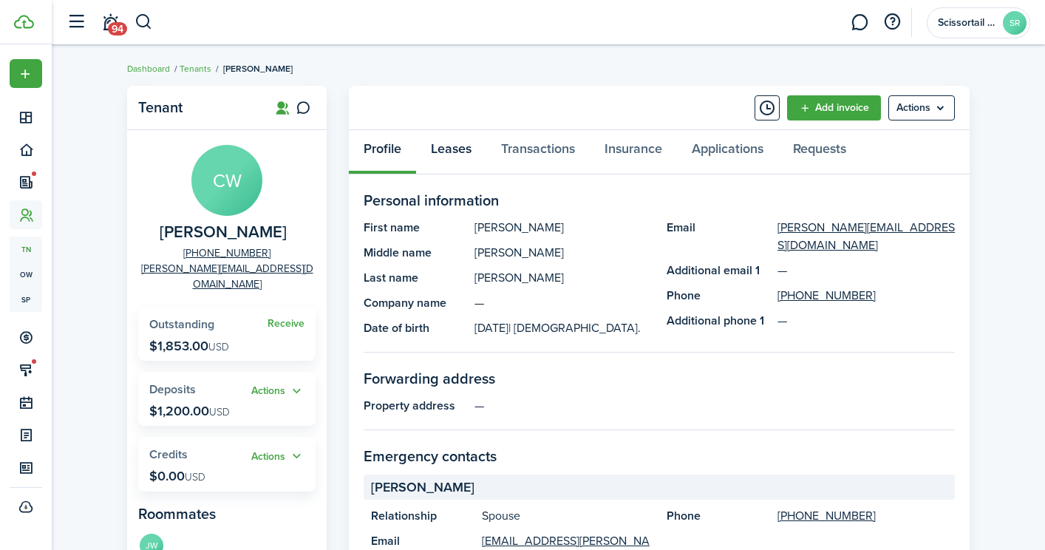
click at [459, 140] on link "Leases" at bounding box center [451, 152] width 70 height 44
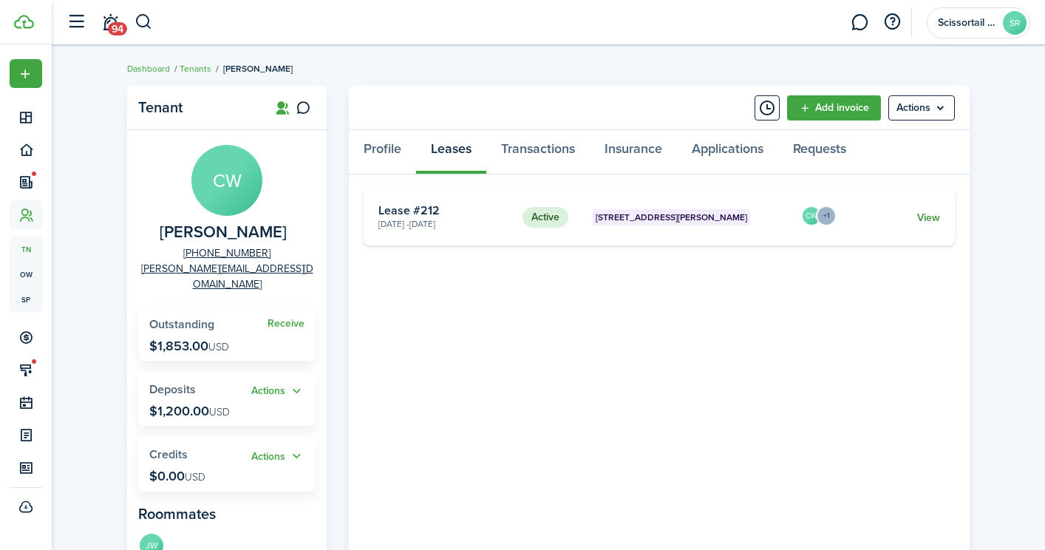
click at [937, 210] on link "View" at bounding box center [928, 218] width 23 height 16
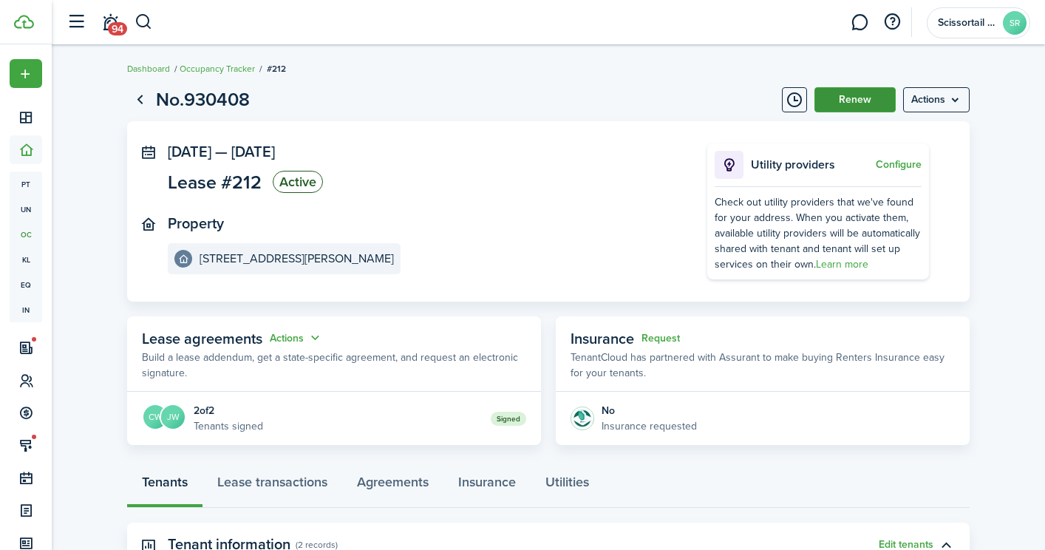
click at [867, 104] on button "Renew" at bounding box center [854, 99] width 81 height 25
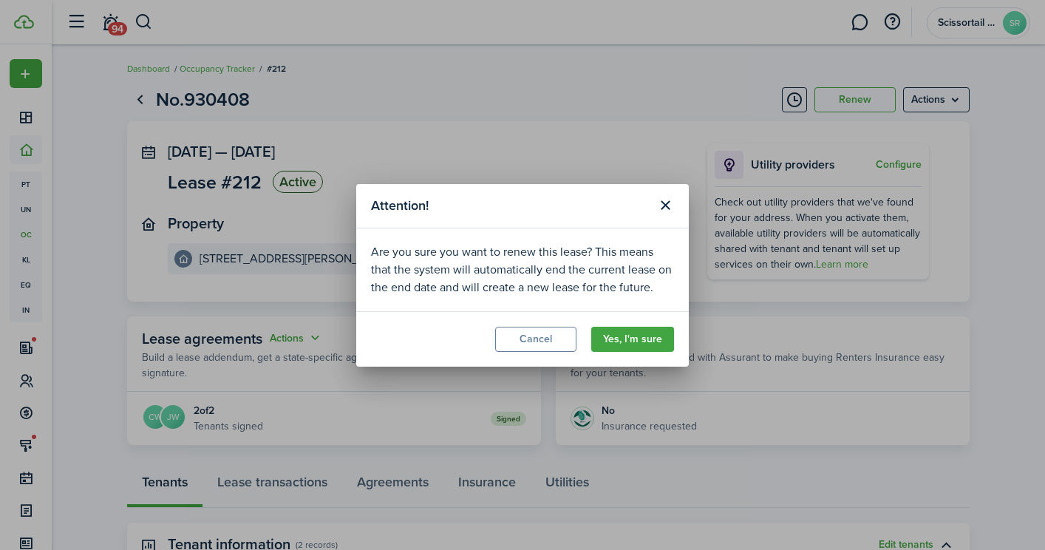
click at [658, 352] on modal-footer "Cancel Yes, I'm sure" at bounding box center [522, 338] width 332 height 55
click at [658, 314] on modal-footer "Cancel Yes, I'm sure" at bounding box center [522, 338] width 332 height 55
click at [659, 338] on button "Yes, I'm sure" at bounding box center [632, 339] width 83 height 25
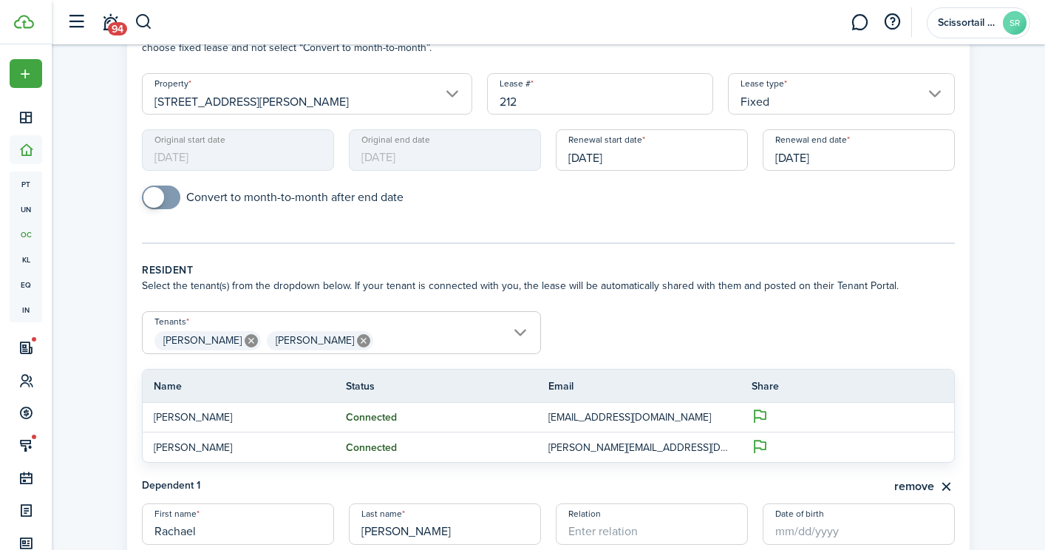
scroll to position [126, 0]
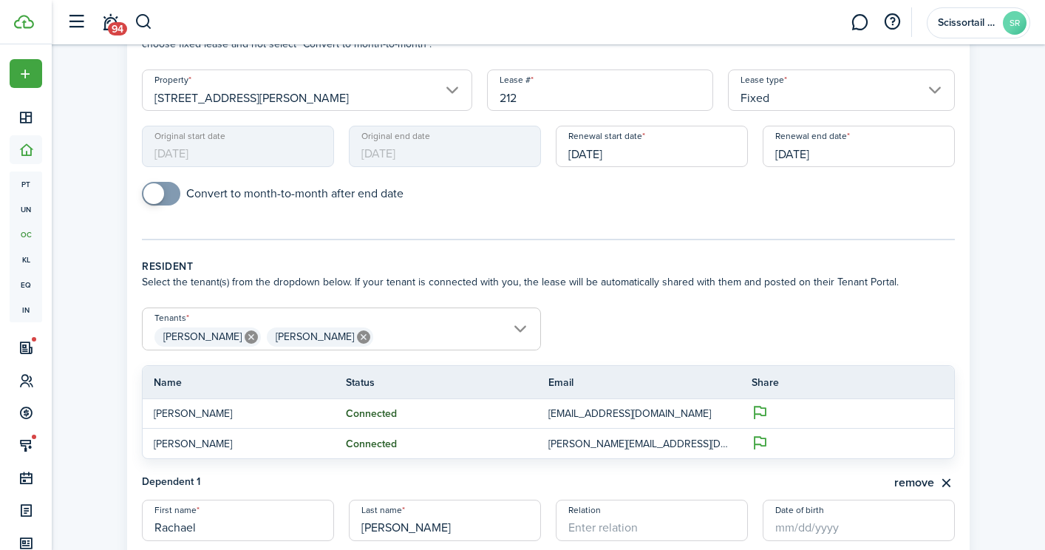
click at [812, 163] on input "[DATE]" at bounding box center [858, 146] width 192 height 41
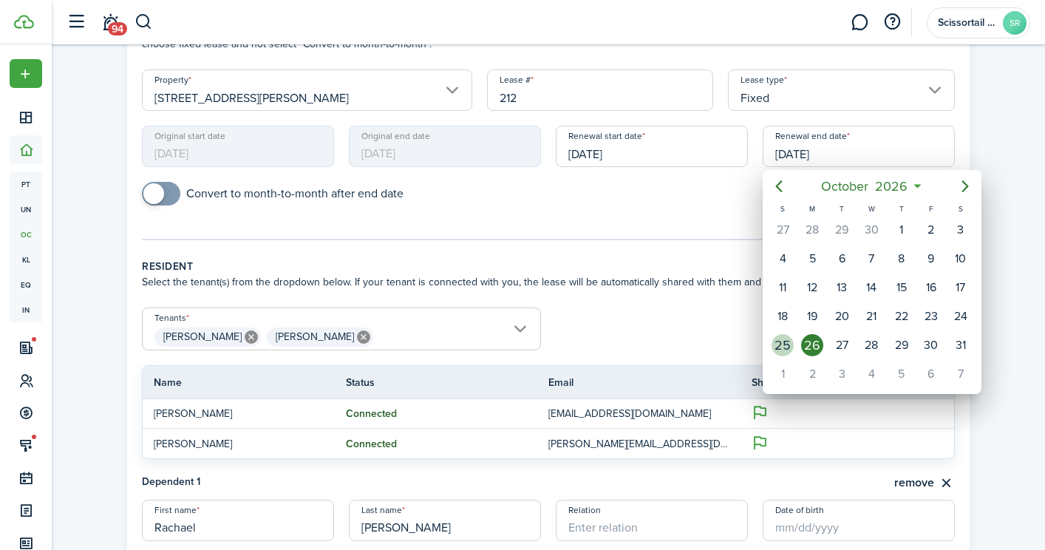
click at [789, 341] on div "25" at bounding box center [782, 345] width 22 height 22
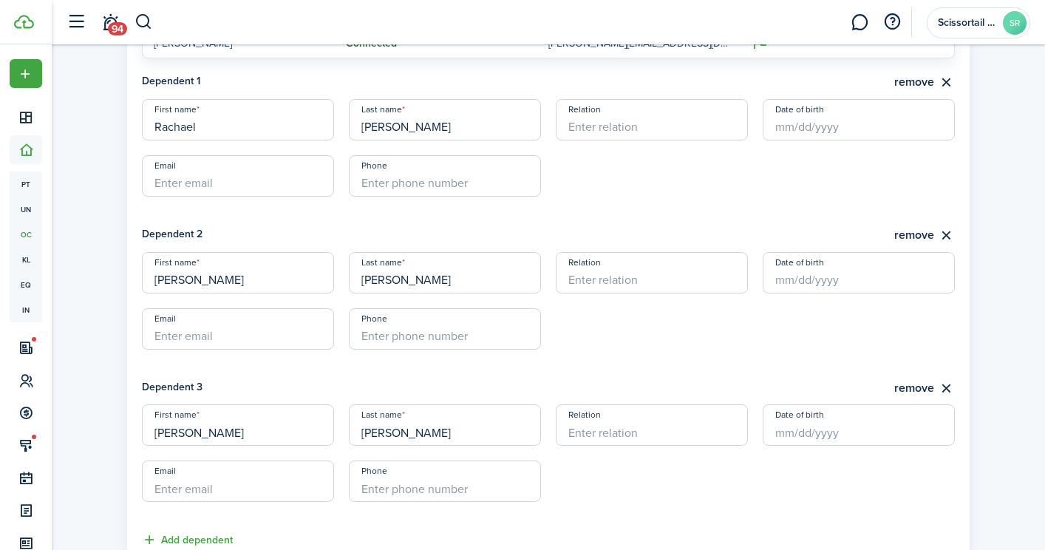
scroll to position [841, 0]
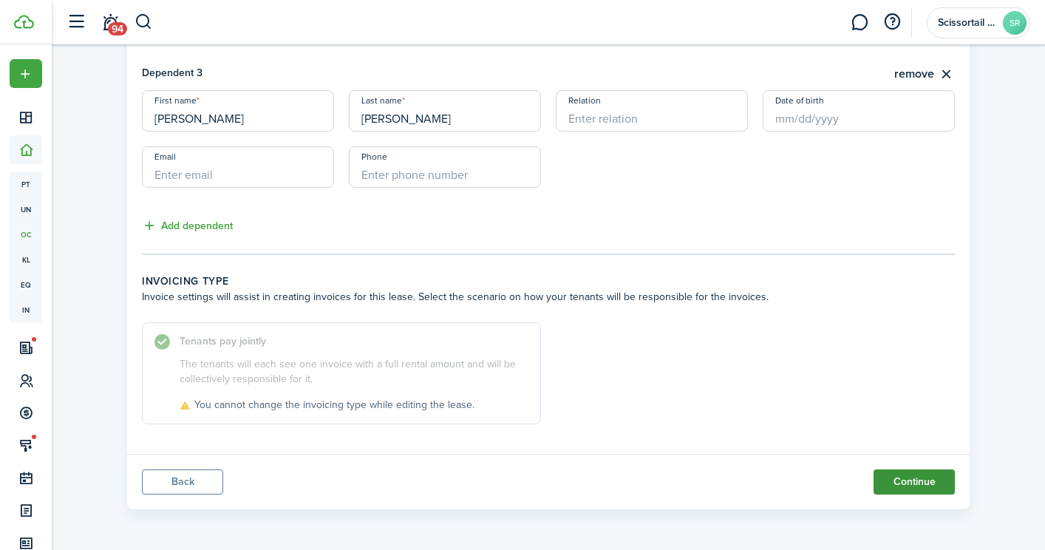
click at [907, 479] on button "Continue" at bounding box center [913, 481] width 81 height 25
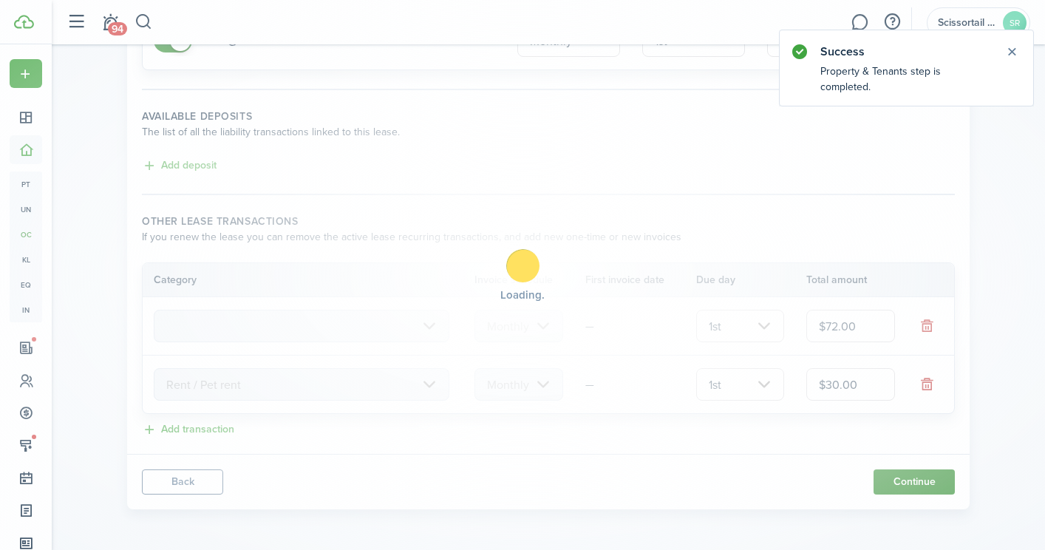
scroll to position [0, 0]
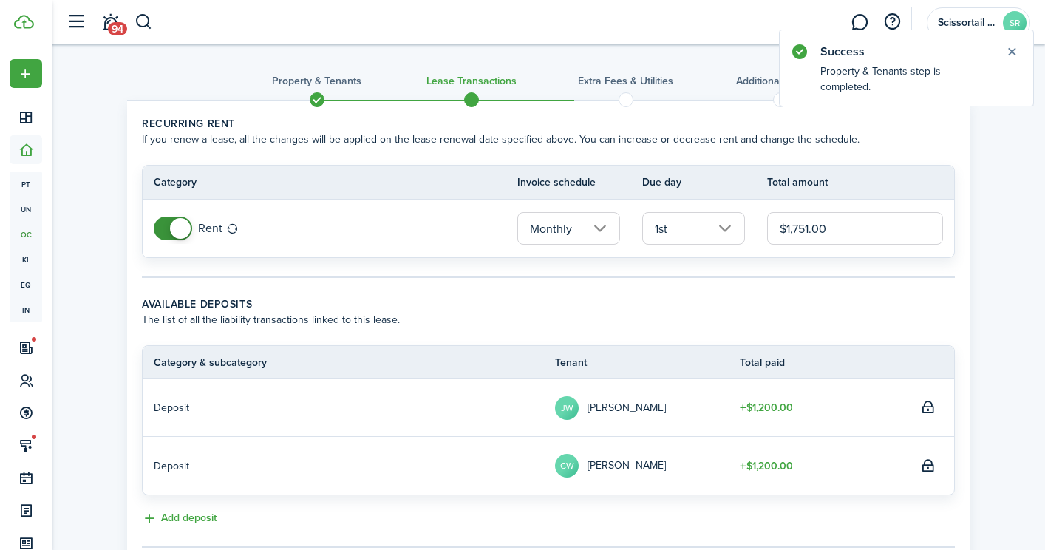
click at [828, 228] on input "$1,751.00" at bounding box center [855, 228] width 176 height 33
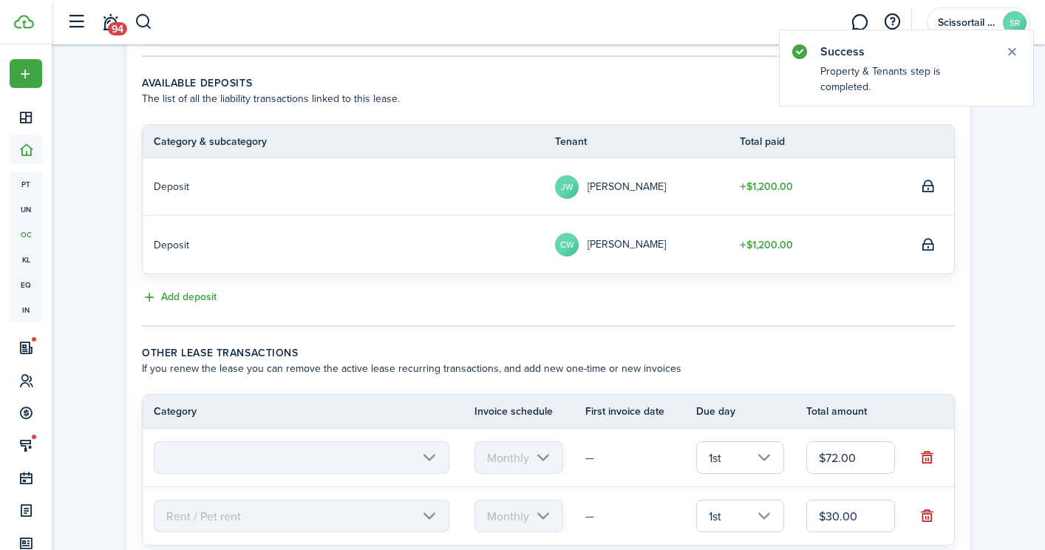
scroll to position [352, 0]
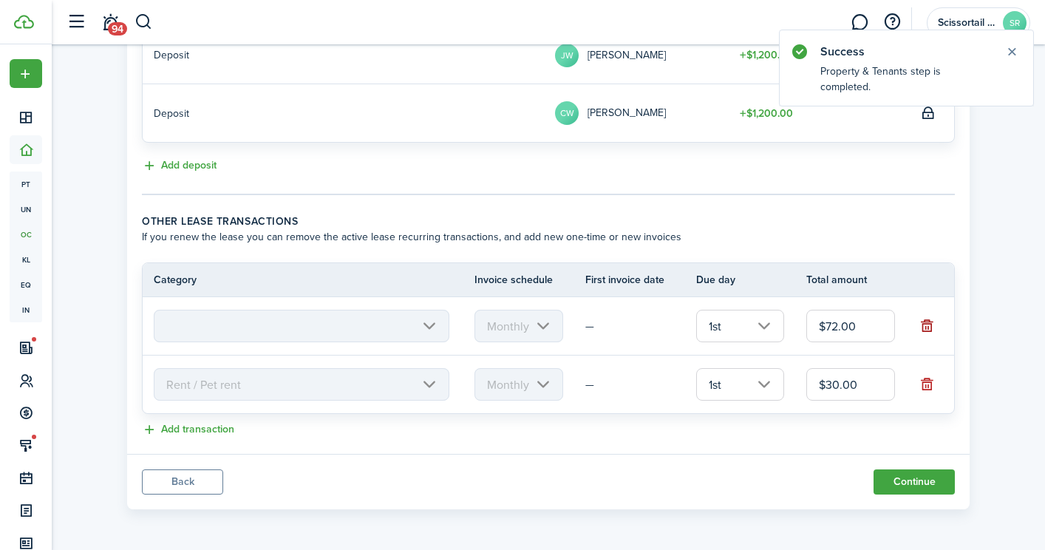
click at [924, 329] on button "button" at bounding box center [927, 325] width 21 height 21
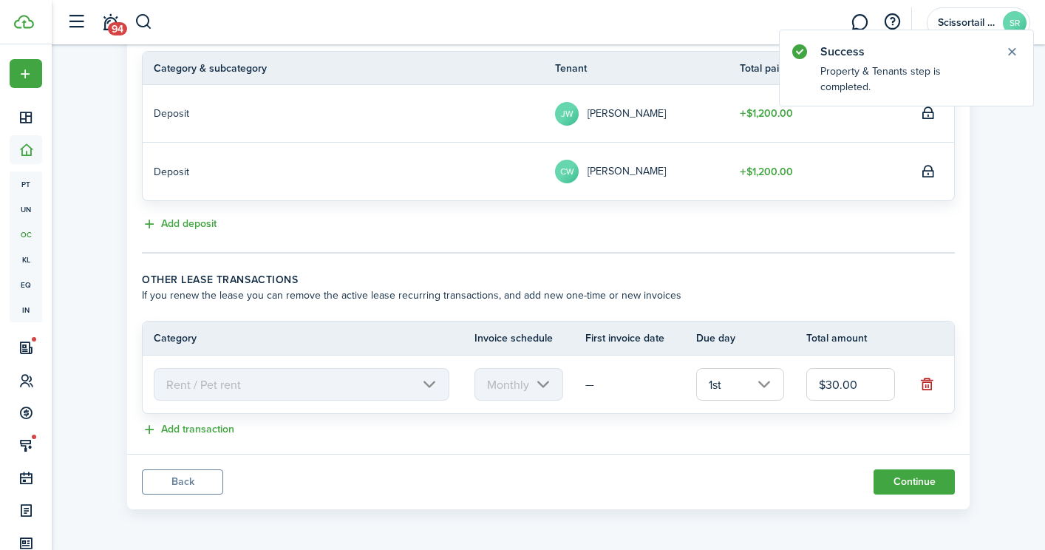
scroll to position [294, 0]
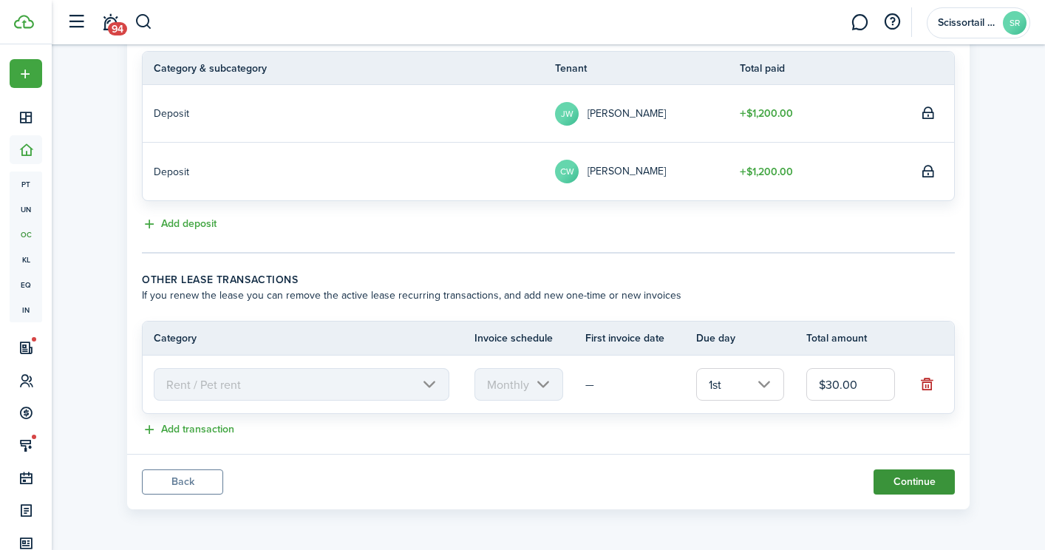
click at [915, 480] on button "Continue" at bounding box center [913, 481] width 81 height 25
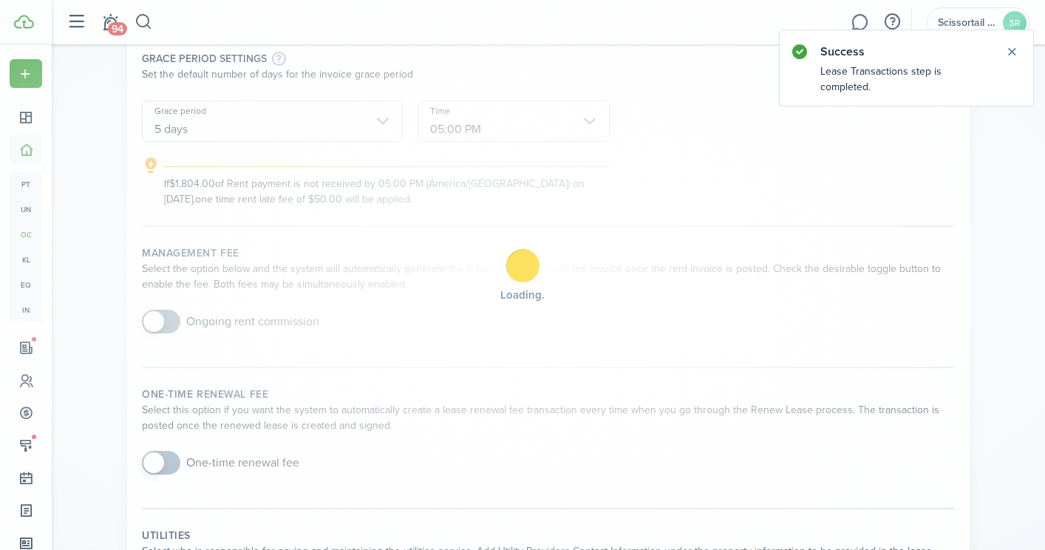
scroll to position [0, 0]
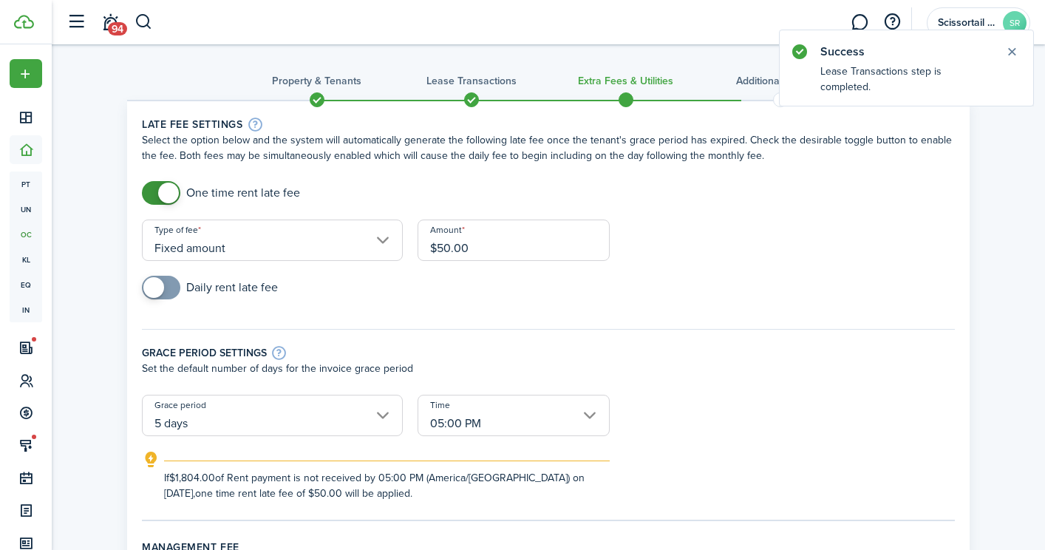
click at [445, 243] on input "$50.00" at bounding box center [513, 239] width 192 height 41
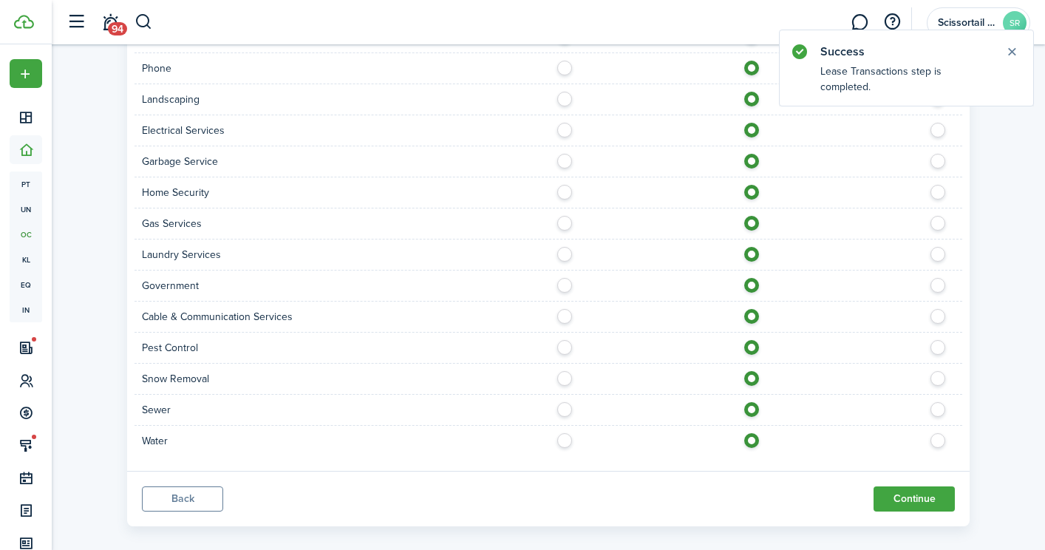
scroll to position [1000, 0]
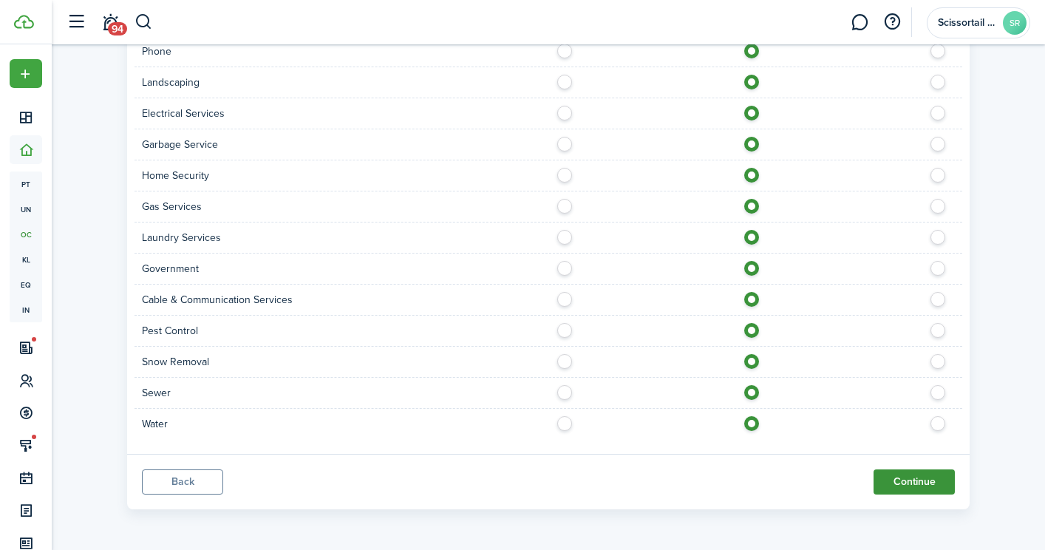
click at [920, 484] on button "Continue" at bounding box center [913, 481] width 81 height 25
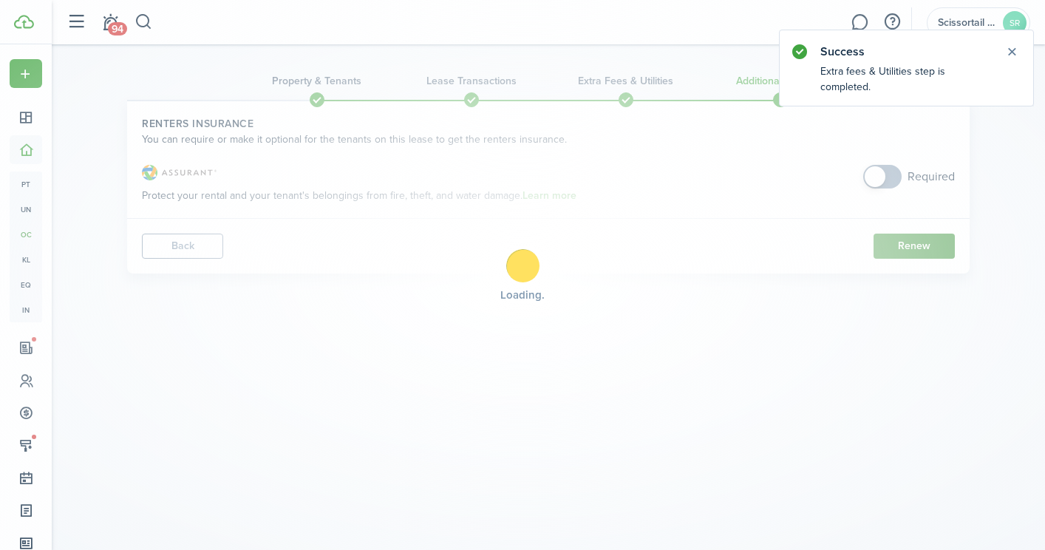
scroll to position [0, 0]
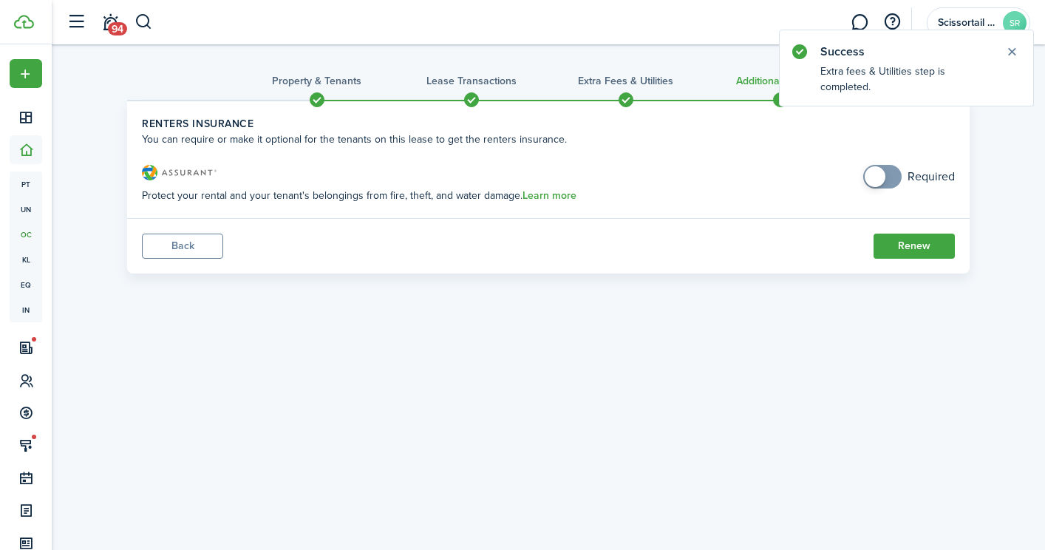
click at [878, 171] on span at bounding box center [874, 176] width 21 height 21
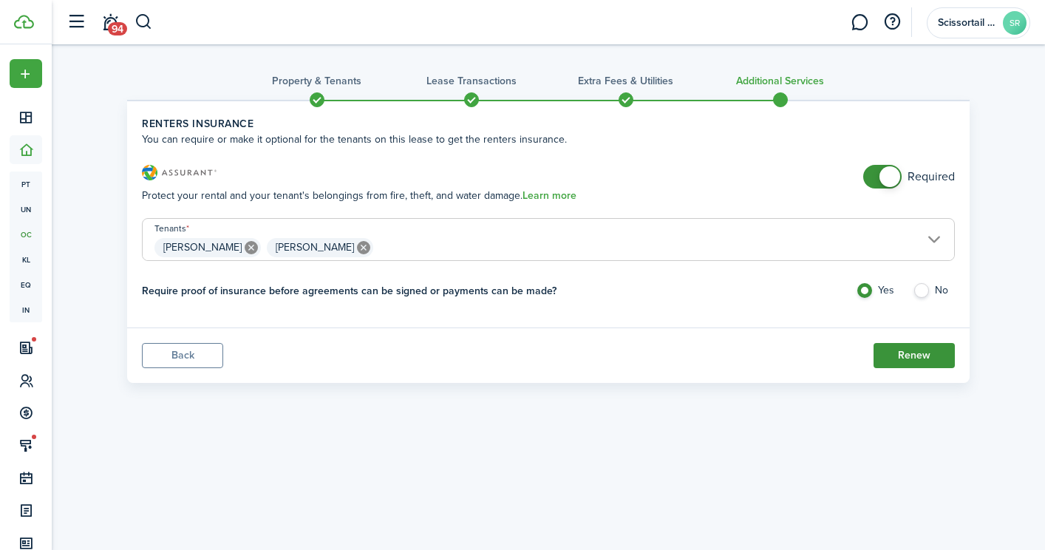
click at [923, 353] on button "Renew" at bounding box center [913, 355] width 81 height 25
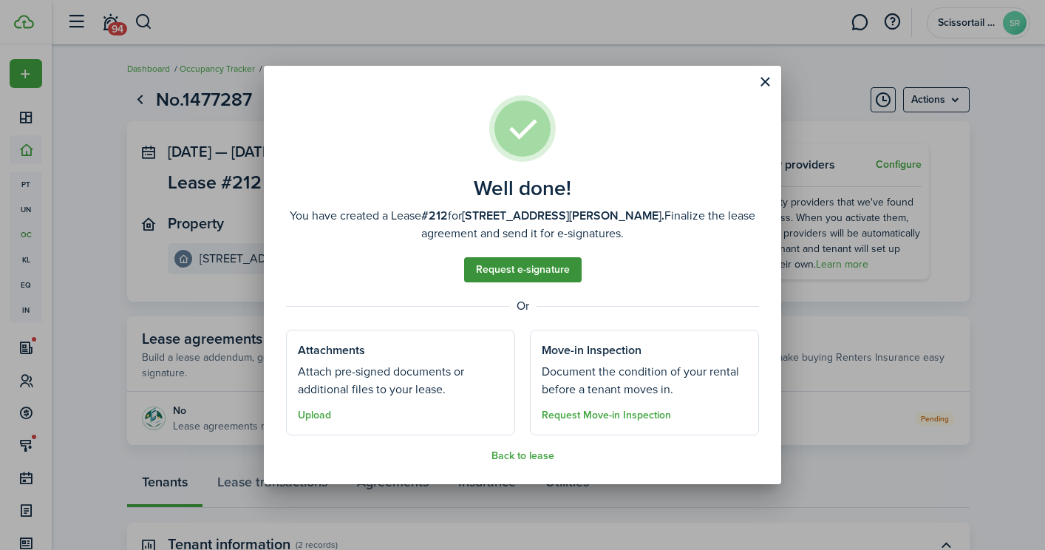
click at [562, 263] on link "Request e-signature" at bounding box center [522, 269] width 117 height 25
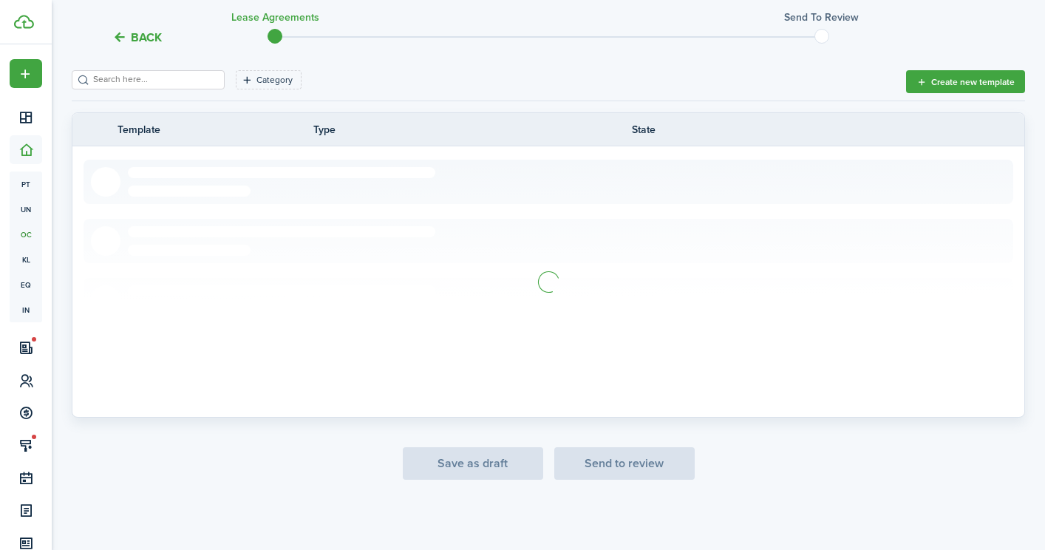
scroll to position [214, 0]
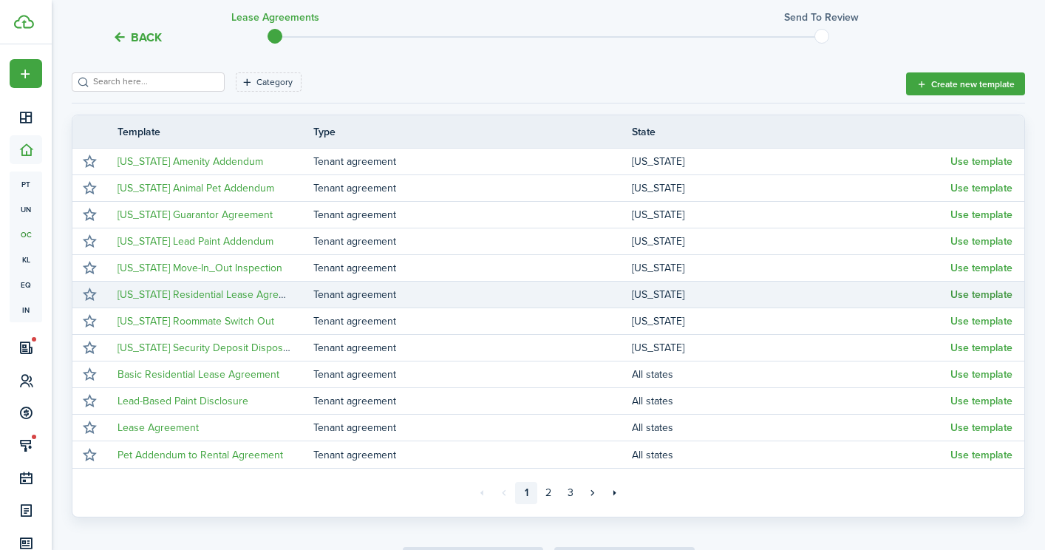
click at [974, 290] on button "Use template" at bounding box center [981, 295] width 62 height 12
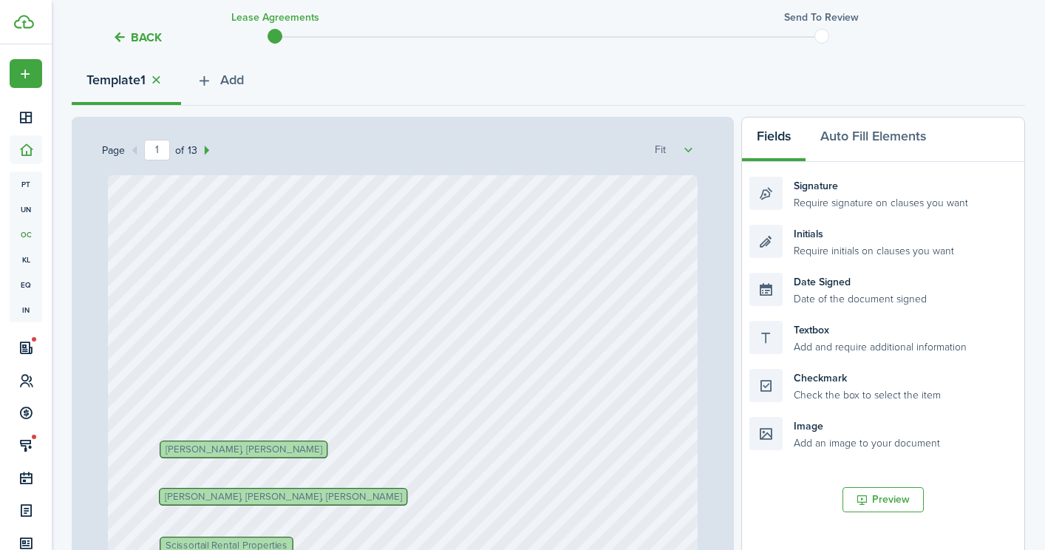
scroll to position [171, 0]
click at [159, 77] on button "button" at bounding box center [156, 79] width 21 height 17
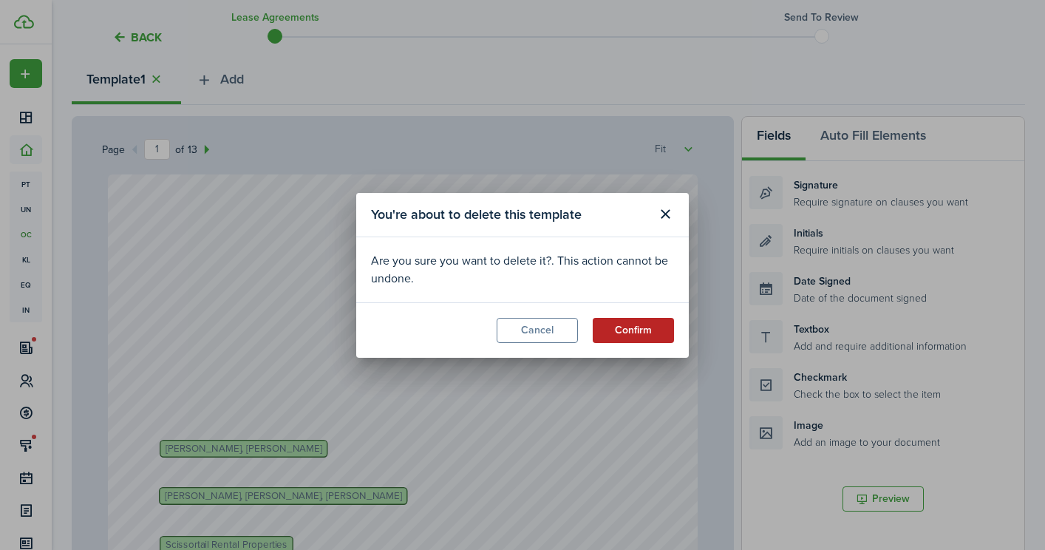
click at [614, 329] on button "Confirm" at bounding box center [633, 330] width 81 height 25
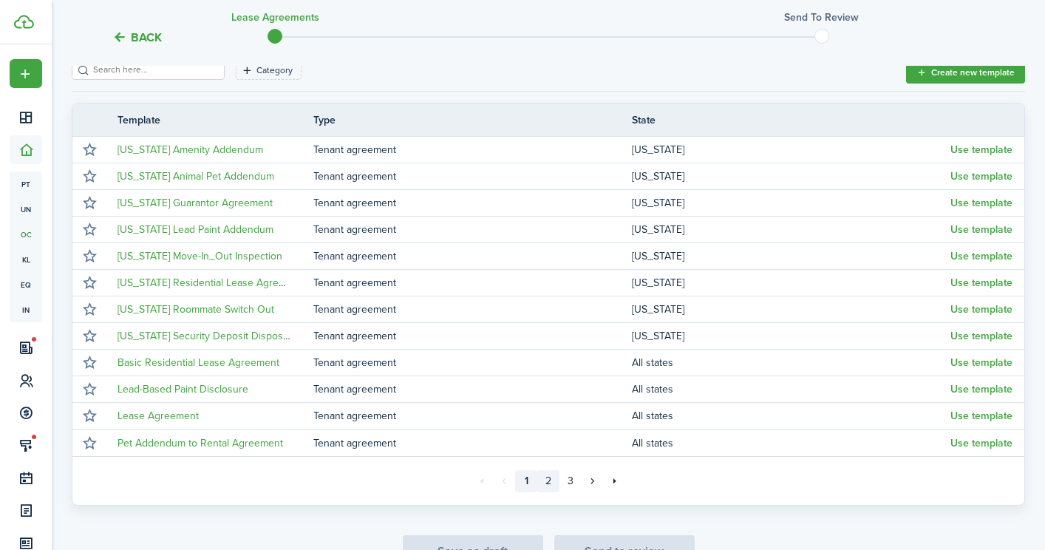
click at [547, 479] on link "2" at bounding box center [548, 481] width 22 height 22
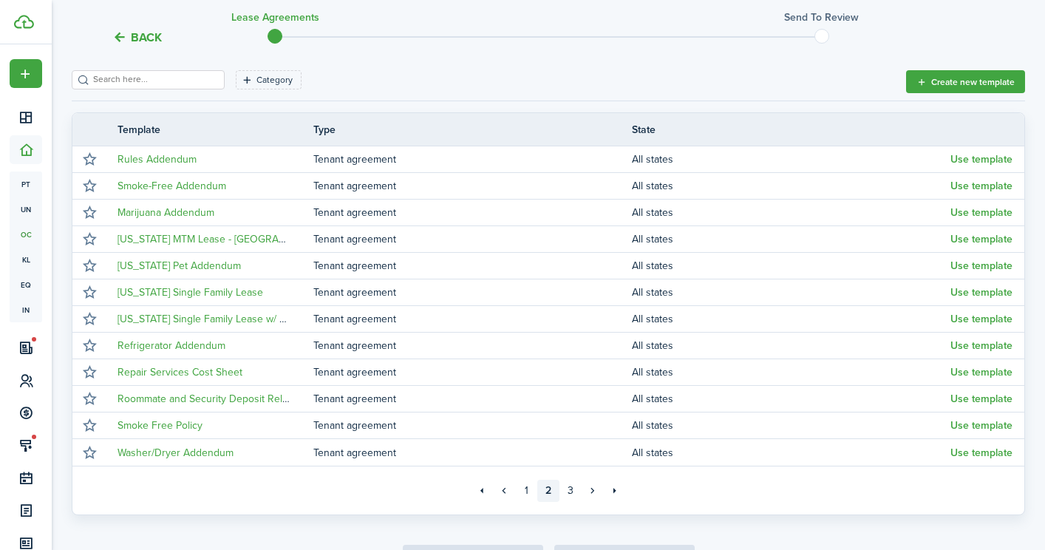
scroll to position [171, 0]
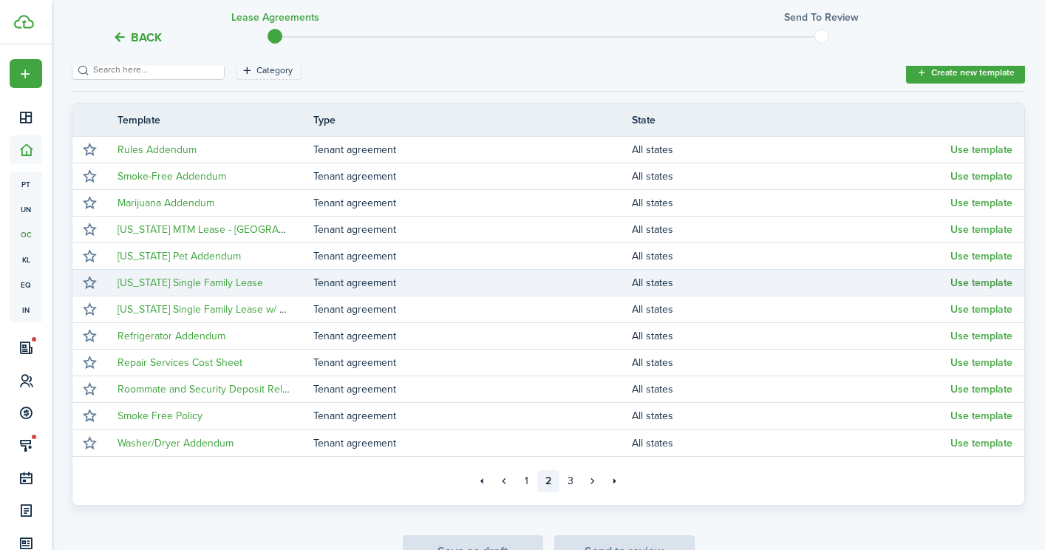
click at [991, 279] on button "Use template" at bounding box center [981, 283] width 62 height 12
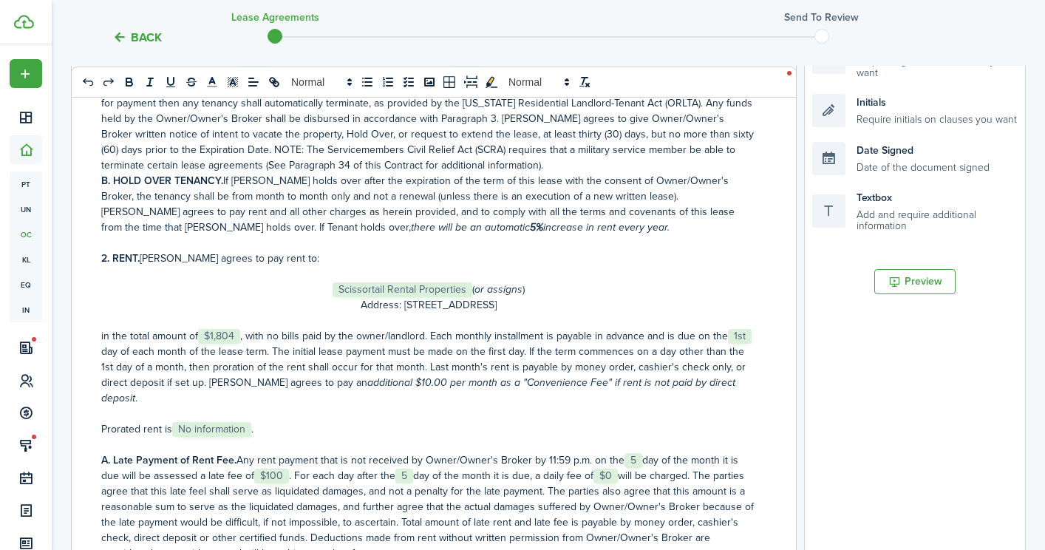
scroll to position [276, 0]
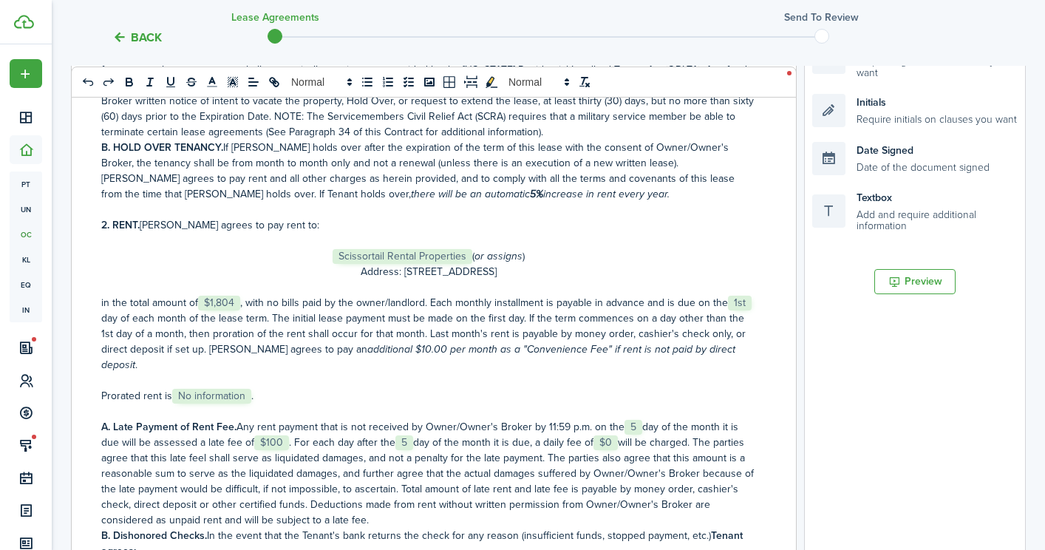
click at [247, 301] on p "in the total amount of ﻿ $1,804 ﻿, with no bills paid by the owner/landlord. Ea…" at bounding box center [428, 334] width 654 height 78
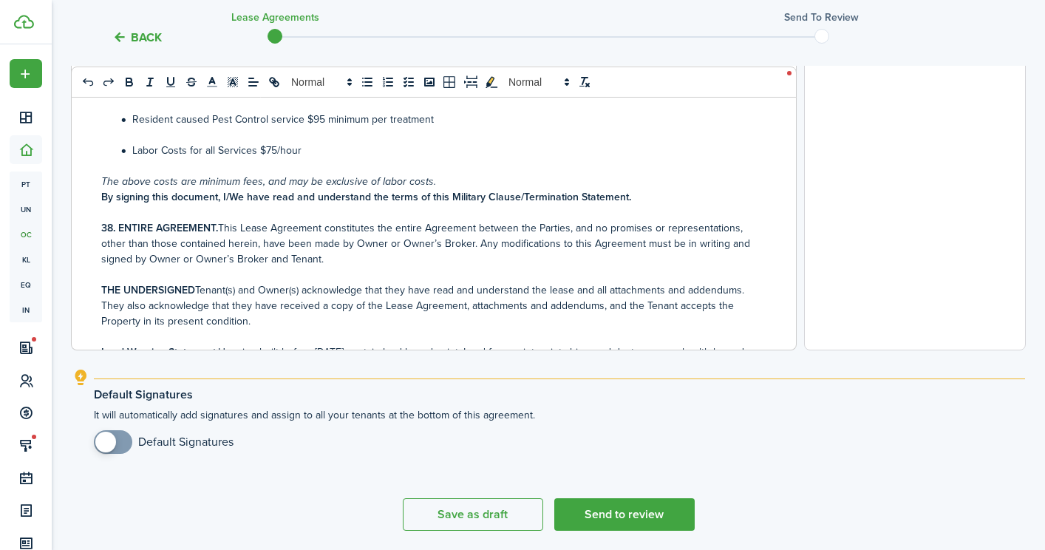
scroll to position [599, 0]
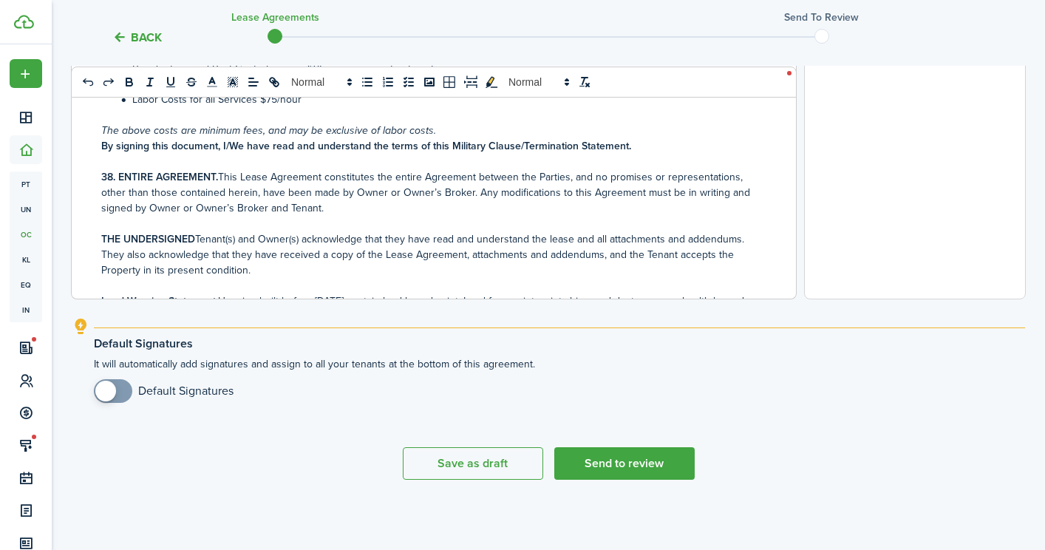
click at [108, 392] on span at bounding box center [105, 390] width 21 height 21
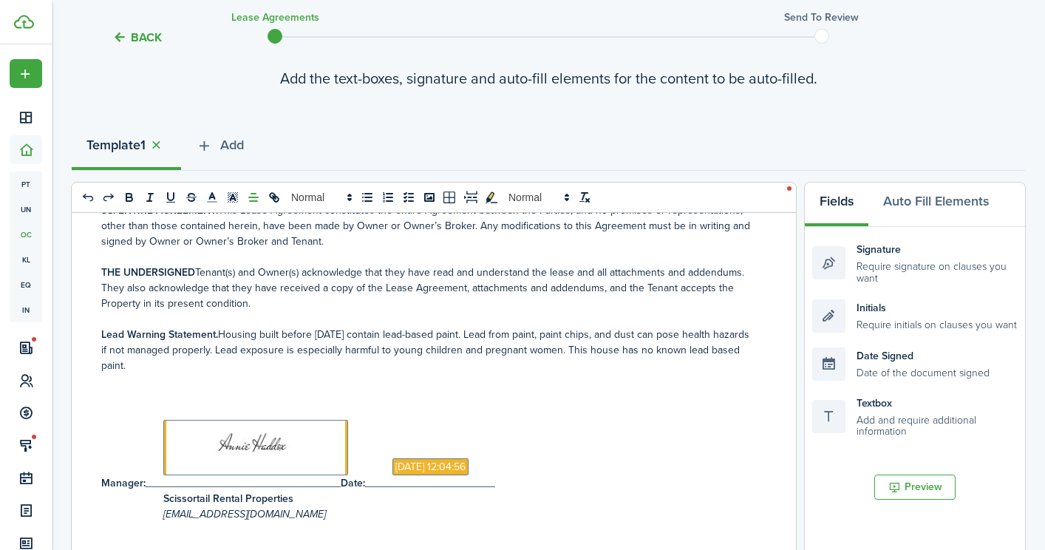
scroll to position [0, 0]
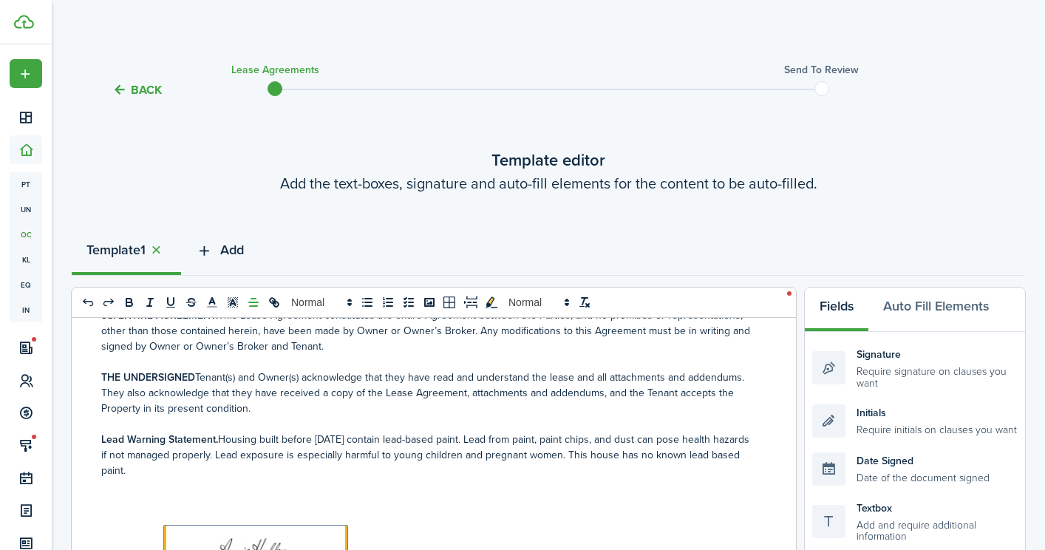
click at [232, 244] on span "Add" at bounding box center [232, 250] width 24 height 20
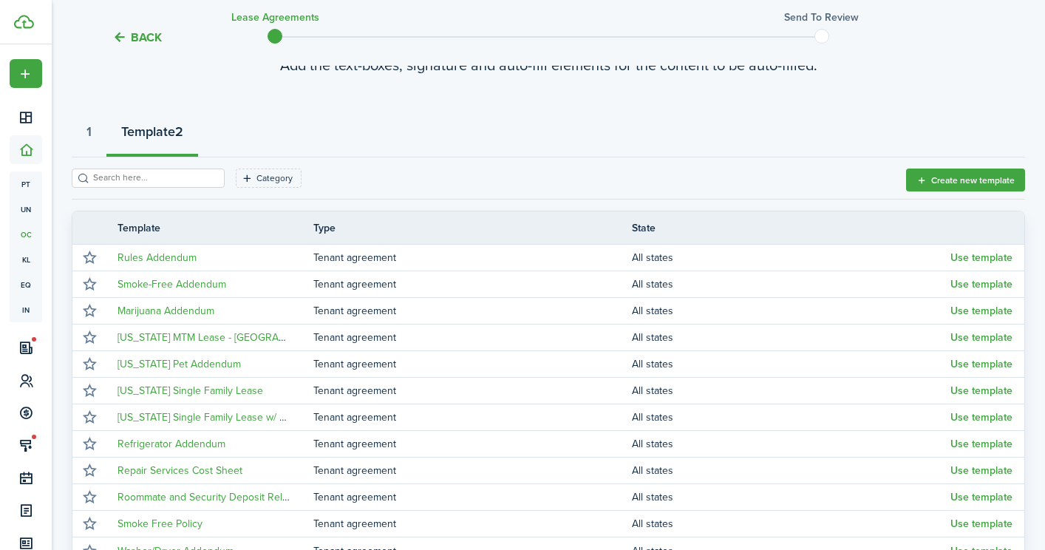
scroll to position [119, 0]
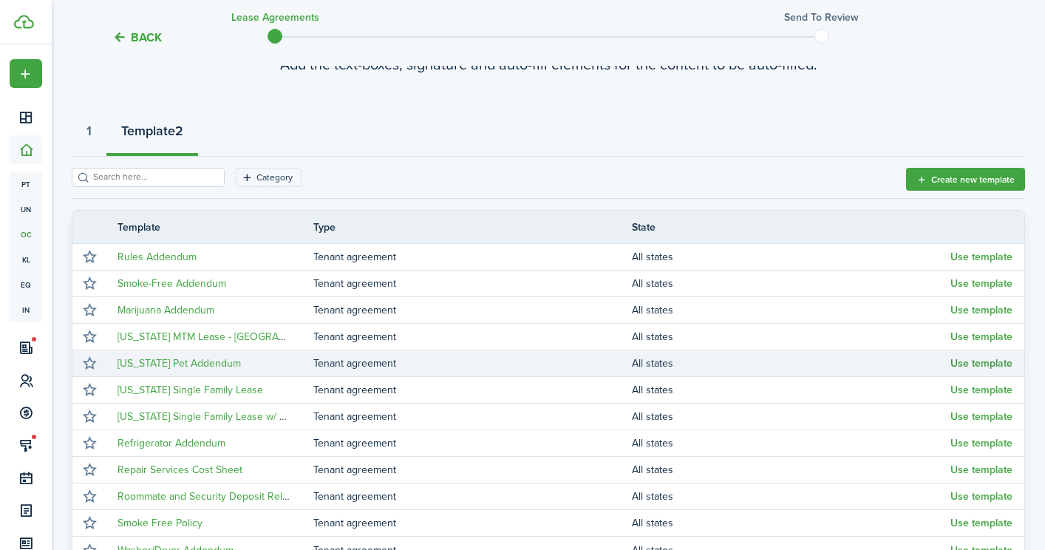
click at [956, 360] on button "Use template" at bounding box center [981, 364] width 62 height 12
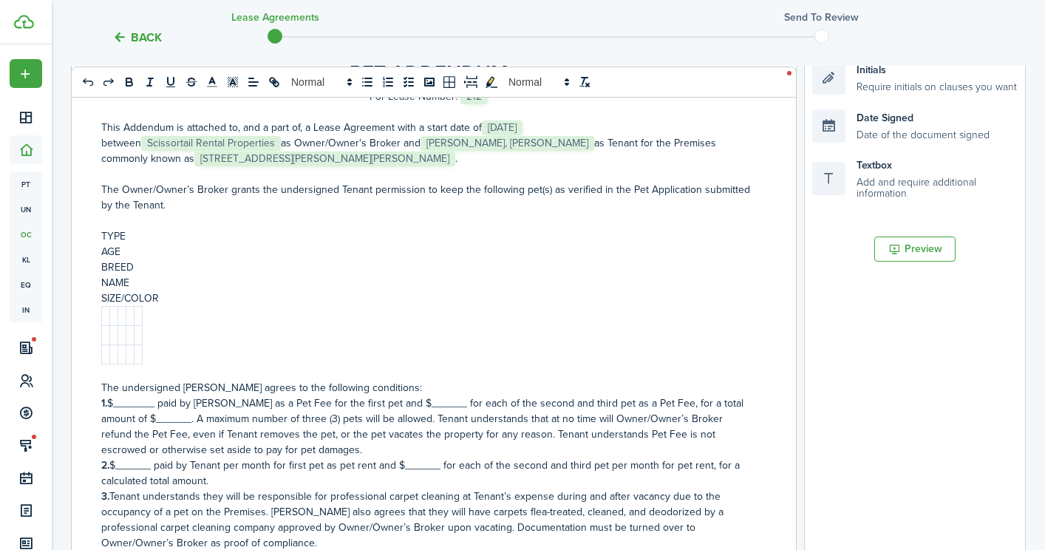
scroll to position [364, 0]
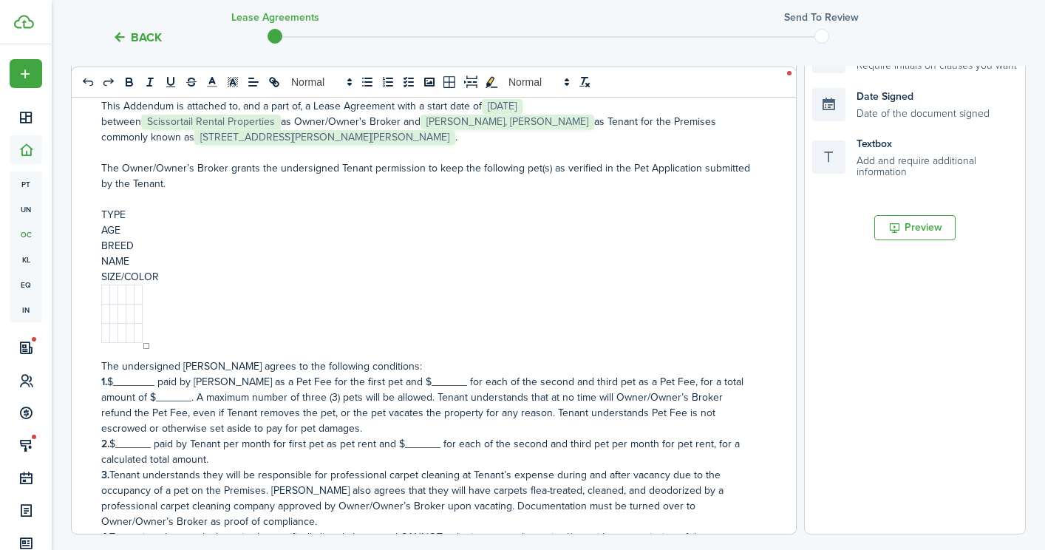
click at [106, 292] on td at bounding box center [106, 294] width 8 height 19
click at [138, 378] on p "1. $_______ paid by [PERSON_NAME] as a Pet Fee for the first pet and $______ fo…" at bounding box center [428, 405] width 654 height 62
click at [126, 398] on p "1. $_______ paid by [PERSON_NAME] as a Pet Fee for the first pet and $______ fo…" at bounding box center [428, 405] width 654 height 62
click at [134, 443] on p "2. $______ paid by Tenant per month for first pet as pet rent and $______ for e…" at bounding box center [428, 451] width 654 height 31
click at [424, 446] on p "2. $___30___ paid by Tenant per month for first pet as pet rent and $______ for…" at bounding box center [428, 451] width 654 height 31
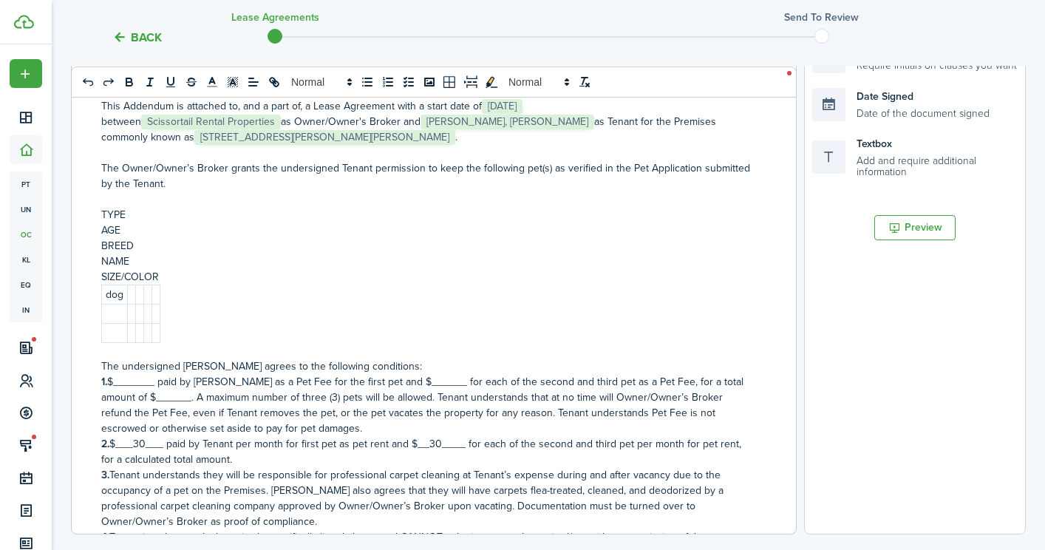
scroll to position [47, 0]
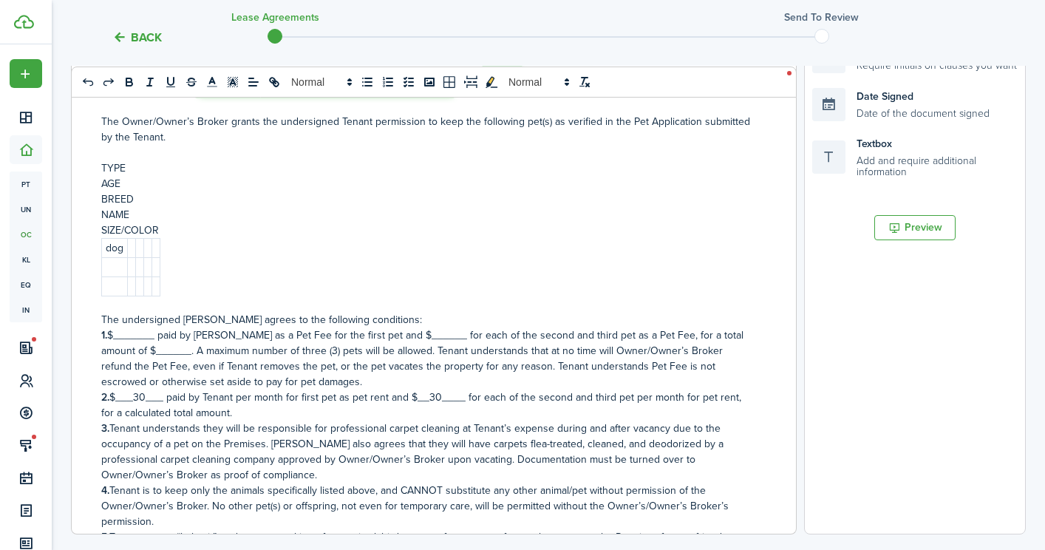
click at [238, 415] on p "2. $___30___ paid by Tenant per month for first pet as pet rent and $__30____ f…" at bounding box center [428, 404] width 654 height 31
drag, startPoint x: 321, startPoint y: 412, endPoint x: 249, endPoint y: 410, distance: 71.7
click at [249, 410] on p "2. $___30___ paid by Tenant per month for first pet as pet rent and $__30____ f…" at bounding box center [428, 404] width 654 height 31
click at [142, 338] on p "1. $_______ paid by [PERSON_NAME] as a Pet Fee for the first pet and $______ fo…" at bounding box center [428, 358] width 654 height 62
click at [416, 341] on p "1. $____500___ paid by Tenant as a Pet Fee for the first pet and $______ for ea…" at bounding box center [428, 358] width 654 height 62
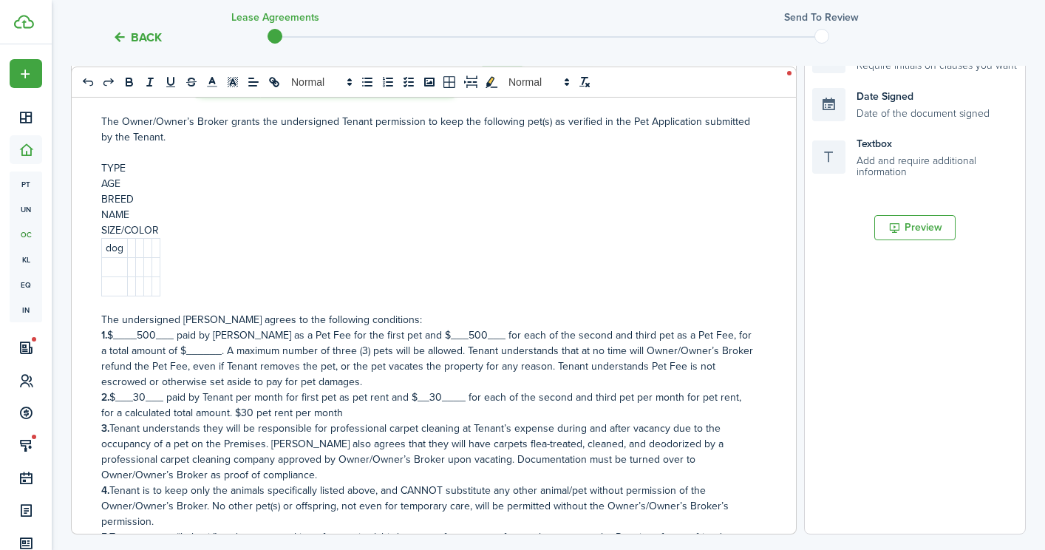
click at [171, 348] on p "1. $____500___ paid by [PERSON_NAME] as a Pet Fee for the first pet and $___500…" at bounding box center [428, 358] width 654 height 62
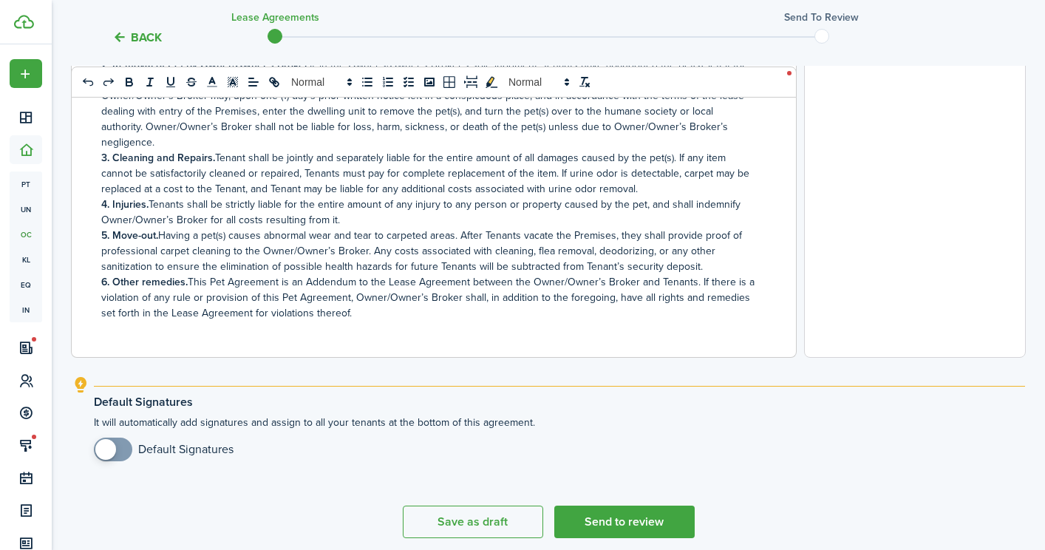
scroll to position [599, 0]
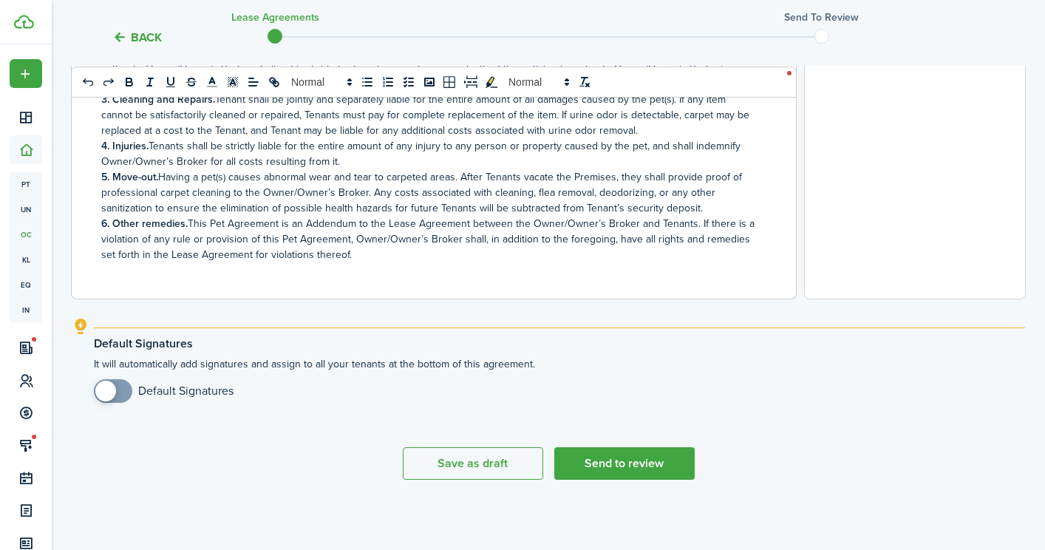
click at [120, 392] on span at bounding box center [113, 391] width 15 height 24
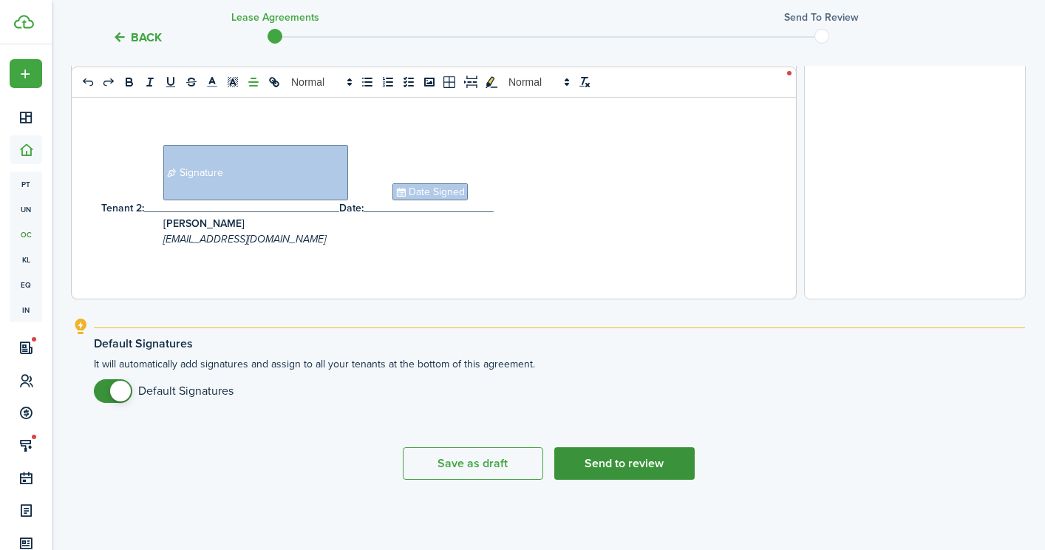
click at [612, 457] on button "Send to review" at bounding box center [624, 463] width 140 height 33
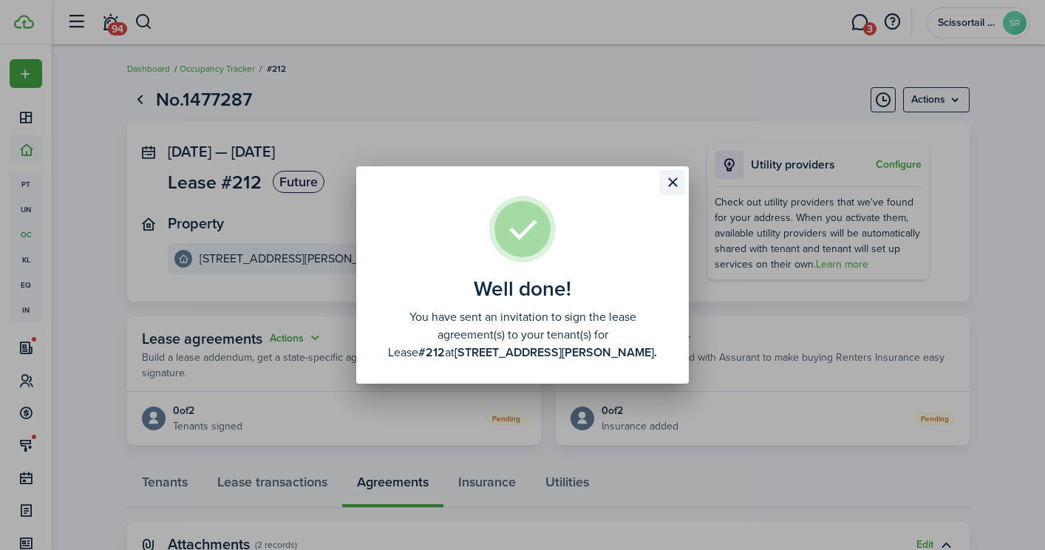
click at [667, 180] on button "Close modal" at bounding box center [672, 182] width 25 height 25
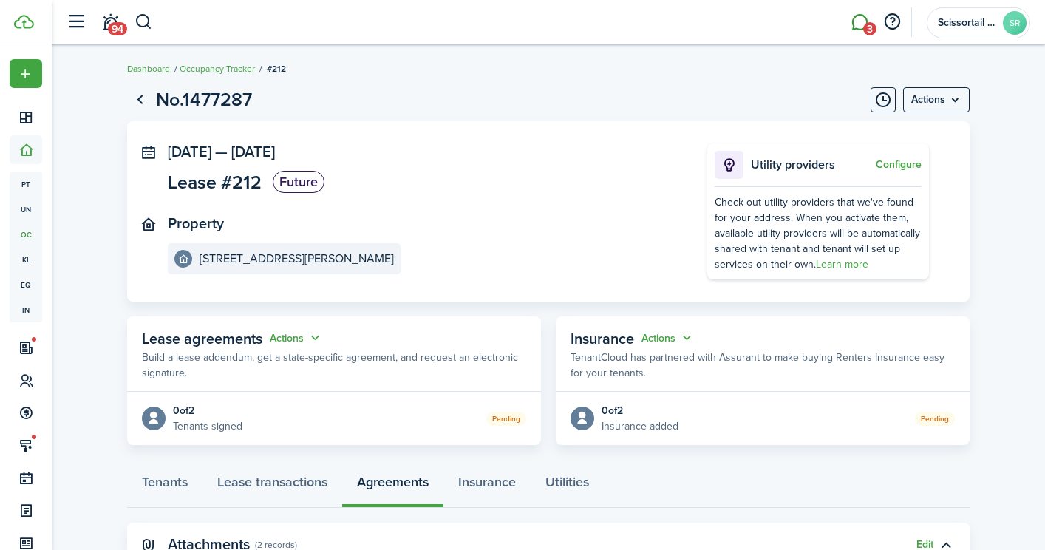
click at [859, 19] on link "3" at bounding box center [859, 23] width 28 height 38
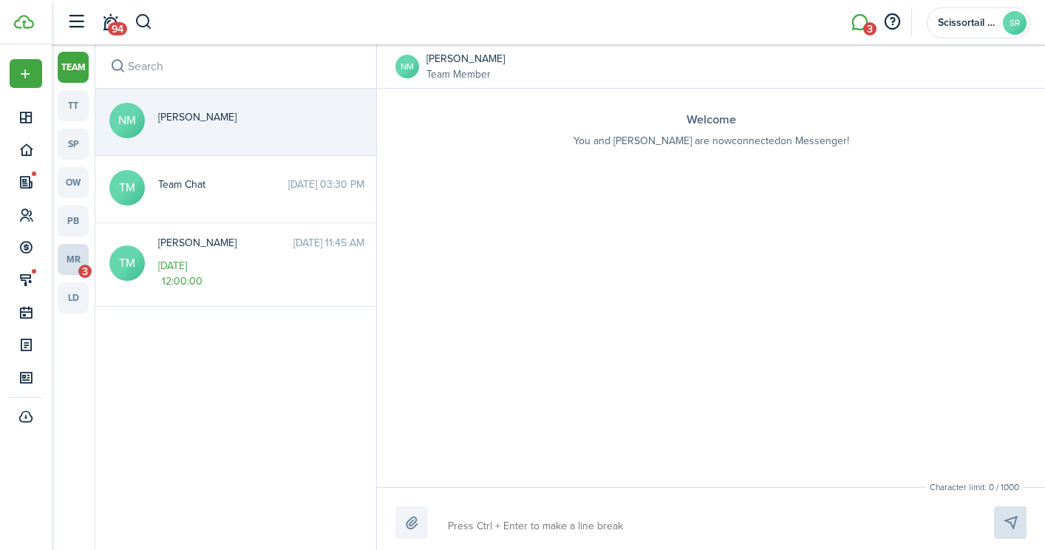
click at [72, 255] on link "mr 3" at bounding box center [73, 259] width 31 height 31
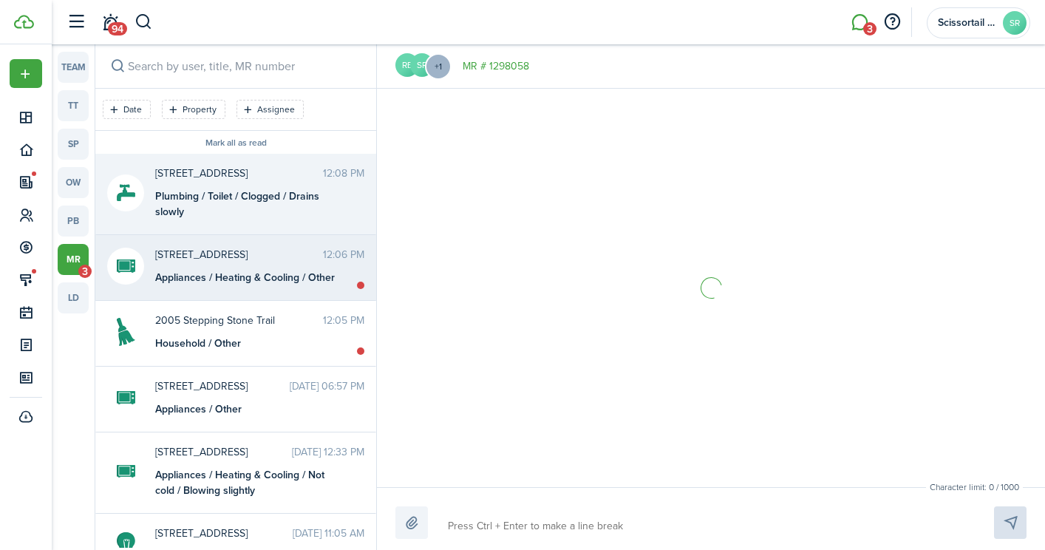
scroll to position [531, 0]
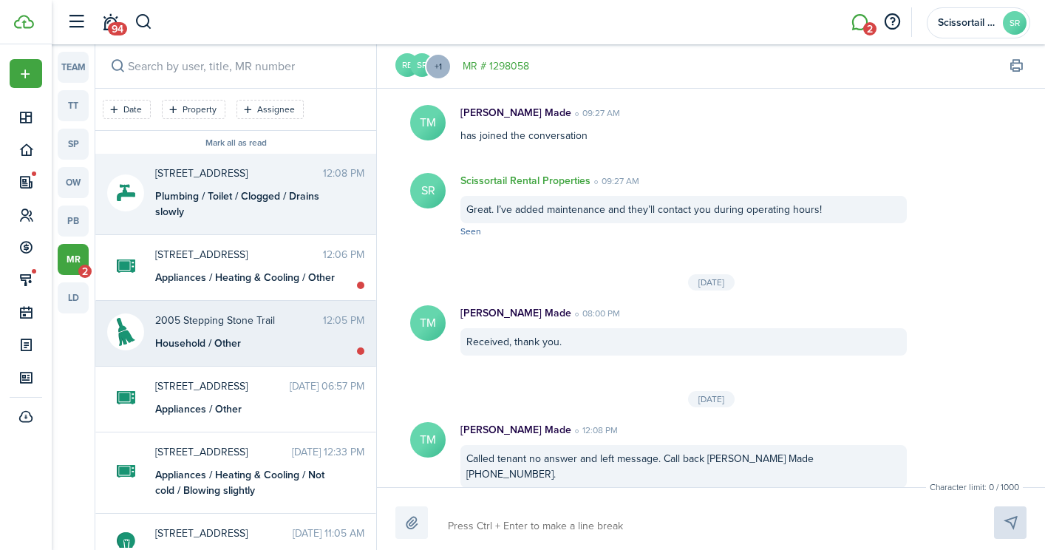
click at [264, 344] on div "Household / Other" at bounding box center [247, 343] width 185 height 16
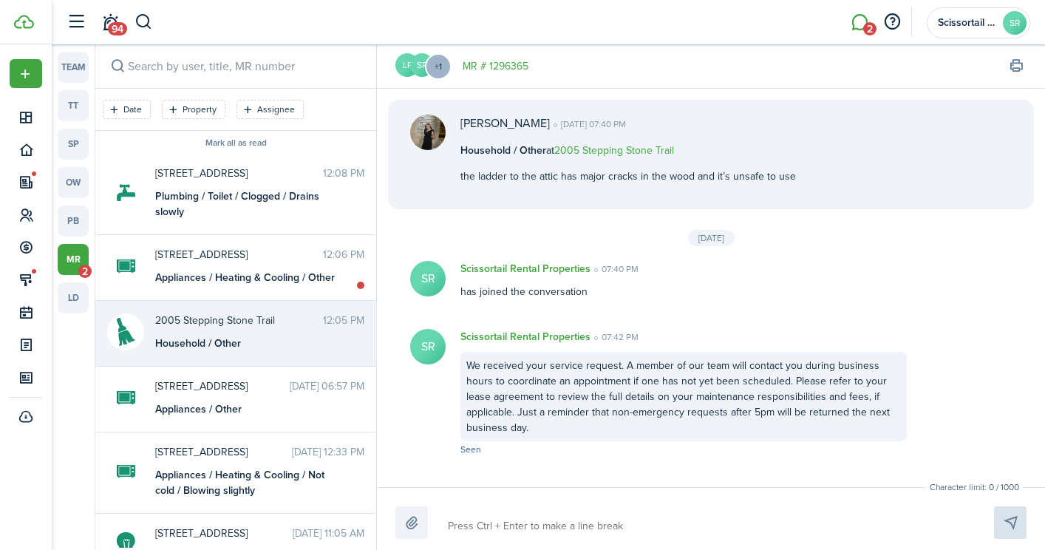
scroll to position [486, 0]
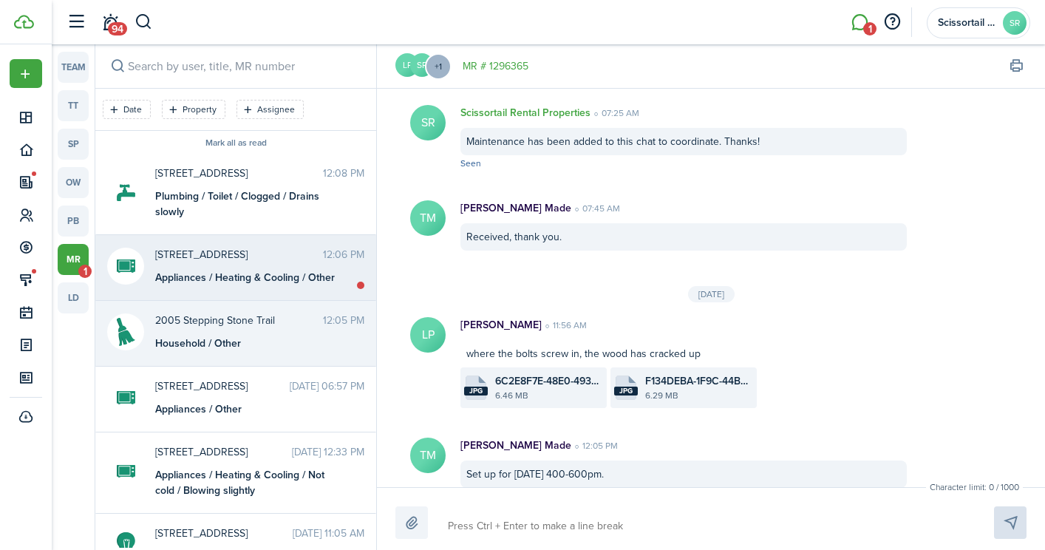
click at [238, 283] on div "Appliances / Heating & Cooling / Other" at bounding box center [247, 278] width 185 height 16
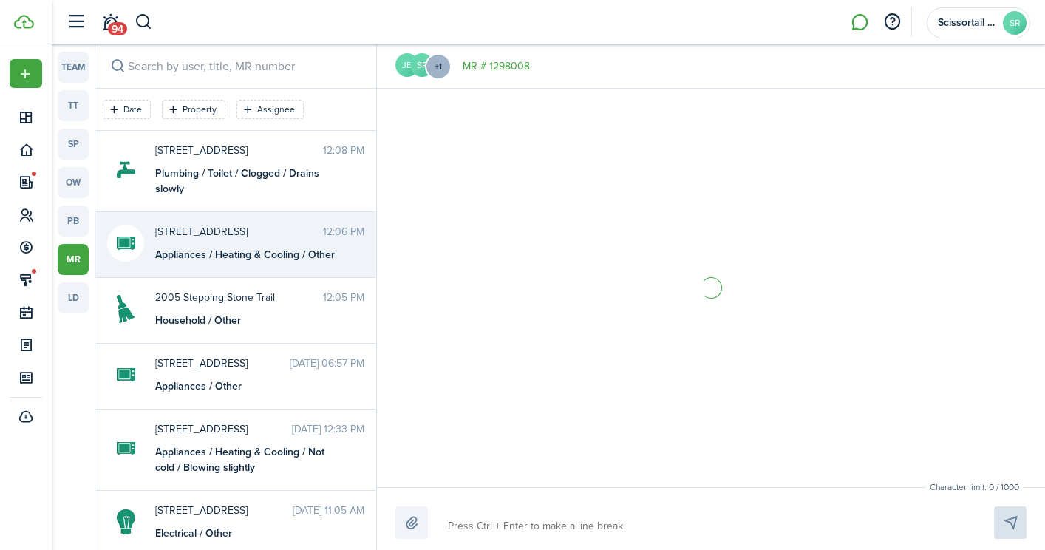
scroll to position [525, 0]
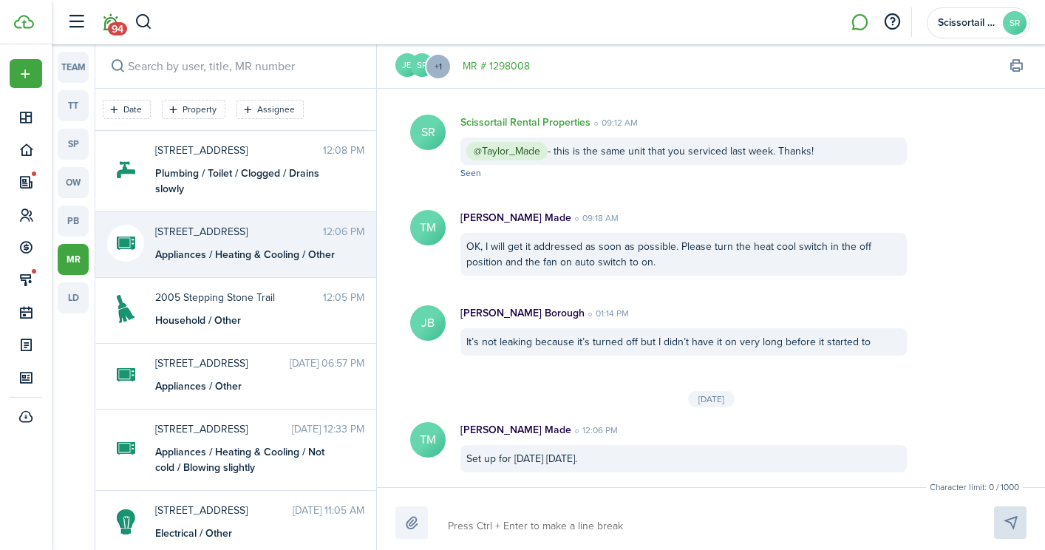
click at [109, 30] on span "94" at bounding box center [117, 28] width 19 height 13
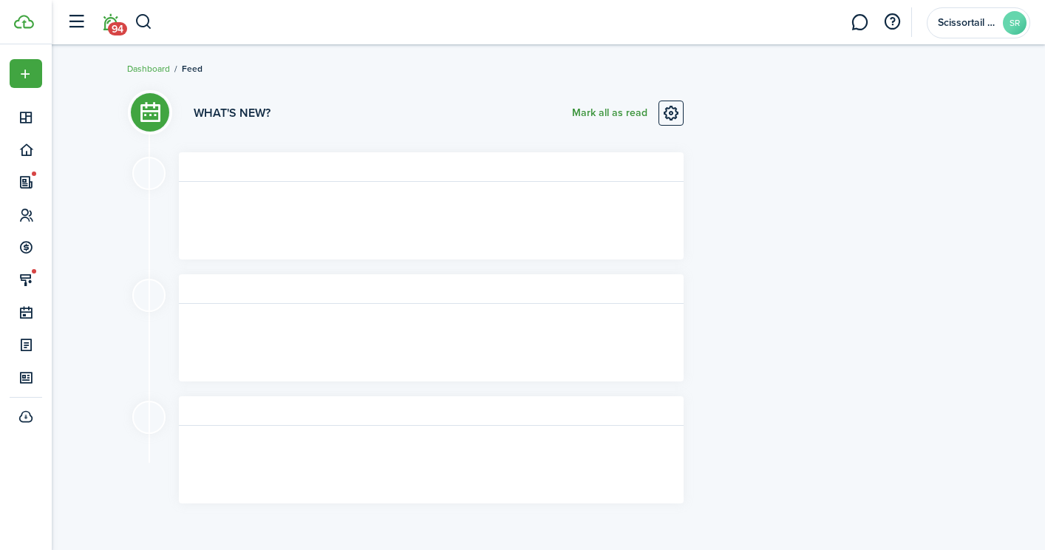
click at [625, 105] on button "Mark all as read" at bounding box center [609, 112] width 75 height 25
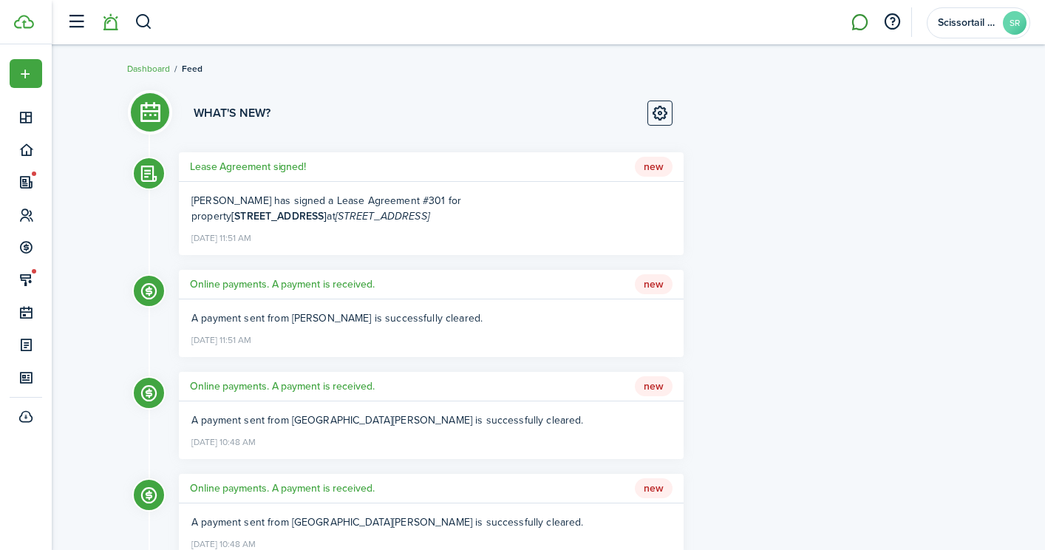
click at [856, 20] on link at bounding box center [859, 23] width 28 height 38
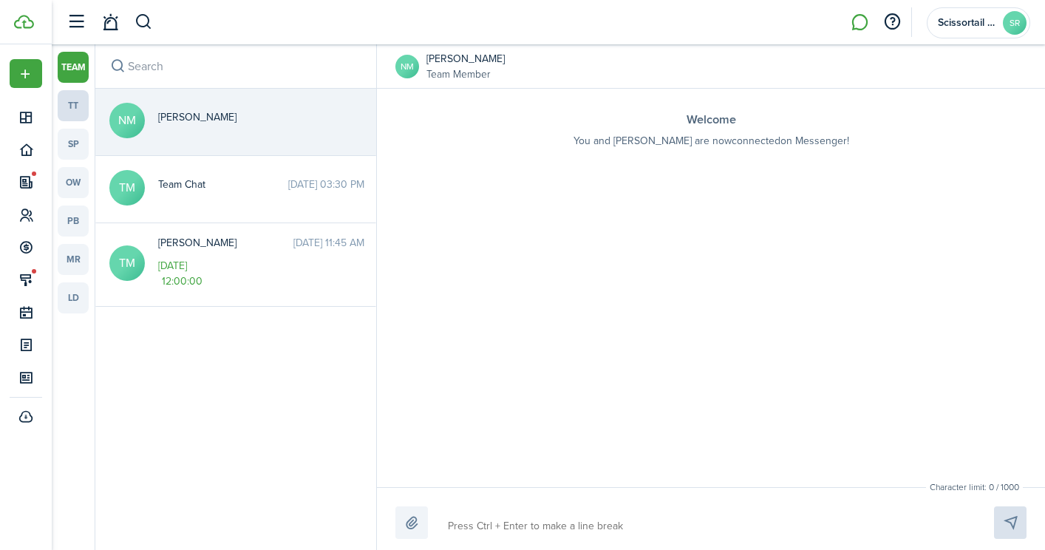
click at [75, 107] on link "tt" at bounding box center [73, 105] width 31 height 31
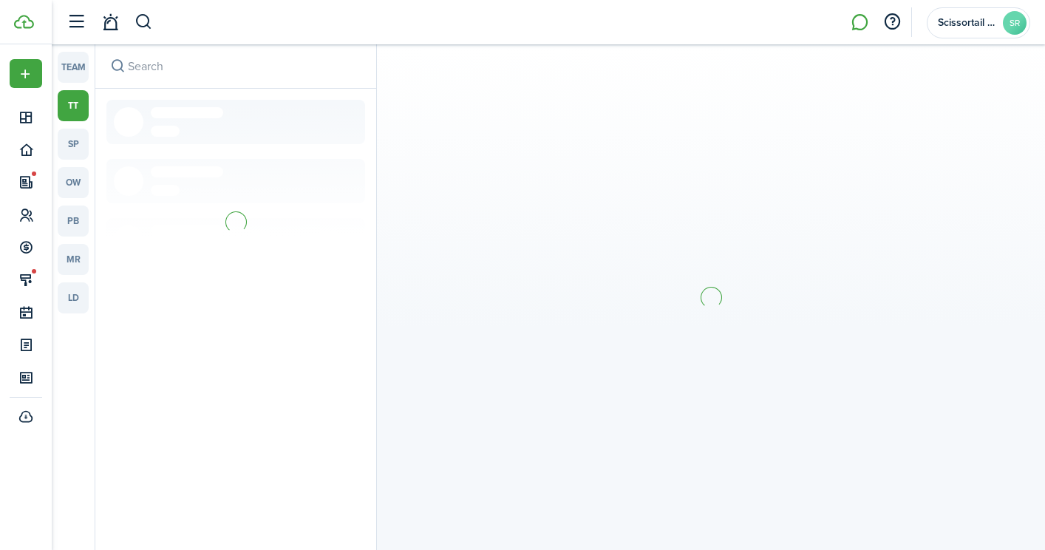
click at [209, 81] on input "search" at bounding box center [235, 66] width 281 height 44
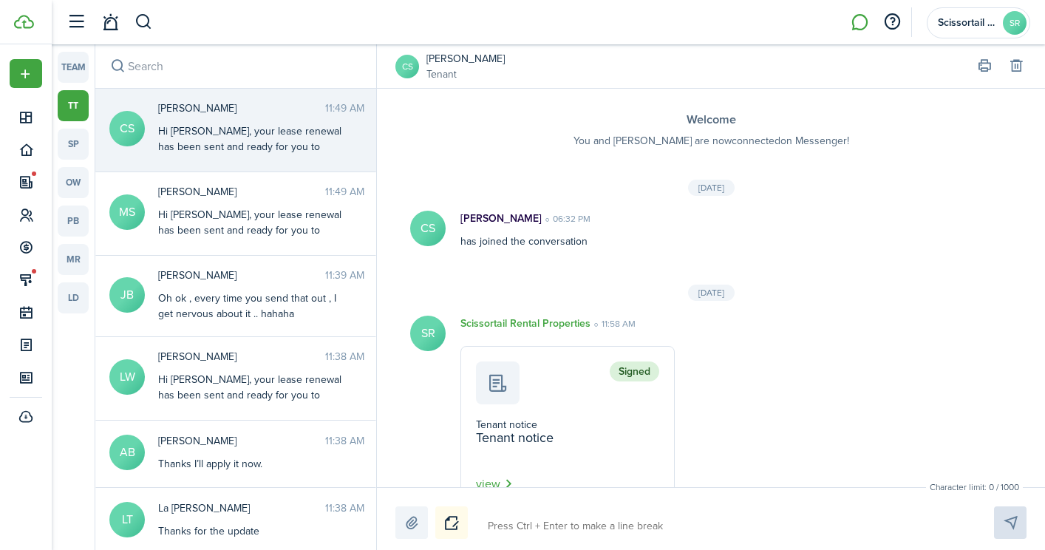
scroll to position [884, 0]
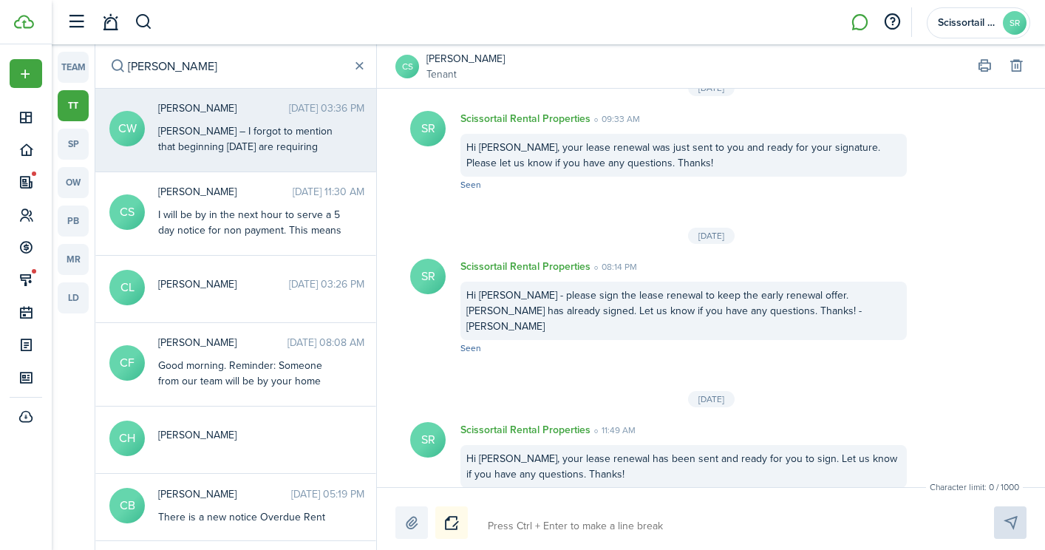
click at [194, 156] on div "[PERSON_NAME] – I forgot to mention that beginning [DATE] are requiring renter’…" at bounding box center [250, 255] width 185 height 264
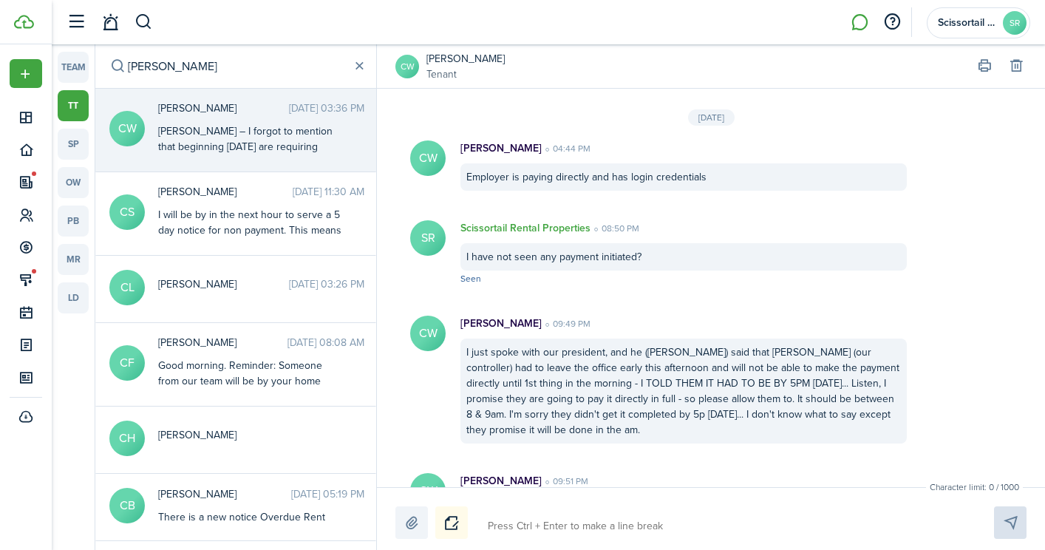
scroll to position [2235, 0]
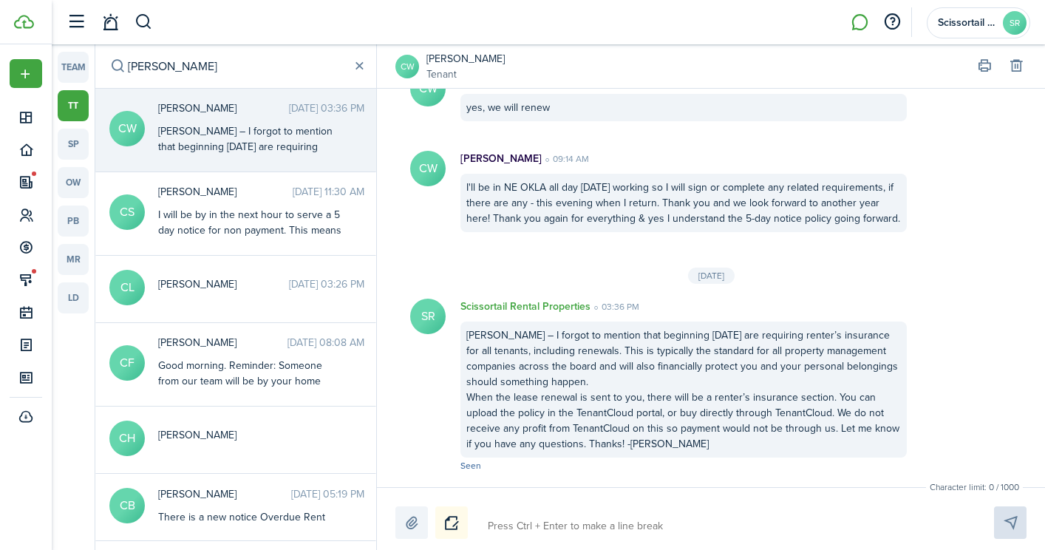
click at [522, 527] on textarea at bounding box center [723, 525] width 482 height 25
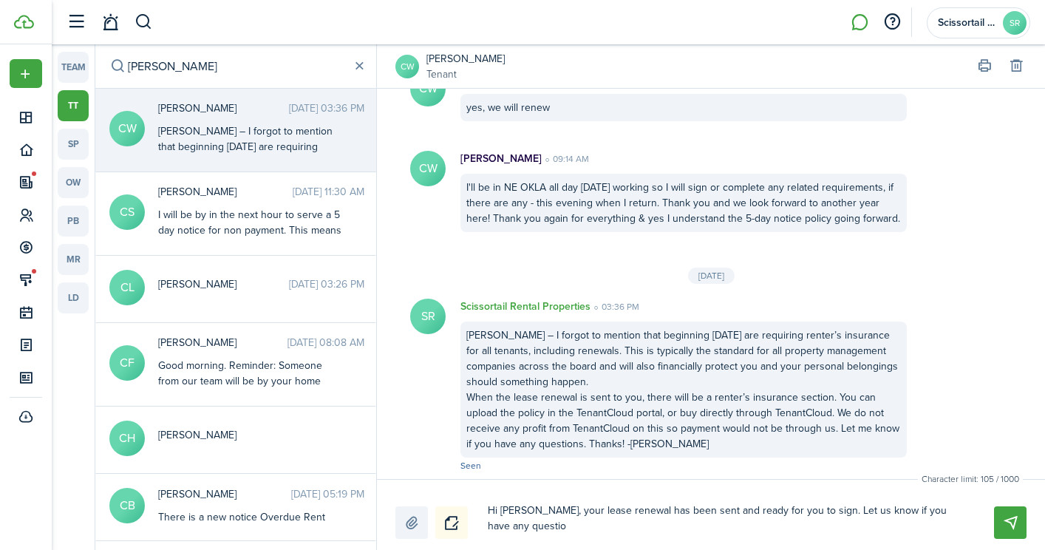
scroll to position [0, 0]
drag, startPoint x: 529, startPoint y: 512, endPoint x: 653, endPoint y: 537, distance: 126.6
click at [653, 537] on textarea "Hi [PERSON_NAME], your lease renewal has been sent and ready for you to sign. L…" at bounding box center [723, 518] width 482 height 41
click at [1005, 530] on button "Send" at bounding box center [1010, 522] width 33 height 33
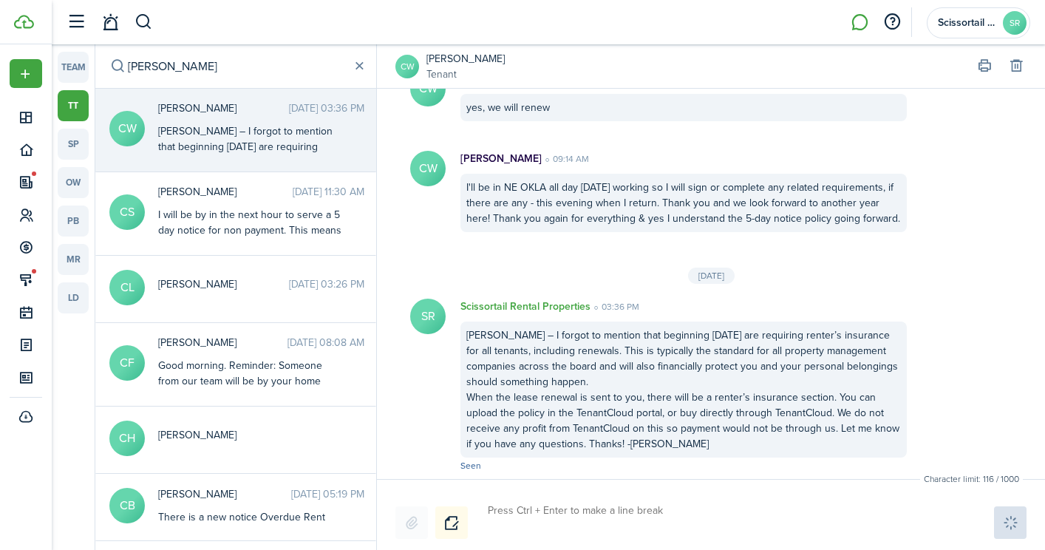
scroll to position [2383, 0]
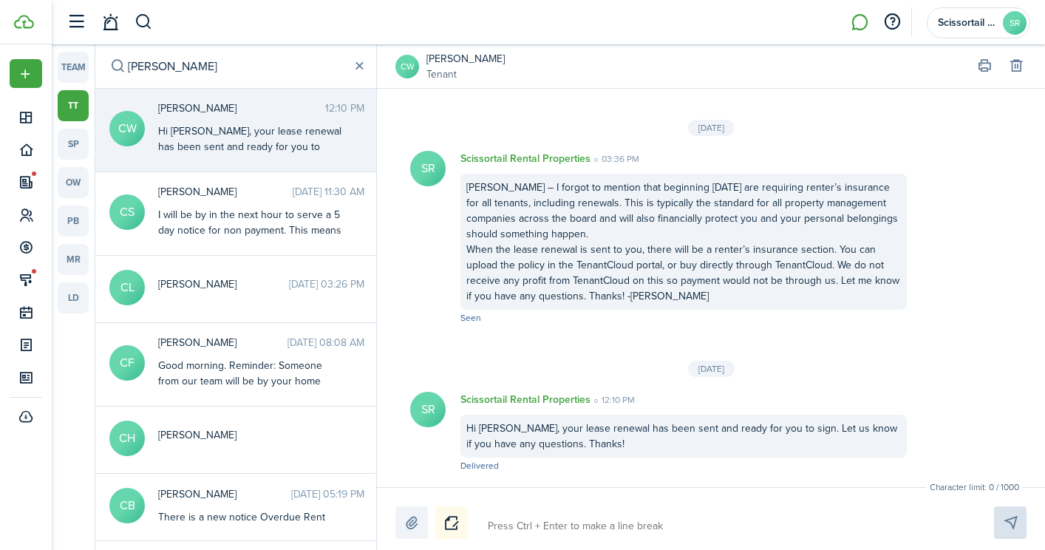
click at [258, 59] on input "[PERSON_NAME]" at bounding box center [235, 66] width 281 height 44
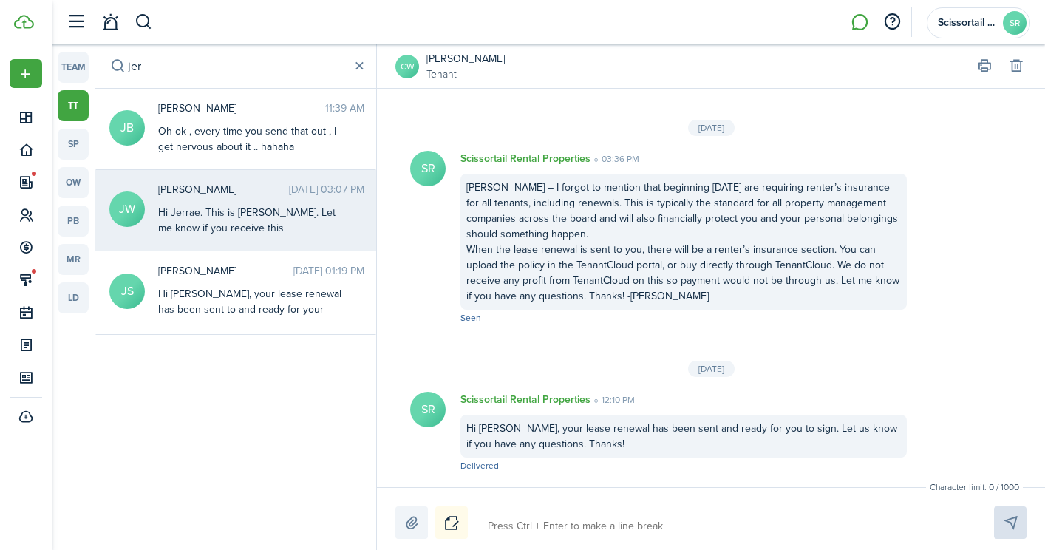
click at [233, 194] on span "[PERSON_NAME]" at bounding box center [223, 190] width 131 height 16
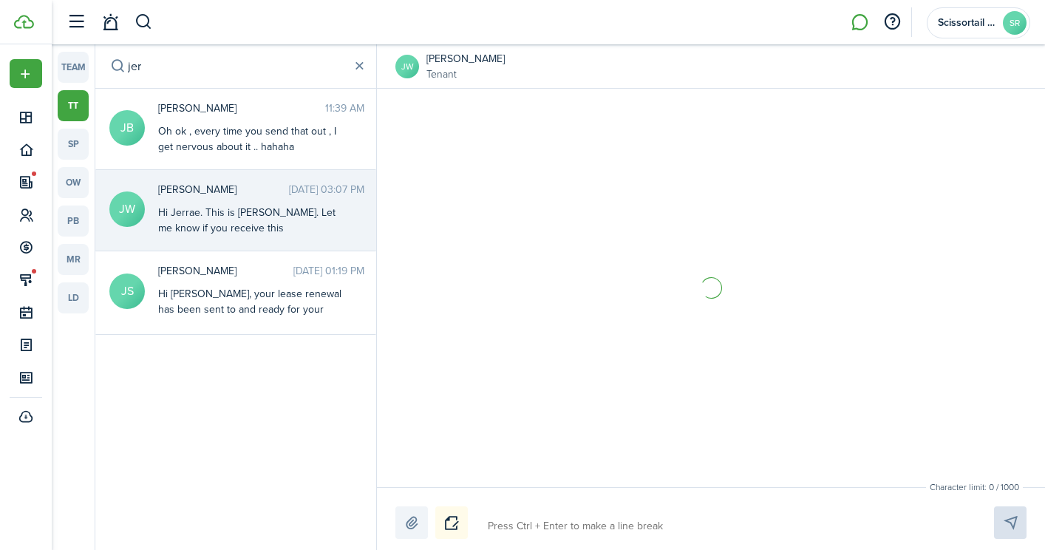
click at [536, 515] on textarea at bounding box center [723, 525] width 482 height 25
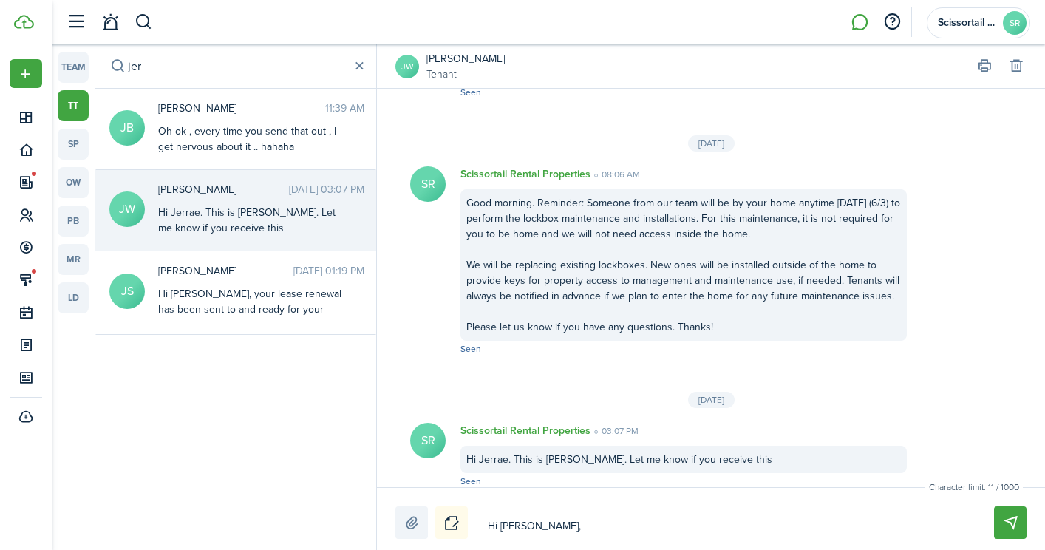
paste textarea "your lease renewal has been sent and ready for you to sign. Let us know if you …"
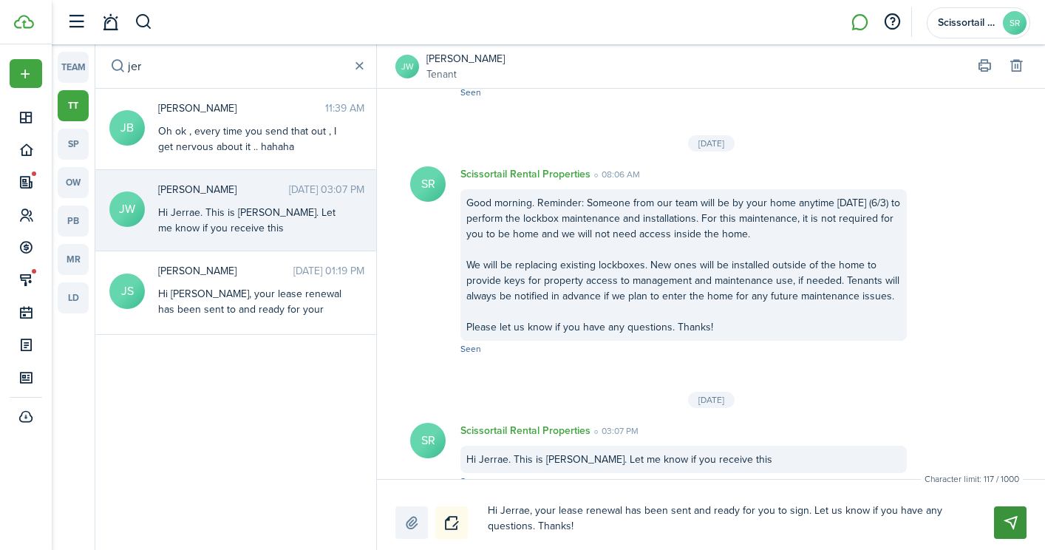
click at [1012, 533] on button "Send" at bounding box center [1010, 522] width 33 height 33
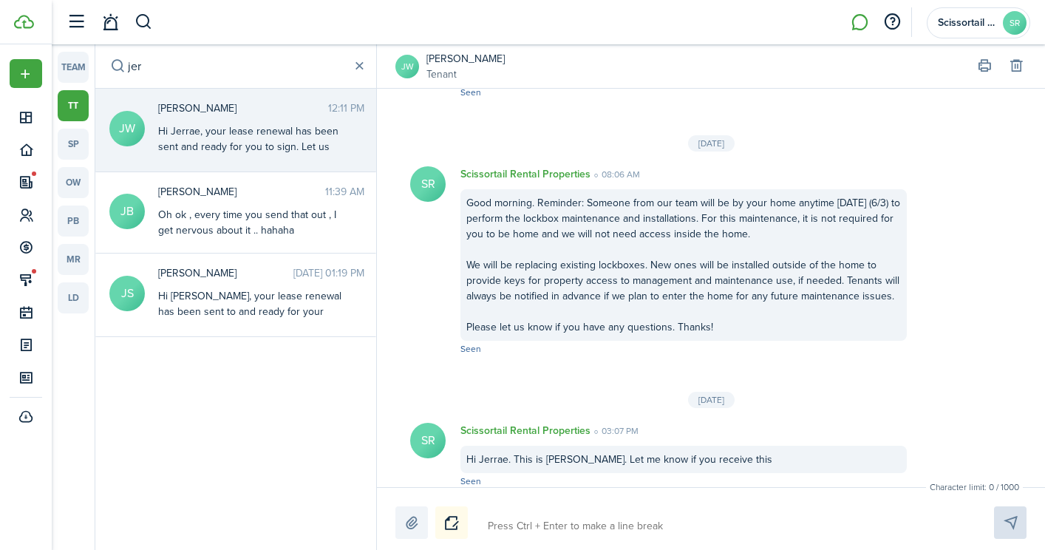
scroll to position [2946, 0]
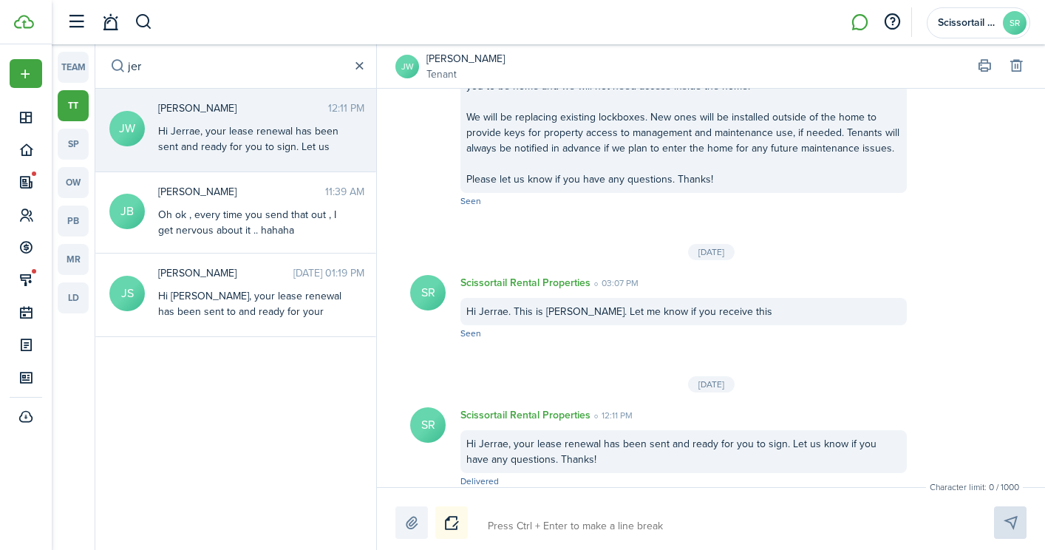
click at [361, 66] on button "button" at bounding box center [359, 66] width 16 height 16
